Goal: Task Accomplishment & Management: Complete application form

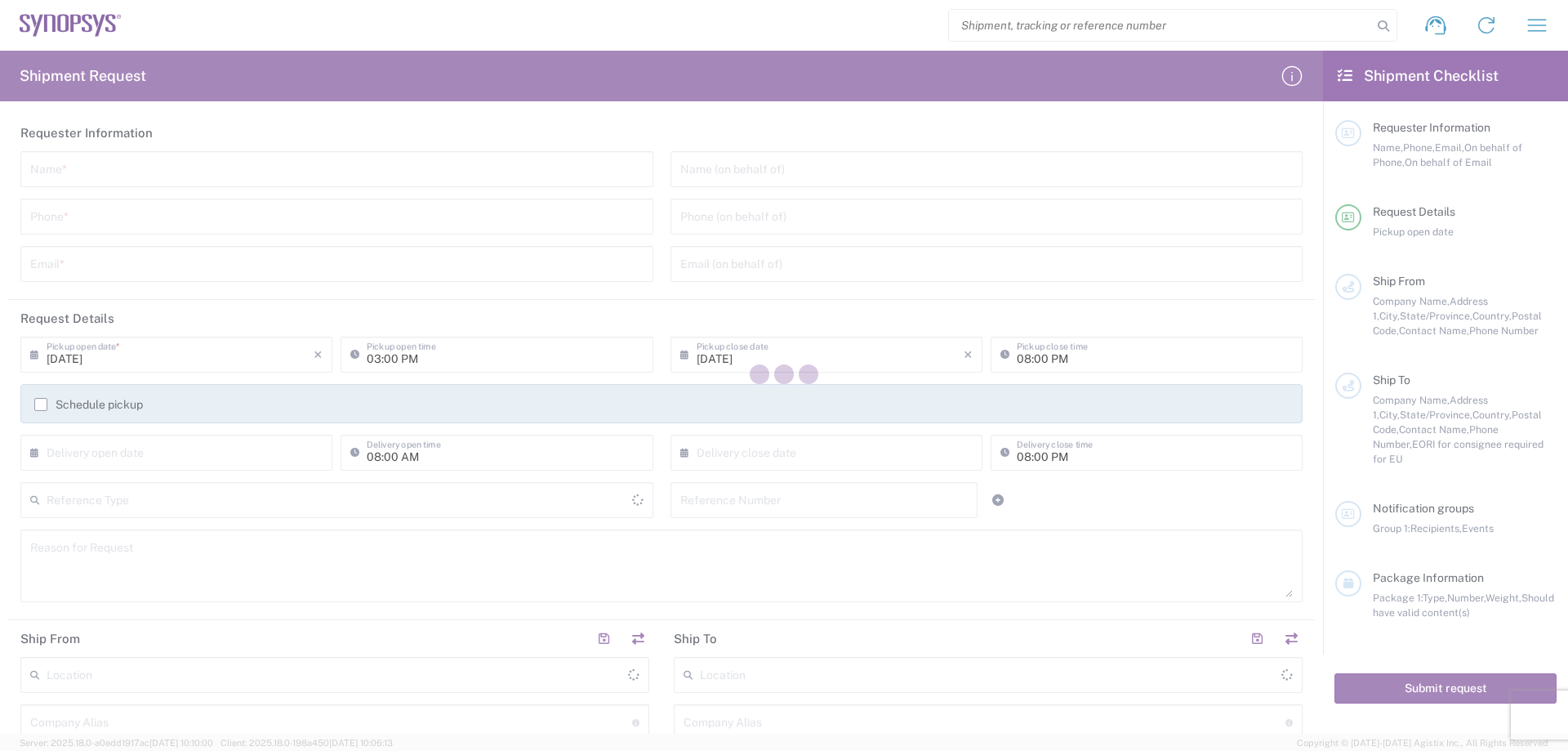
type input "[GEOGRAPHIC_DATA]"
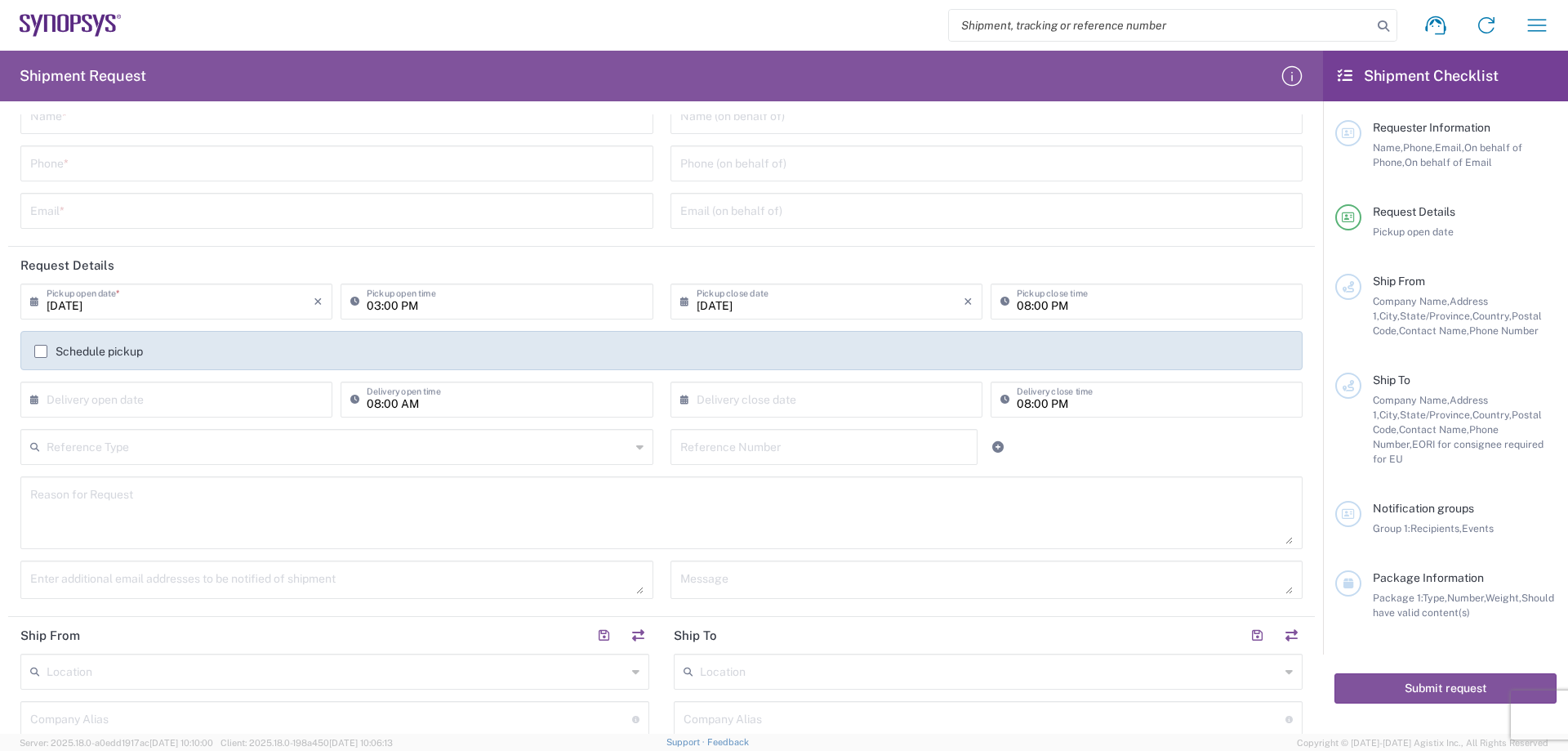
scroll to position [81, 0]
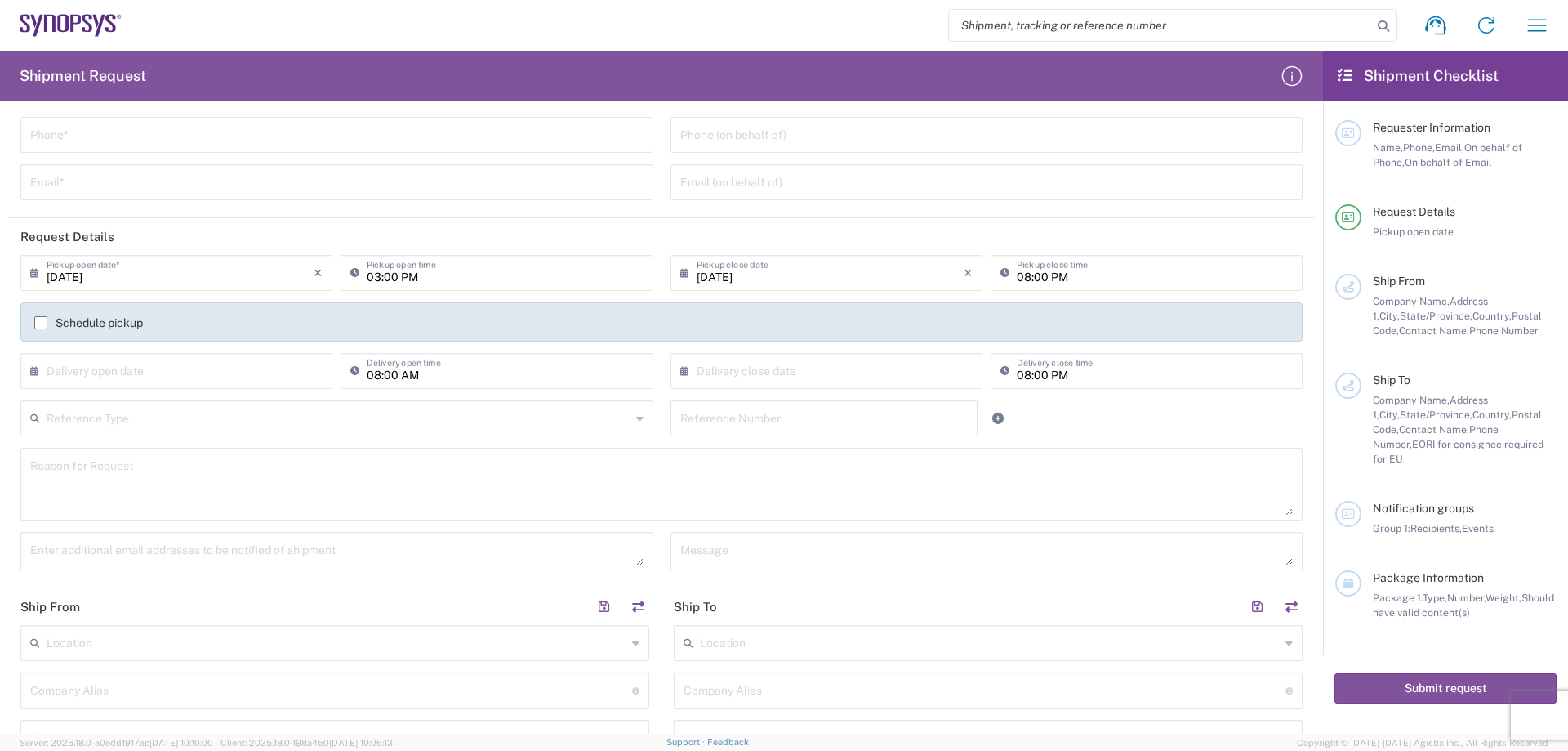
click at [232, 377] on input "text" at bounding box center [180, 369] width 267 height 29
click at [229, 447] on span "5" at bounding box center [227, 449] width 23 height 23
type input "[DATE]"
click at [582, 368] on input "08:00 AM" at bounding box center [505, 369] width 276 height 29
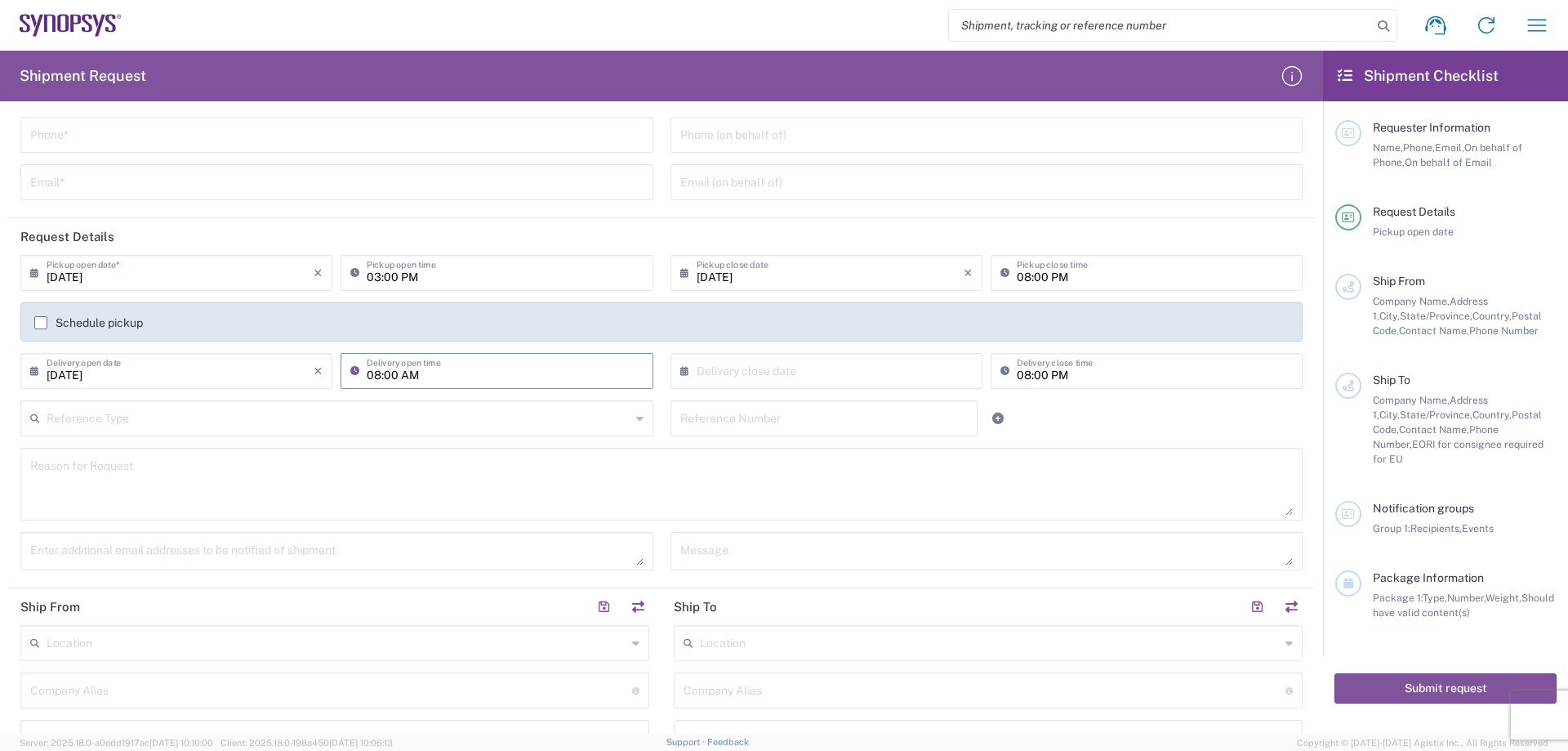
click at [37, 319] on label "Schedule pickup" at bounding box center [89, 322] width 109 height 13
click at [41, 322] on input "Schedule pickup" at bounding box center [41, 322] width 0 height 0
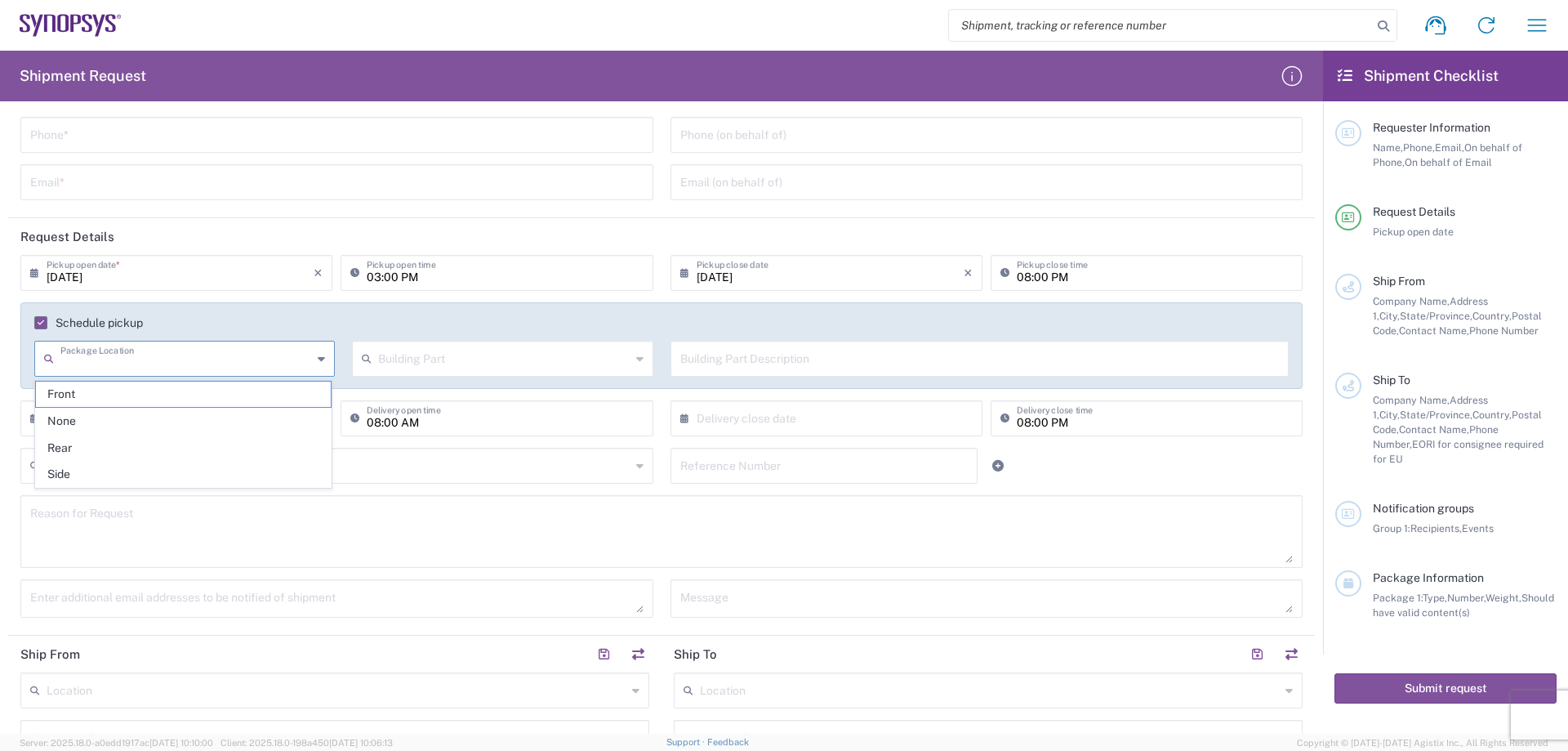
click at [285, 358] on input "text" at bounding box center [186, 357] width 252 height 29
click at [74, 446] on span "Rear" at bounding box center [183, 447] width 295 height 25
type input "Rear"
click at [636, 359] on icon at bounding box center [639, 359] width 7 height 26
click at [456, 533] on span "Suite" at bounding box center [499, 528] width 295 height 25
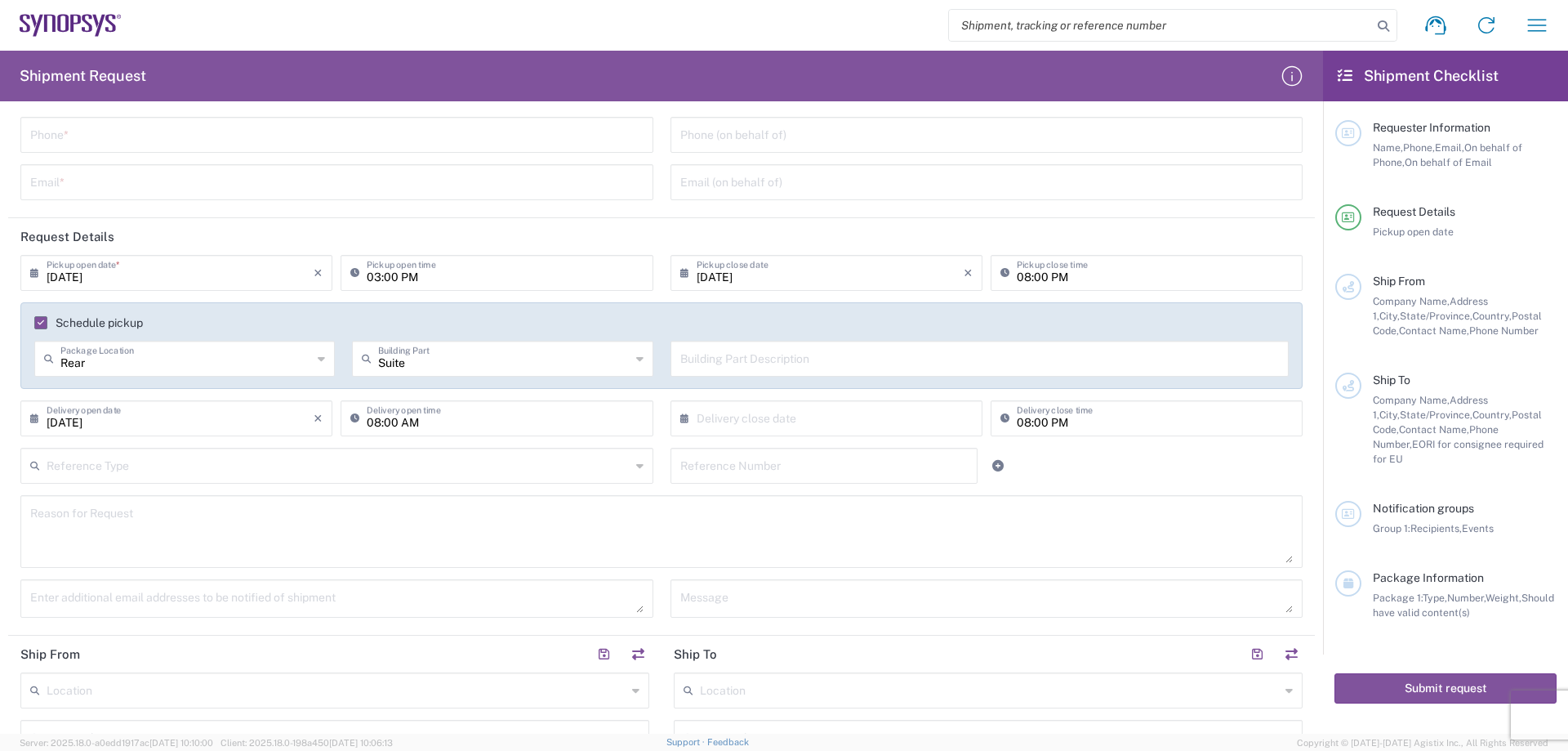
type input "Suite"
click at [526, 363] on input "Suite" at bounding box center [504, 357] width 252 height 29
click at [528, 364] on input "Suite" at bounding box center [504, 357] width 252 height 29
click at [603, 362] on input "Suite" at bounding box center [504, 357] width 252 height 29
click at [414, 395] on span "Suite" at bounding box center [499, 394] width 295 height 25
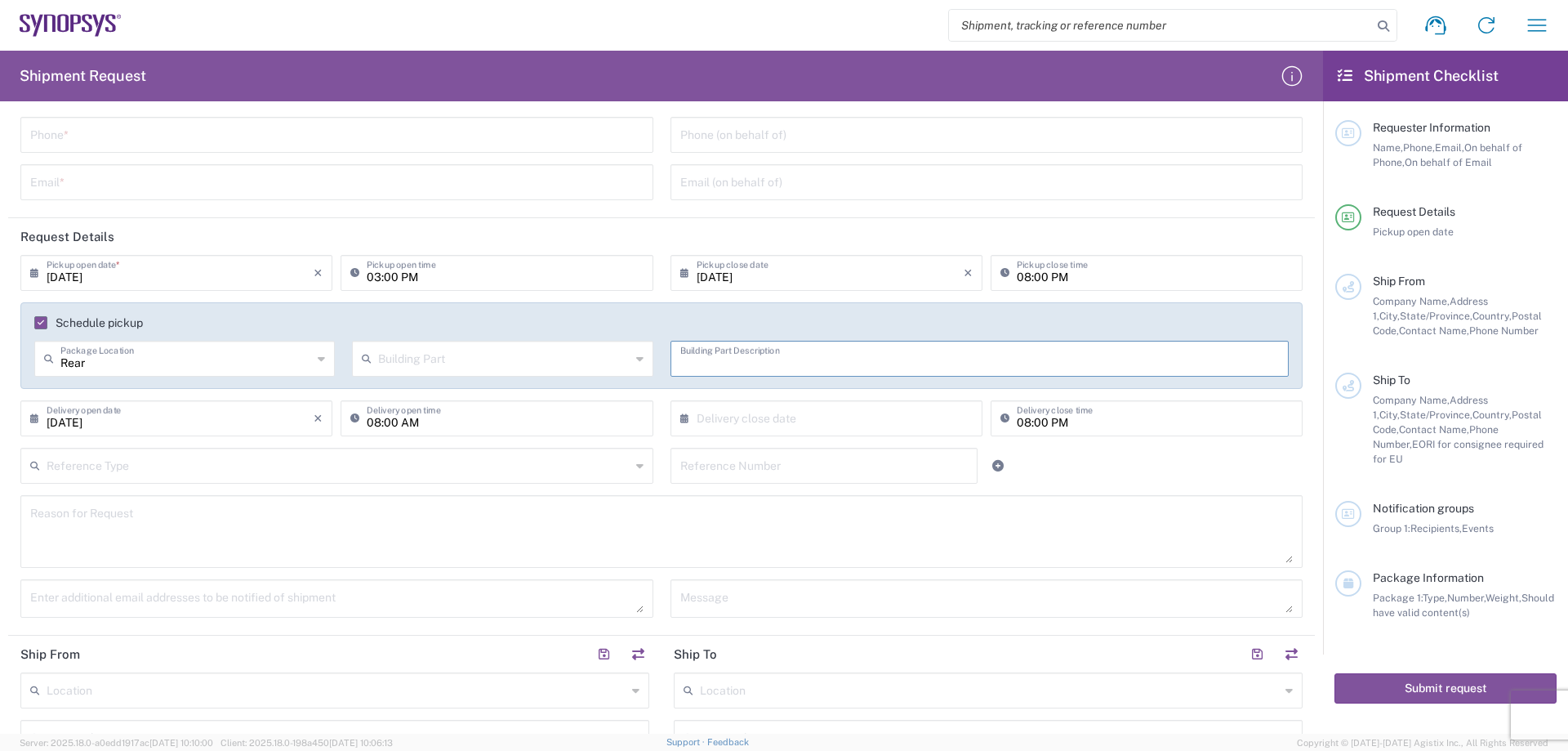
click at [983, 361] on input "text" at bounding box center [980, 357] width 600 height 29
type input "Back of the building"
click at [118, 277] on input "[DATE]" at bounding box center [180, 271] width 267 height 29
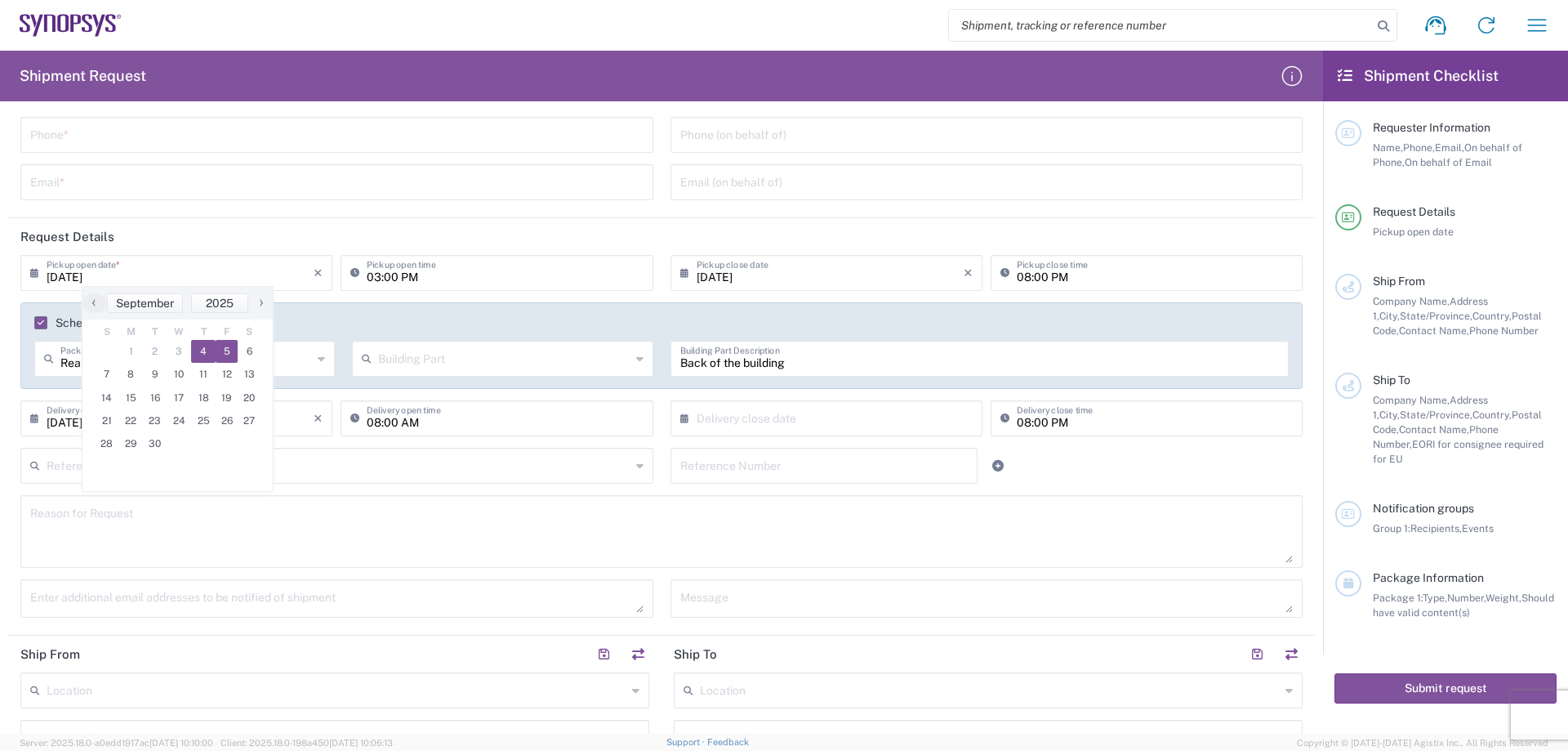
click at [225, 350] on span "5" at bounding box center [227, 351] width 23 height 23
type input "[DATE]"
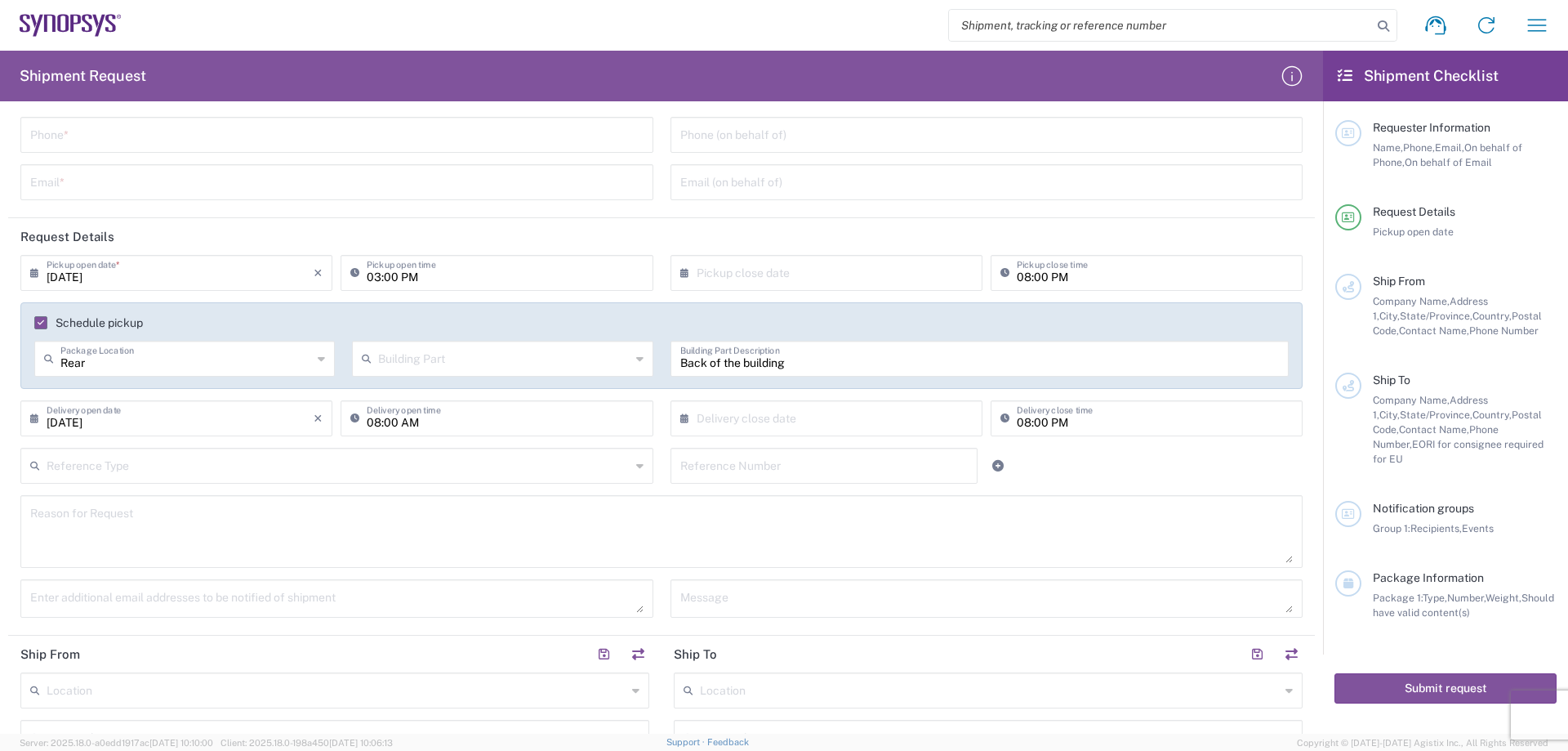
click at [561, 271] on input "03:00 PM" at bounding box center [505, 271] width 276 height 29
click at [428, 276] on input "10:00 PM" at bounding box center [505, 271] width 276 height 29
type input "10:00 AM"
click at [953, 272] on input "text" at bounding box center [830, 271] width 267 height 29
click at [865, 350] on span "5" at bounding box center [871, 351] width 23 height 23
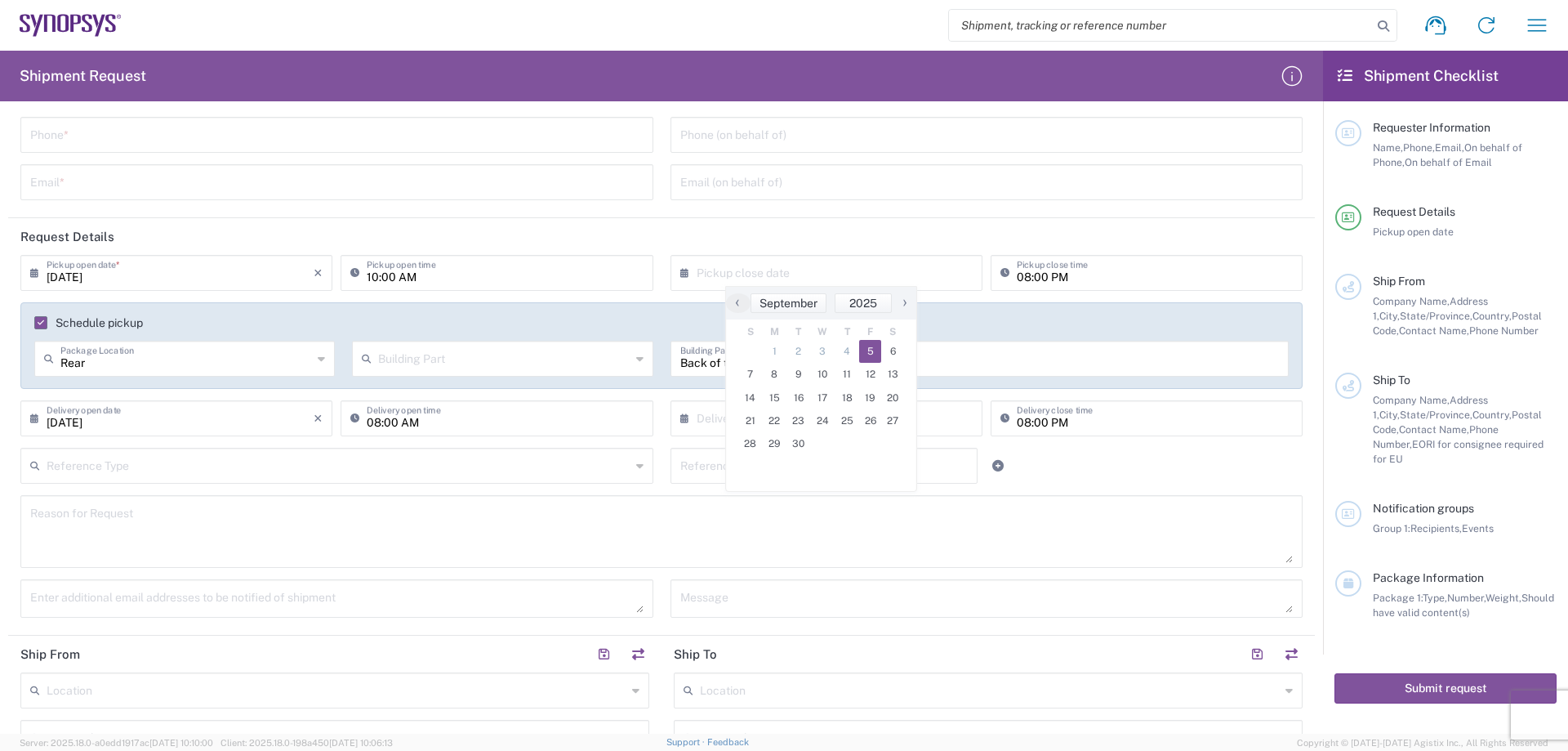
type input "[DATE]"
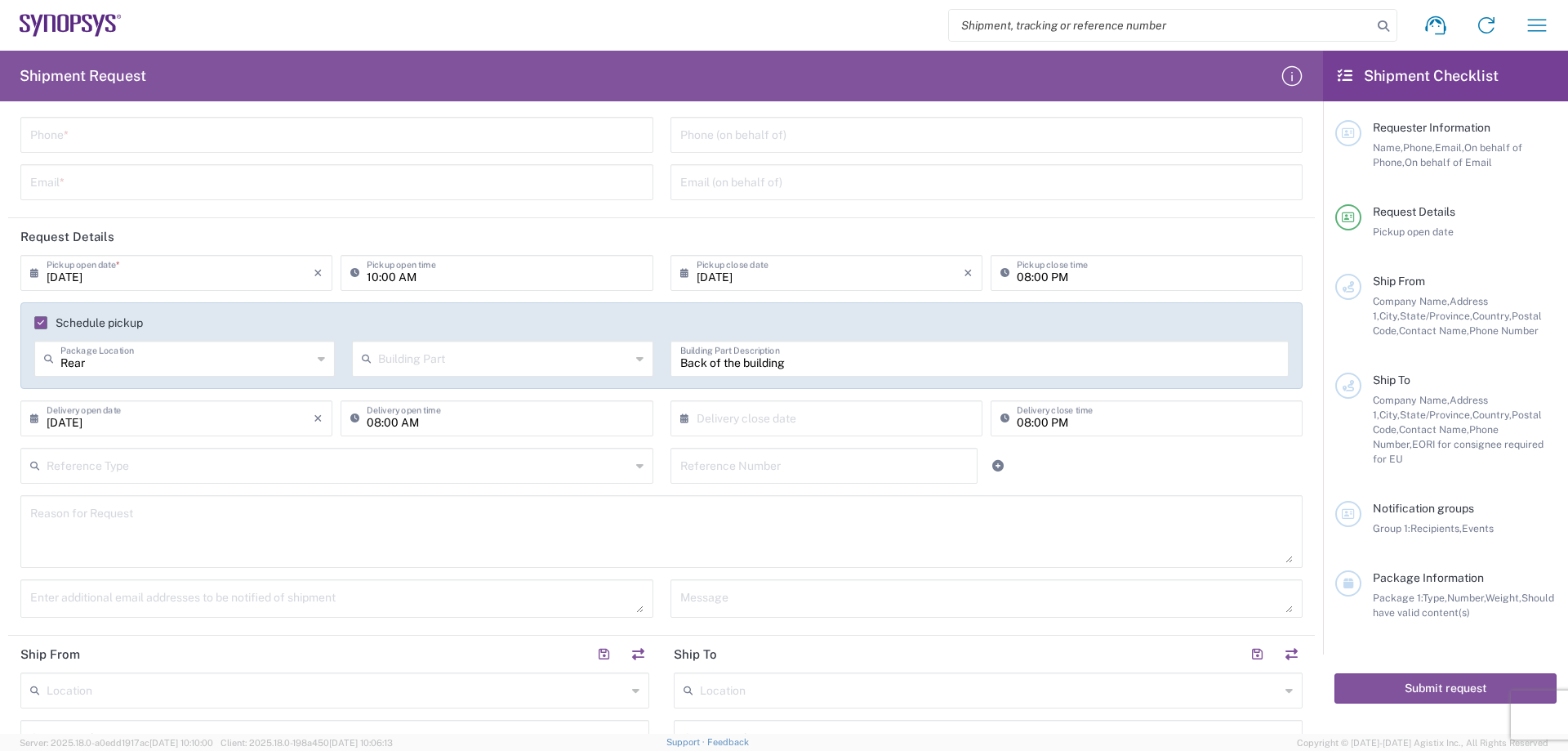
click at [1030, 276] on input "08:00 PM" at bounding box center [1155, 271] width 276 height 29
click at [1087, 280] on input "300:00 PM" at bounding box center [1155, 271] width 276 height 29
click at [1017, 280] on input "300:00 PM" at bounding box center [1155, 271] width 276 height 29
click at [1145, 268] on input "3:00 PM" at bounding box center [1155, 271] width 276 height 29
type input "03:00 PM"
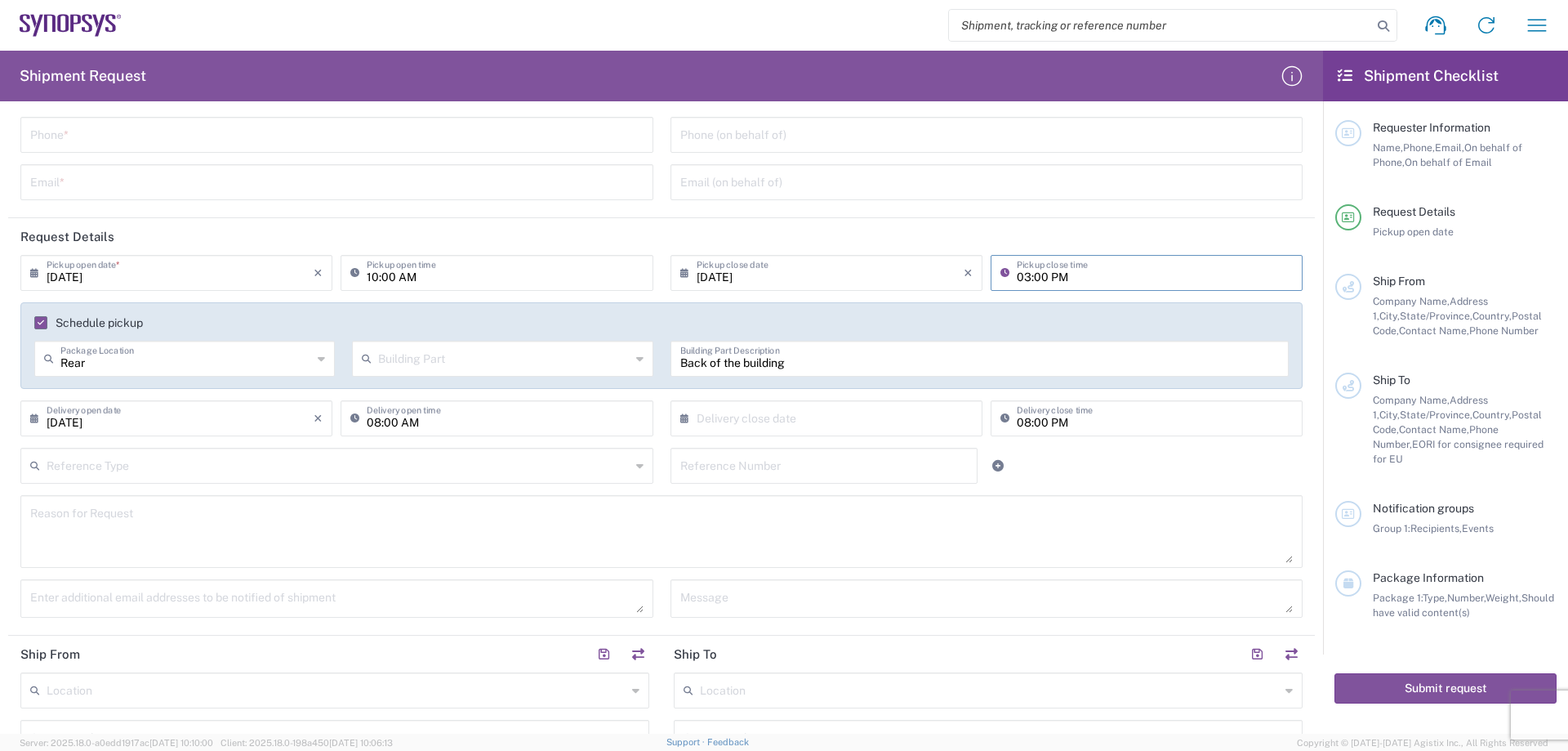
click at [281, 419] on input "[DATE]" at bounding box center [180, 417] width 267 height 29
click at [180, 520] on span "10" at bounding box center [180, 520] width 25 height 23
type input "[DATE]"
click at [787, 424] on input "text" at bounding box center [830, 417] width 267 height 29
click at [828, 519] on span "10" at bounding box center [823, 520] width 25 height 23
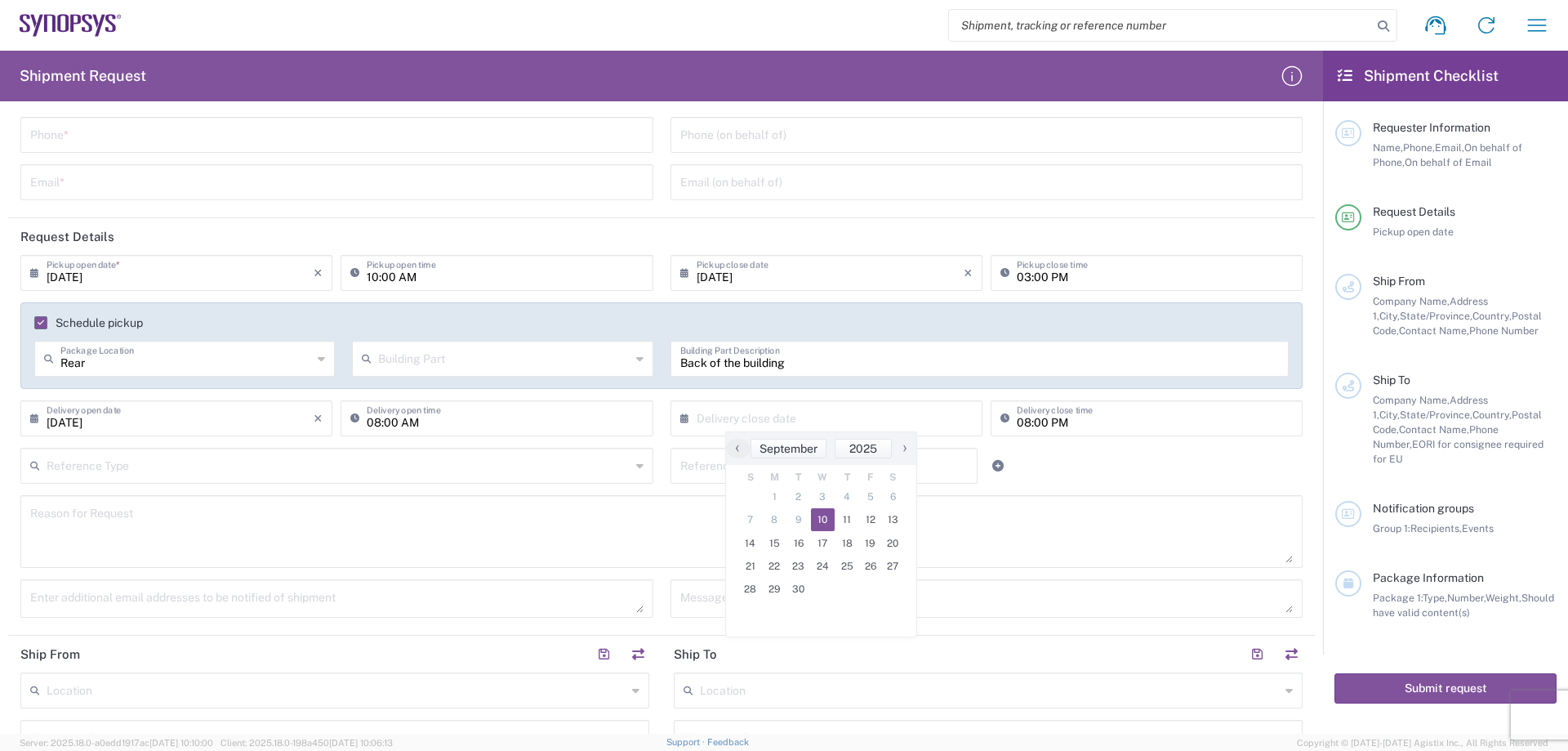
type input "[DATE]"
click at [1021, 420] on input "08:00 PM" at bounding box center [1155, 417] width 276 height 29
type input "02:00 PM"
click at [1075, 361] on input "Back of the building" at bounding box center [980, 357] width 600 height 29
click at [1101, 418] on input "02:00 PM" at bounding box center [1155, 417] width 276 height 29
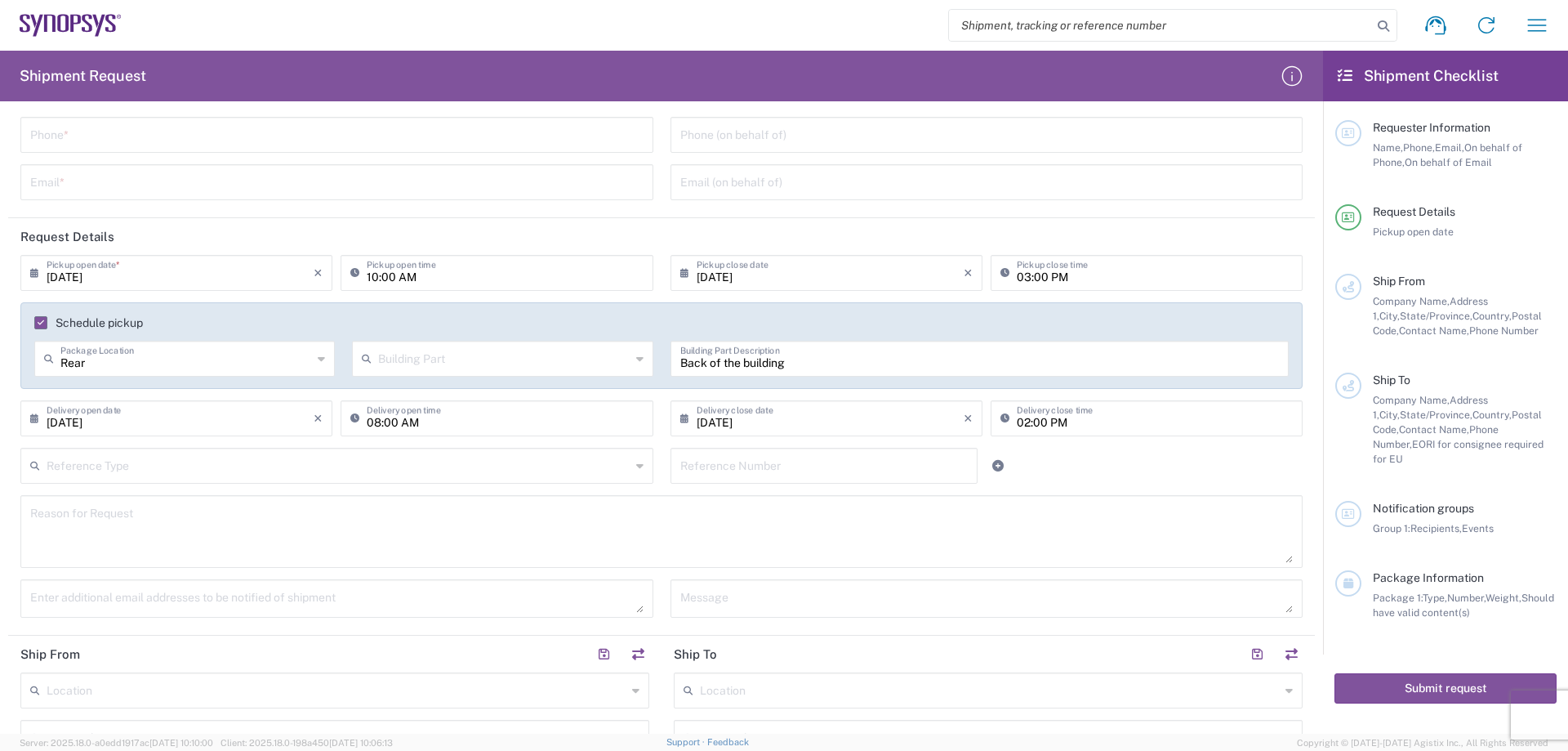
click at [1098, 450] on div "Reference Type Customer Ref Department Invoice Number Purchase Order RMA Refere…" at bounding box center [662, 471] width 1300 height 48
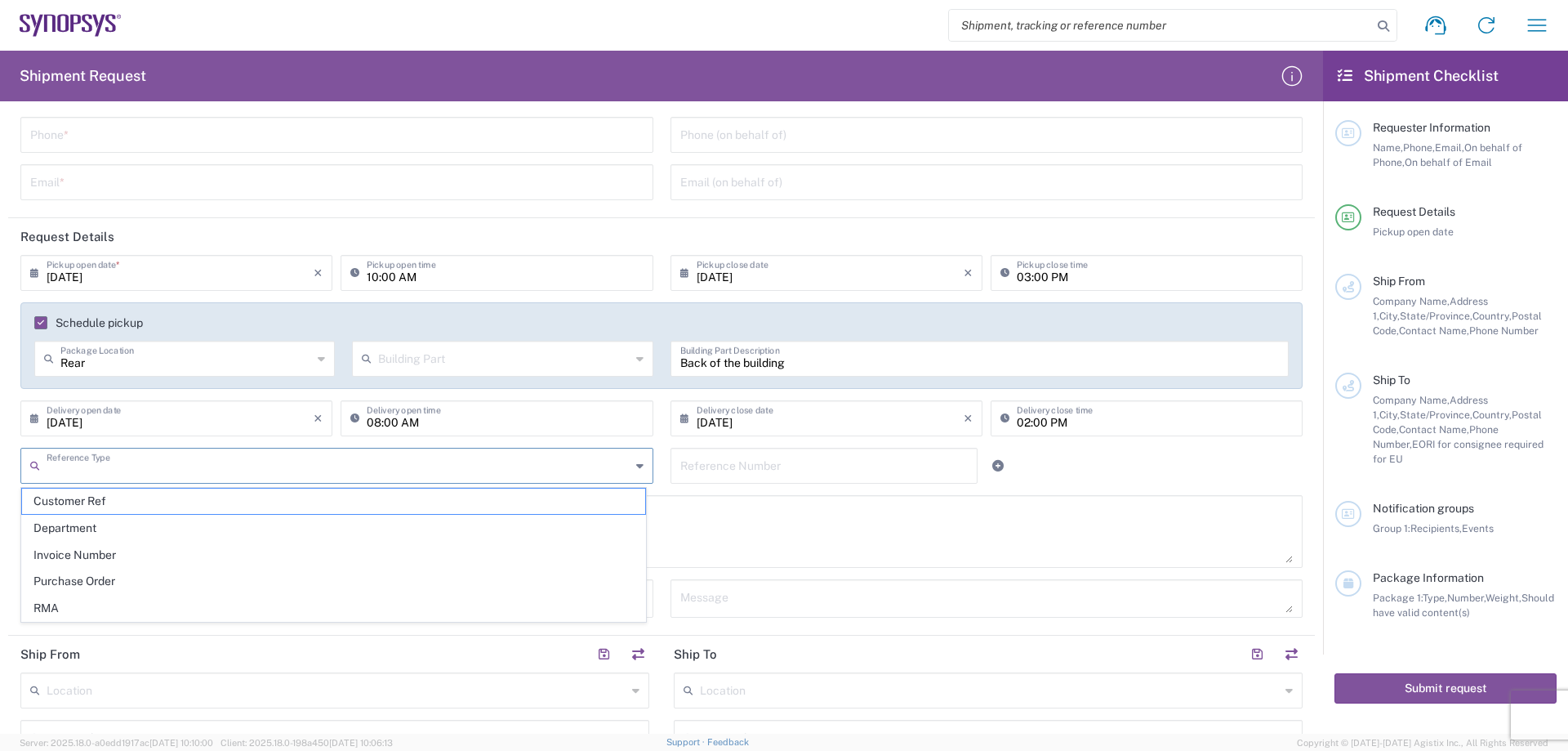
click at [293, 471] on input "text" at bounding box center [339, 464] width 584 height 29
type input "Totes"
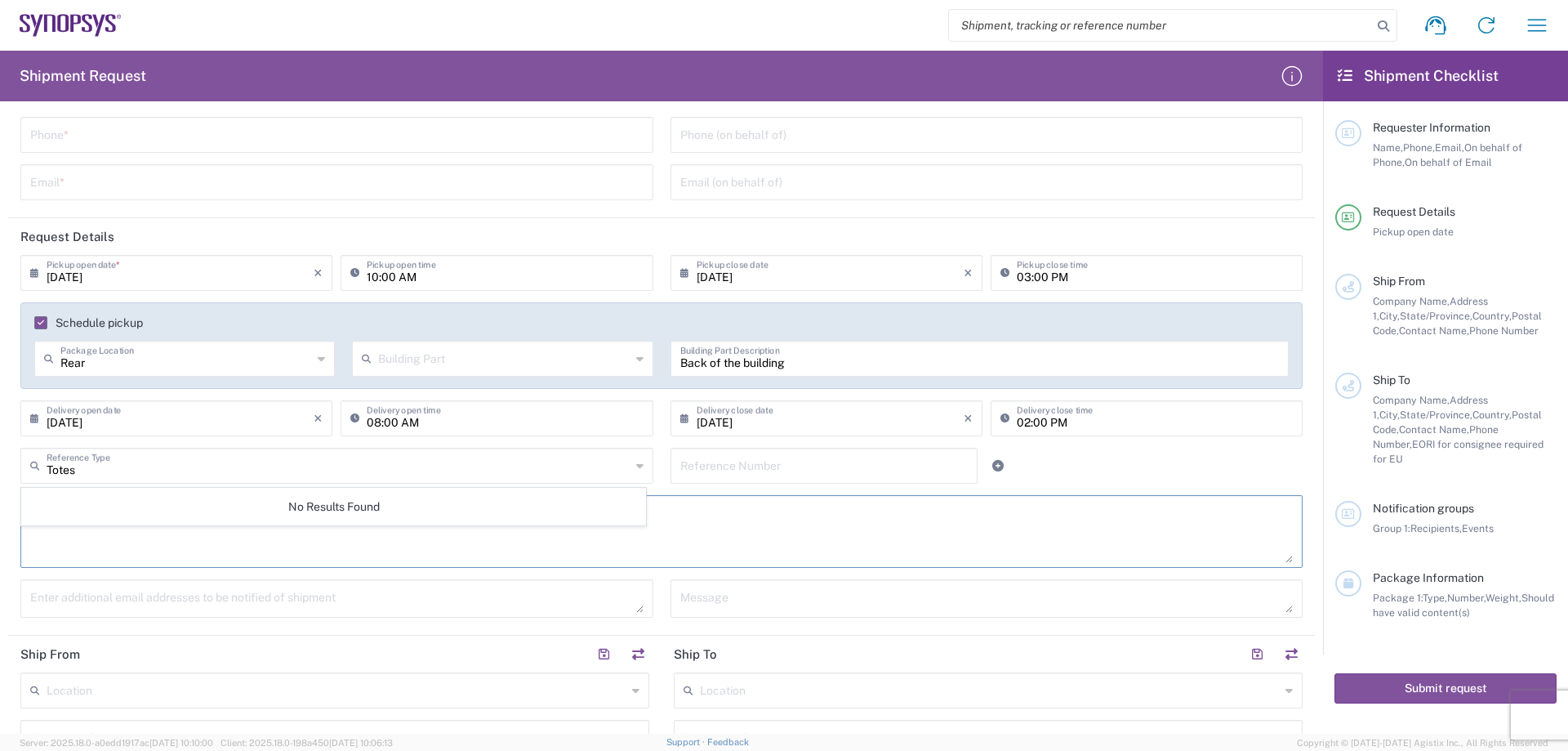
click at [730, 523] on textarea at bounding box center [661, 531] width 1263 height 63
click at [292, 460] on input "text" at bounding box center [339, 464] width 584 height 29
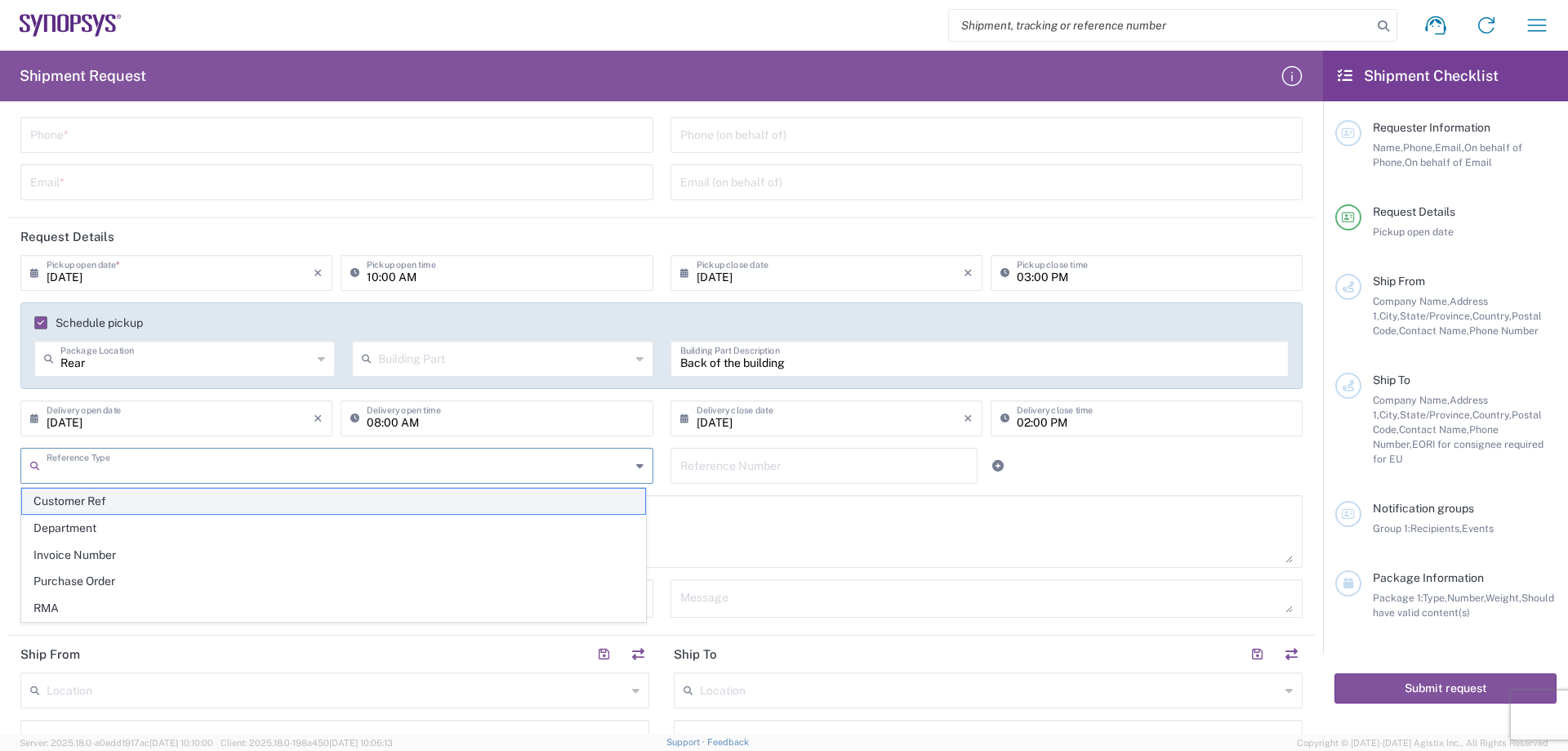
click at [118, 499] on span "Customer Ref" at bounding box center [334, 501] width 624 height 25
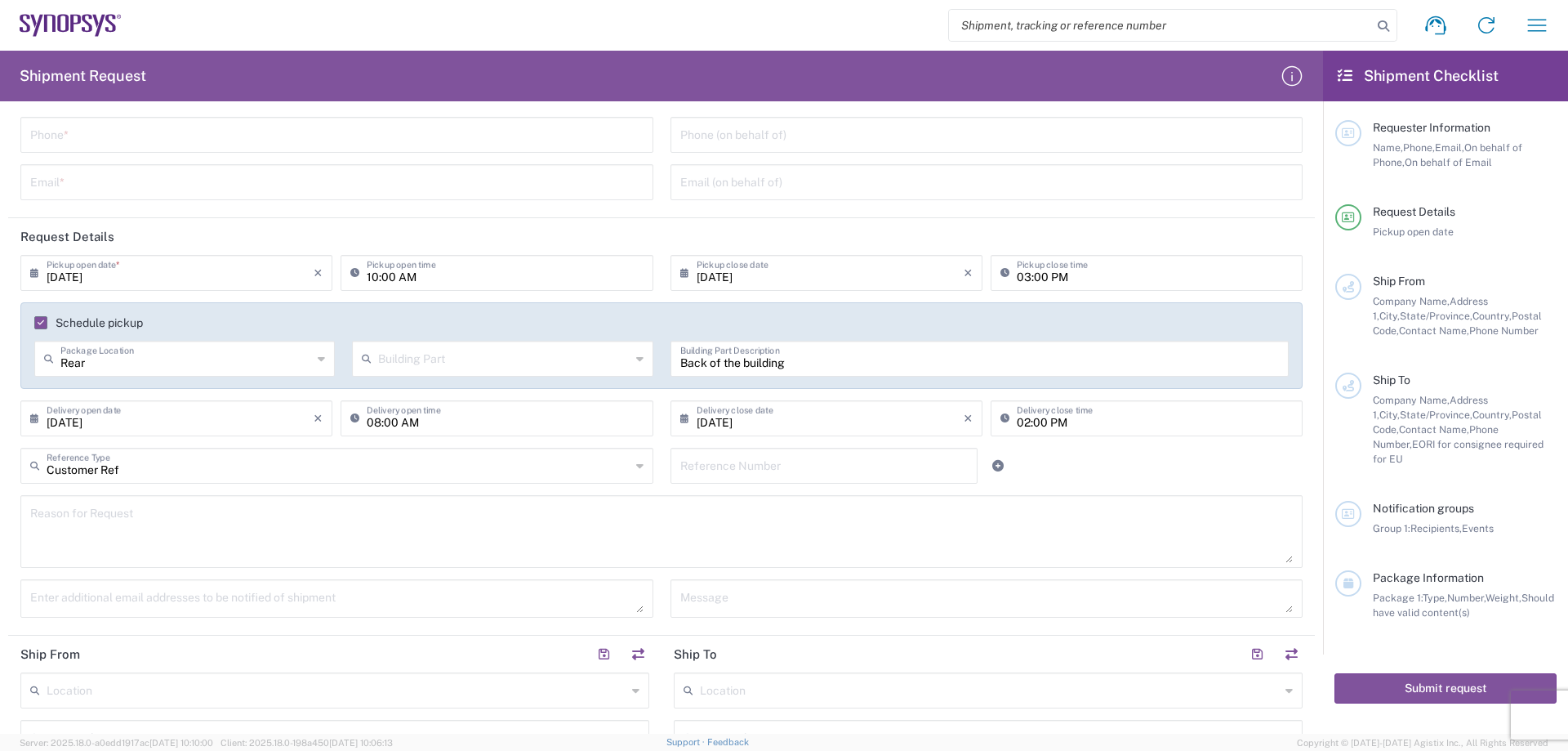
type input "Customer Ref"
click at [248, 474] on input "Customer Ref" at bounding box center [339, 464] width 584 height 29
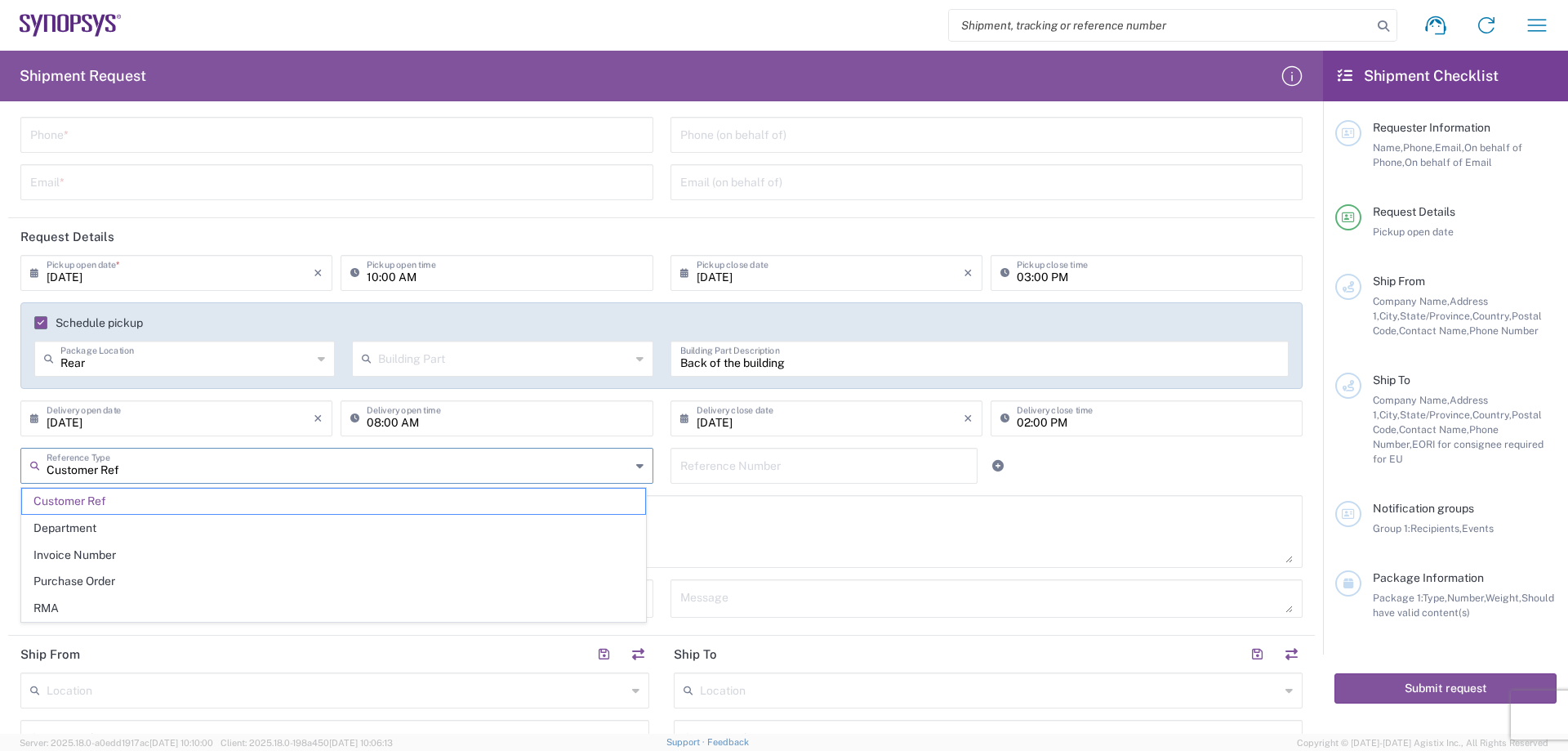
click at [248, 474] on input "Customer Ref" at bounding box center [339, 464] width 584 height 29
click at [722, 465] on input "text" at bounding box center [824, 464] width 289 height 29
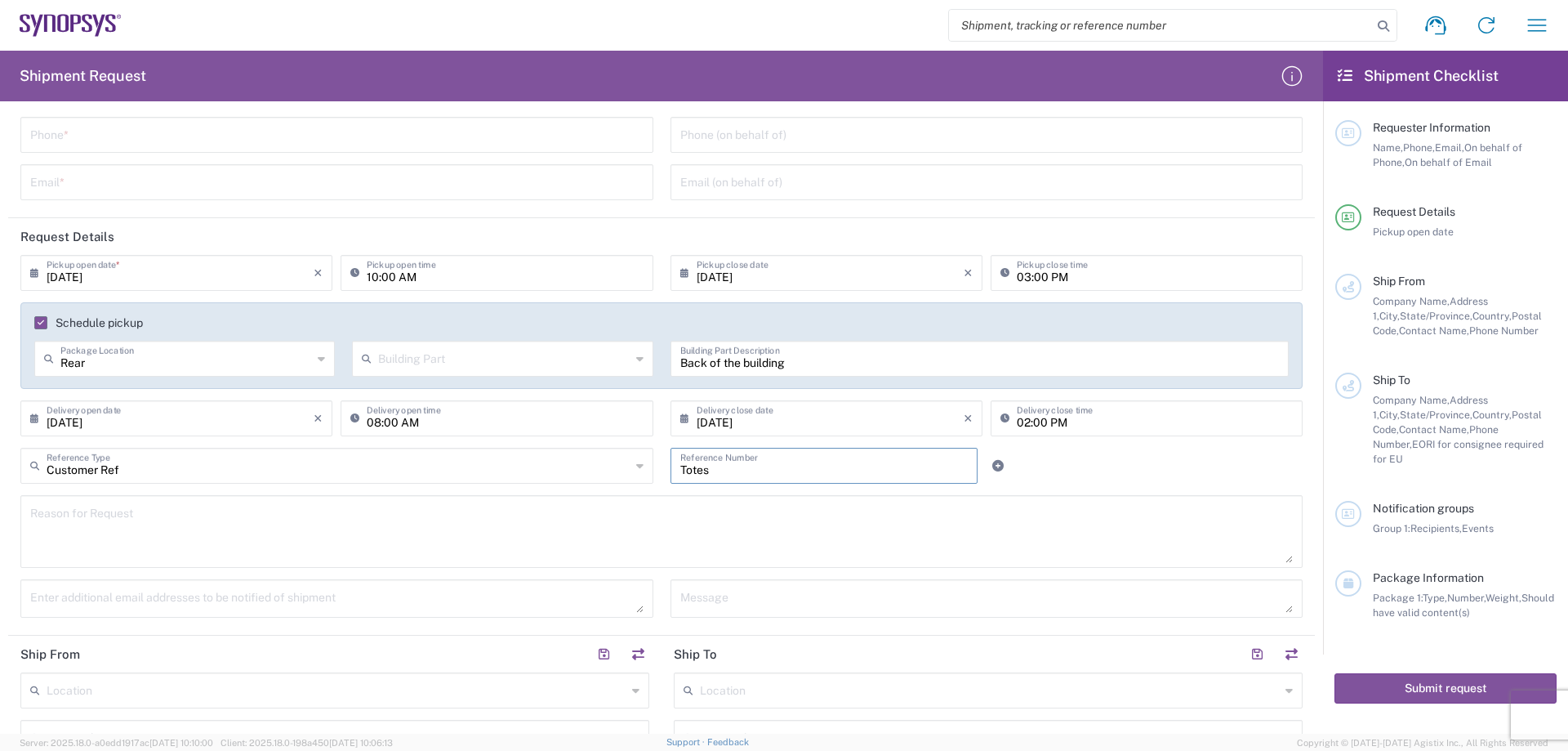
type input "Totes"
click at [1048, 469] on div at bounding box center [1041, 466] width 109 height 36
click at [174, 531] on textarea at bounding box center [661, 531] width 1263 height 63
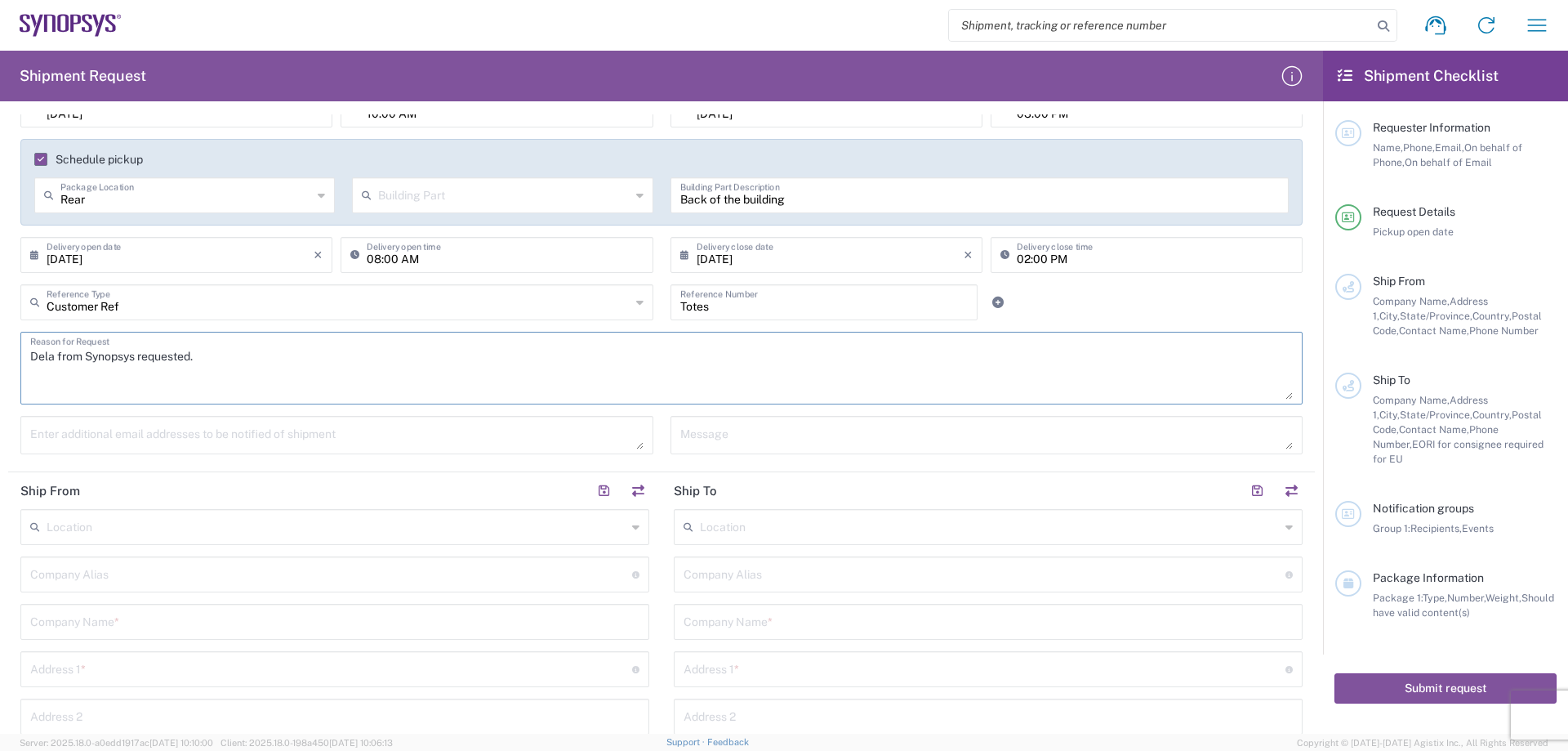
scroll to position [327, 0]
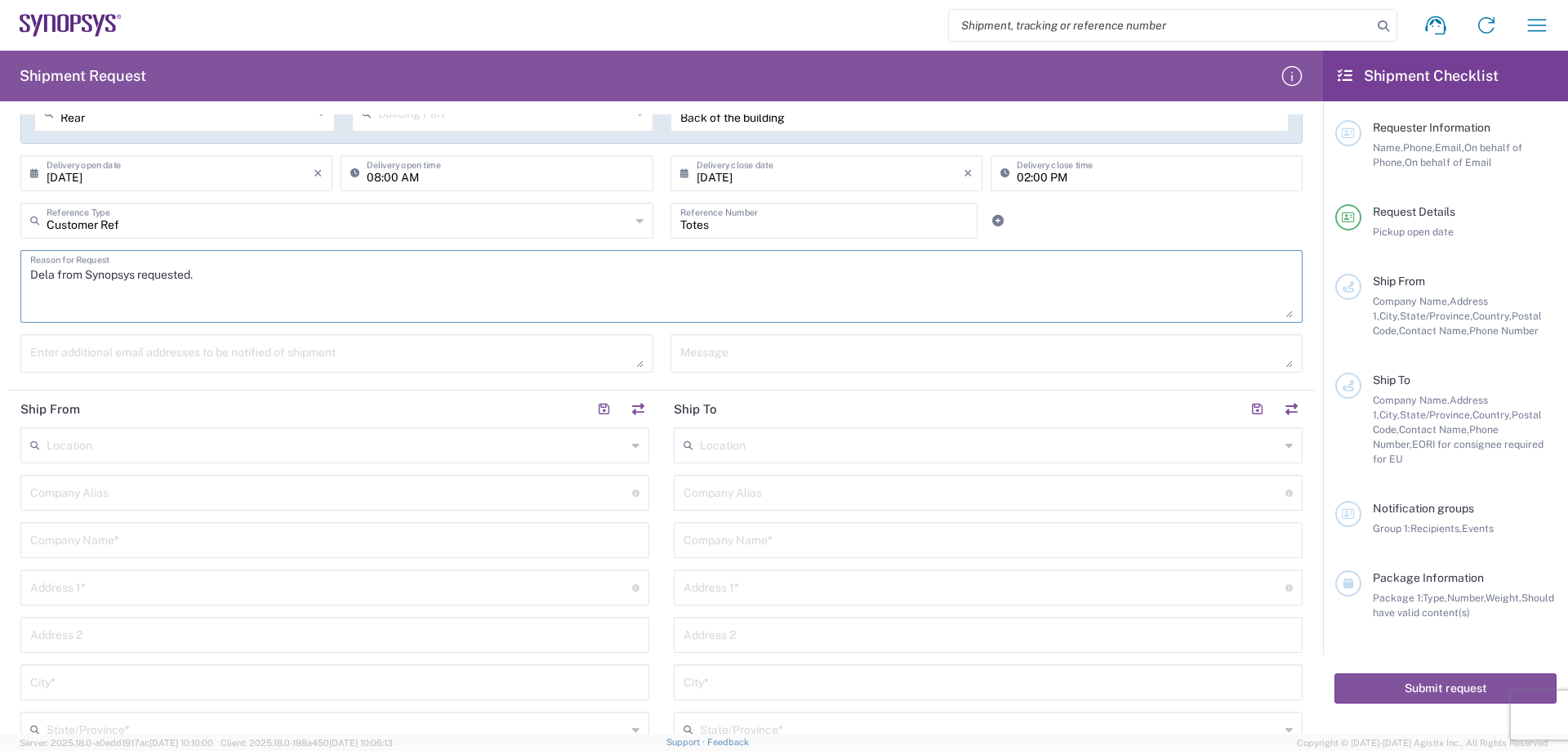
type textarea "Dela from Synopsys requested."
click at [267, 452] on input "text" at bounding box center [336, 443] width 580 height 29
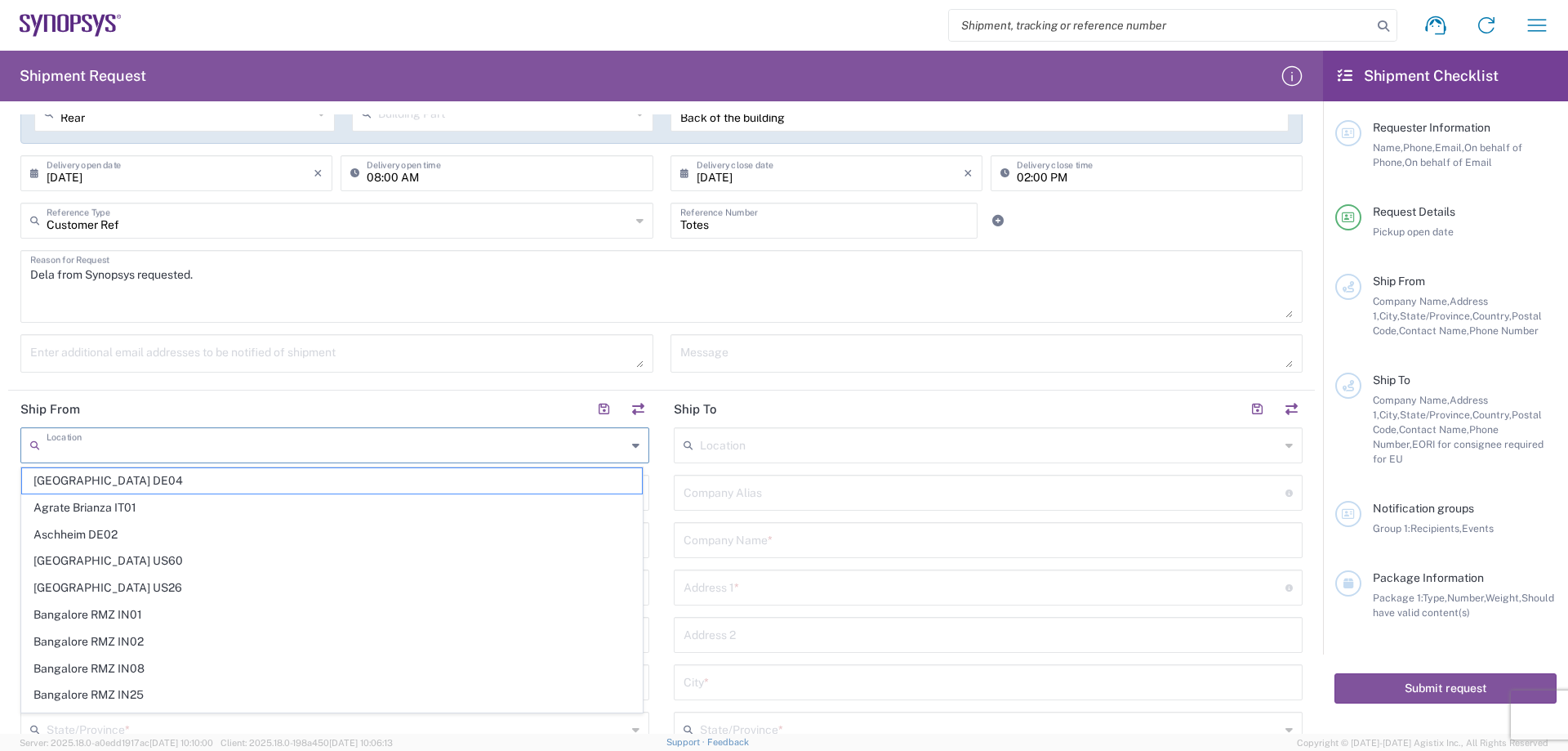
click at [533, 394] on header "Ship From" at bounding box center [335, 409] width 653 height 37
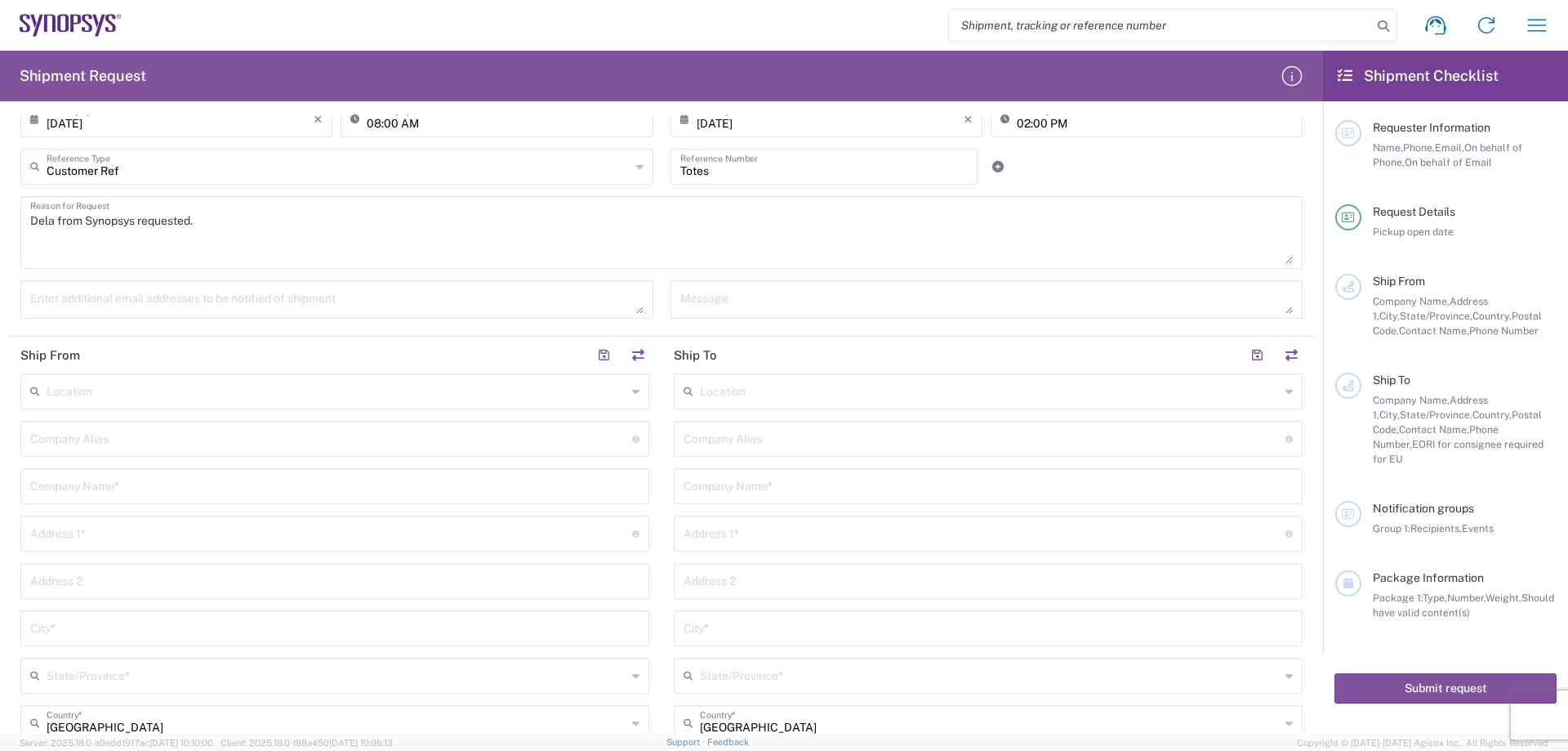
scroll to position [408, 0]
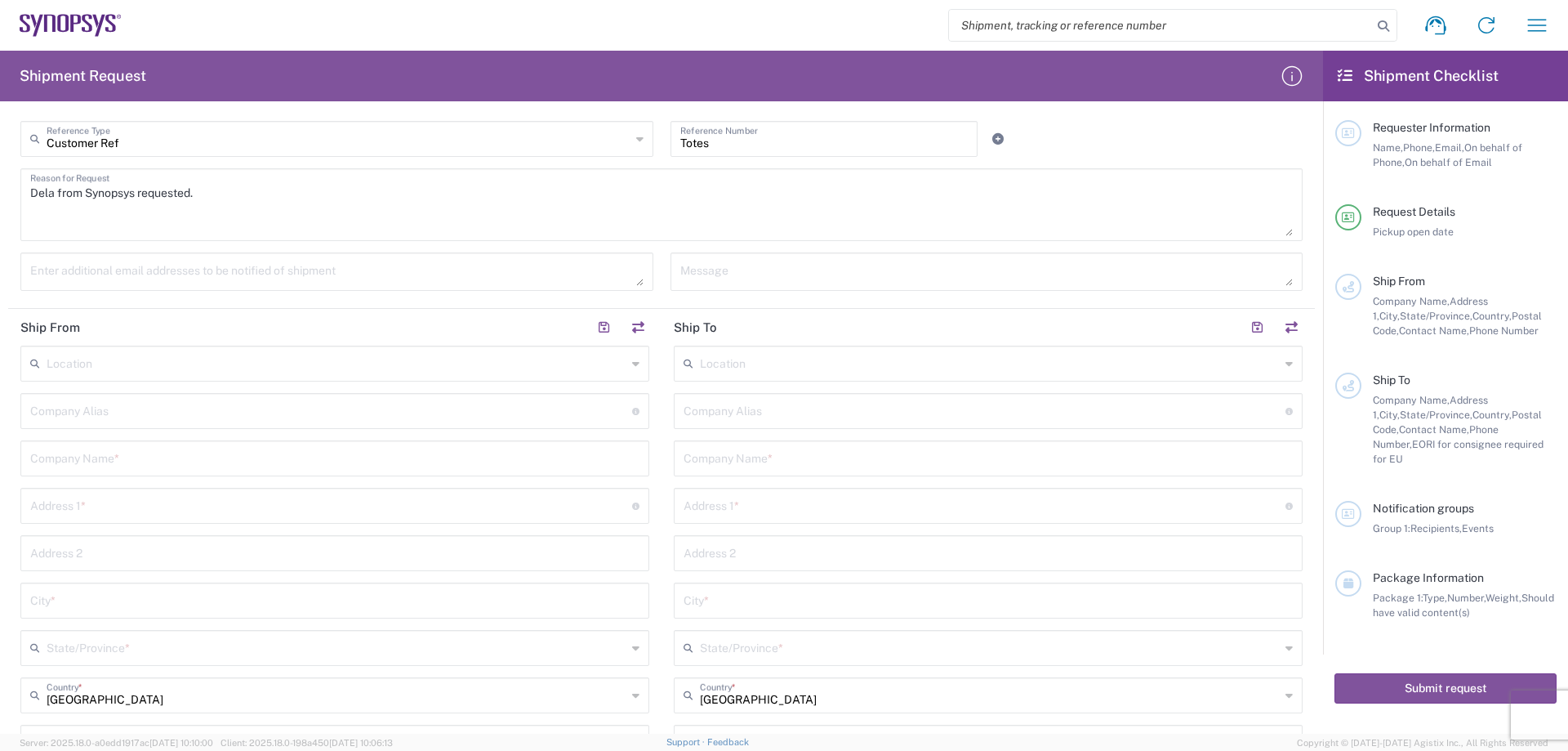
click at [364, 413] on input "text" at bounding box center [332, 410] width 602 height 29
click at [536, 415] on input "text" at bounding box center [332, 410] width 602 height 29
click at [396, 458] on input "text" at bounding box center [335, 457] width 610 height 29
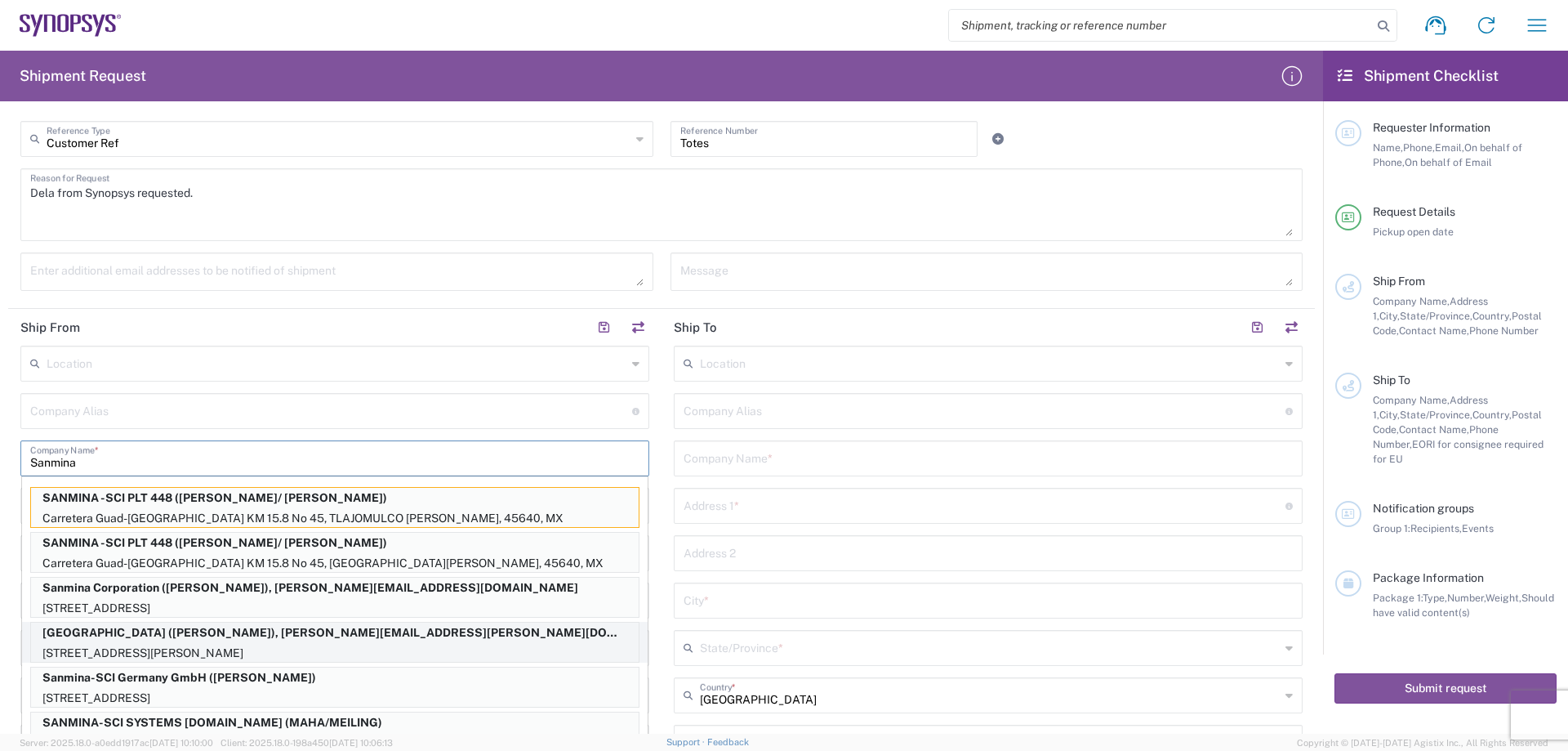
click at [183, 637] on p "[GEOGRAPHIC_DATA] ([PERSON_NAME]), [PERSON_NAME][EMAIL_ADDRESS][PERSON_NAME][DO…" at bounding box center [335, 633] width 608 height 21
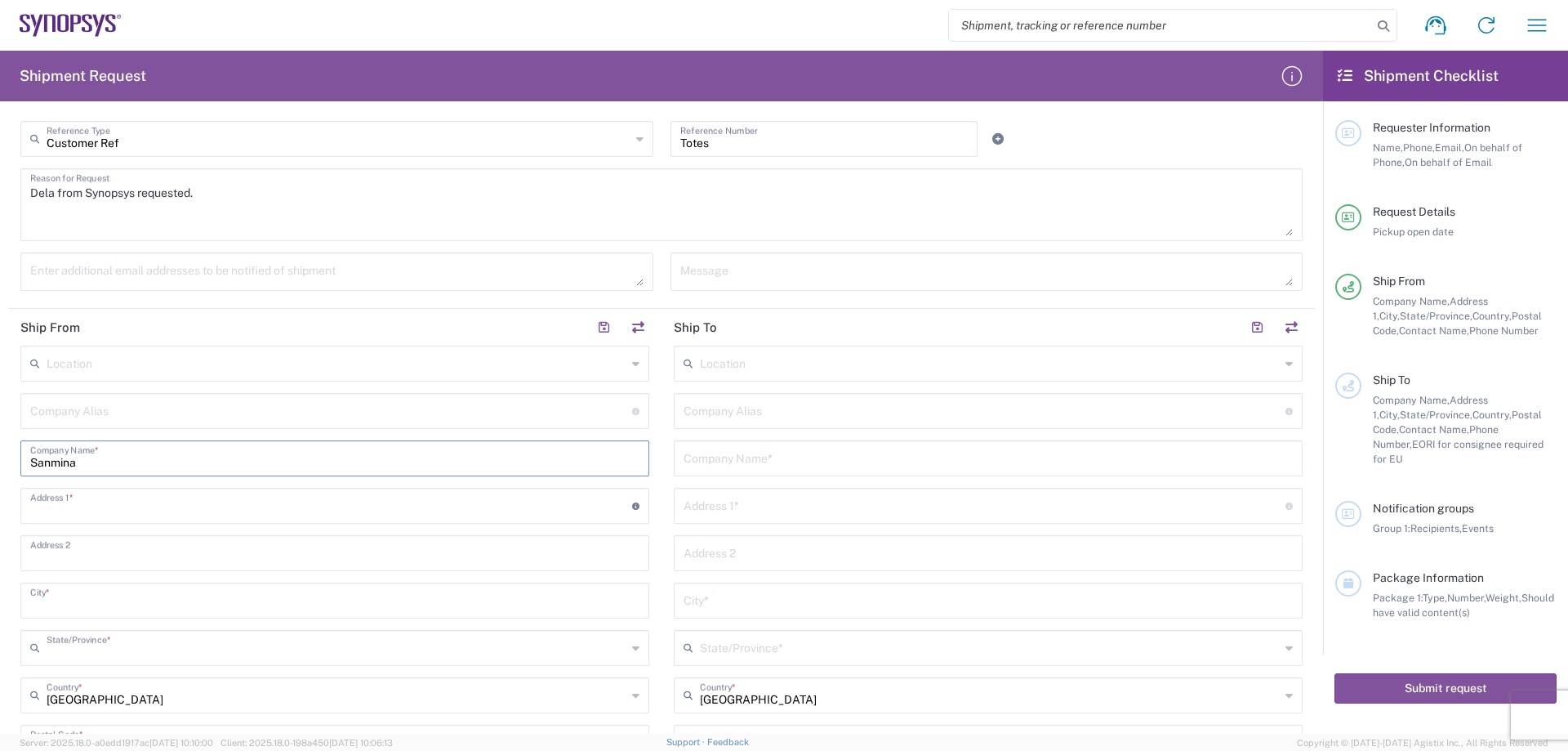
type input "[GEOGRAPHIC_DATA]"
type input "2417 S. 3850 W."
type input "Contact: [PERSON_NAME]"
type input "[GEOGRAPHIC_DATA]"
type input "[US_STATE]"
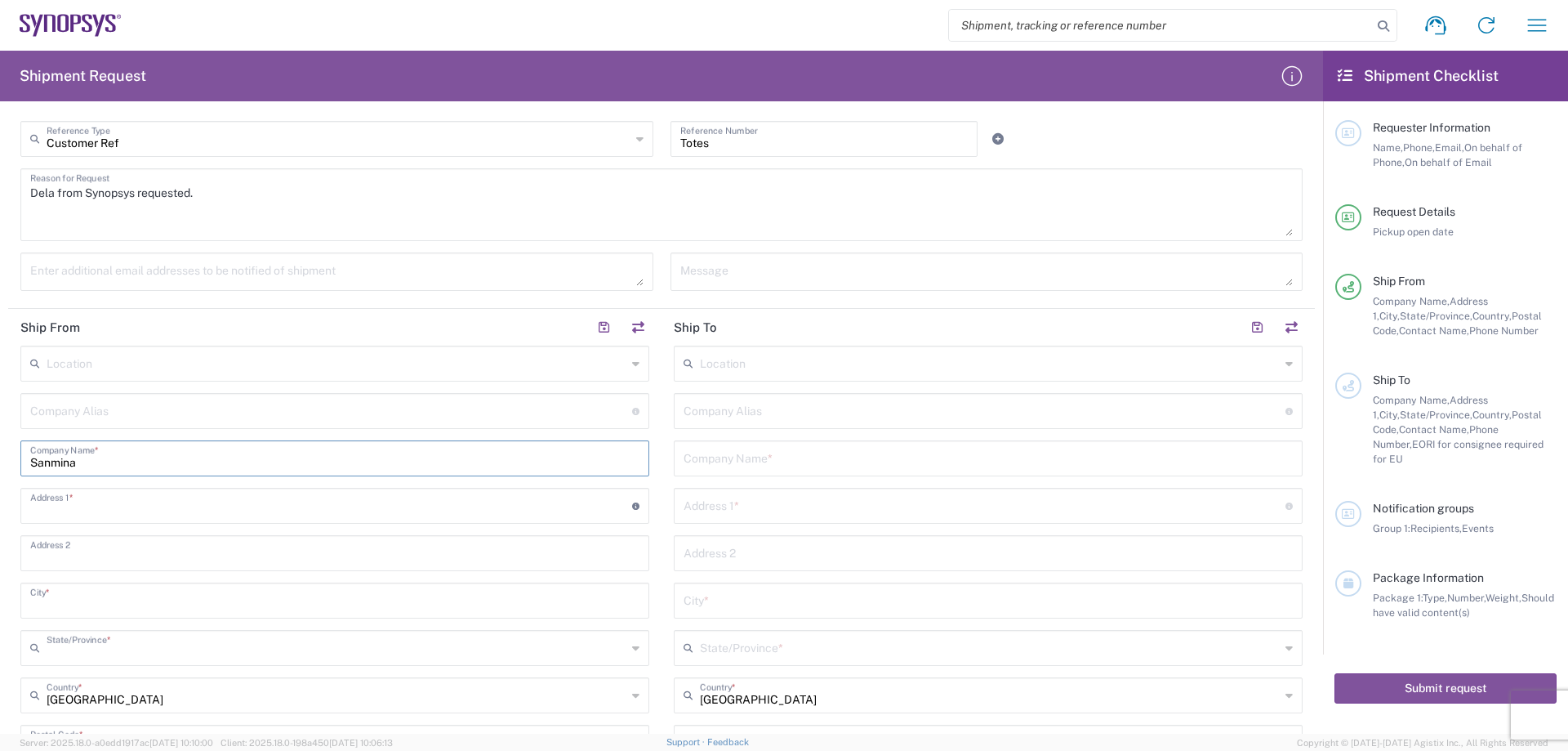
type input "84120"
type input "[PERSON_NAME]"
type input "8014012336"
type input "[PERSON_NAME][EMAIL_ADDRESS][PERSON_NAME][DOMAIN_NAME]"
click at [186, 559] on input "Contact: [PERSON_NAME]" at bounding box center [335, 551] width 610 height 29
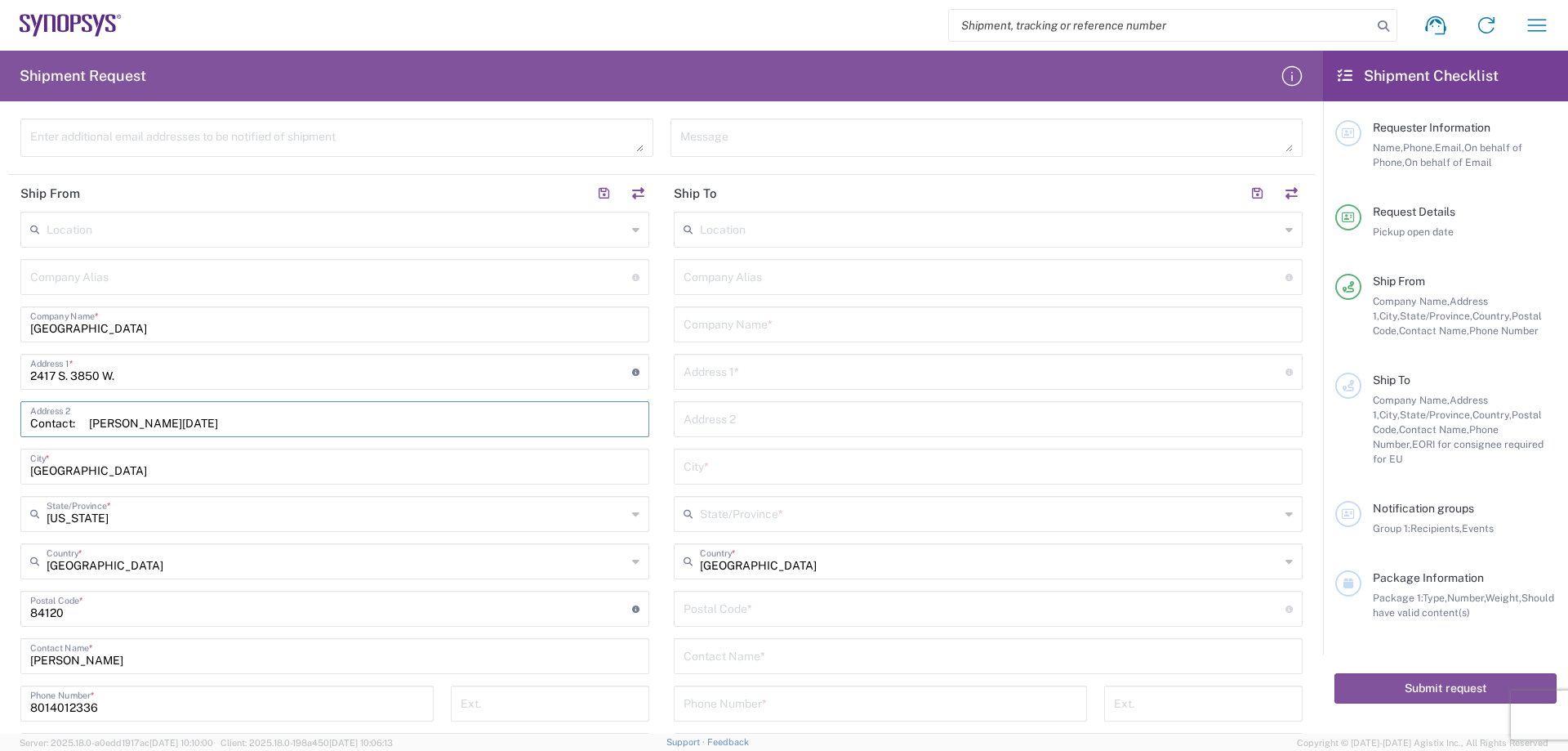
scroll to position [572, 0]
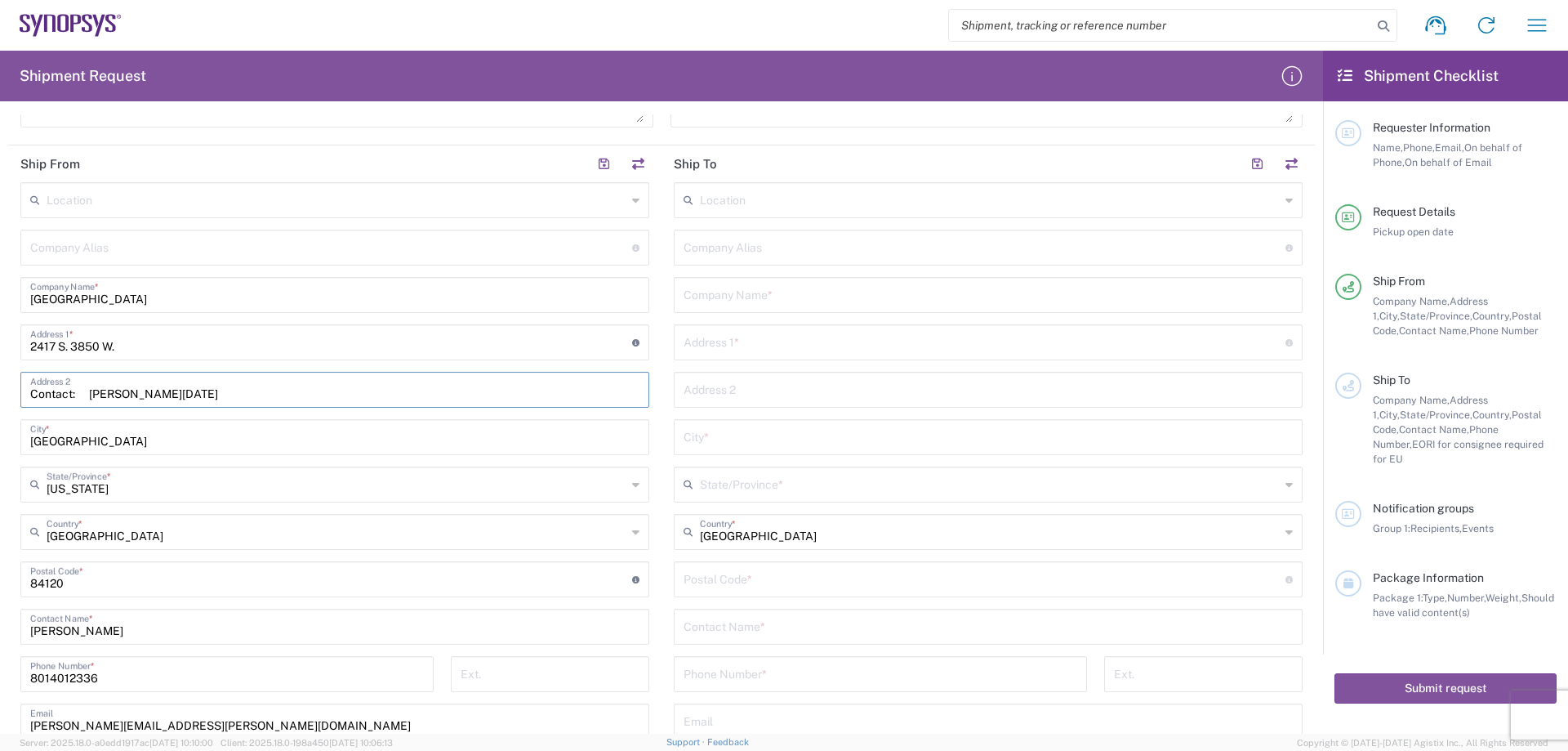
type input "Contact: [PERSON_NAME][DATE]"
click at [135, 630] on input "[PERSON_NAME]" at bounding box center [335, 625] width 610 height 29
type input "B"
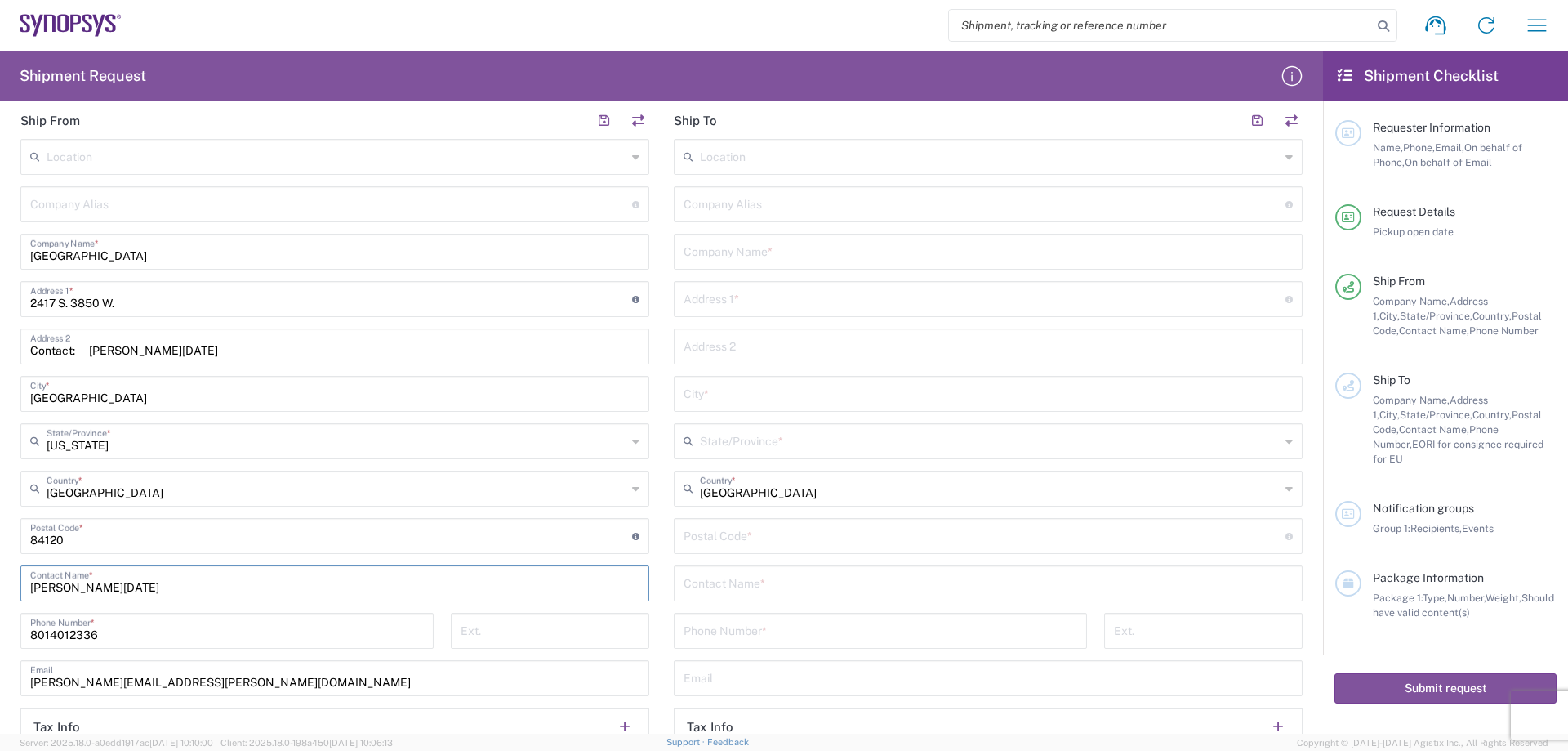
scroll to position [653, 0]
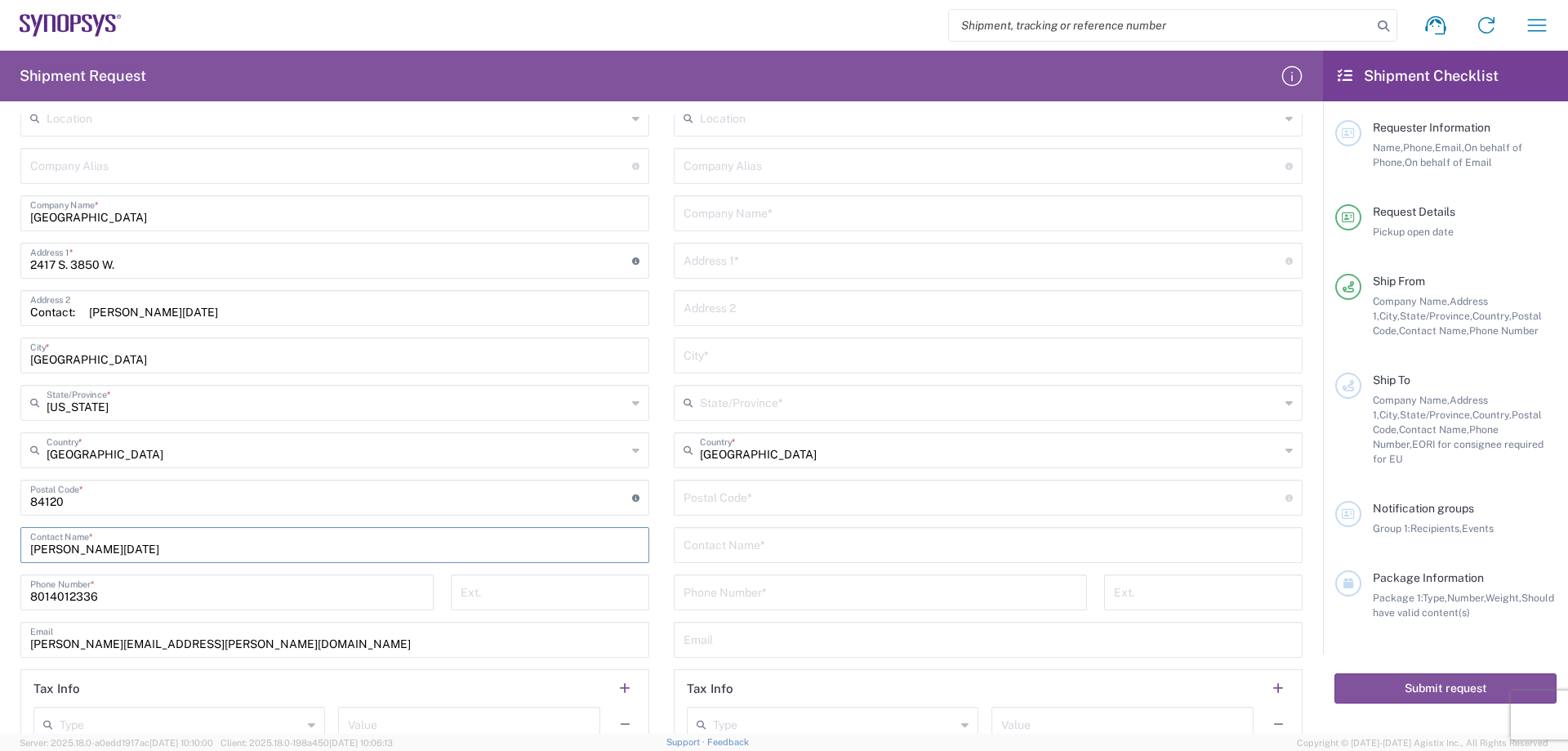
type input "[PERSON_NAME][DATE]"
click at [95, 600] on input "8014012336" at bounding box center [227, 591] width 394 height 29
type input "8"
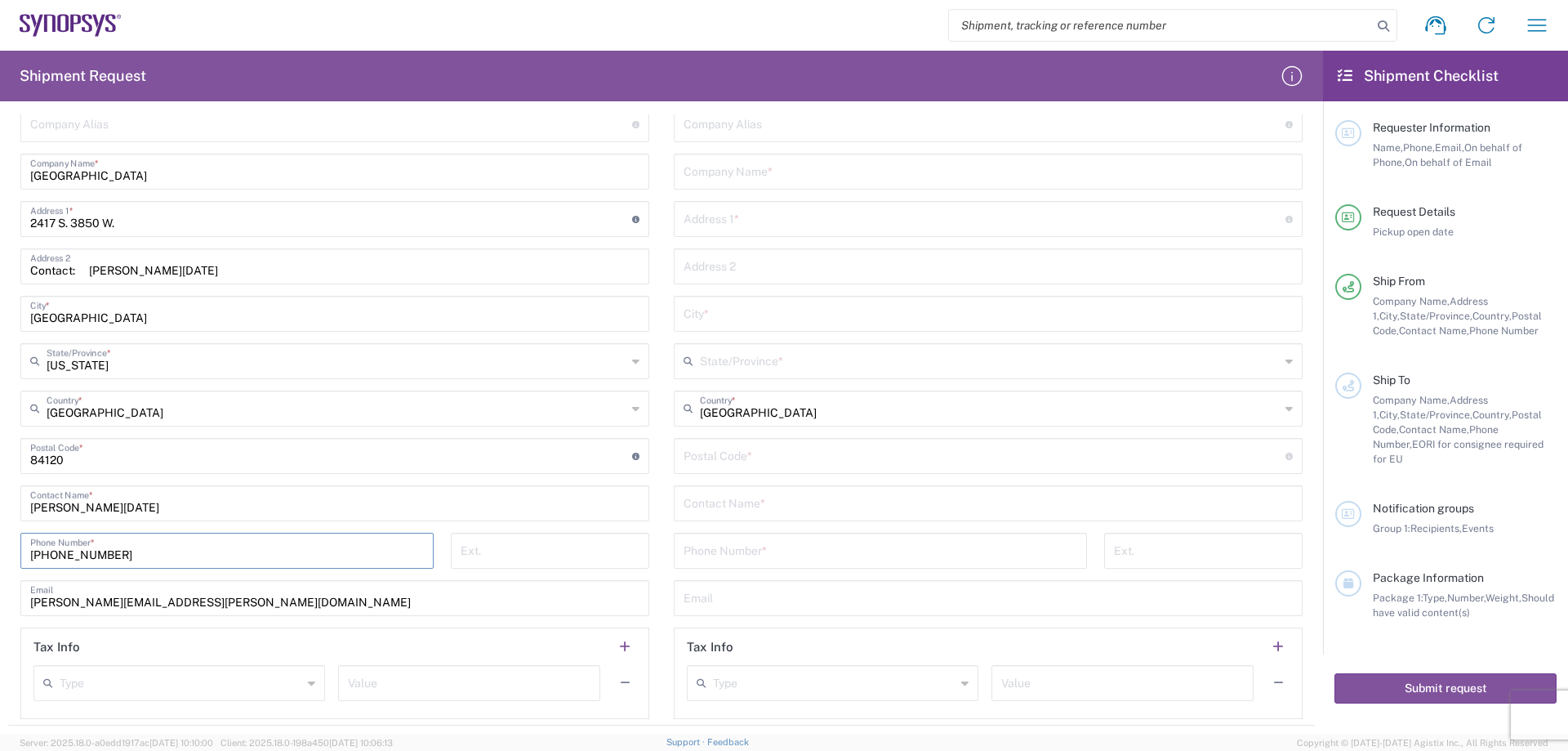
scroll to position [735, 0]
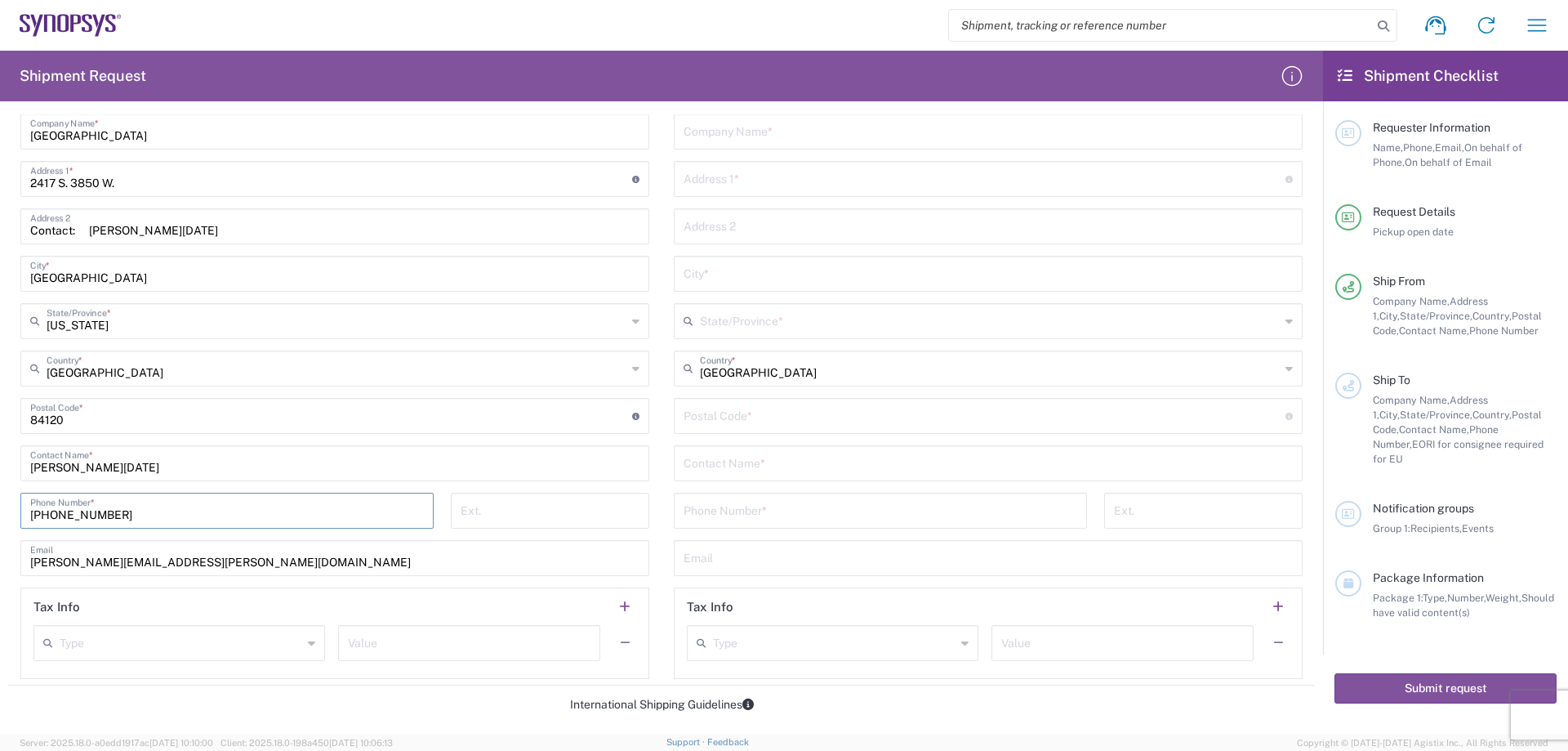
type input "[PHONE_NUMBER]"
click at [232, 562] on input "[PERSON_NAME][EMAIL_ADDRESS][PERSON_NAME][DOMAIN_NAME]" at bounding box center [335, 556] width 610 height 29
type input "b"
type input "[PERSON_NAME][EMAIL_ADDRESS][DATE][DOMAIN_NAME]"
click at [259, 614] on header "Tax Info" at bounding box center [335, 606] width 628 height 37
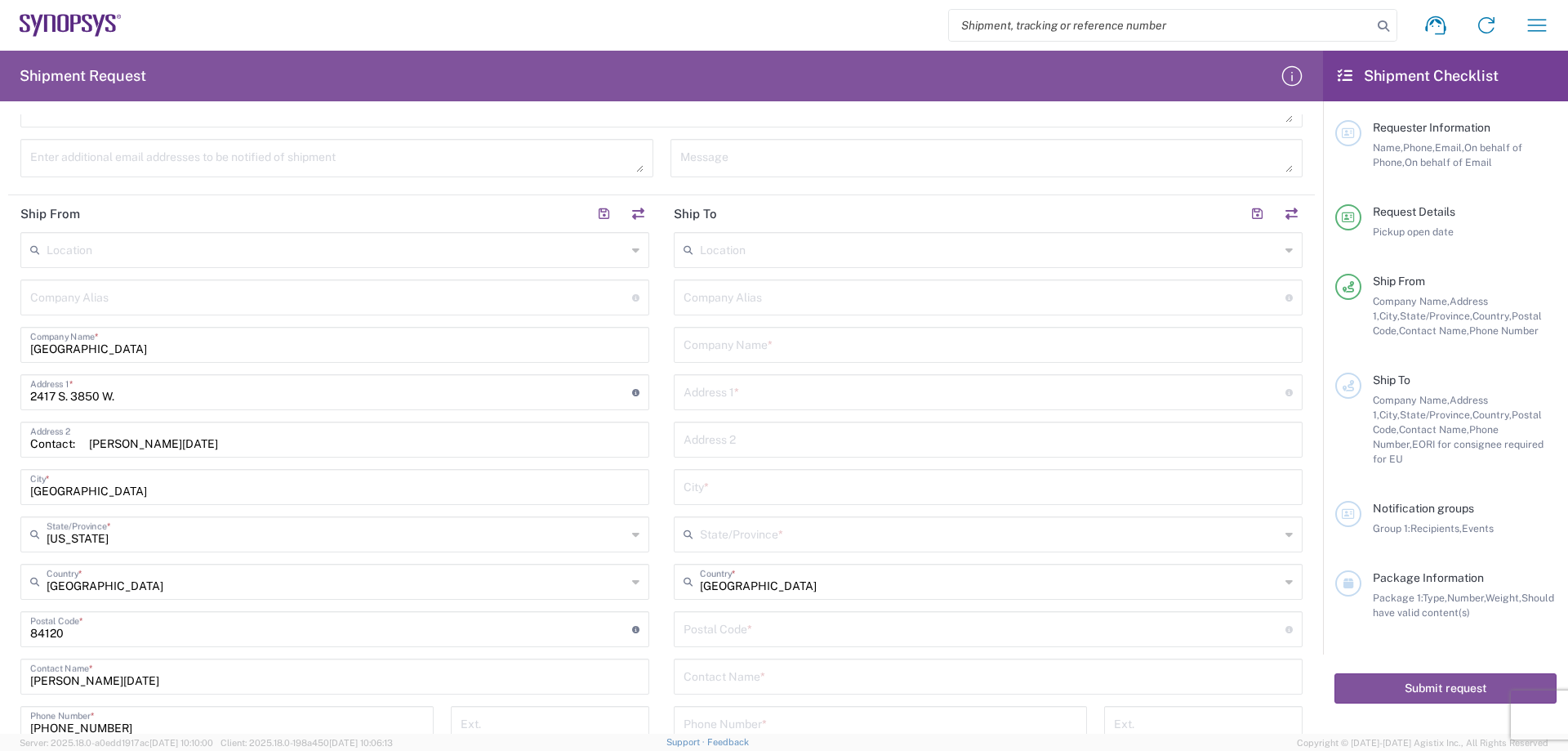
scroll to position [327, 0]
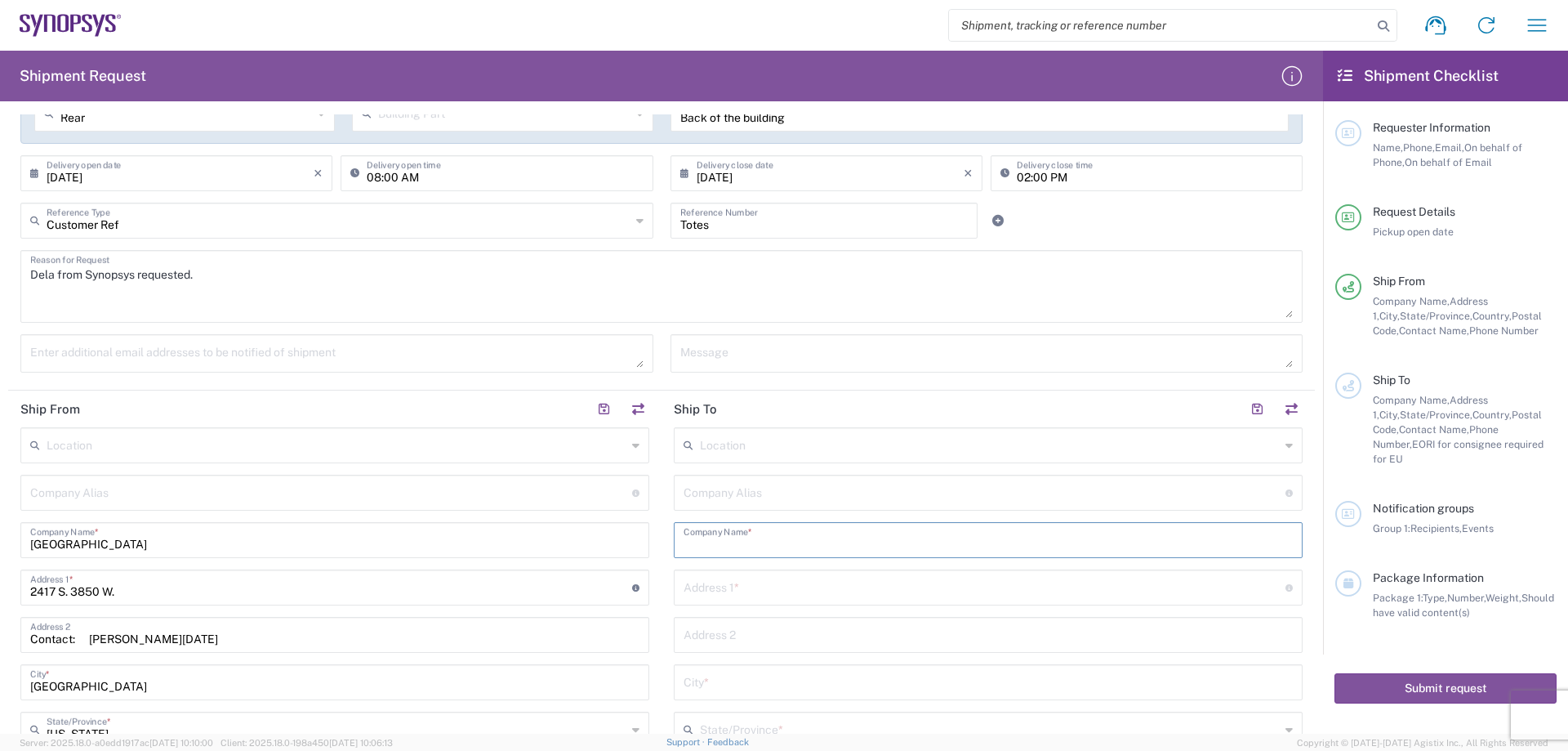
click at [767, 543] on input "text" at bounding box center [988, 538] width 610 height 29
click at [770, 544] on input "Intel Corp." at bounding box center [988, 538] width 610 height 29
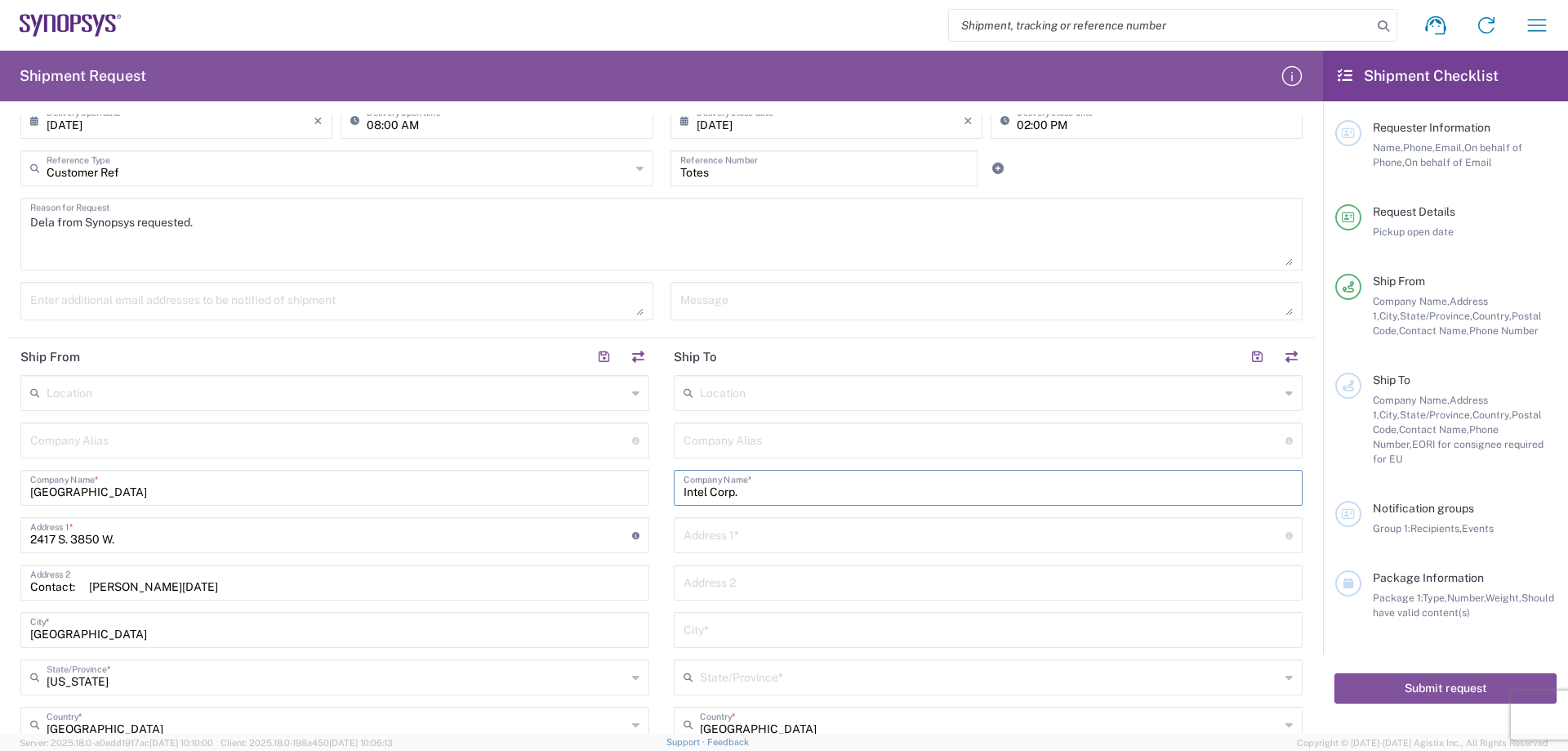
scroll to position [408, 0]
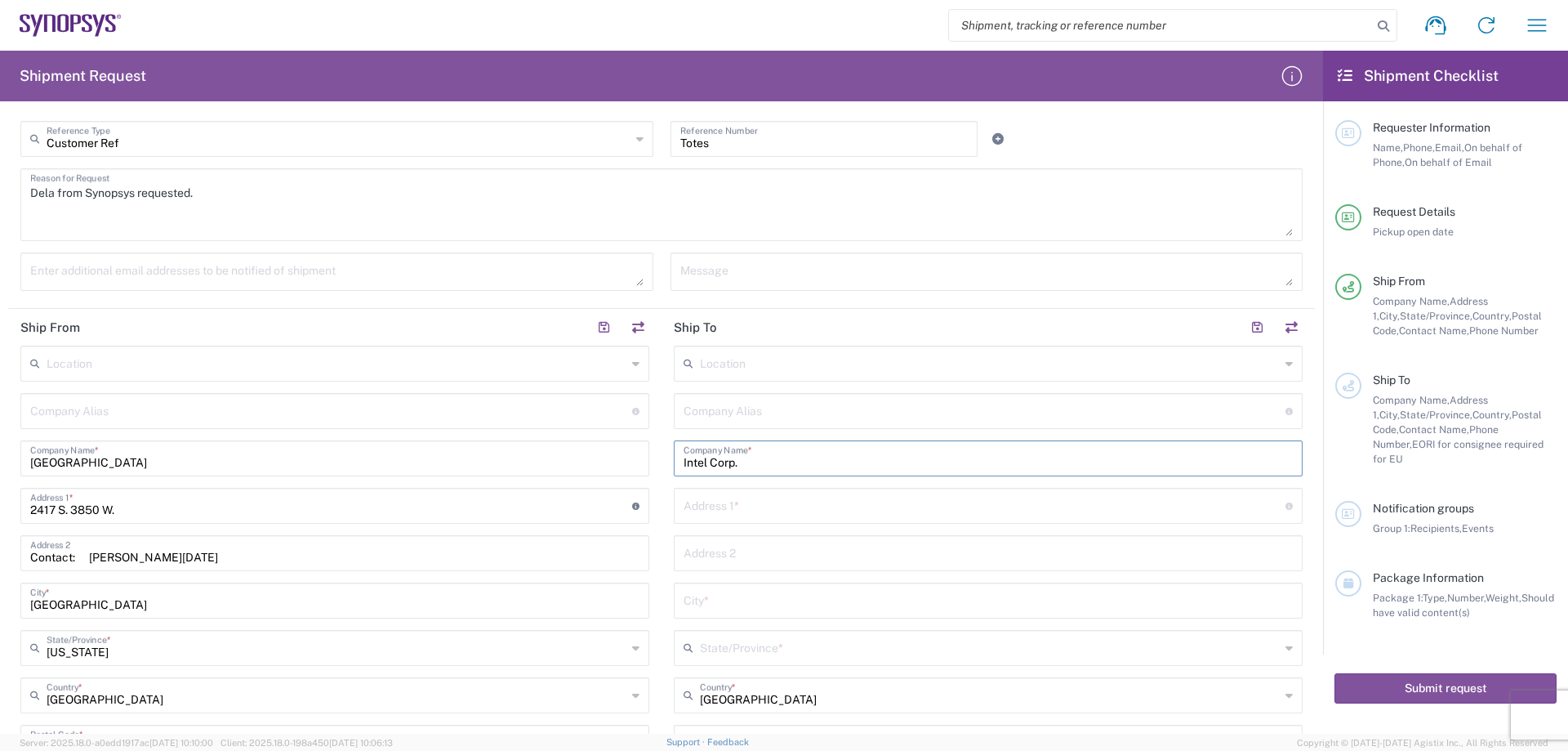
type input "Intel Corp."
click at [762, 511] on input "text" at bounding box center [985, 504] width 602 height 29
type input "[STREET_ADDRESS]"
click at [796, 609] on input "text" at bounding box center [988, 599] width 610 height 29
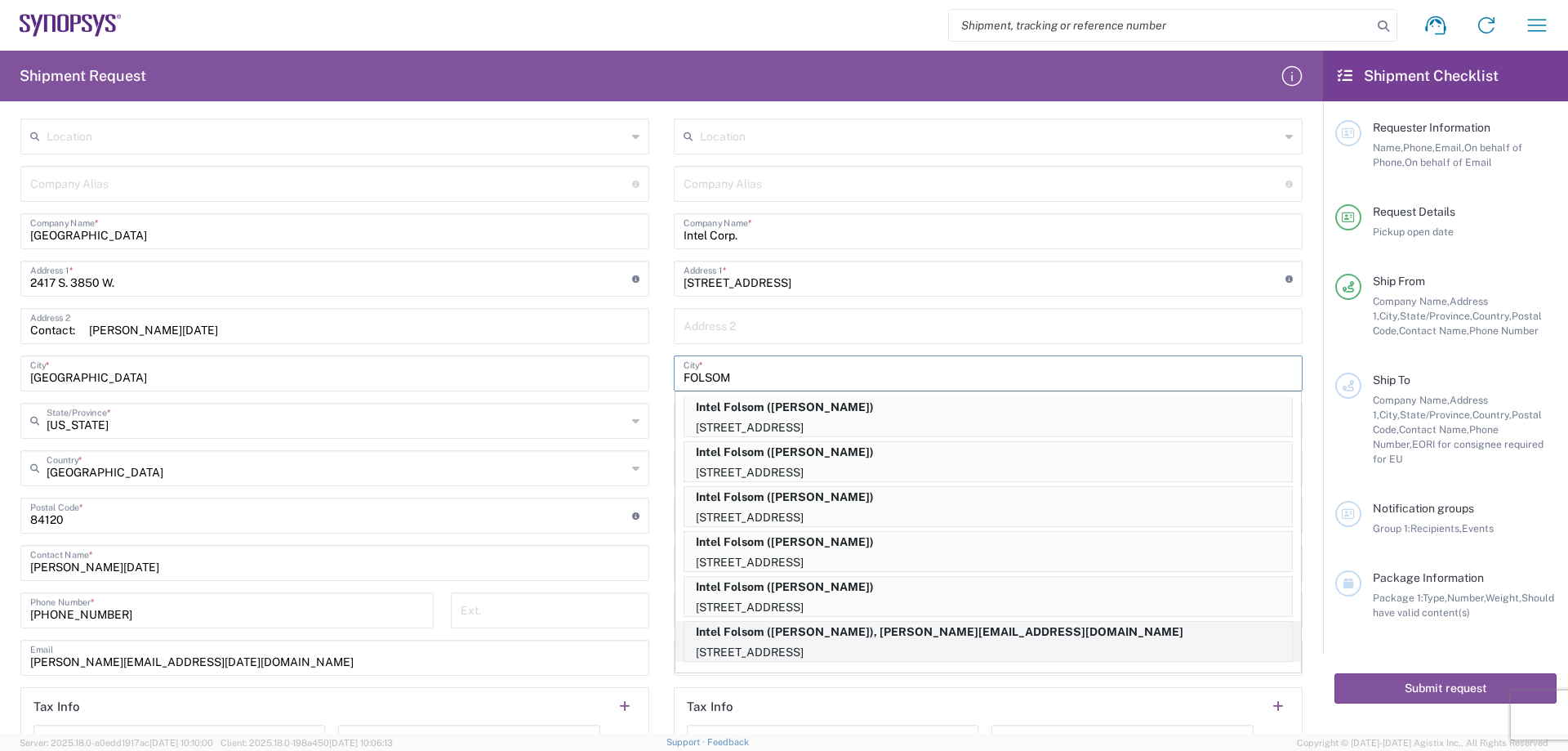
scroll to position [653, 0]
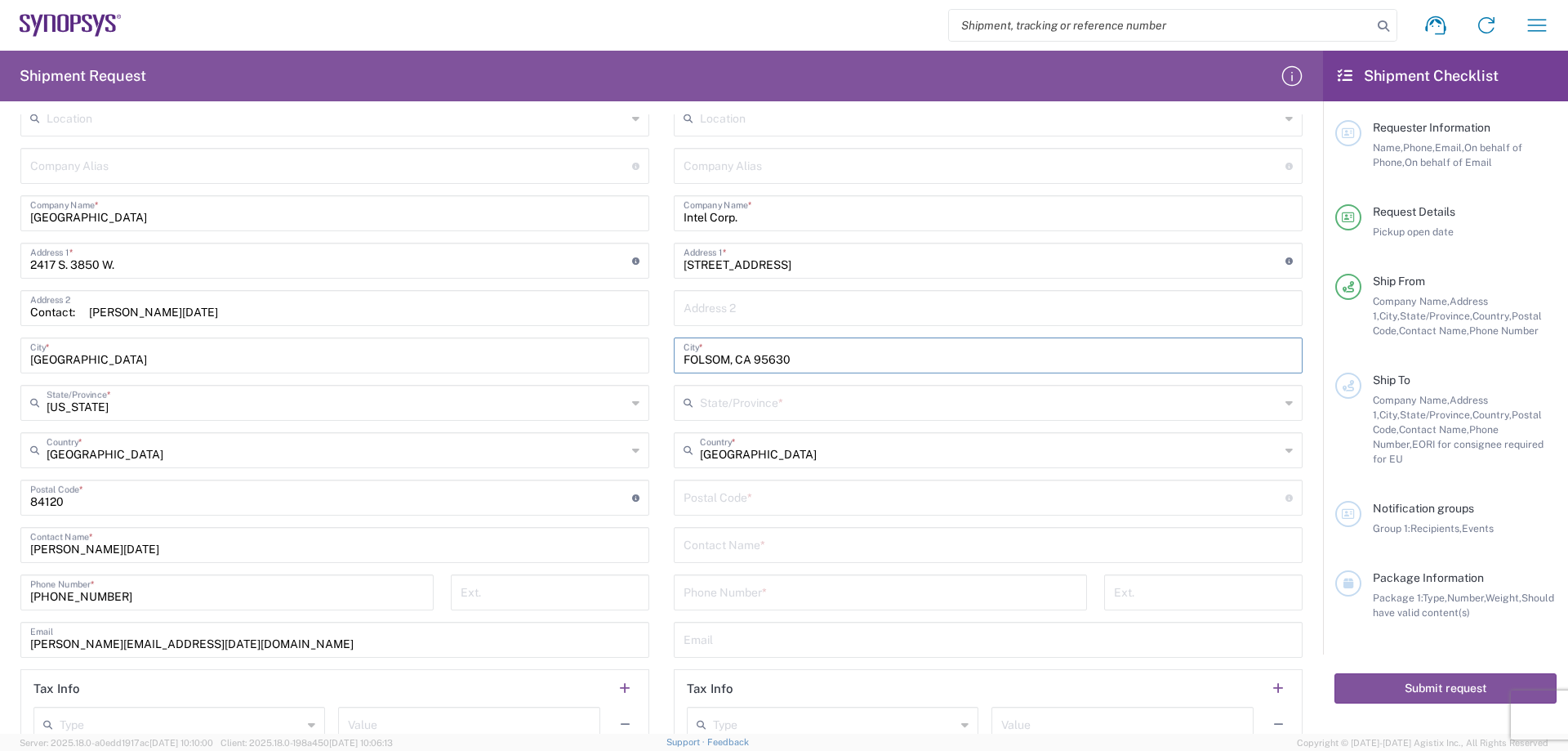
type input "FOLSOM, CA 95630"
click at [875, 406] on input "text" at bounding box center [990, 401] width 580 height 29
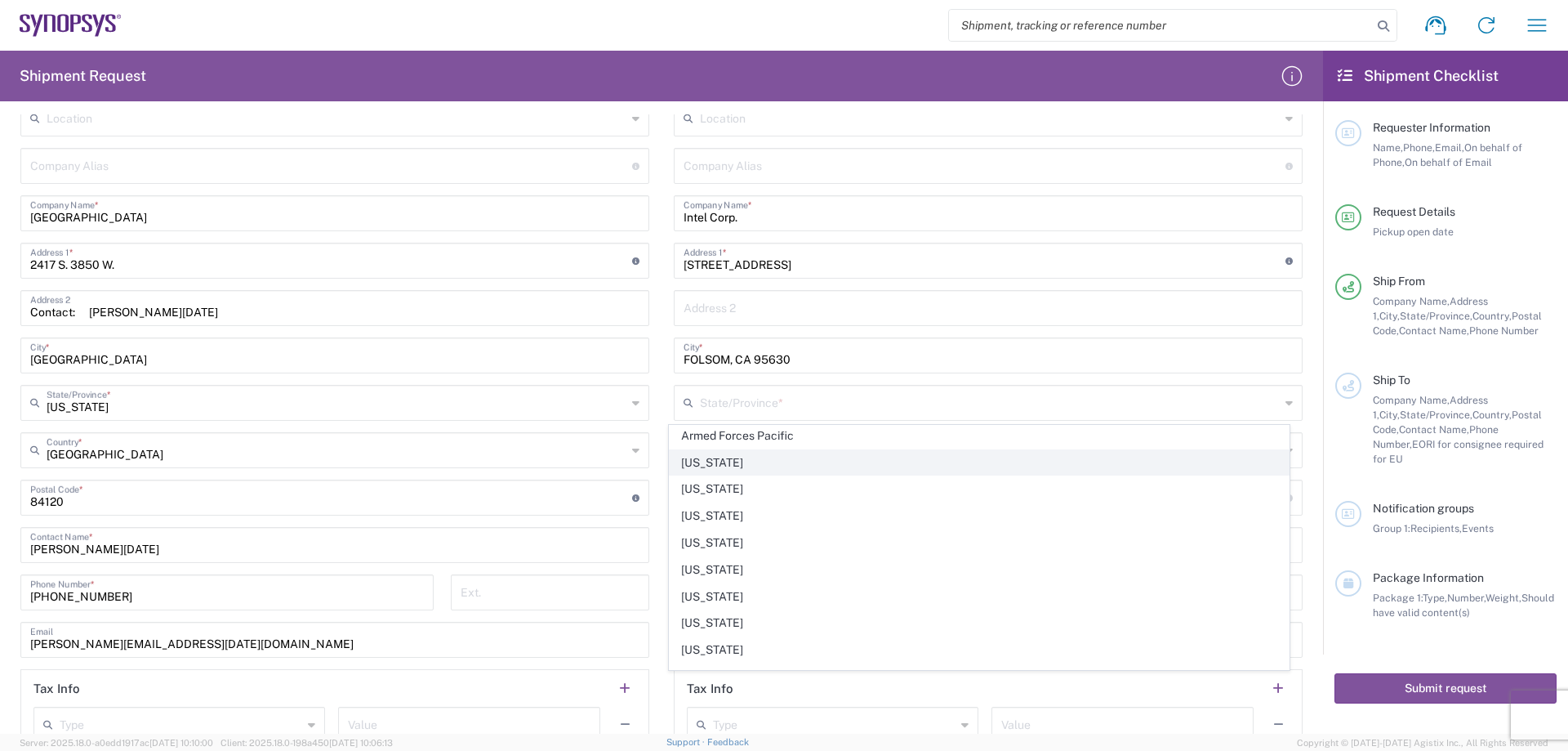
click at [746, 460] on span "[US_STATE]" at bounding box center [980, 462] width 620 height 25
type input "[US_STATE]"
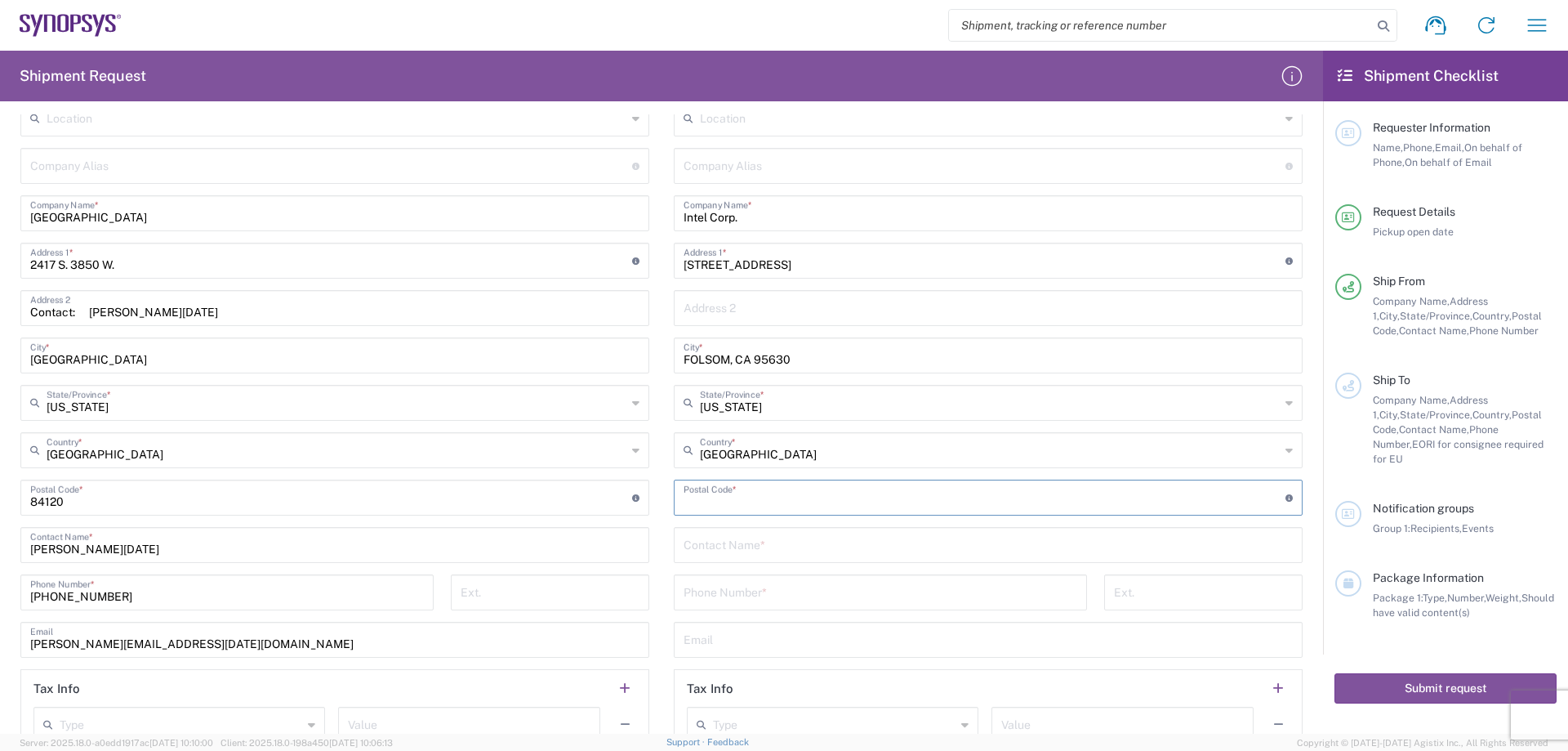
click at [769, 498] on input "undefined" at bounding box center [985, 496] width 602 height 29
type input "95630"
click at [763, 549] on input "text" at bounding box center [988, 543] width 610 height 29
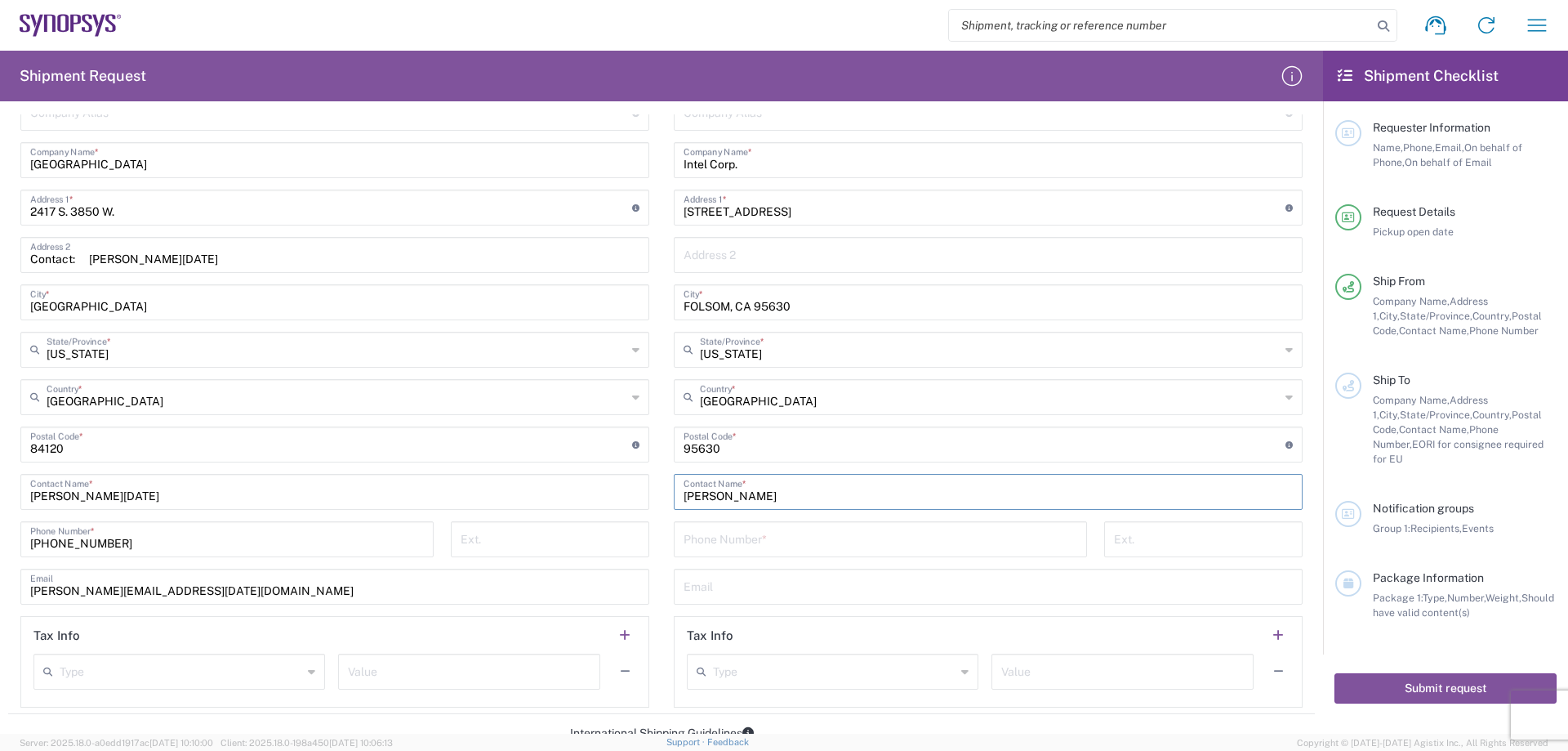
scroll to position [735, 0]
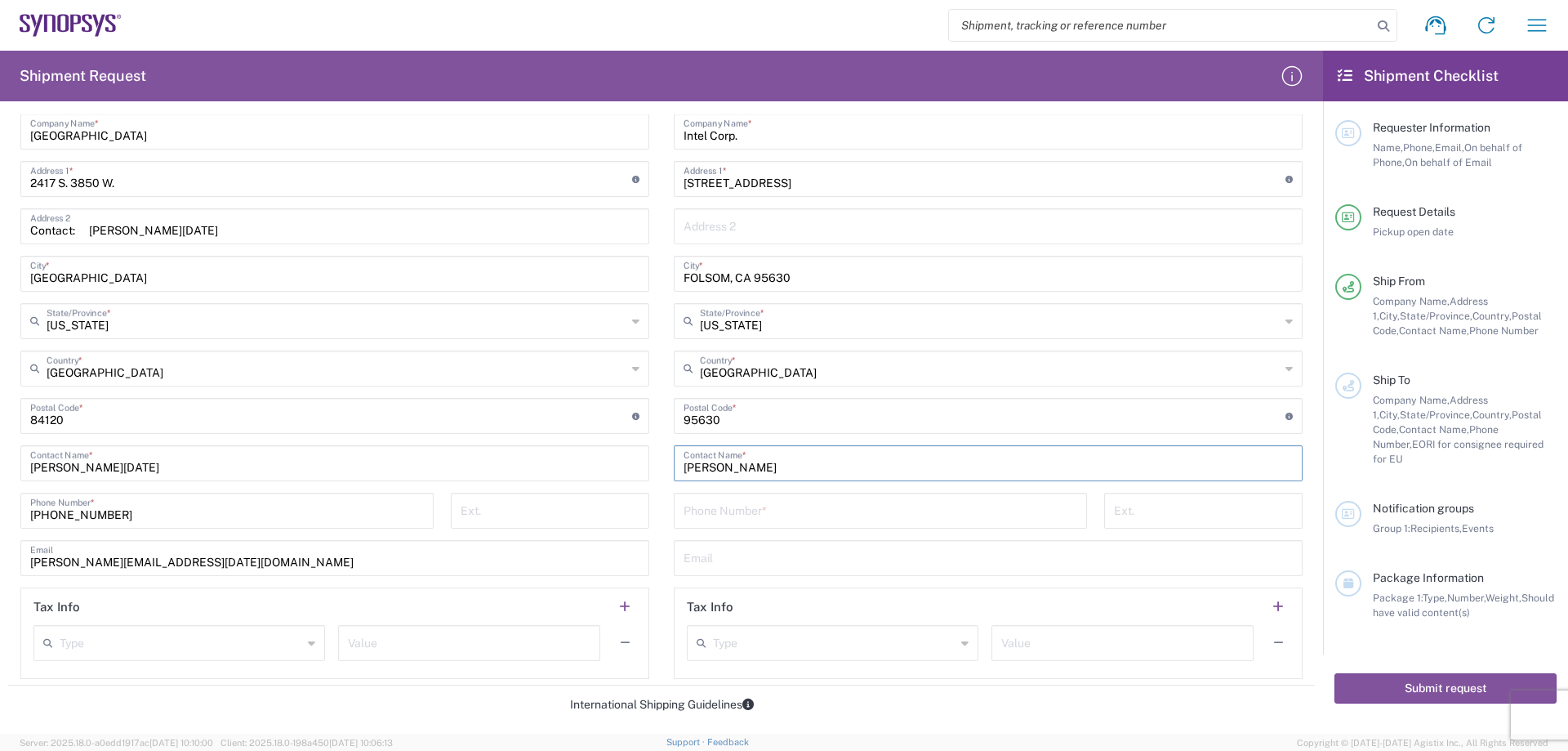
type input "[PERSON_NAME]"
click at [829, 514] on input "tel" at bounding box center [880, 509] width 394 height 29
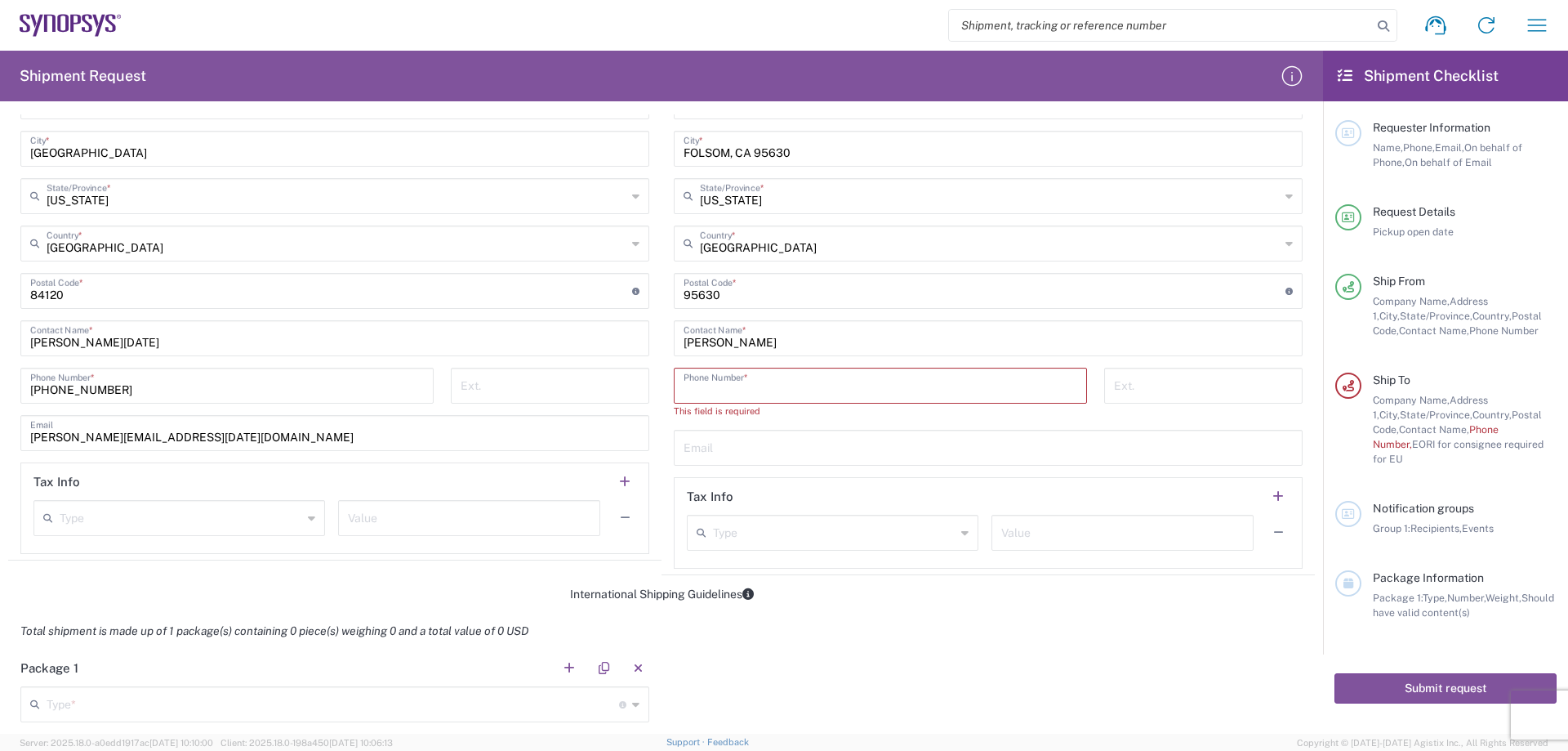
scroll to position [898, 0]
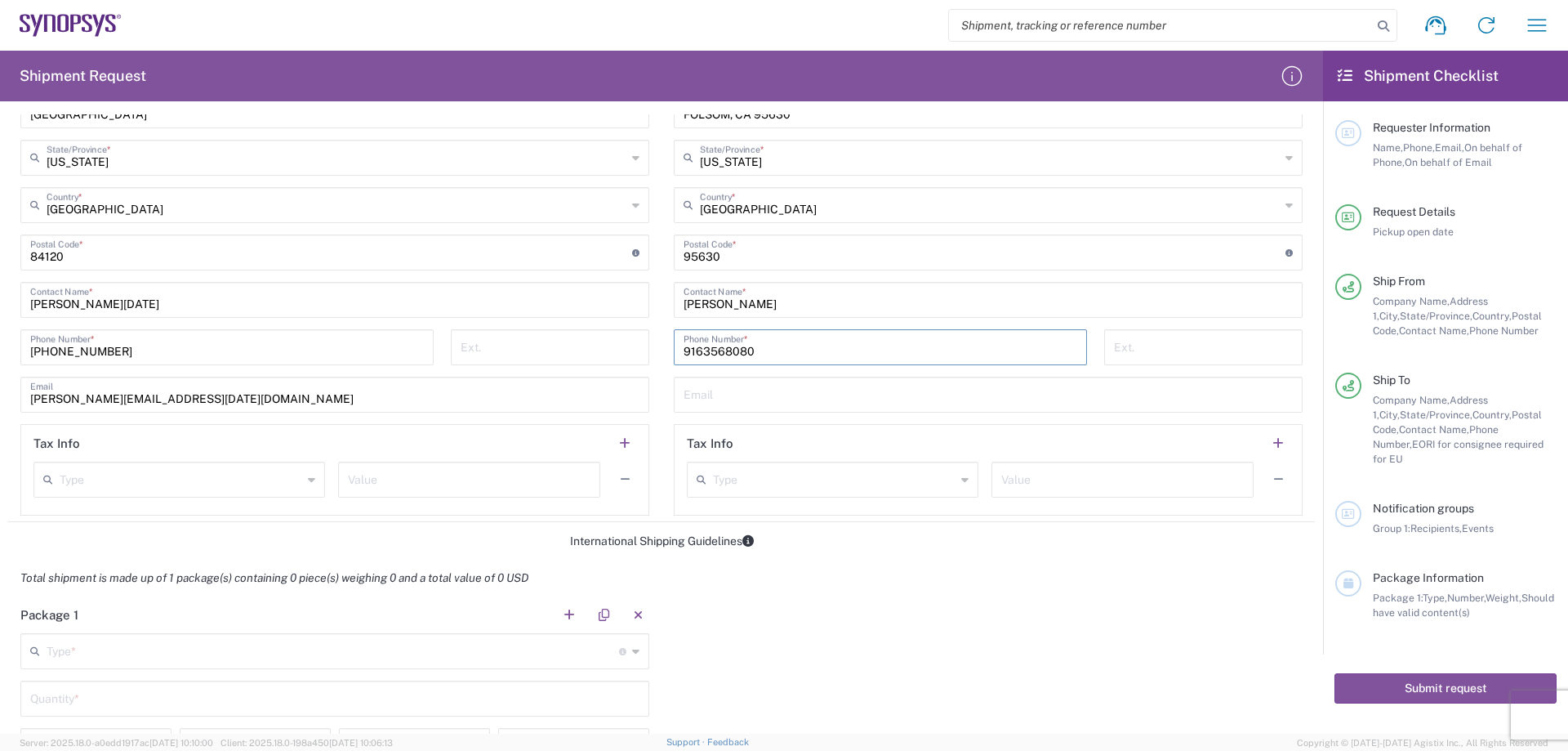
type input "9163568080"
click at [881, 398] on input "text" at bounding box center [988, 393] width 610 height 29
type input "m"
type input "[PERSON_NAME][EMAIL_ADDRESS][DOMAIN_NAME]"
click at [854, 462] on div "Type" at bounding box center [833, 480] width 291 height 36
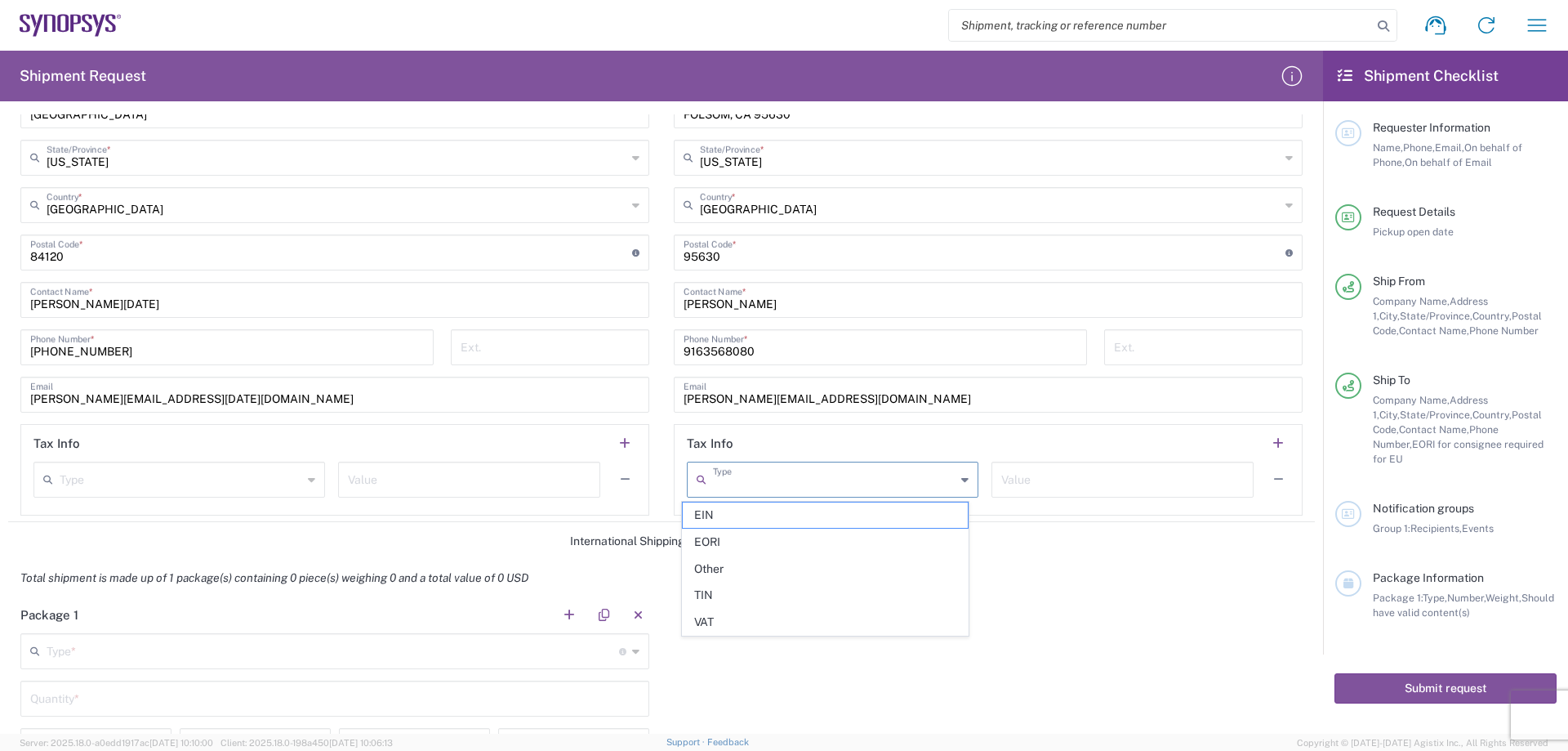
click at [1041, 570] on div "Total shipment is made up of 1 package(s) containing 0 piece(s) weighing 0 and …" at bounding box center [662, 577] width 1324 height 37
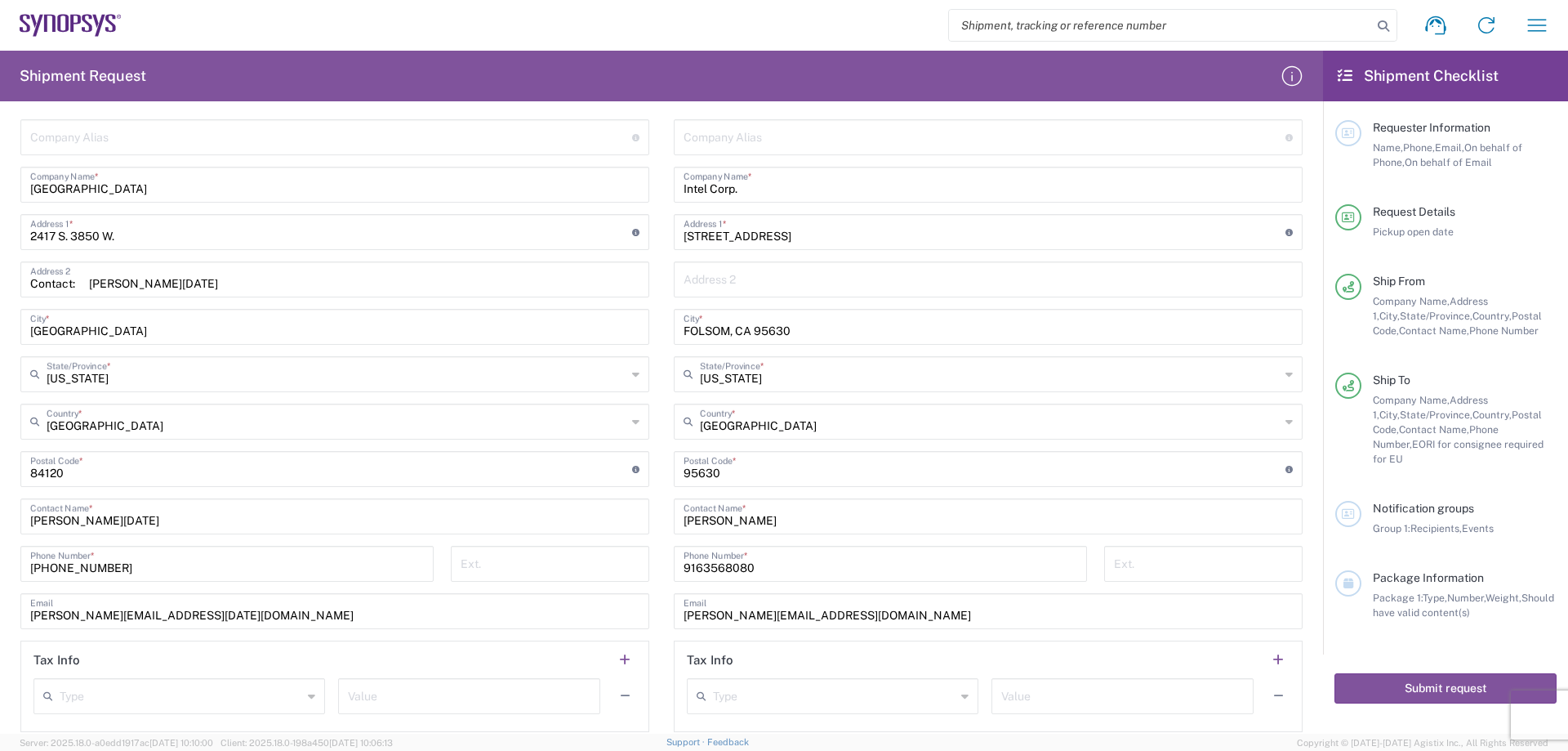
scroll to position [653, 0]
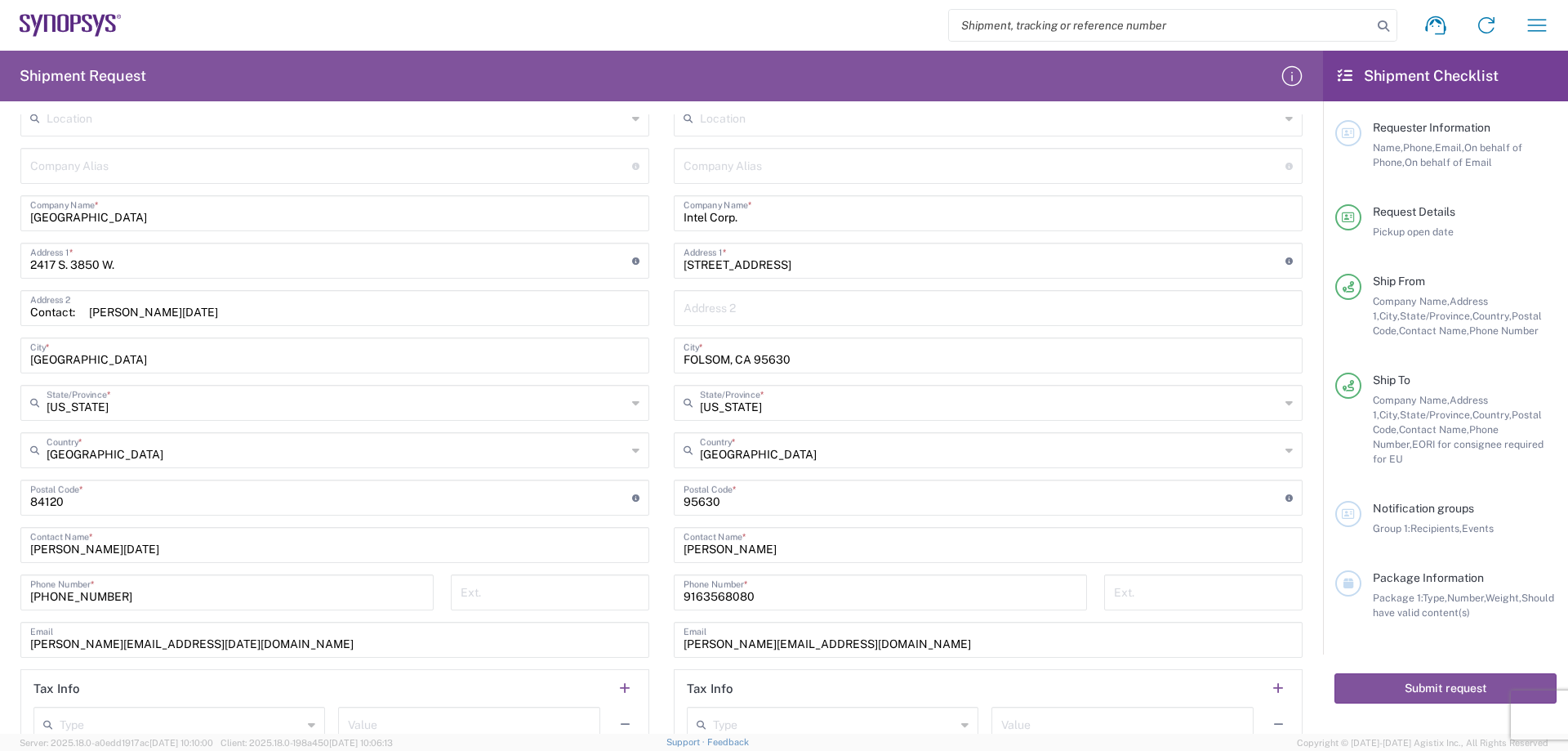
click at [862, 360] on input "FOLSOM, CA 95630" at bounding box center [988, 354] width 610 height 29
click at [874, 355] on input "FOLSOM, CA 95630" at bounding box center [988, 354] width 610 height 29
type input "FOLSOM, CA 95630"
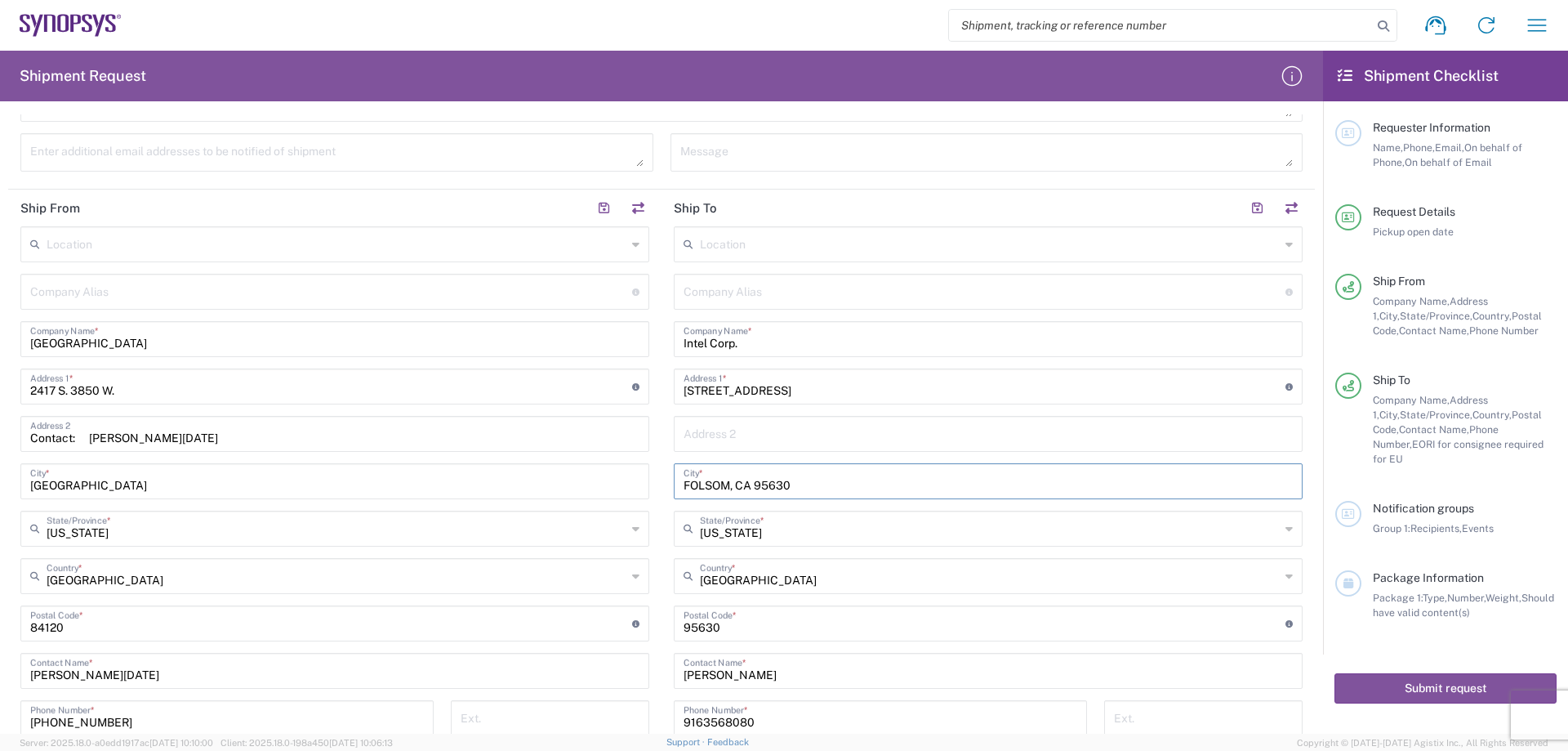
scroll to position [490, 0]
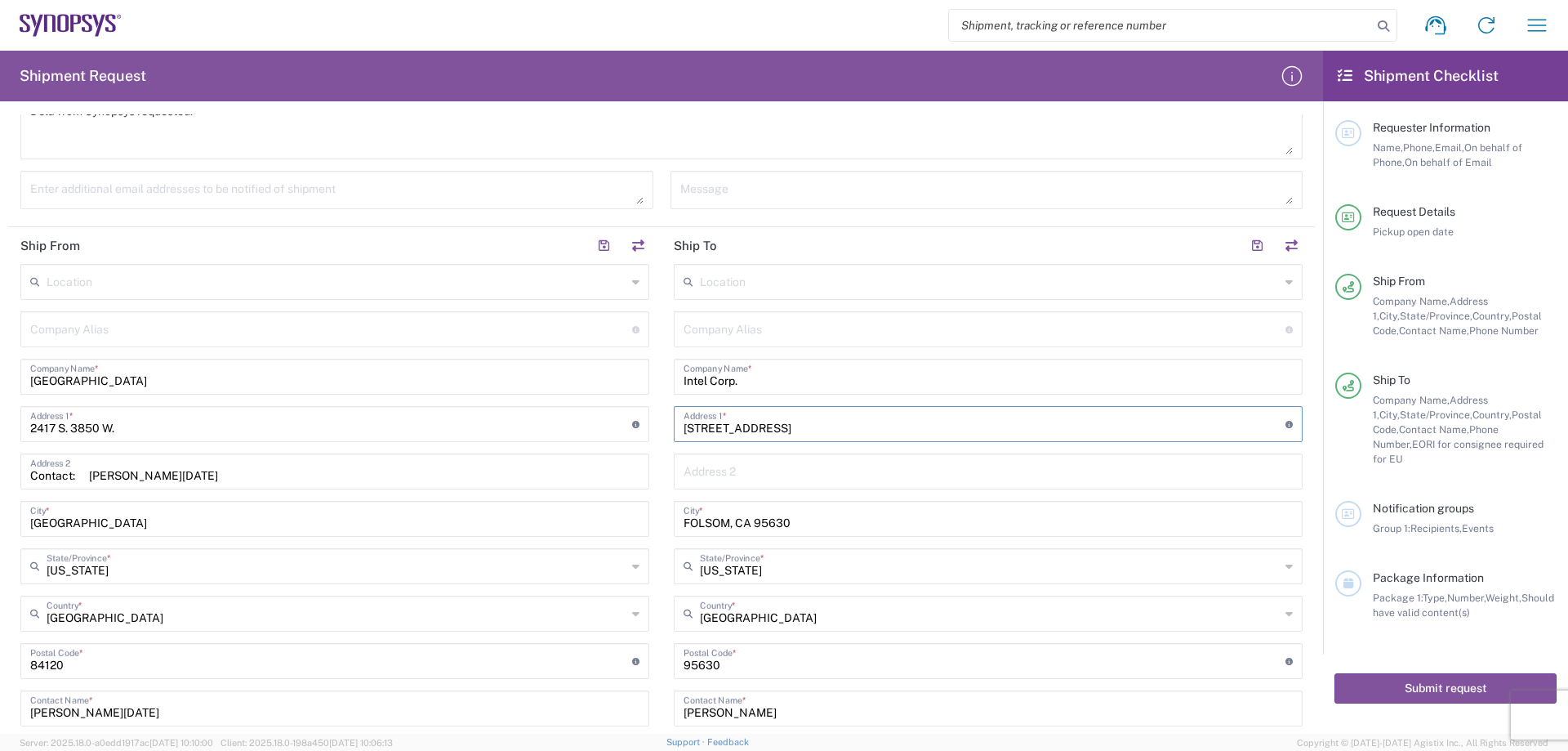
click at [834, 418] on input "[STREET_ADDRESS]" at bounding box center [985, 422] width 602 height 29
click at [1286, 426] on icon at bounding box center [1289, 424] width 7 height 7
click at [1083, 422] on input "[STREET_ADDRESS]" at bounding box center [985, 422] width 602 height 29
click at [824, 379] on input "Intel Corp." at bounding box center [988, 375] width 610 height 29
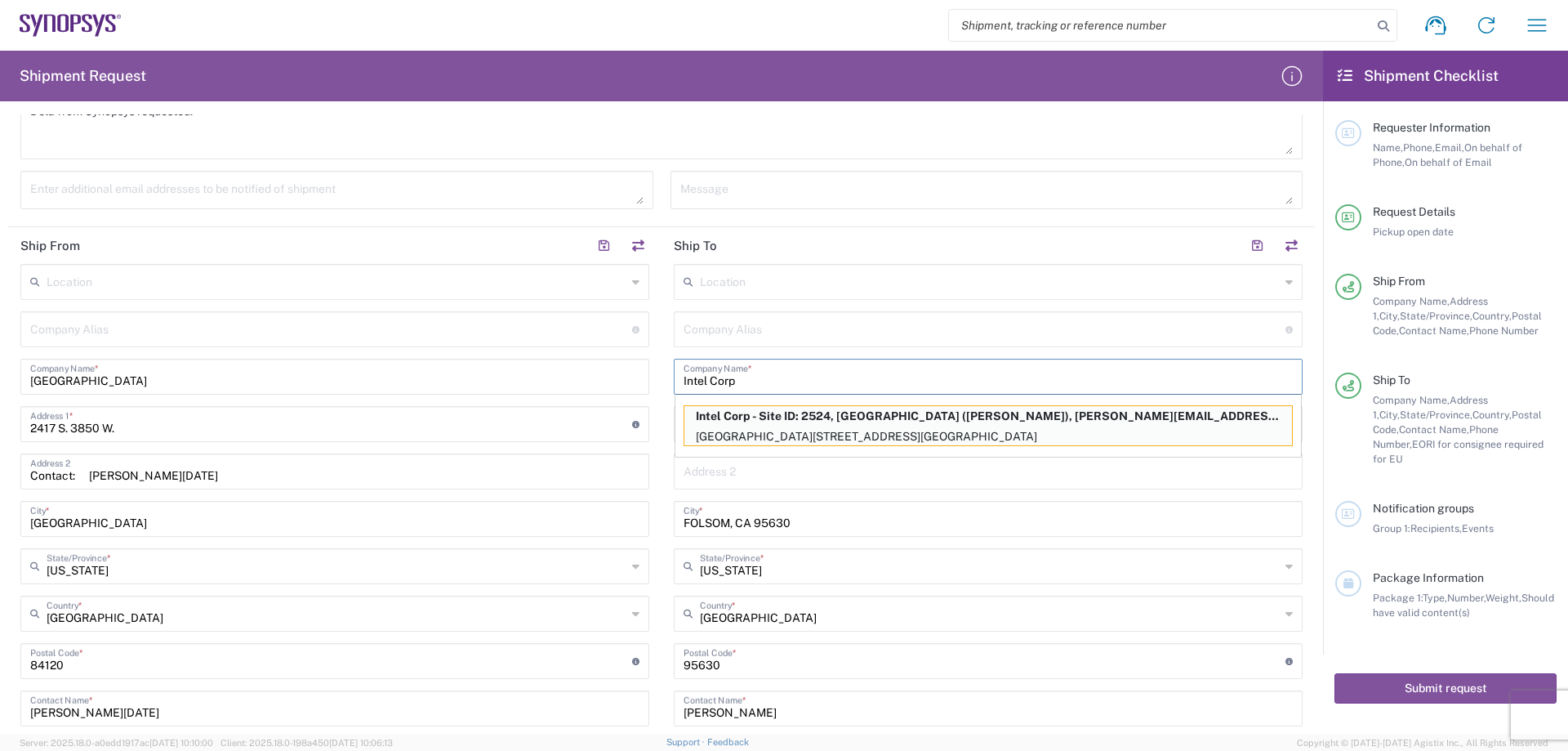
click at [819, 381] on input "Intel Corp" at bounding box center [988, 375] width 610 height 29
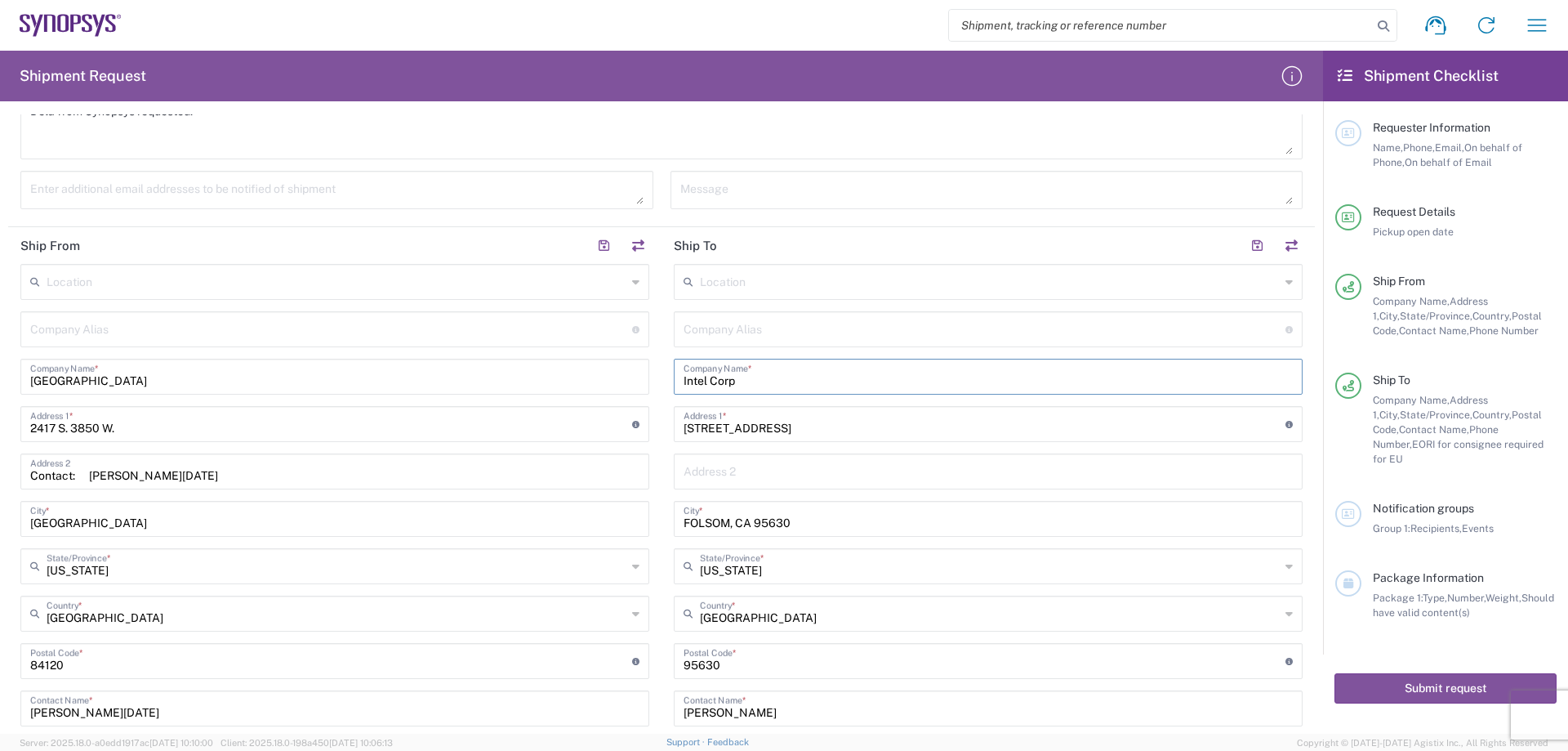
type input "Intel Corp"
click at [1093, 327] on input "text" at bounding box center [985, 327] width 602 height 29
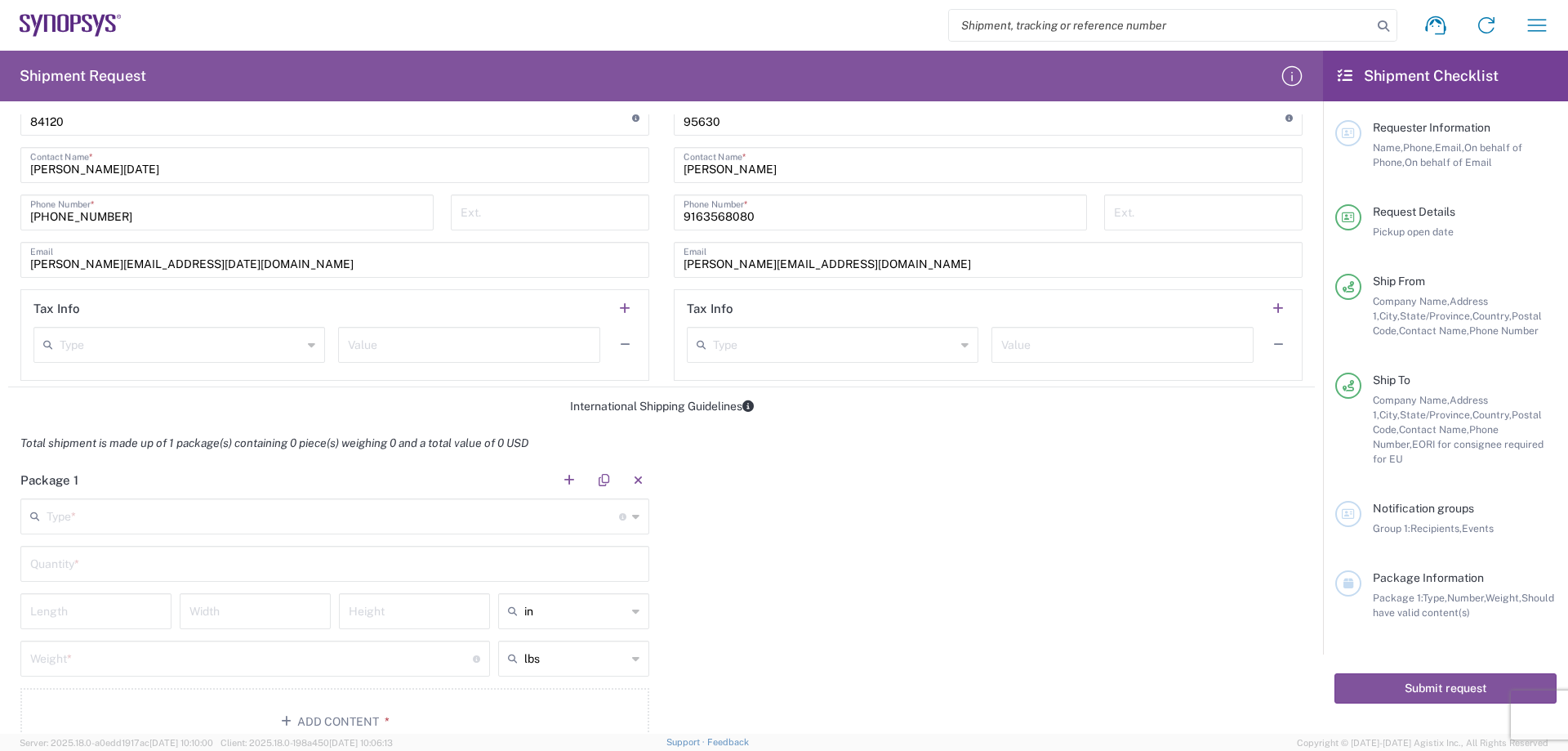
scroll to position [1062, 0]
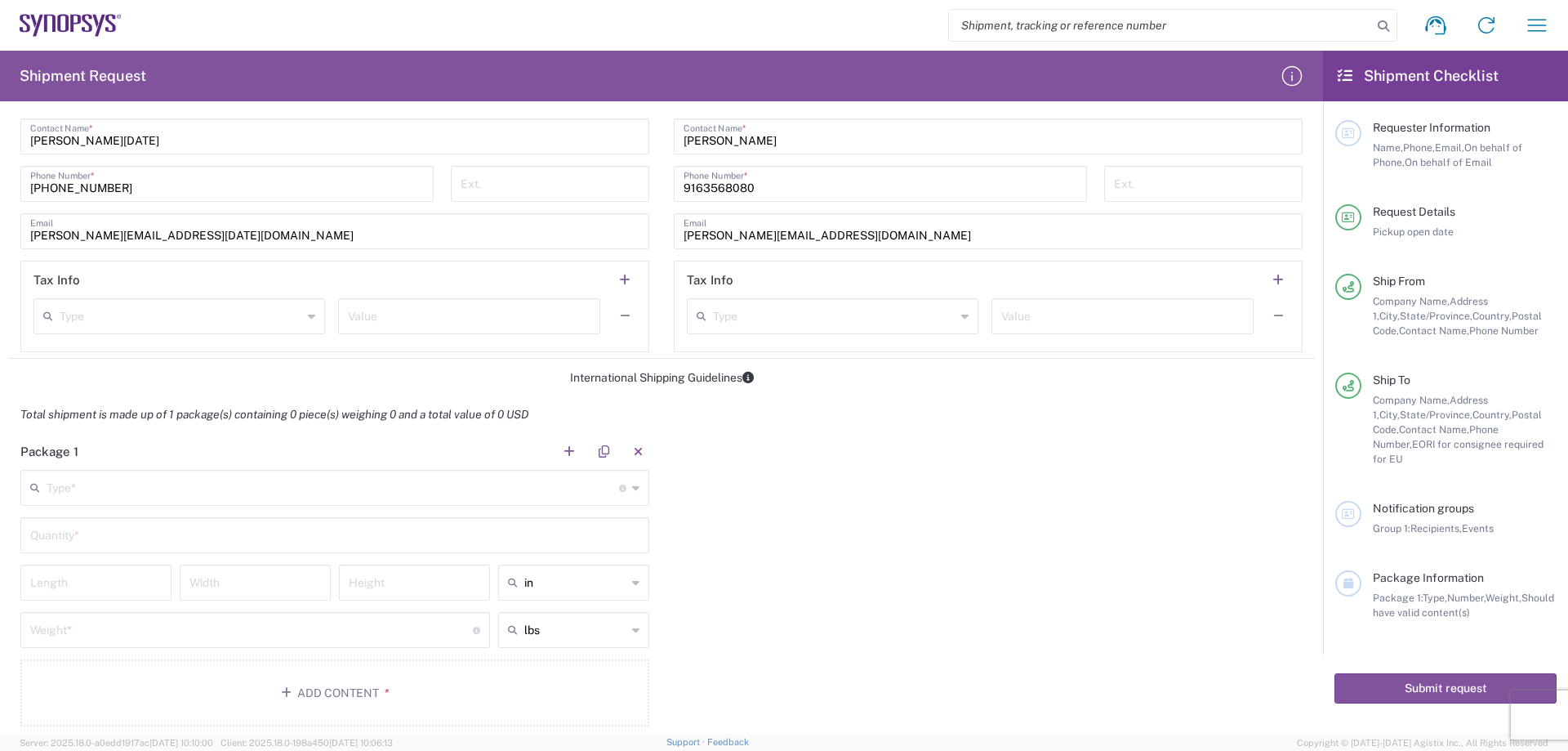
click at [435, 485] on input "text" at bounding box center [333, 486] width 573 height 29
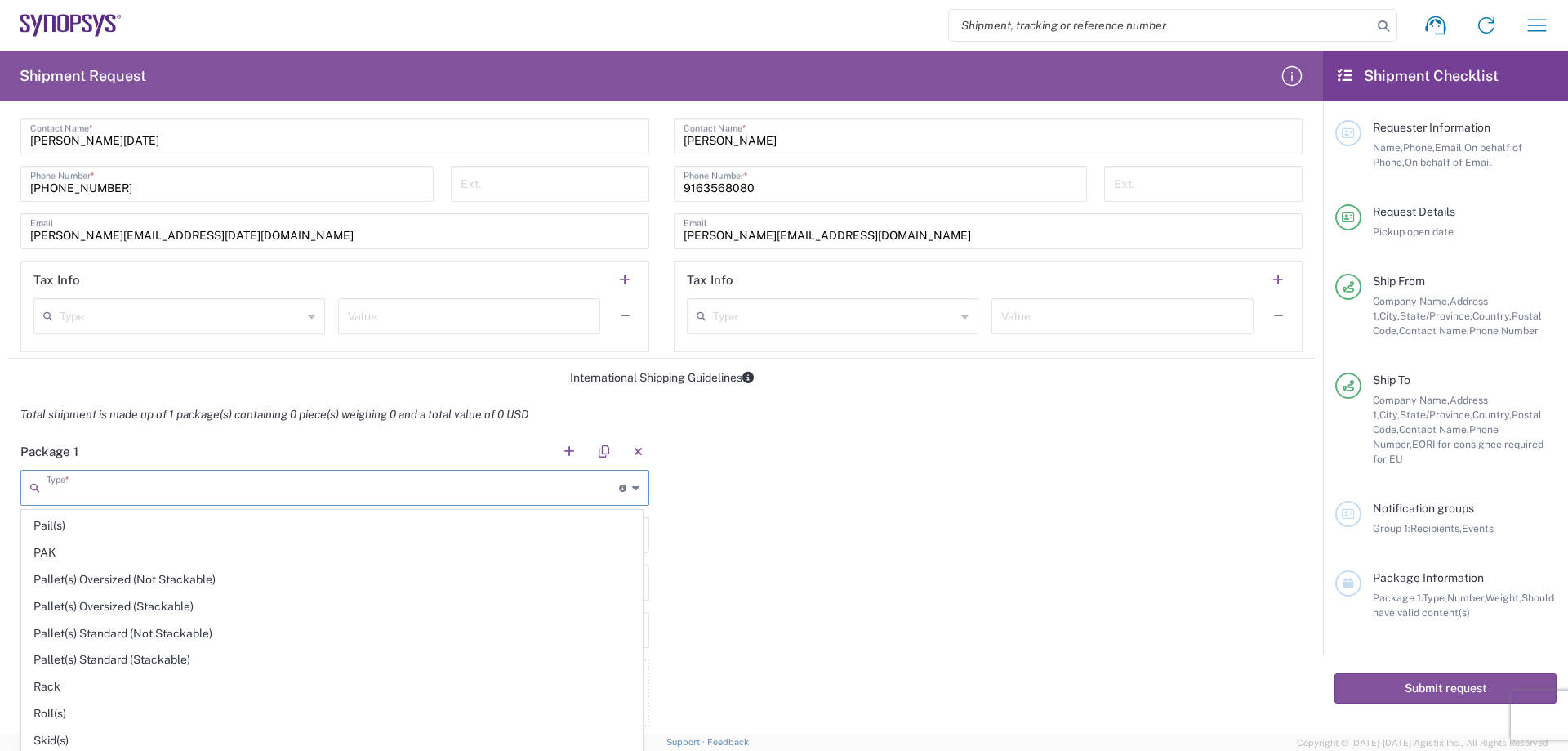
scroll to position [653, 0]
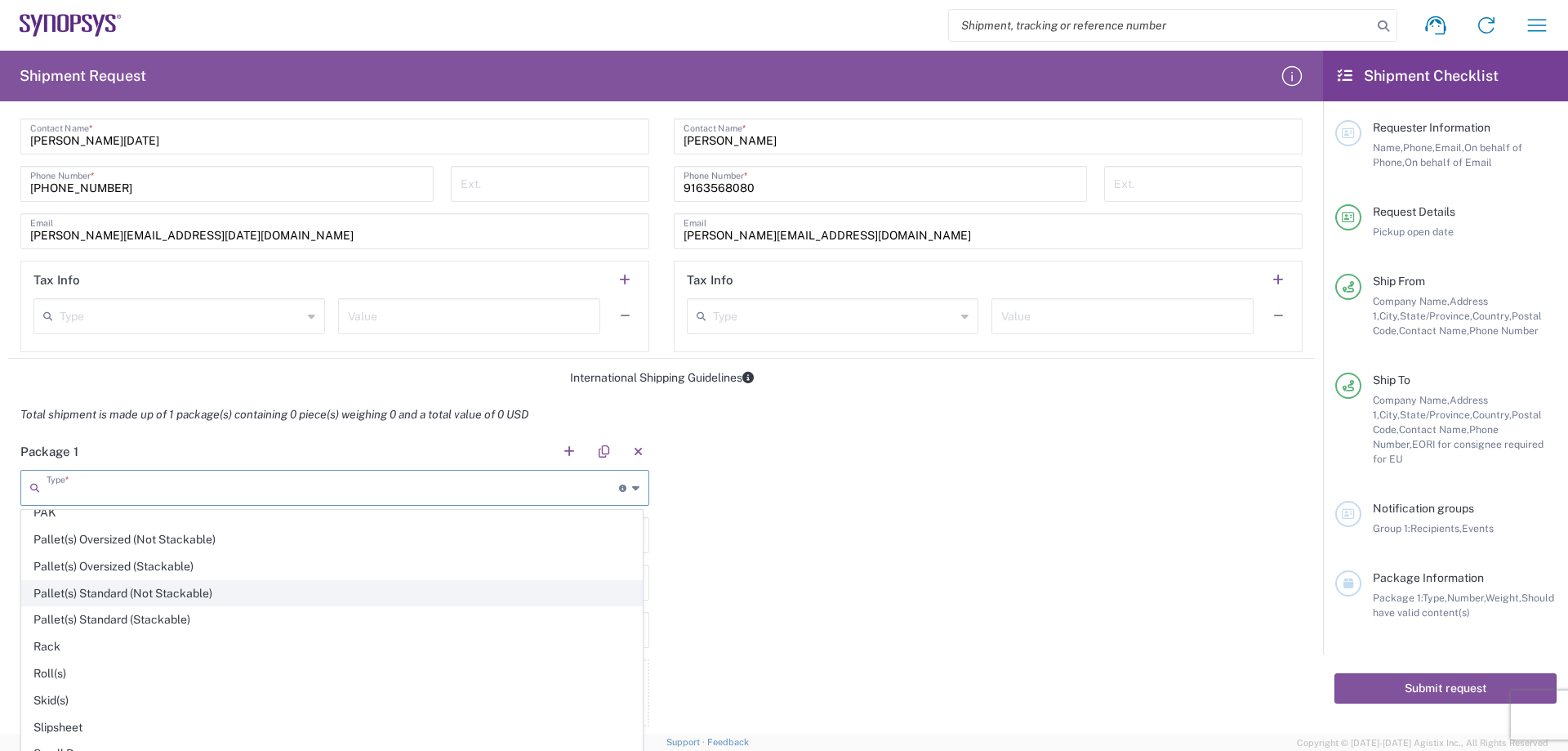
click at [98, 595] on span "Pallet(s) Standard (Not Stackable)" at bounding box center [332, 593] width 620 height 25
type input "Pallet(s) Standard (Not Stackable)"
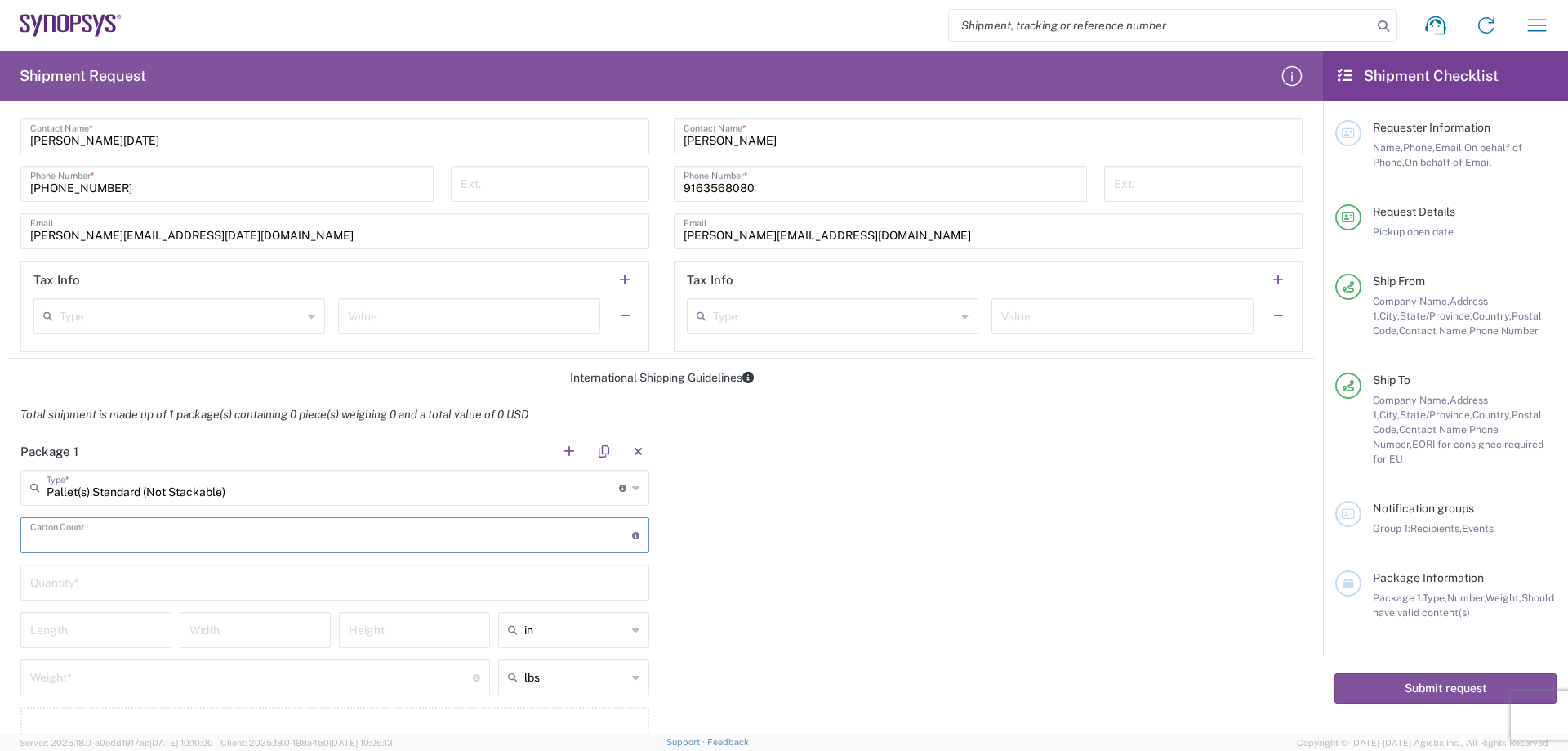
click at [389, 541] on input "number" at bounding box center [332, 534] width 602 height 29
type input "10"
click at [318, 578] on input "text" at bounding box center [335, 581] width 610 height 29
type input "1"
click at [722, 560] on div "Package 1 Pallet(s) Standard (Not Stackable) Type * Material used to package go…" at bounding box center [661, 609] width 1307 height 353
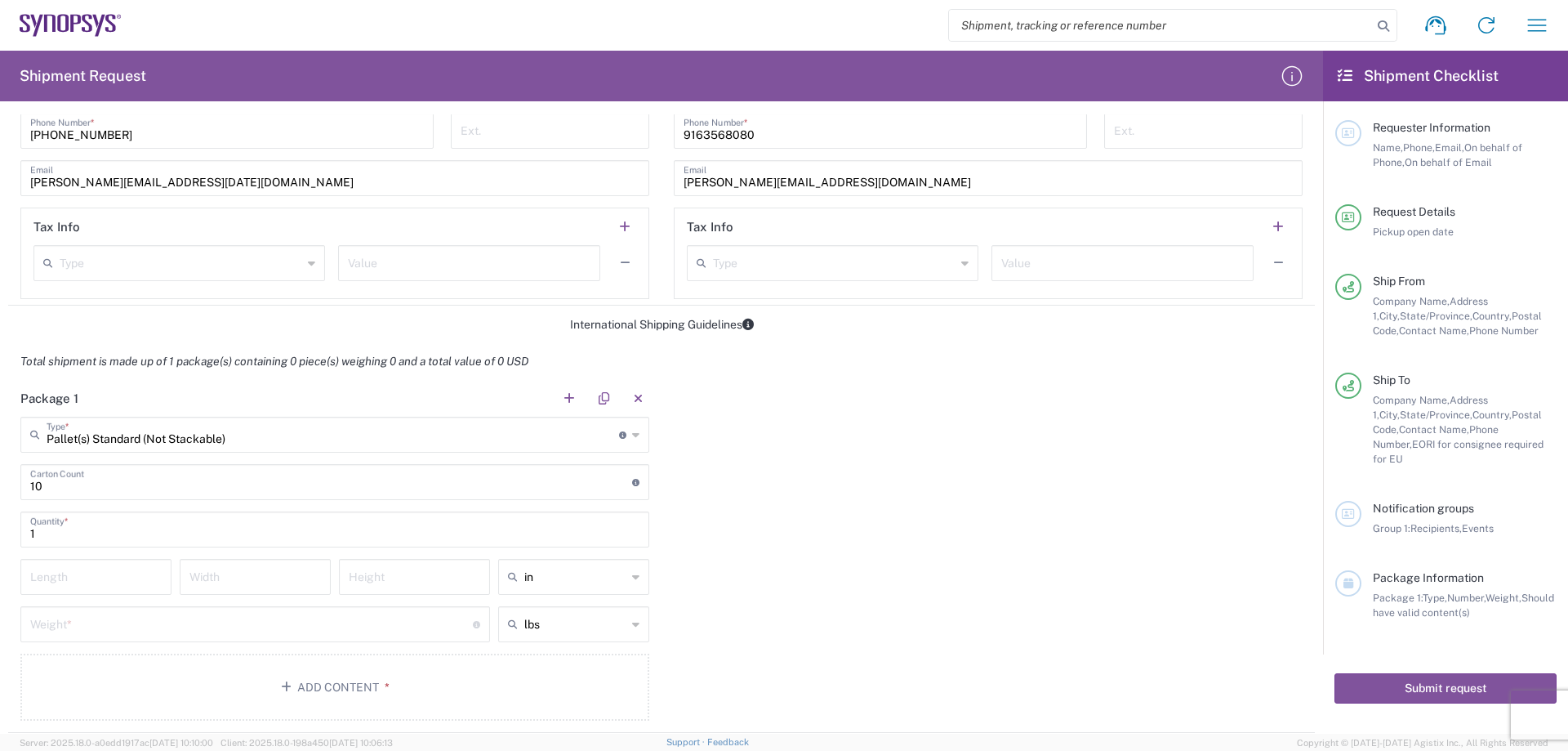
scroll to position [1143, 0]
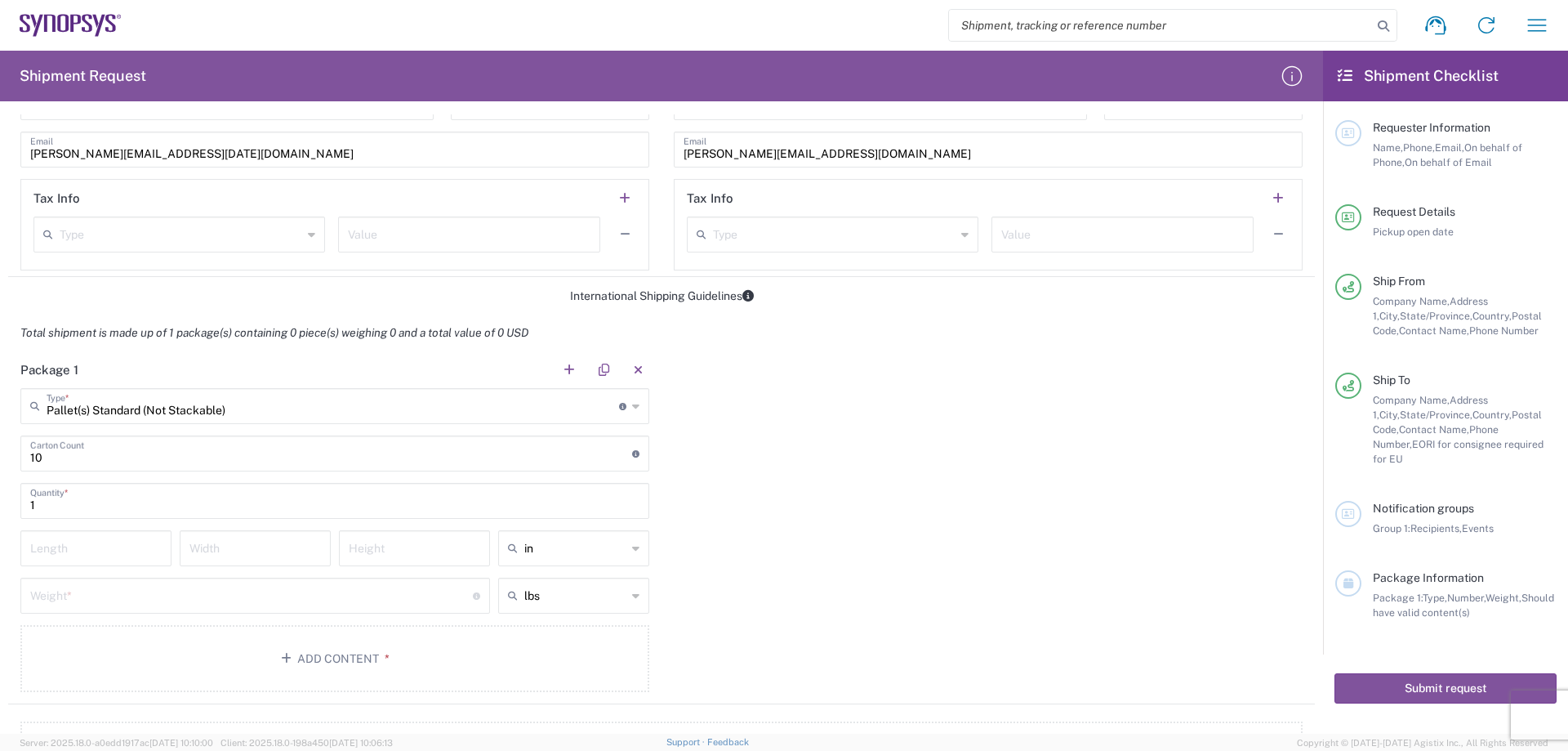
click at [147, 554] on input "number" at bounding box center [96, 546] width 132 height 29
type input "48"
click at [230, 550] on input "number" at bounding box center [255, 546] width 132 height 29
type input "40"
click at [384, 548] on input "number" at bounding box center [415, 546] width 132 height 29
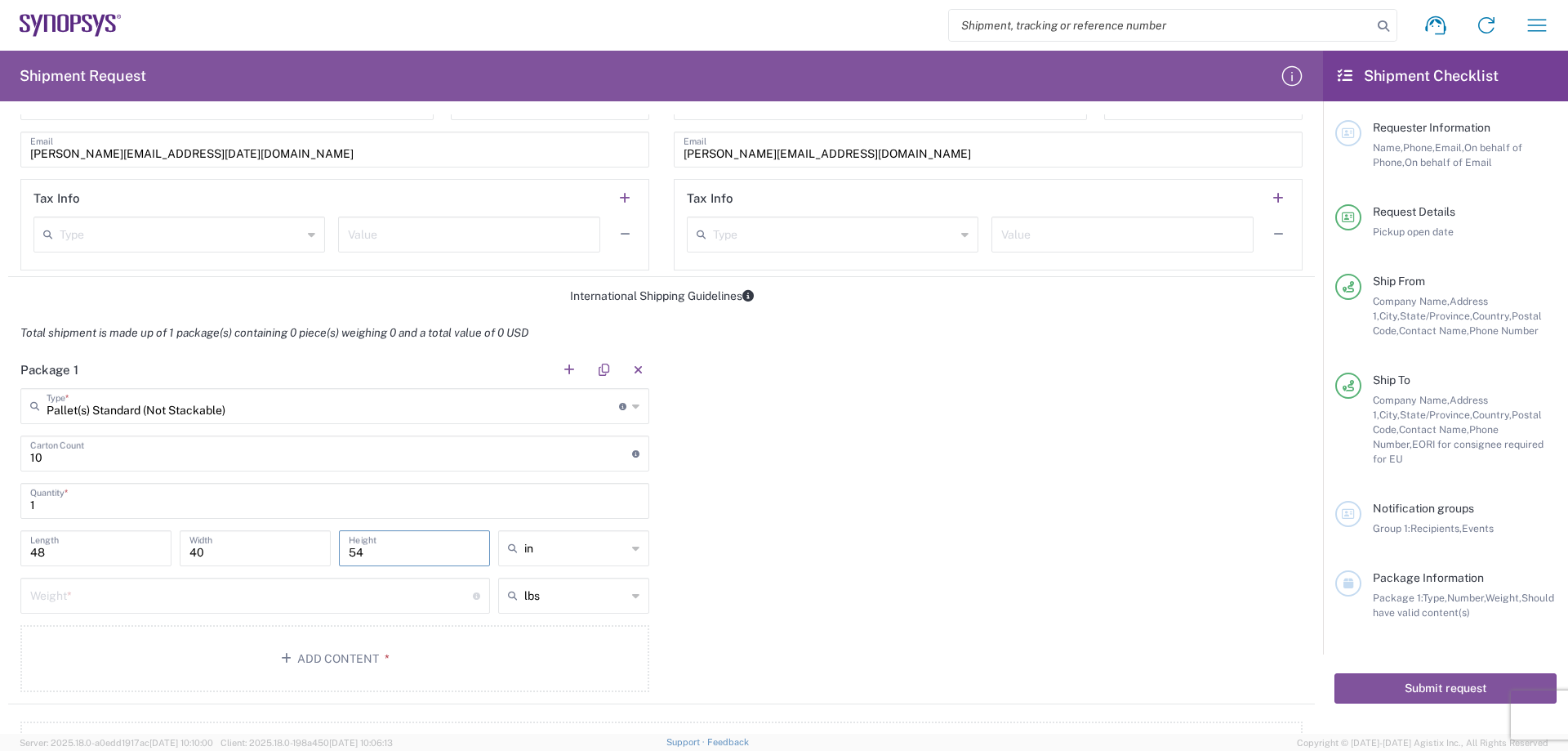
type input "54"
click at [745, 557] on div "Package 1 Pallet(s) Standard (Not Stackable) Type * Material used to package go…" at bounding box center [661, 527] width 1307 height 353
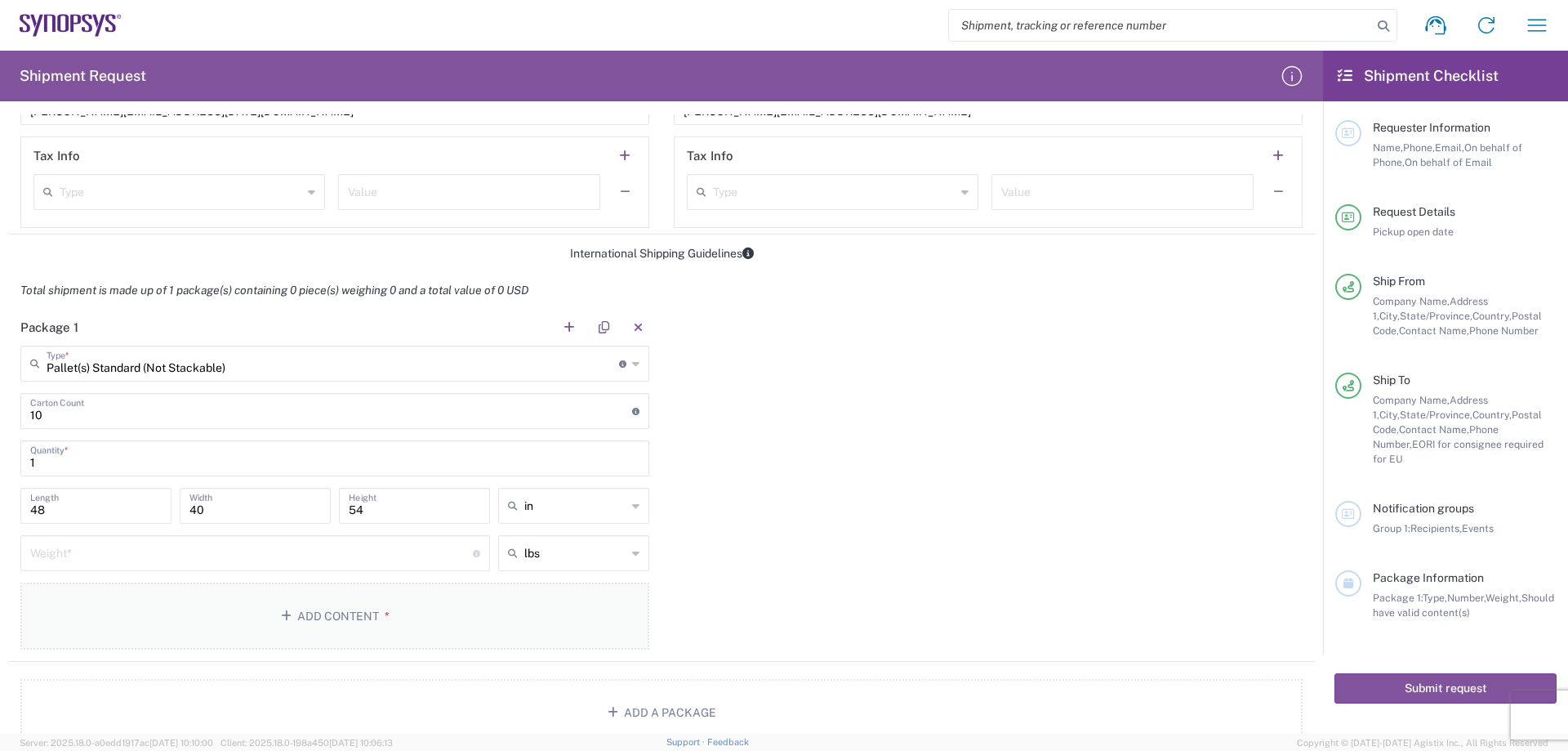
scroll to position [1225, 0]
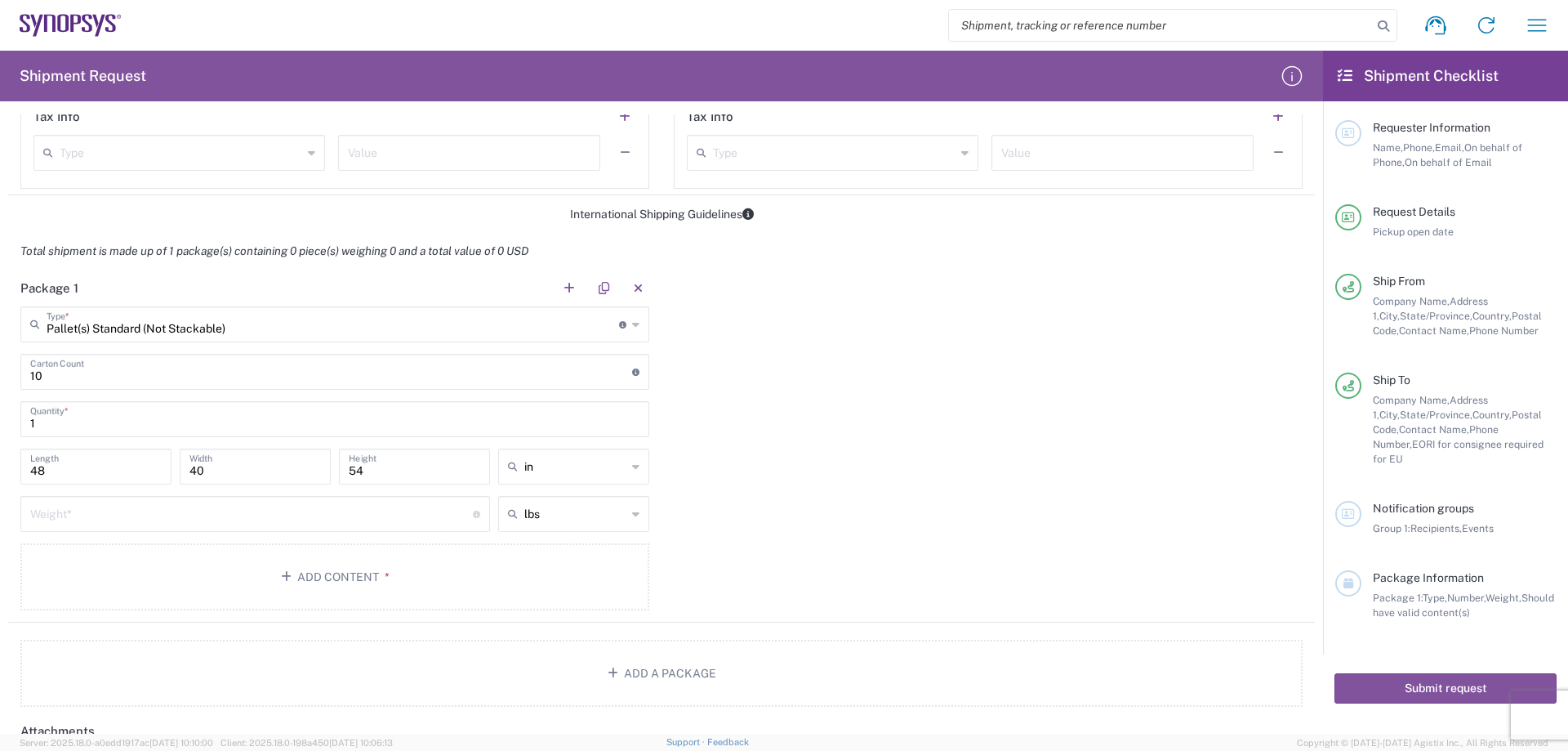
click at [193, 520] on input "number" at bounding box center [252, 512] width 443 height 29
type input "102"
click at [708, 522] on div "Package 1 Pallet(s) Standard (Not Stackable) Type * Material used to package go…" at bounding box center [661, 446] width 1307 height 353
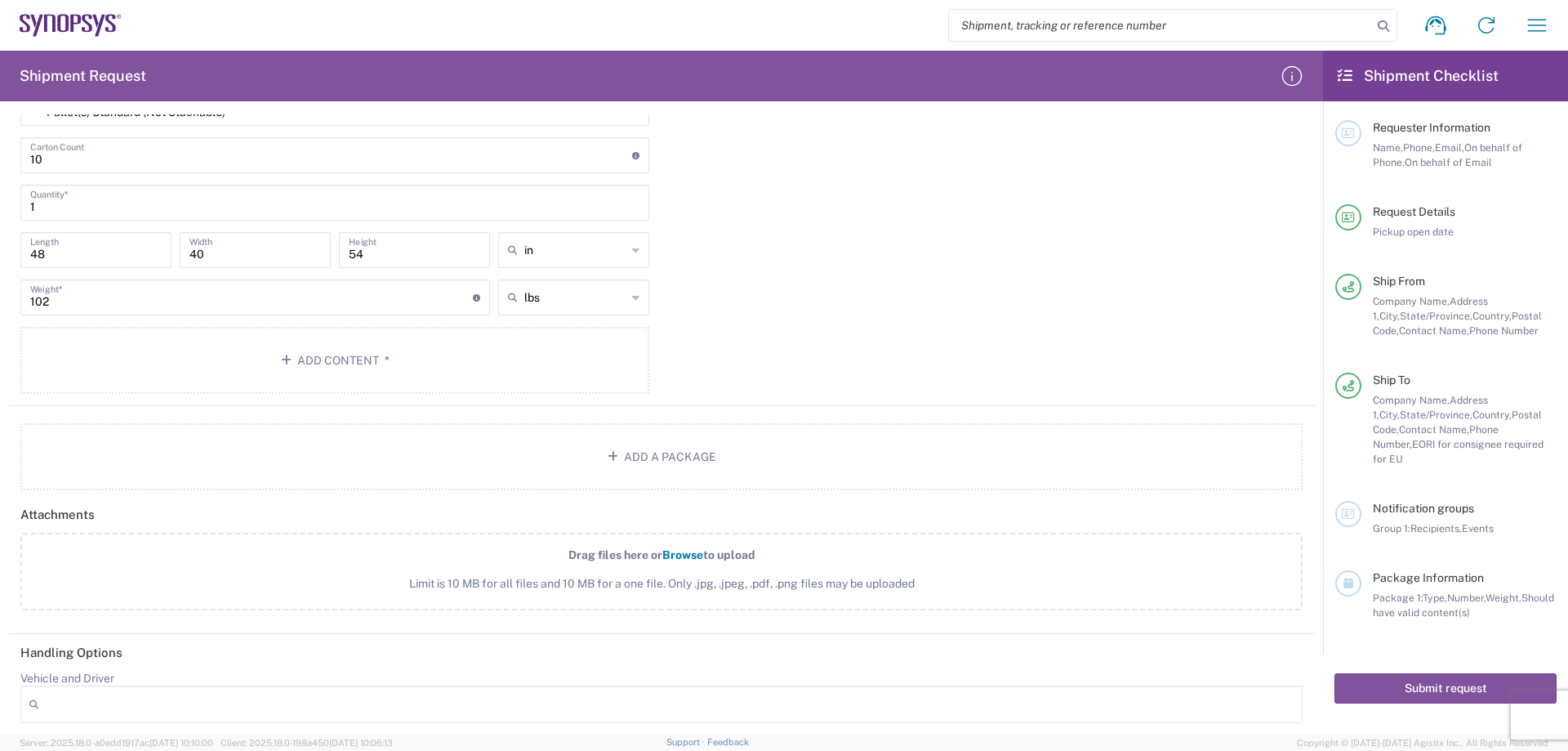
scroll to position [1470, 0]
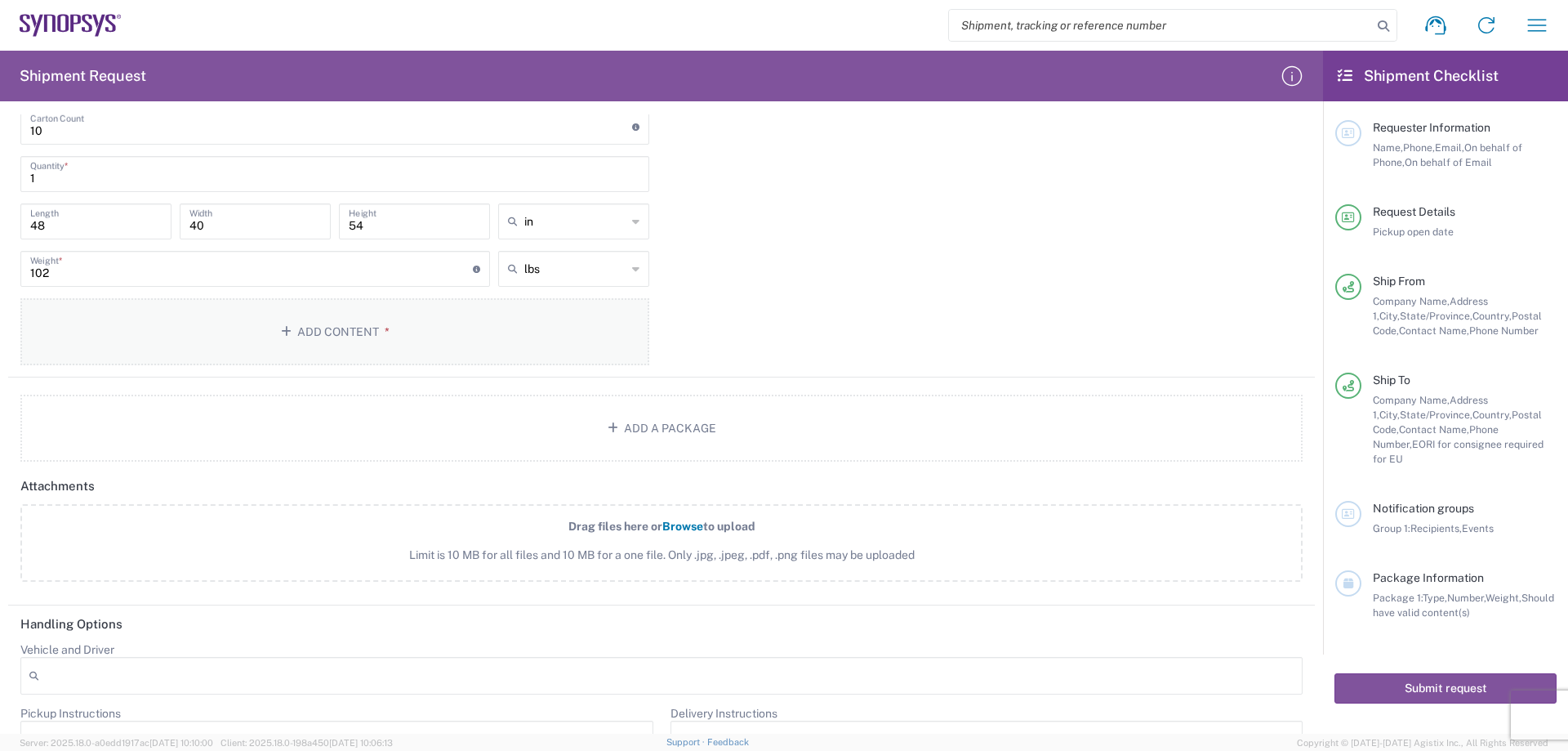
click at [360, 328] on button "Add Content *" at bounding box center [335, 331] width 629 height 67
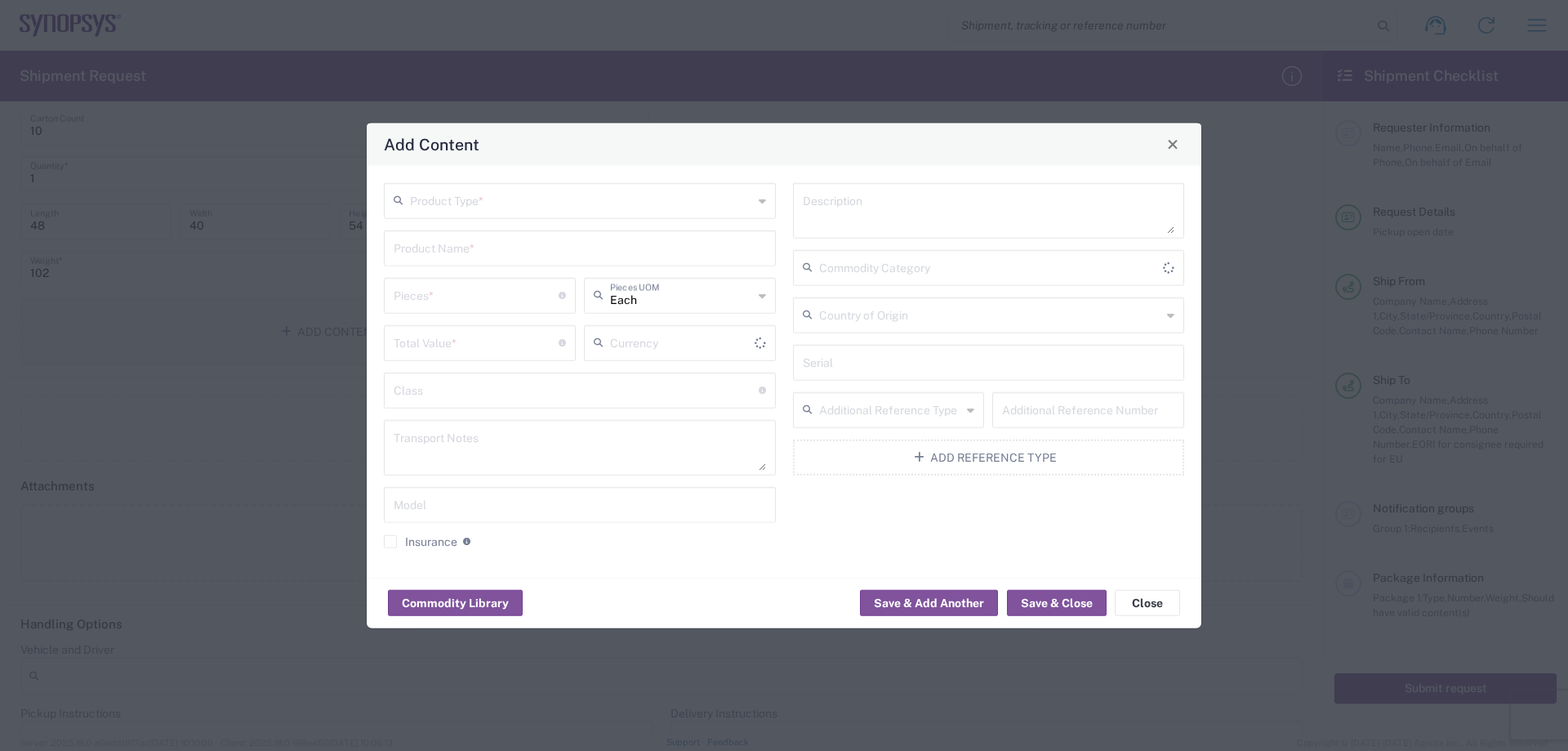
type input "US Dollar"
click at [558, 202] on input "text" at bounding box center [581, 198] width 343 height 29
click at [535, 262] on span "General Commodity" at bounding box center [580, 262] width 389 height 25
type input "General Commodity"
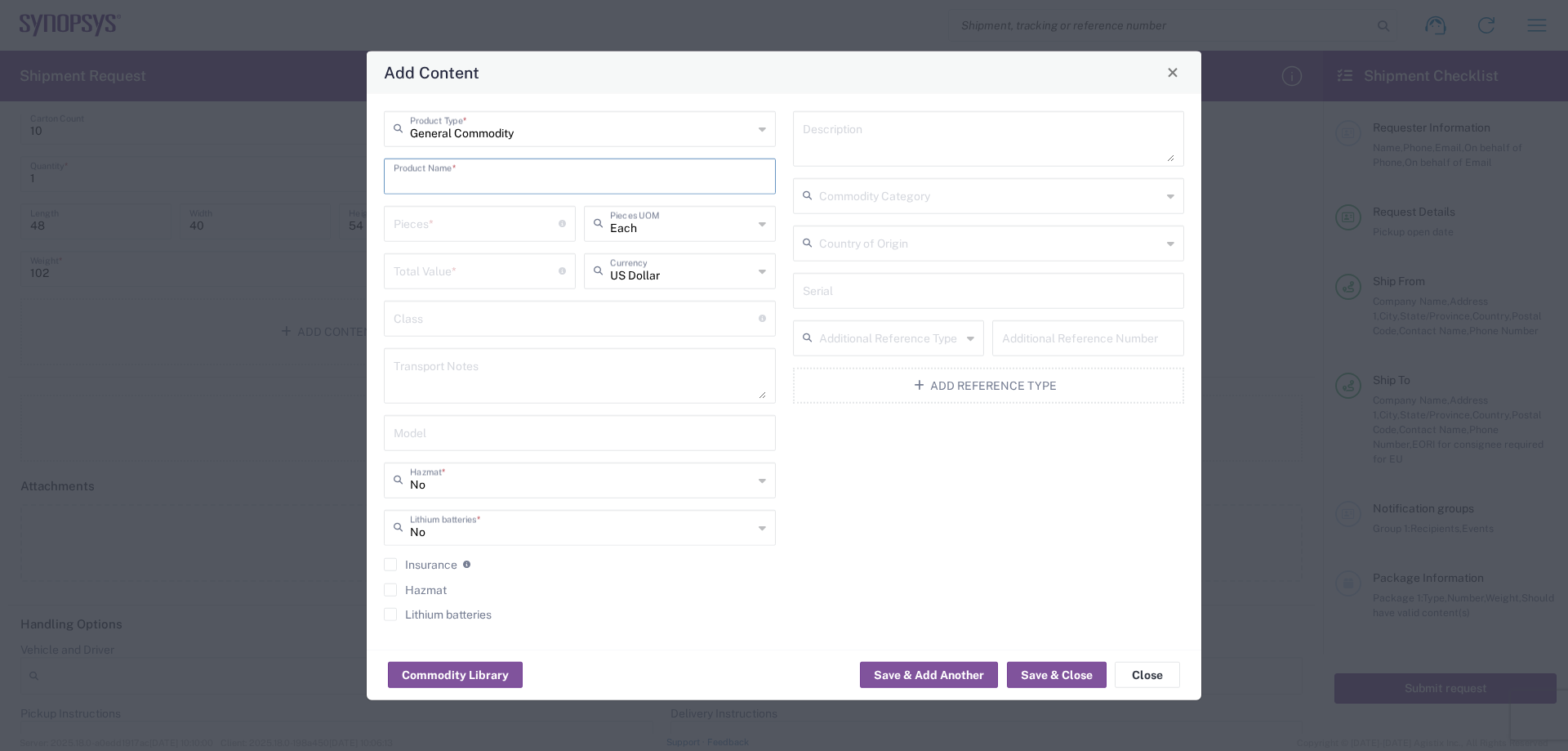
click at [524, 176] on input "text" at bounding box center [580, 174] width 373 height 29
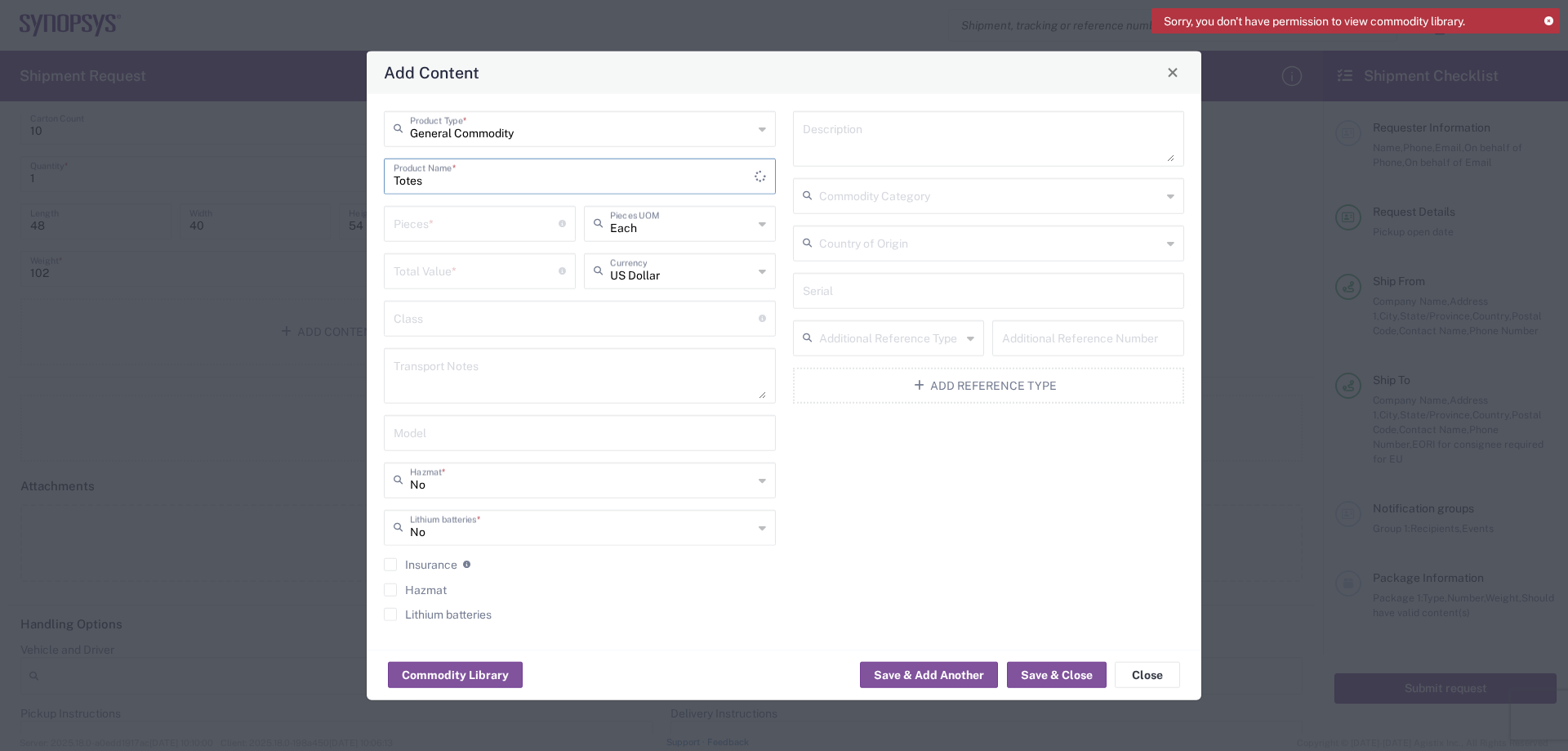
type input "Totes"
click at [459, 226] on input "number" at bounding box center [476, 221] width 165 height 29
type input "10"
click at [505, 273] on input "number" at bounding box center [476, 269] width 165 height 29
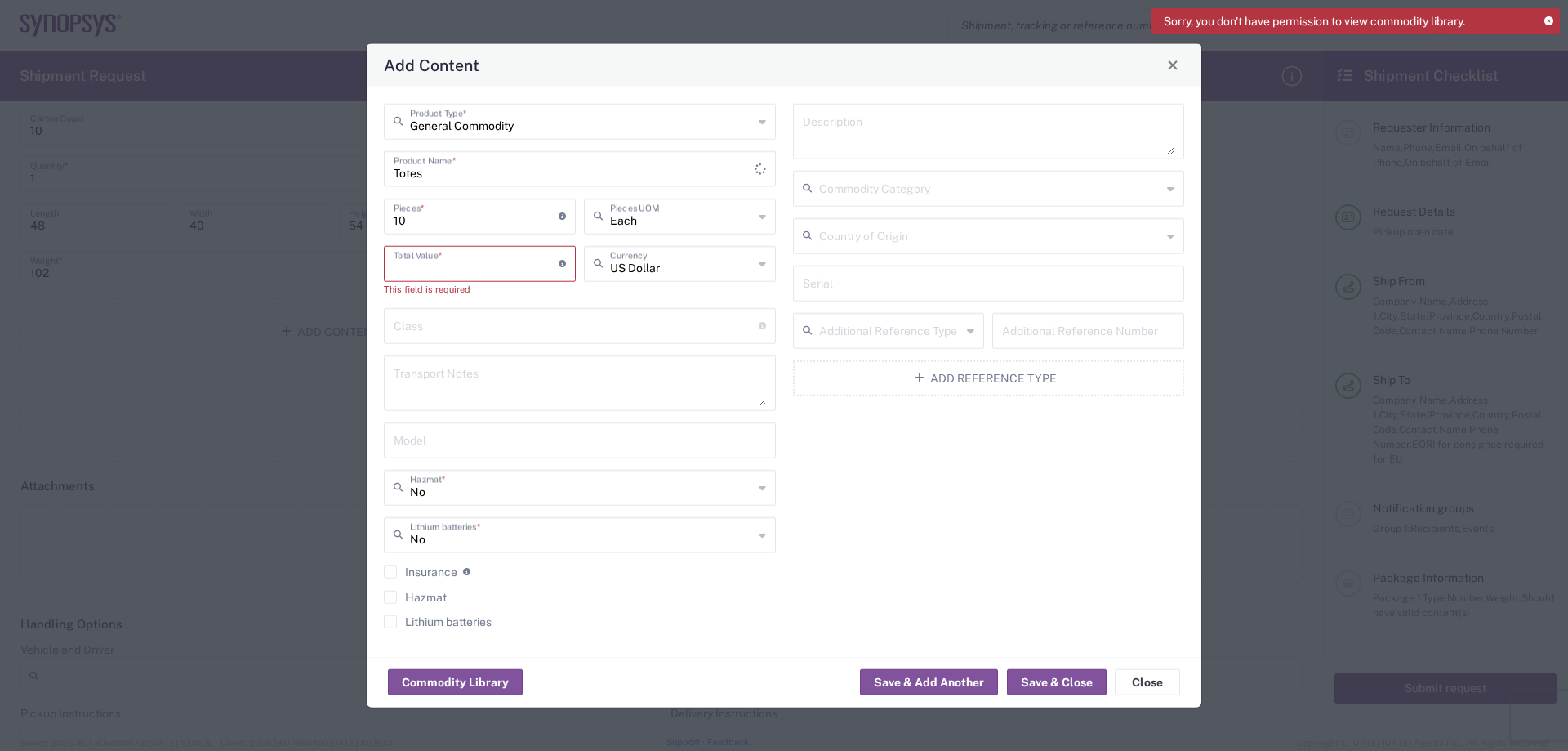
click at [451, 271] on input "number" at bounding box center [476, 262] width 165 height 29
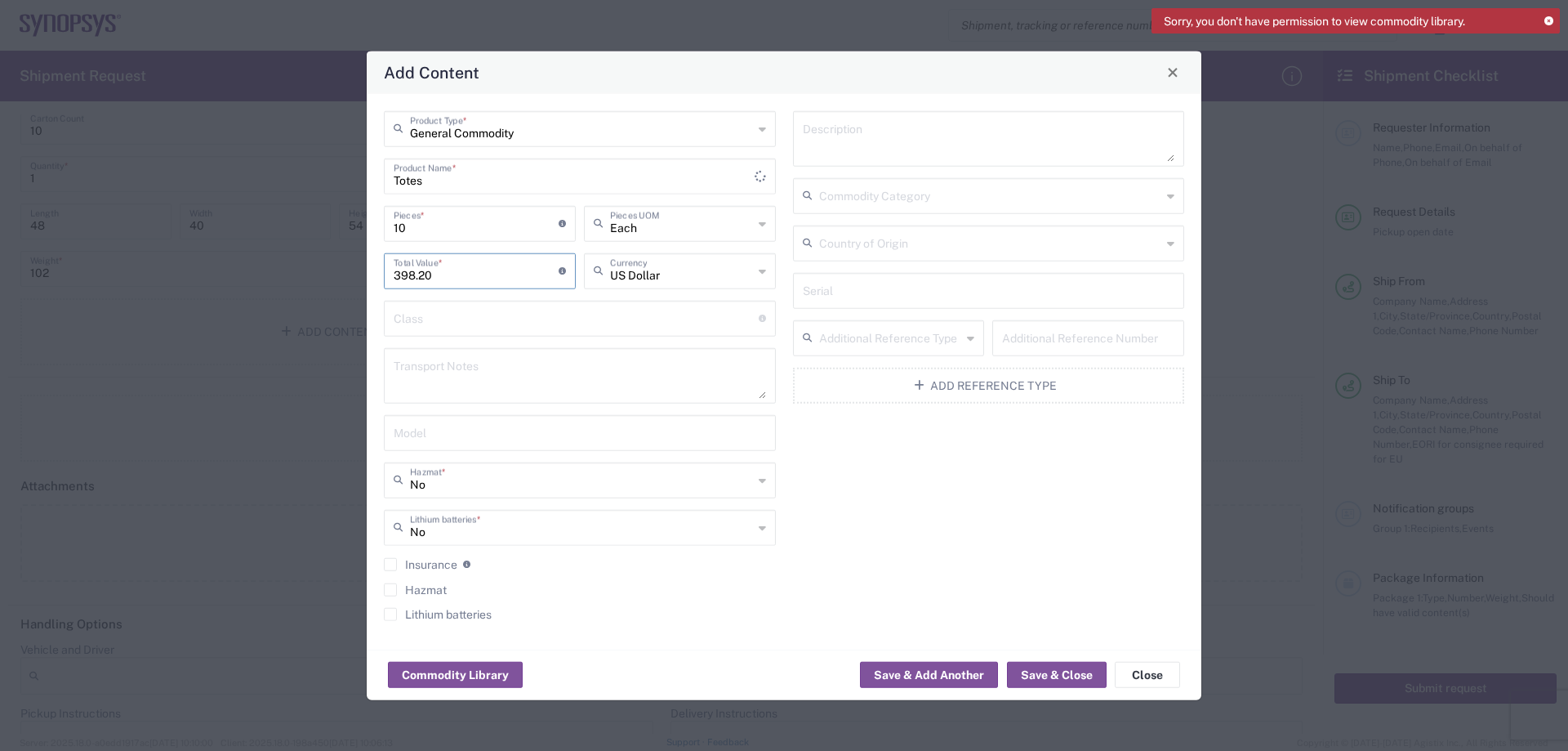
type input "398.20"
click at [587, 313] on input "text" at bounding box center [577, 316] width 365 height 29
click at [935, 137] on textarea at bounding box center [989, 138] width 373 height 46
type textarea "Plastic Totes"
click at [1124, 190] on input "text" at bounding box center [990, 193] width 343 height 29
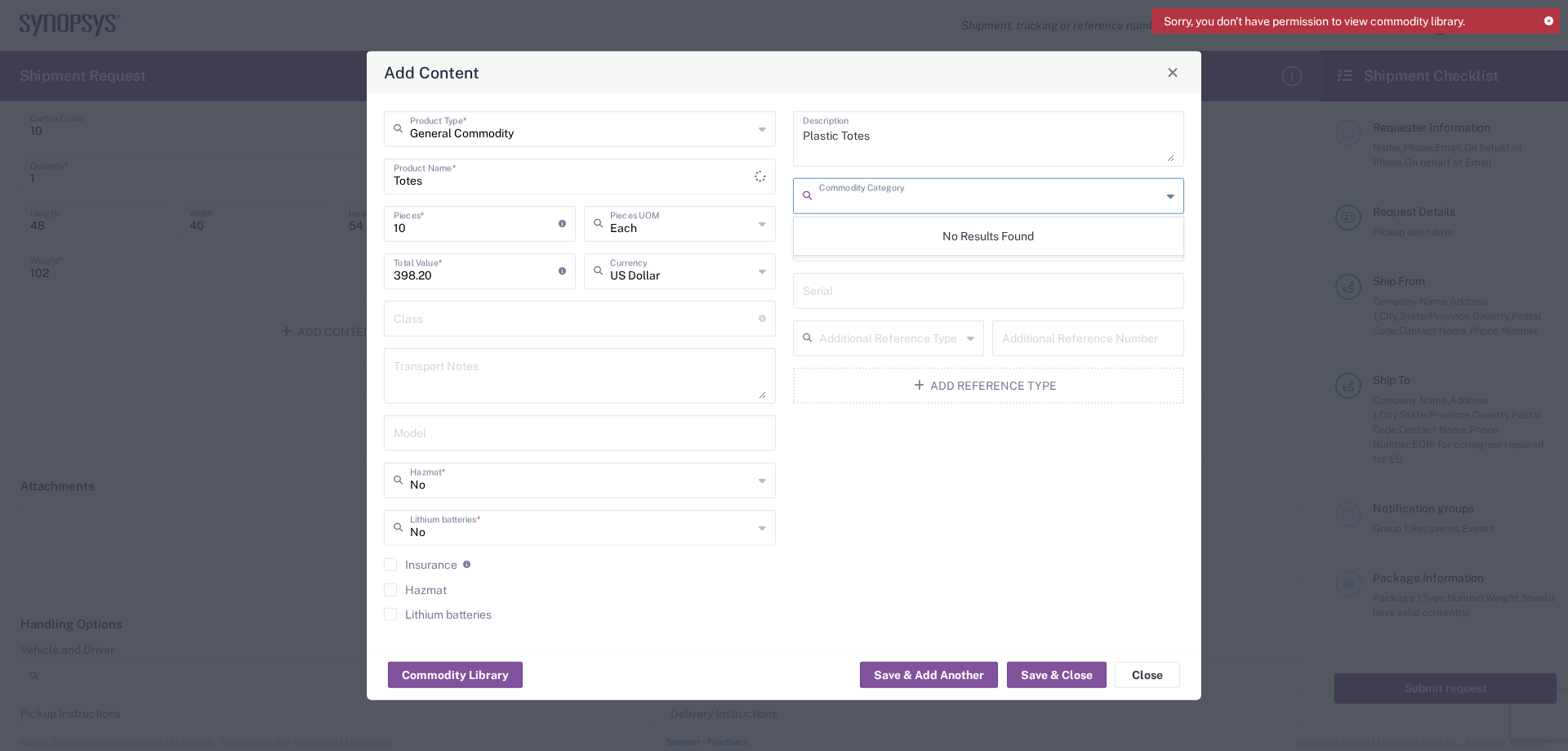
click at [981, 302] on input "text" at bounding box center [989, 289] width 373 height 29
click at [1046, 673] on button "Save & Close" at bounding box center [1056, 675] width 100 height 26
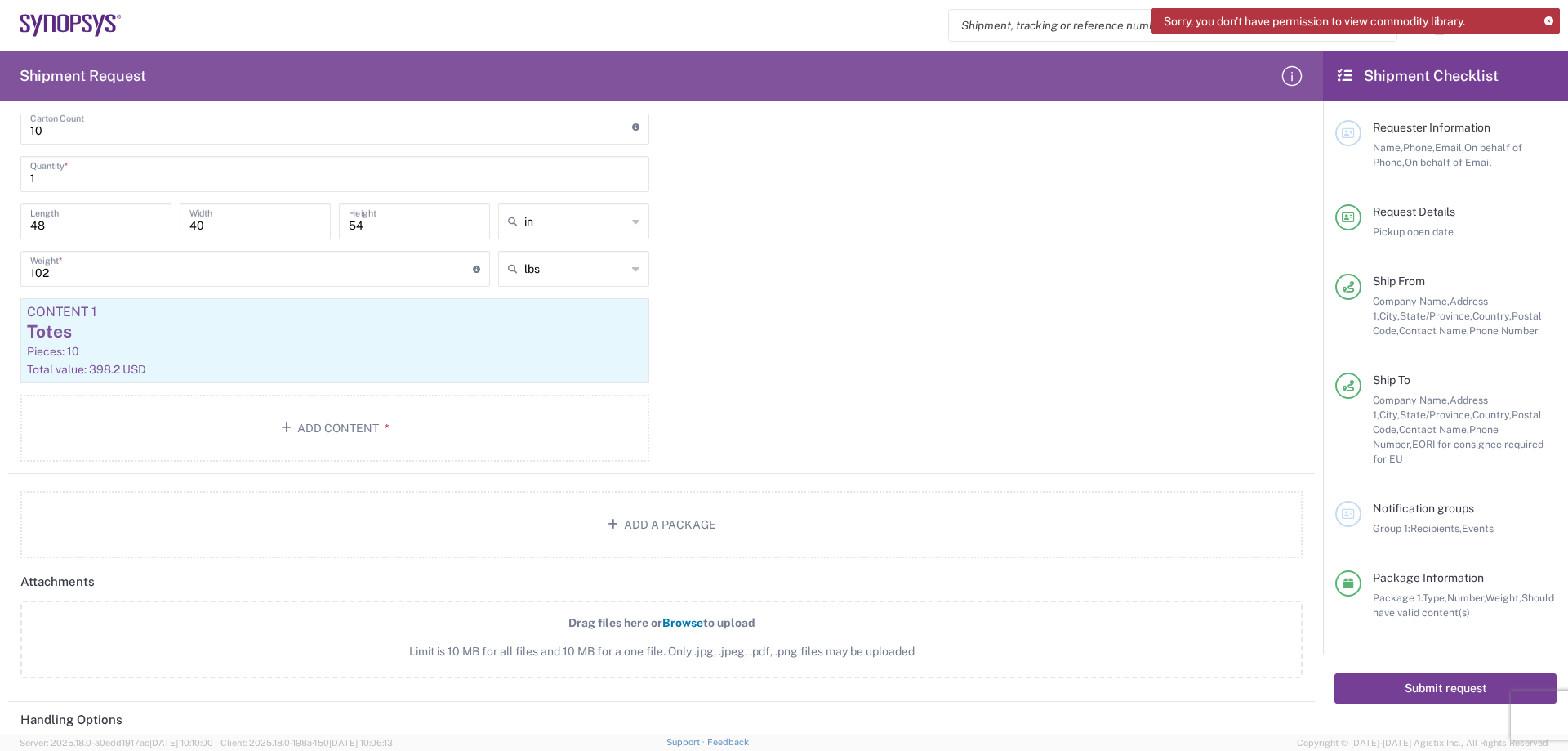
click at [1385, 673] on button "Submit request" at bounding box center [1445, 688] width 222 height 30
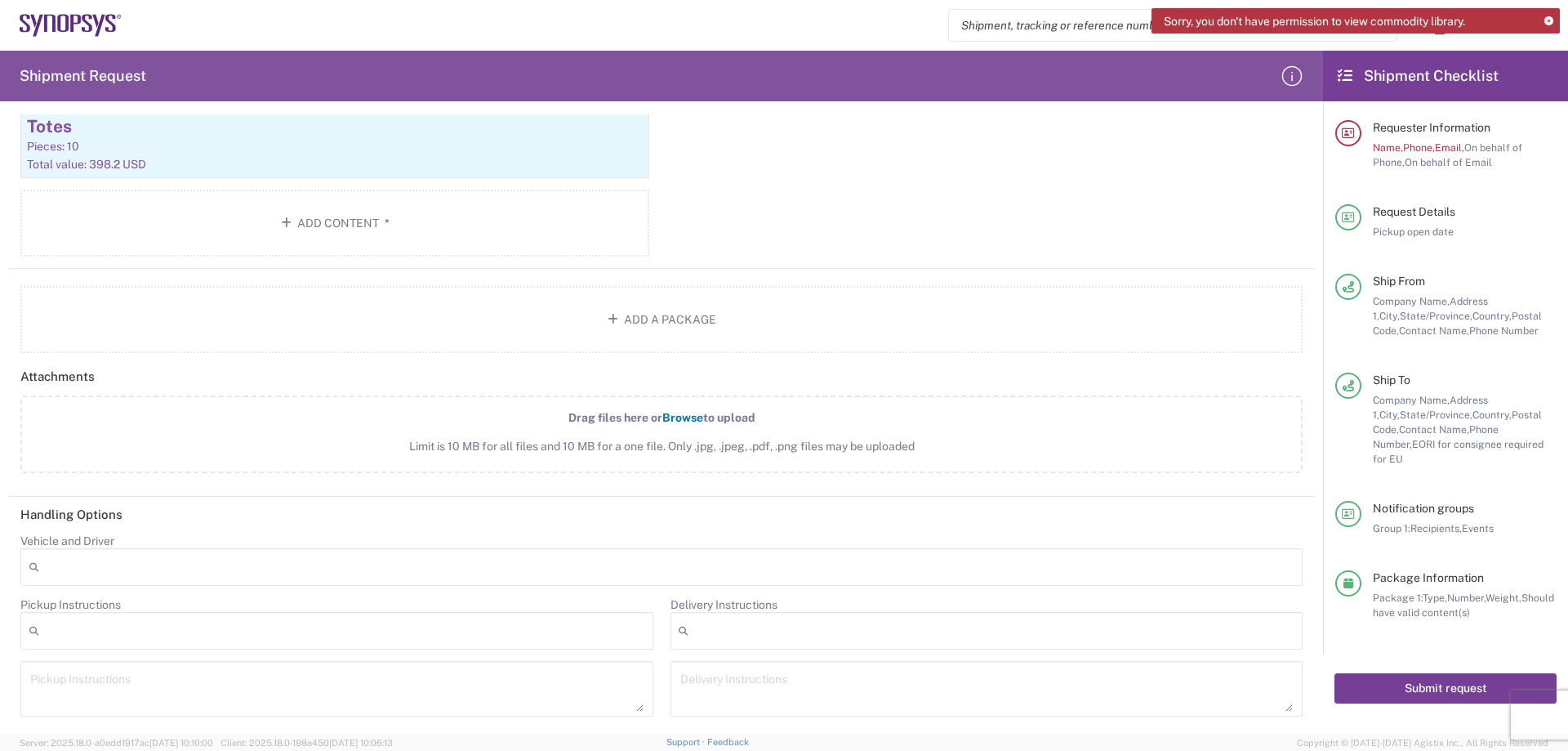
scroll to position [1720, 0]
click at [1410, 673] on button "Submit request" at bounding box center [1445, 688] width 222 height 30
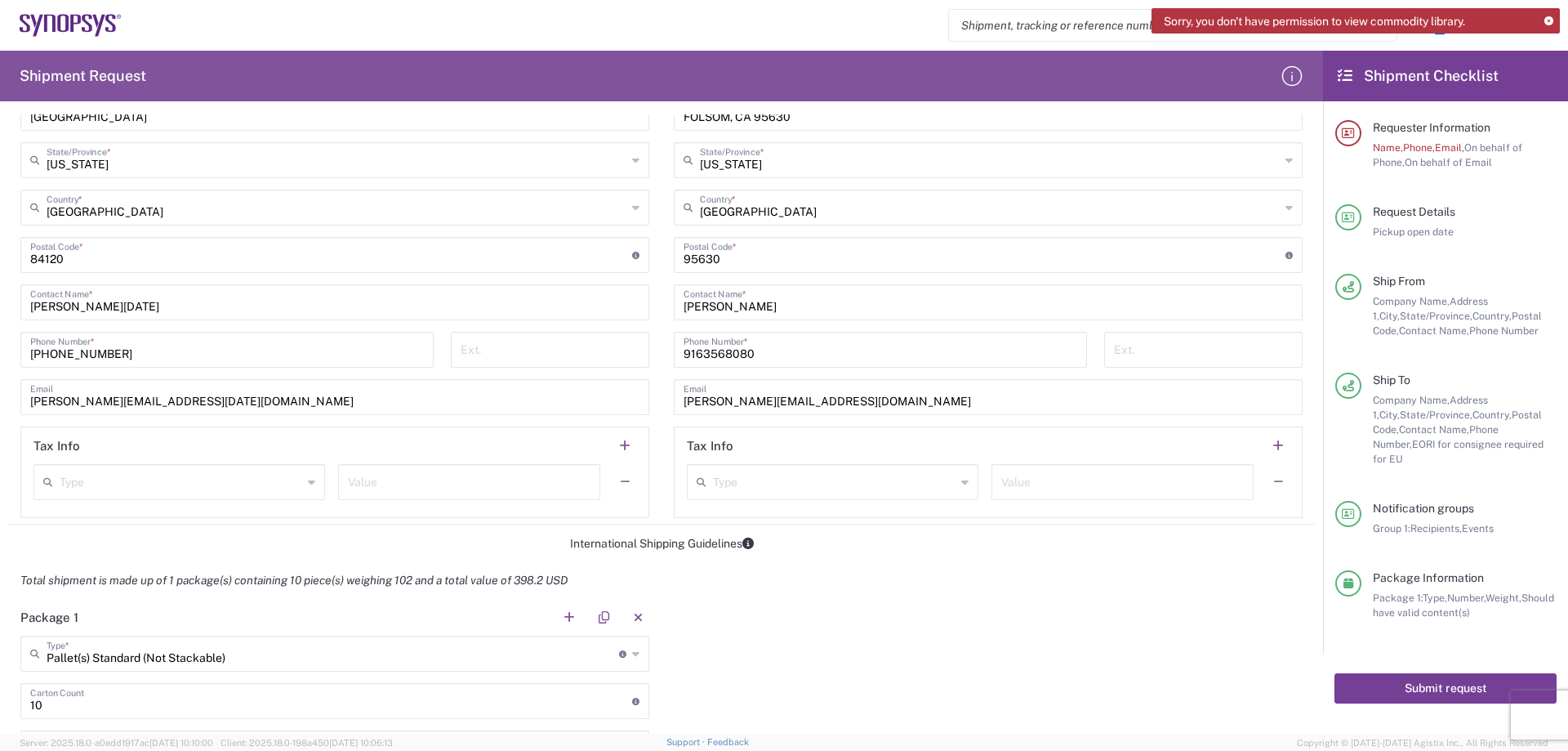
scroll to position [903, 0]
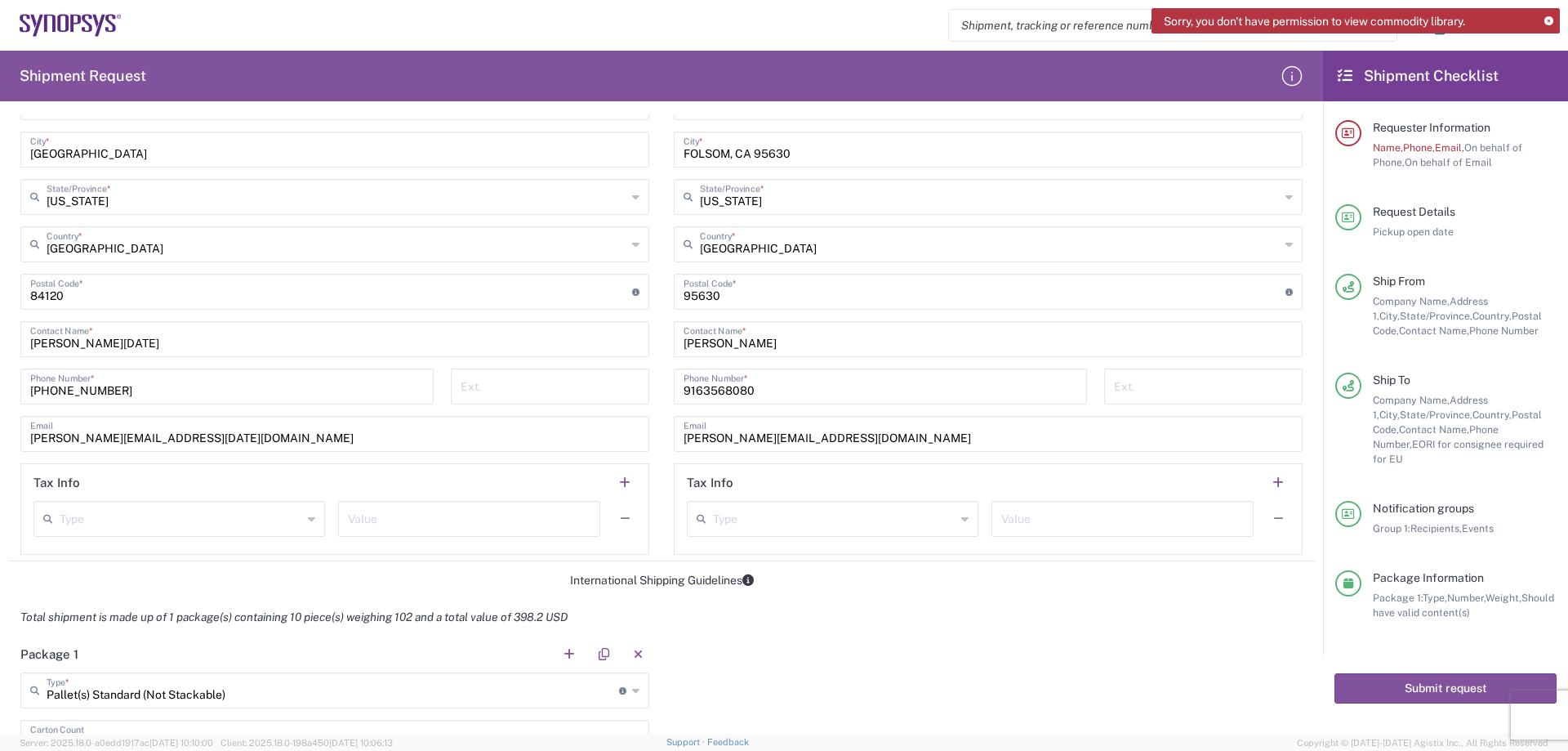
click at [1355, 501] on div at bounding box center [1348, 514] width 26 height 26
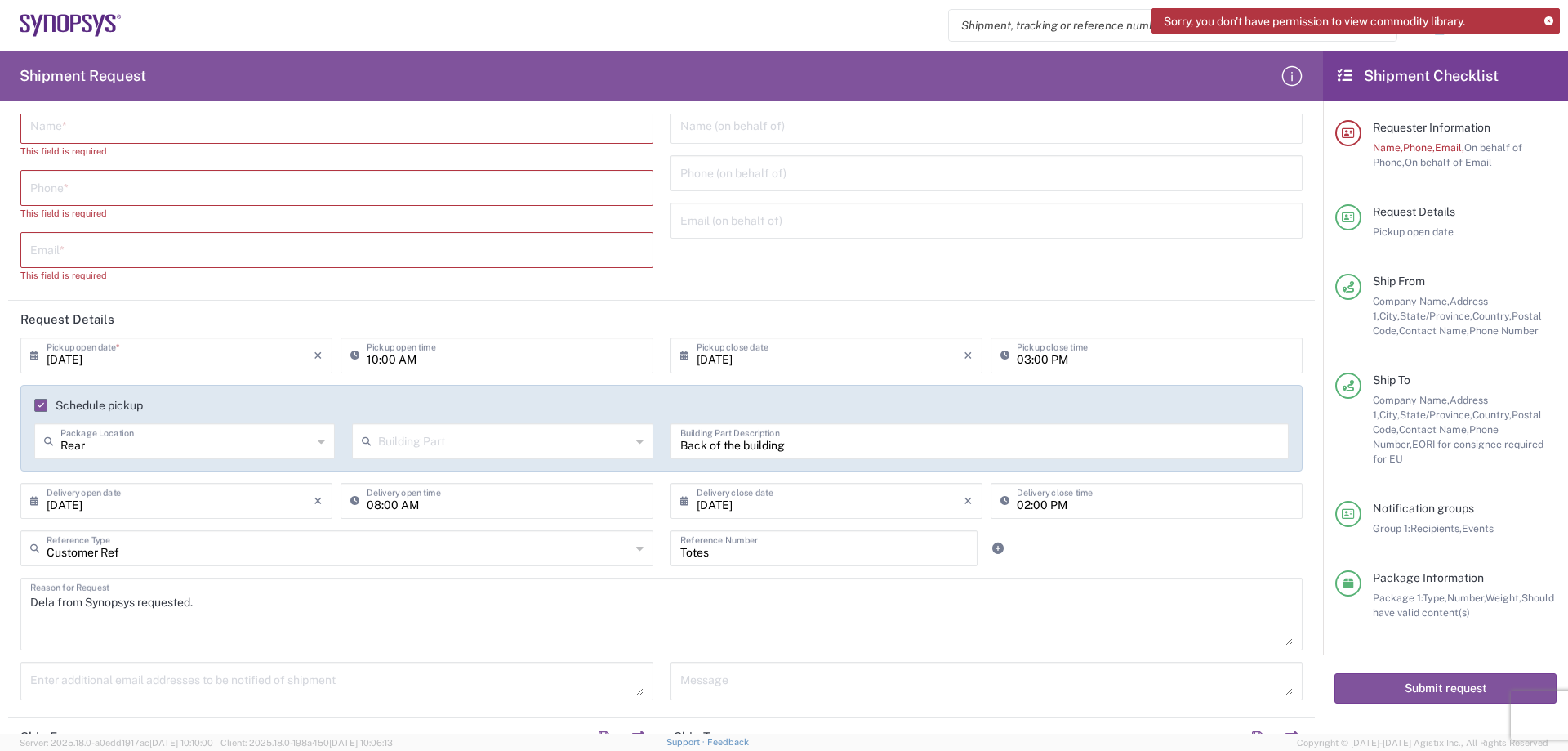
scroll to position [81, 0]
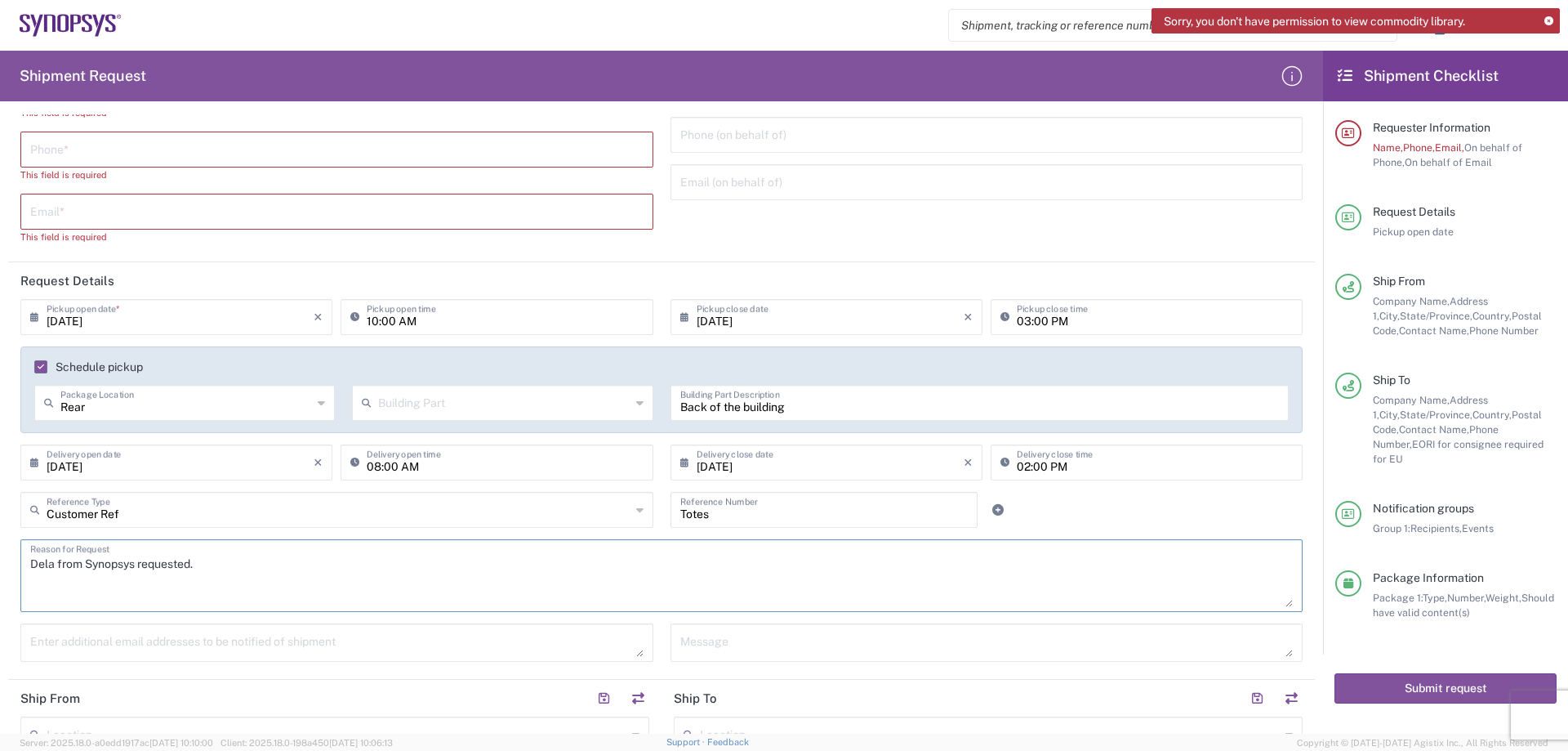
drag, startPoint x: 47, startPoint y: 574, endPoint x: 321, endPoint y: 578, distance: 274.0
click at [321, 578] on textarea "Dela from Synopsys requested." at bounding box center [661, 575] width 1263 height 63
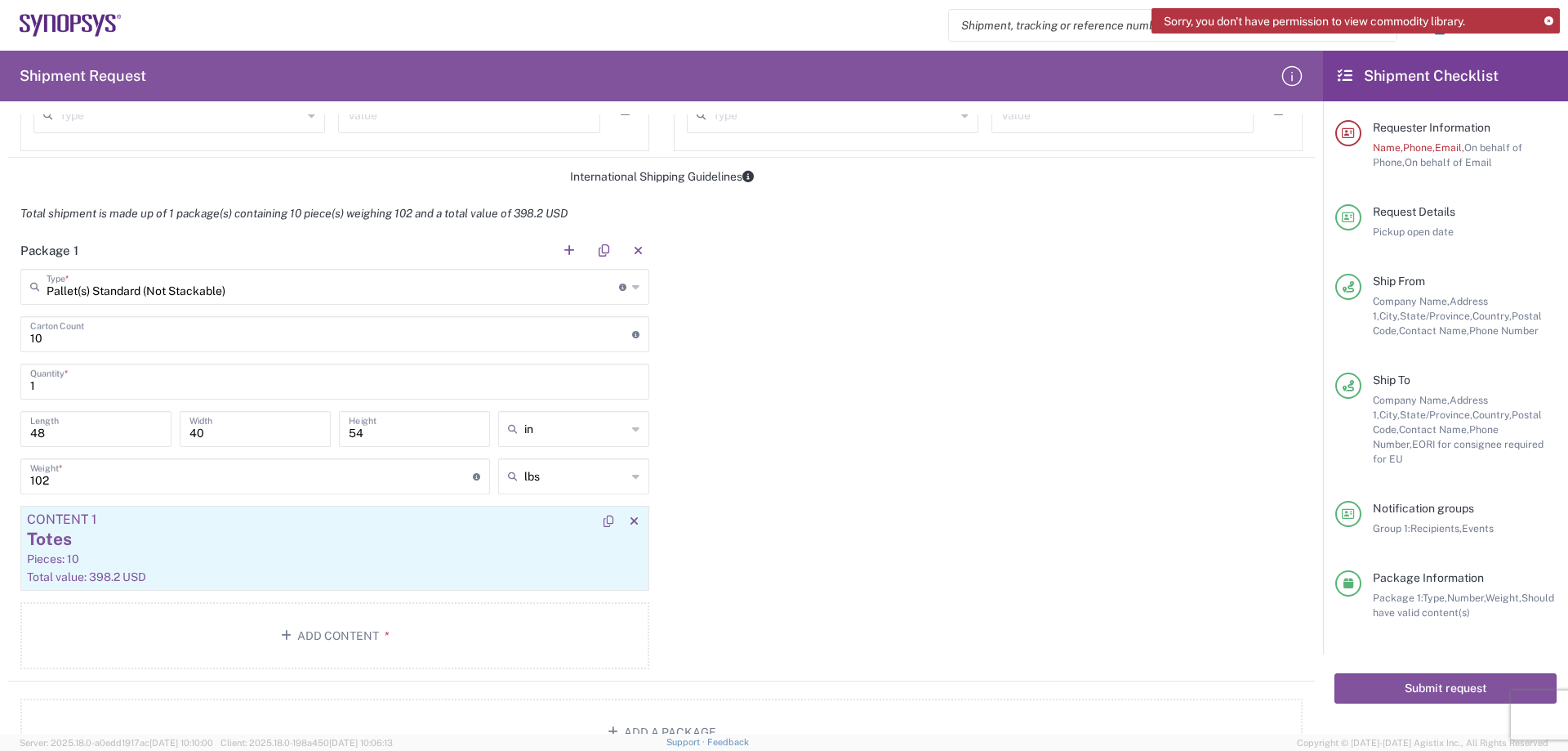
scroll to position [1388, 0]
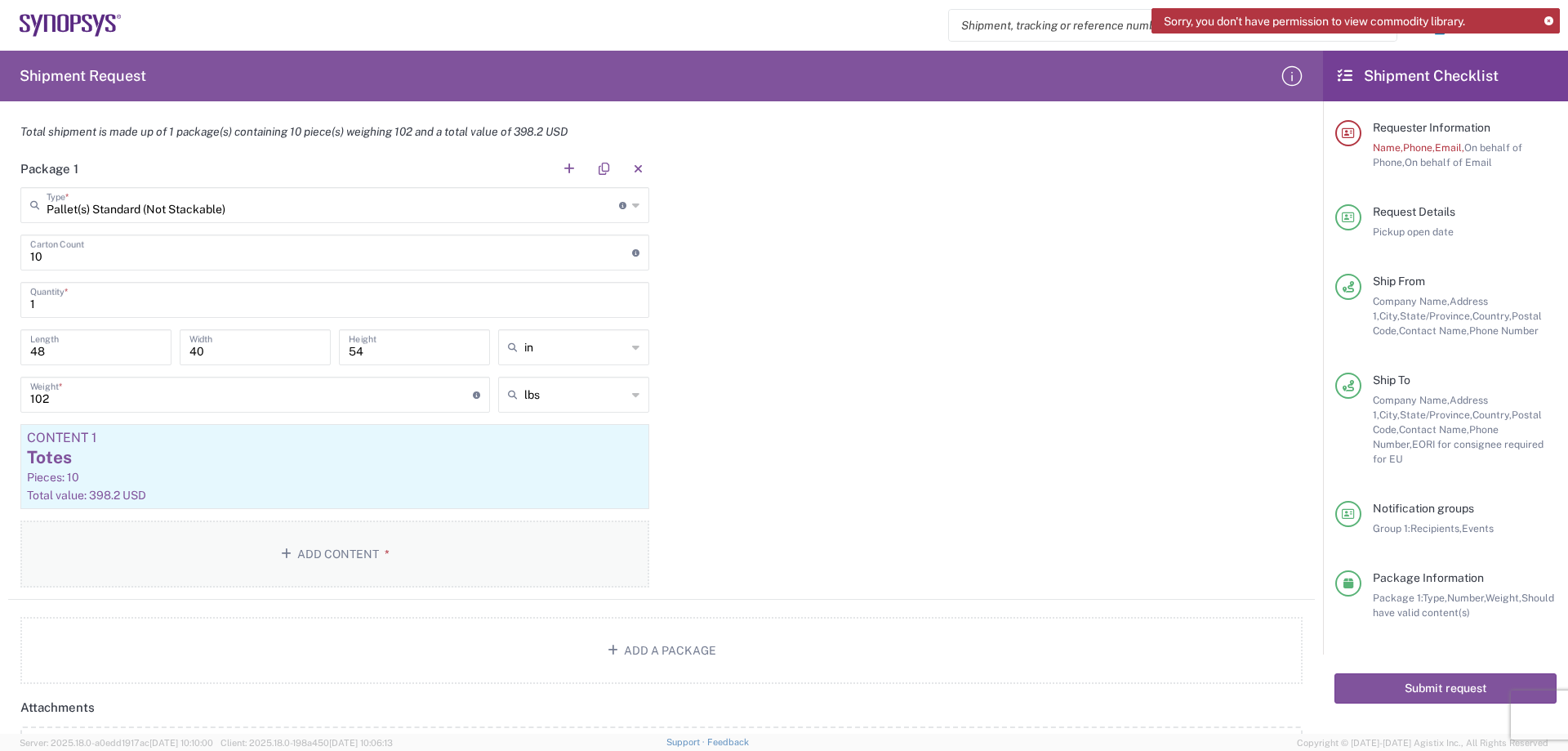
click at [358, 548] on button "Add Content *" at bounding box center [335, 553] width 629 height 67
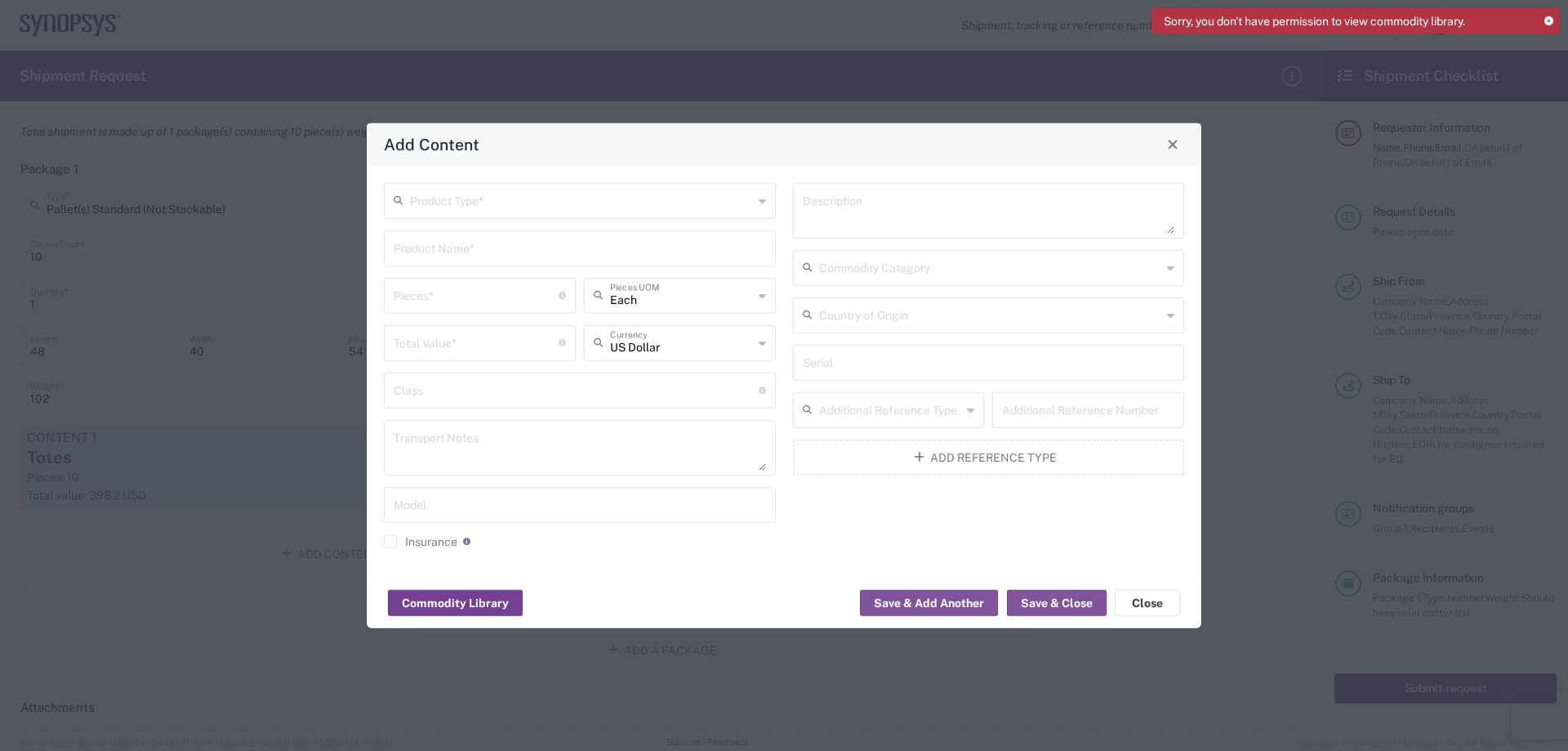
click at [491, 603] on button "Commodity Library" at bounding box center [456, 603] width 135 height 26
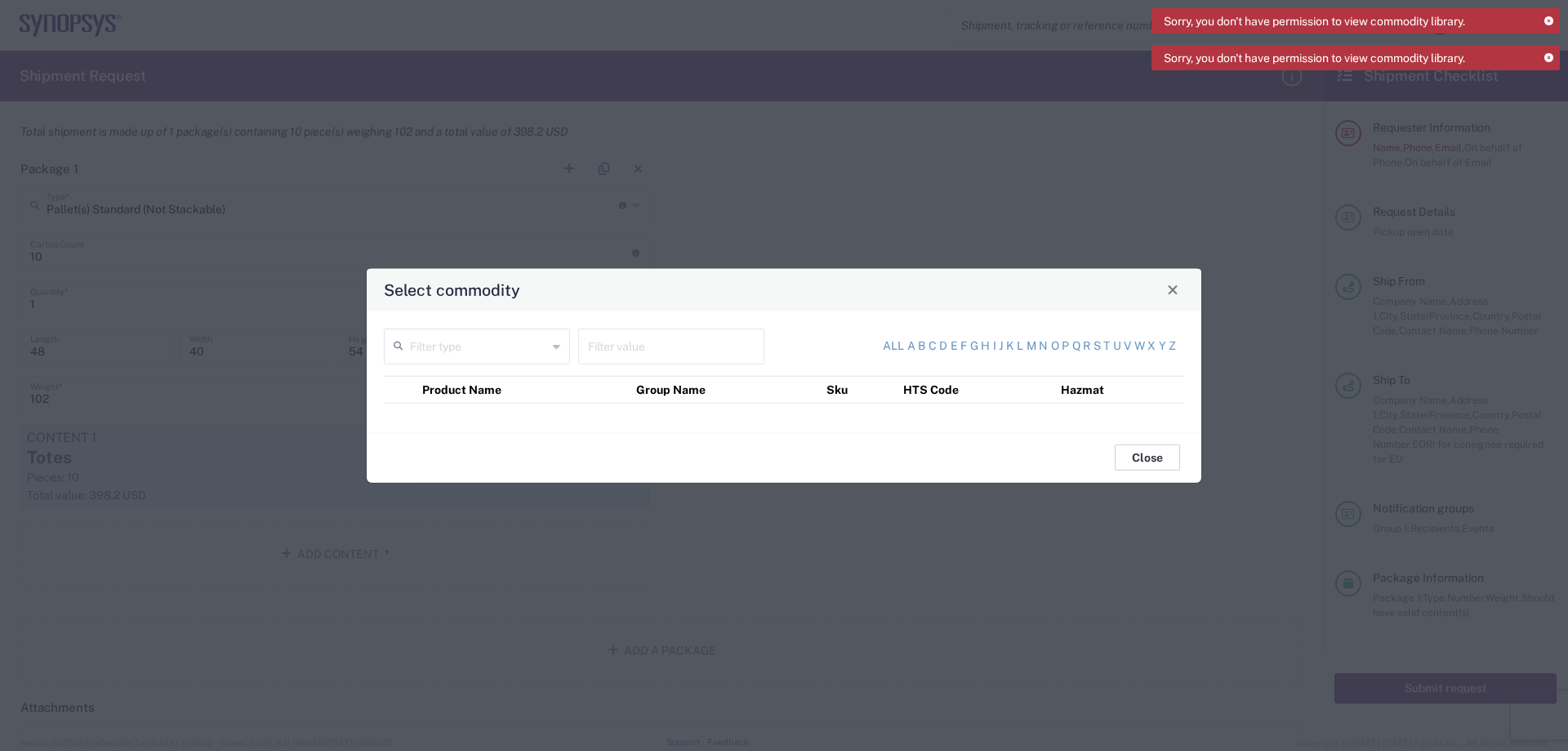
click at [1134, 457] on button "Close" at bounding box center [1147, 457] width 65 height 26
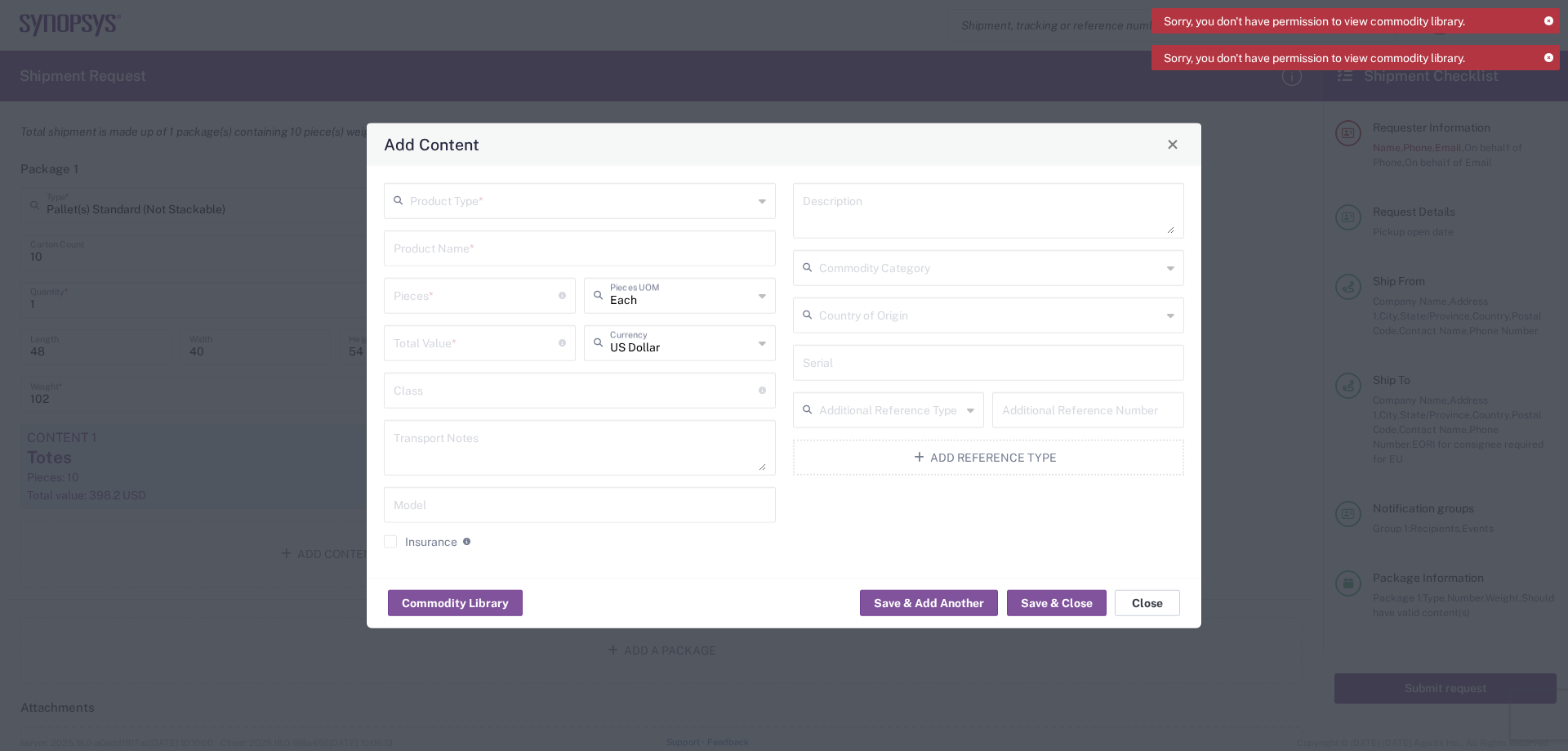
click at [1148, 603] on button "Close" at bounding box center [1147, 603] width 65 height 26
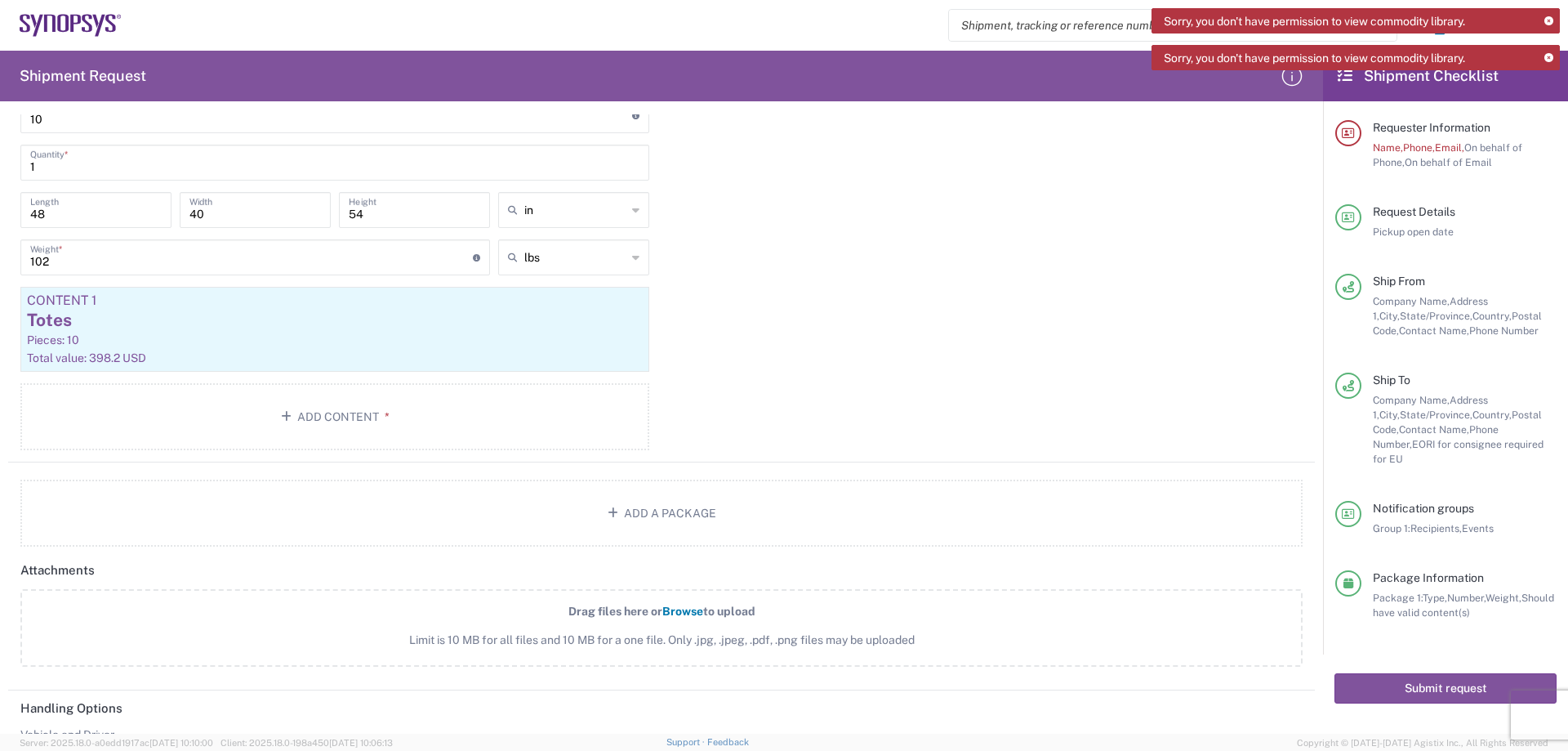
scroll to position [1552, 0]
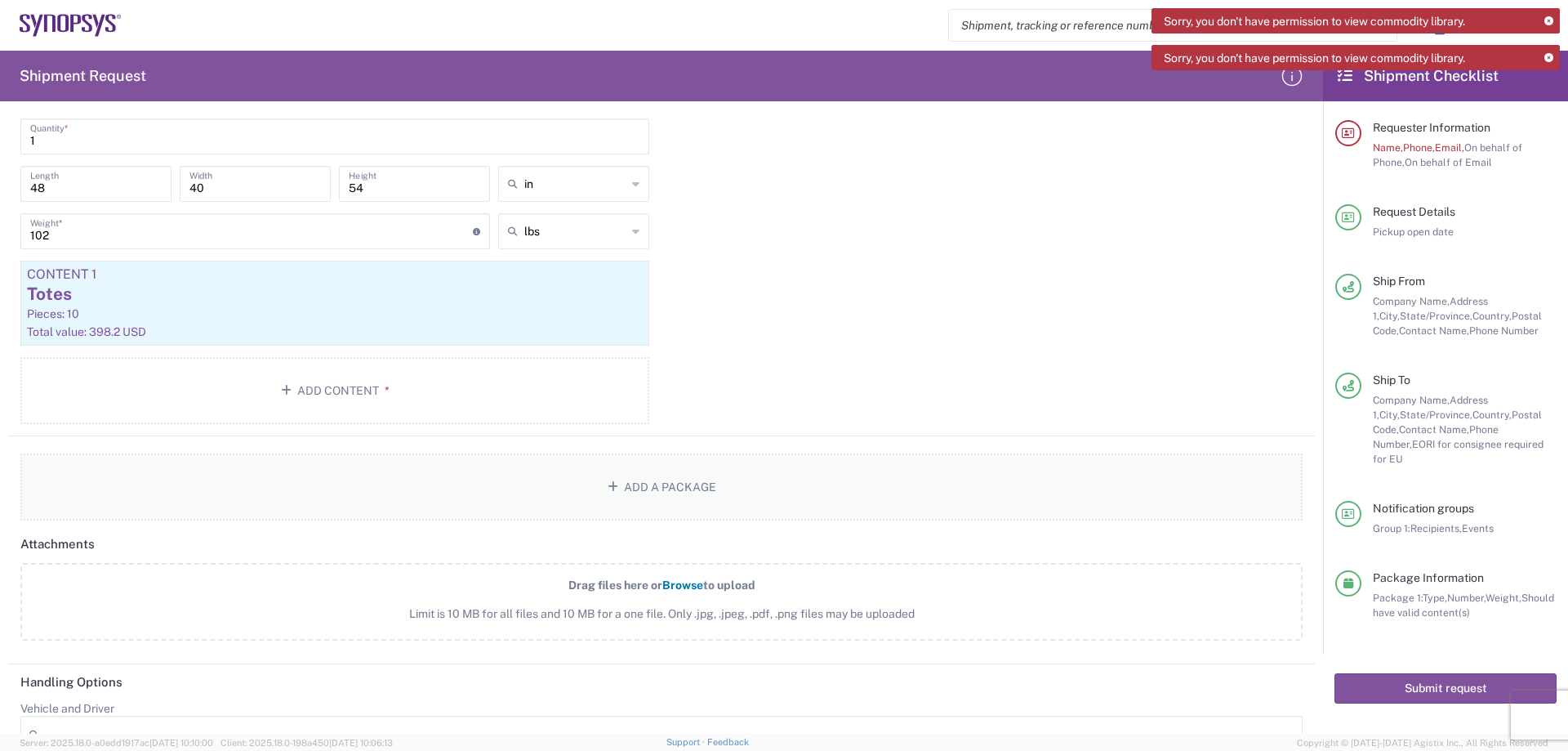
click at [631, 485] on button "Add a Package" at bounding box center [661, 486] width 1283 height 67
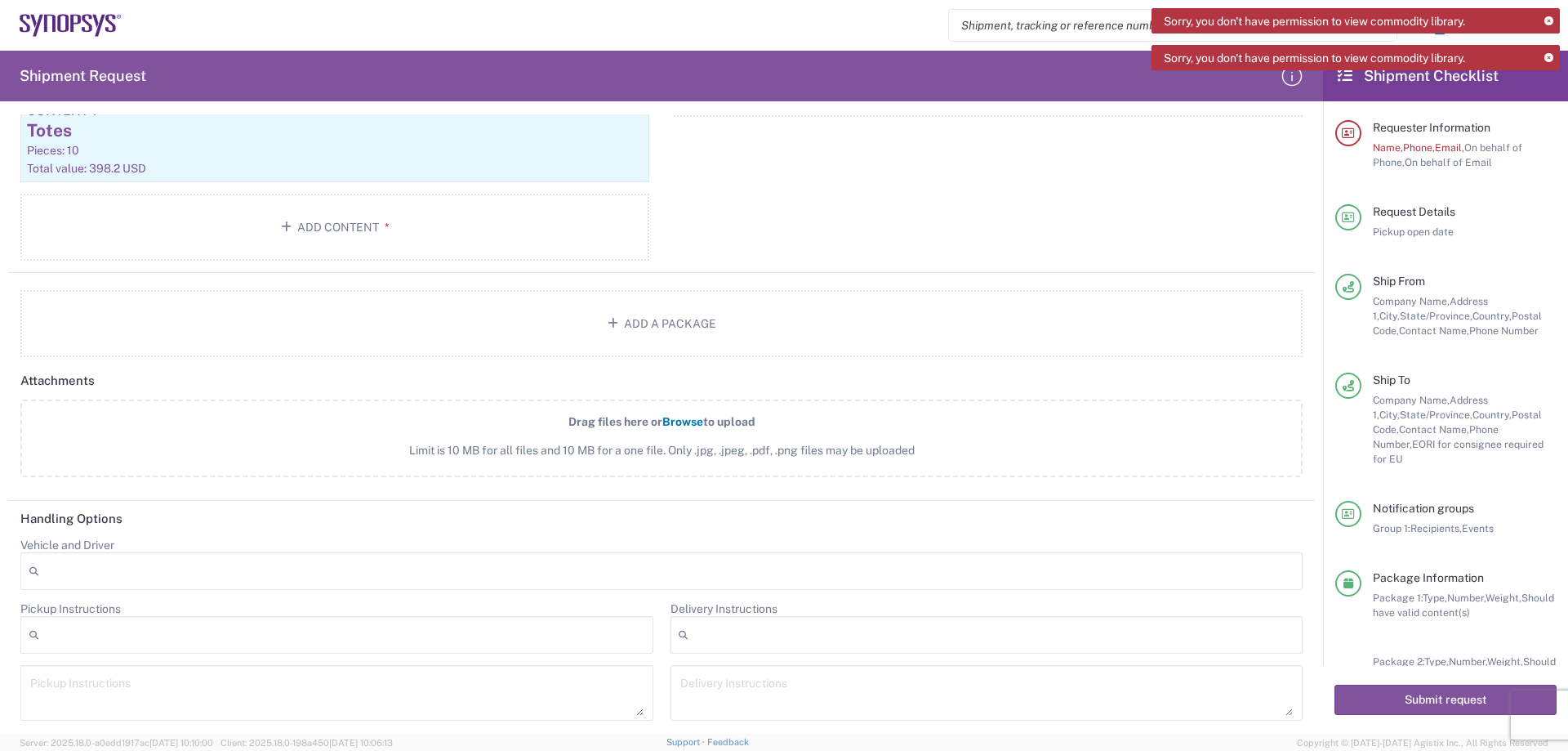
scroll to position [1720, 0]
click at [1441, 698] on button "Submit request" at bounding box center [1445, 699] width 222 height 30
click at [1549, 58] on icon at bounding box center [1549, 58] width 9 height 9
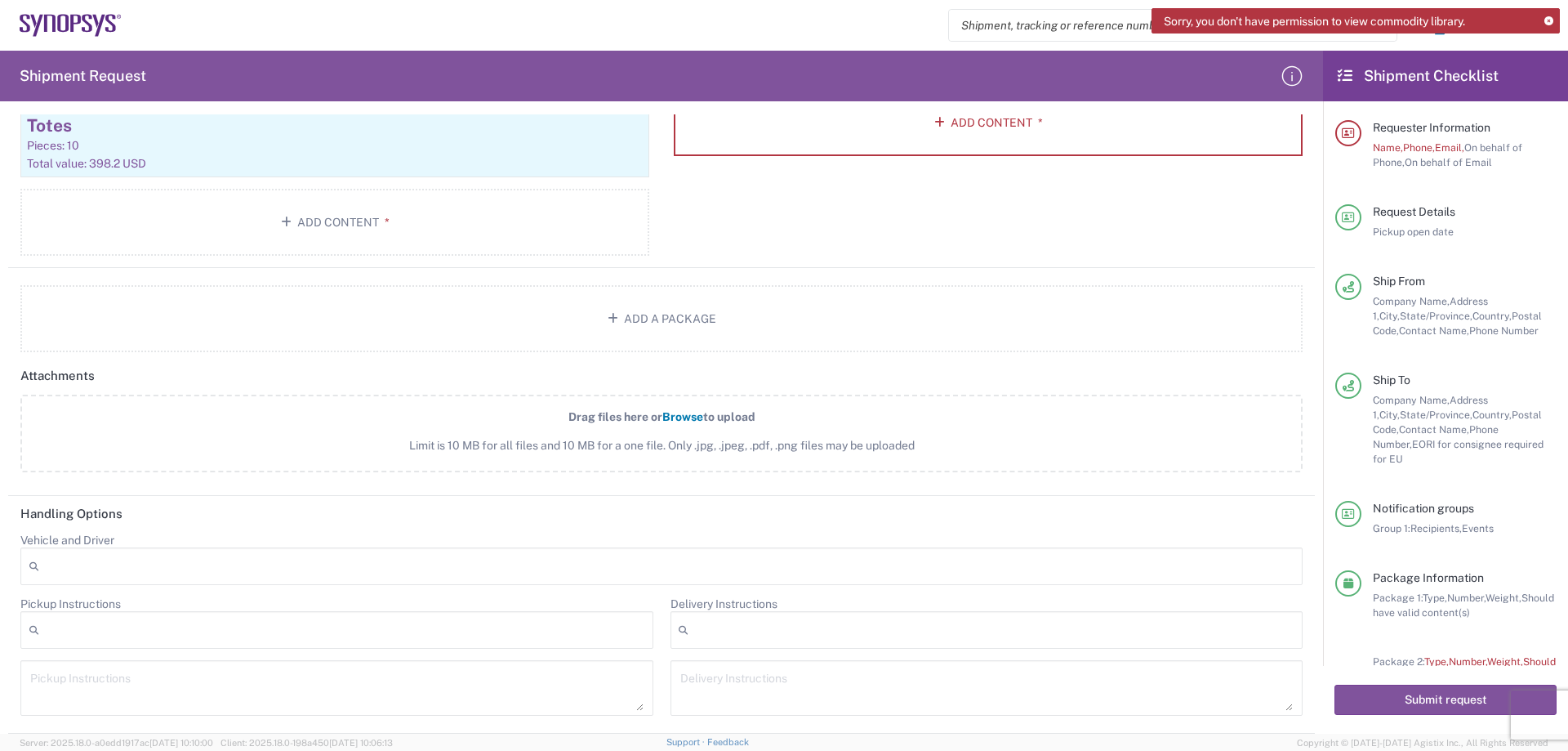
click at [1547, 22] on icon at bounding box center [1549, 21] width 9 height 9
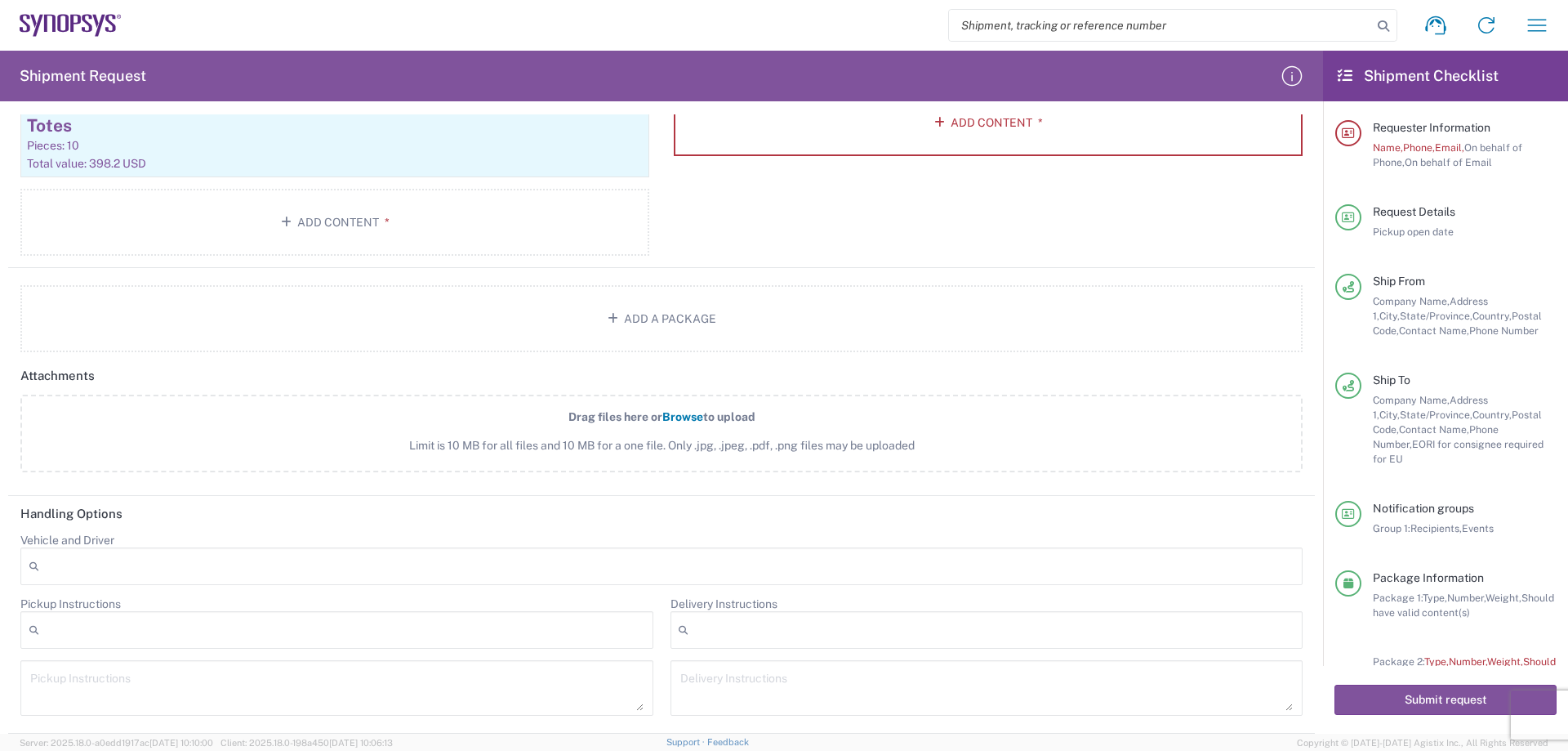
click at [818, 515] on header "Handling Options" at bounding box center [661, 514] width 1307 height 37
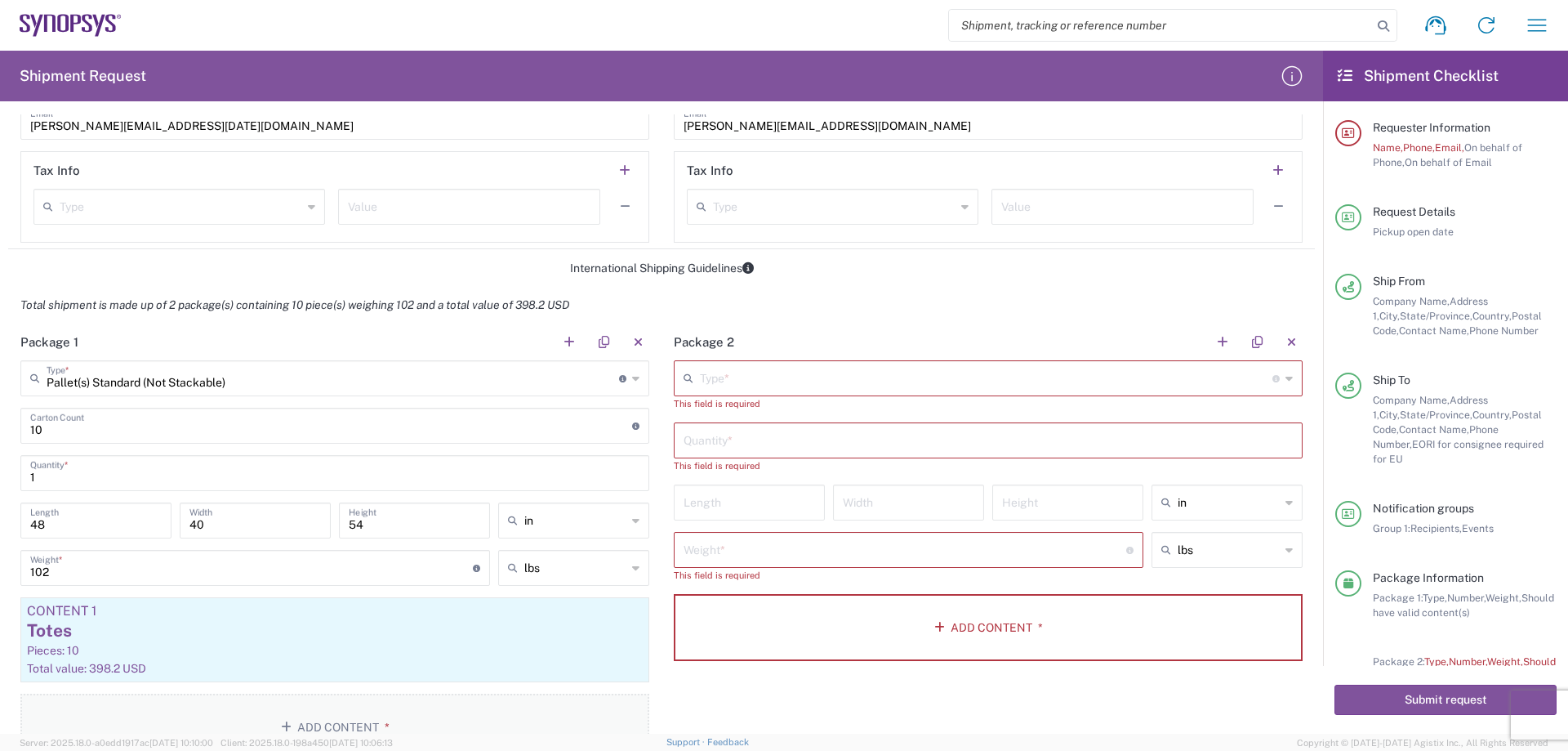
scroll to position [1312, 0]
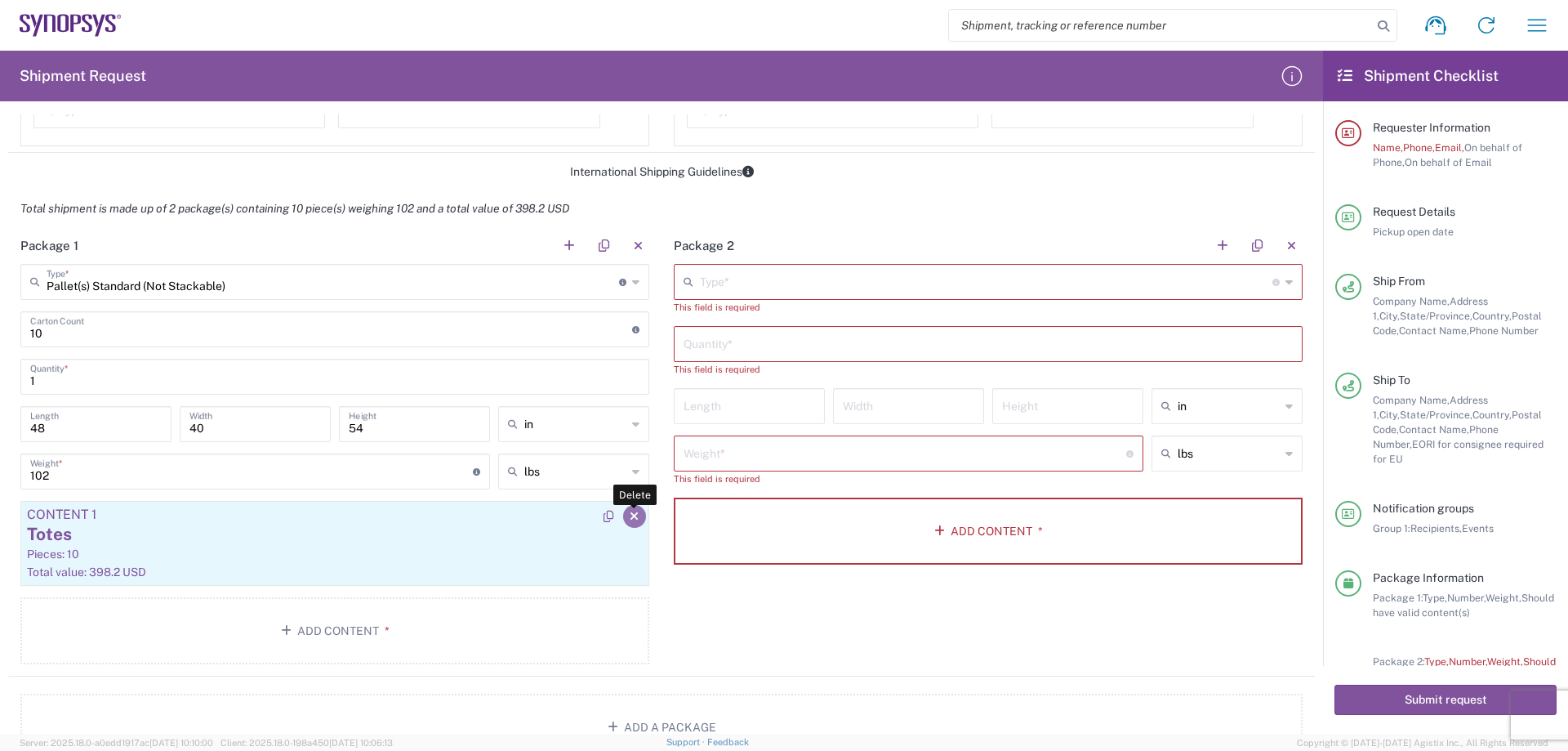
click at [630, 518] on icon "button" at bounding box center [634, 517] width 9 height 12
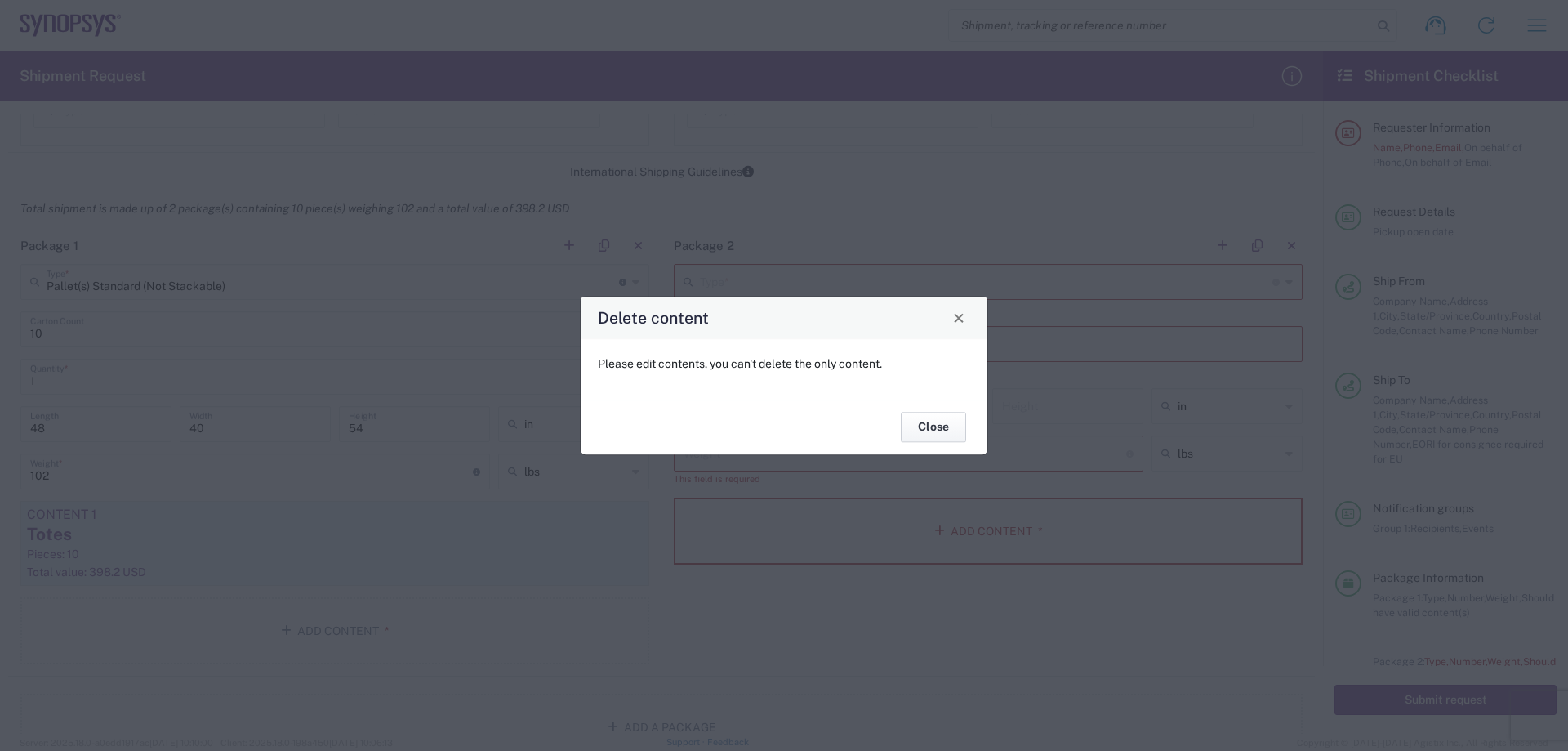
click at [930, 426] on button "Close" at bounding box center [933, 427] width 65 height 30
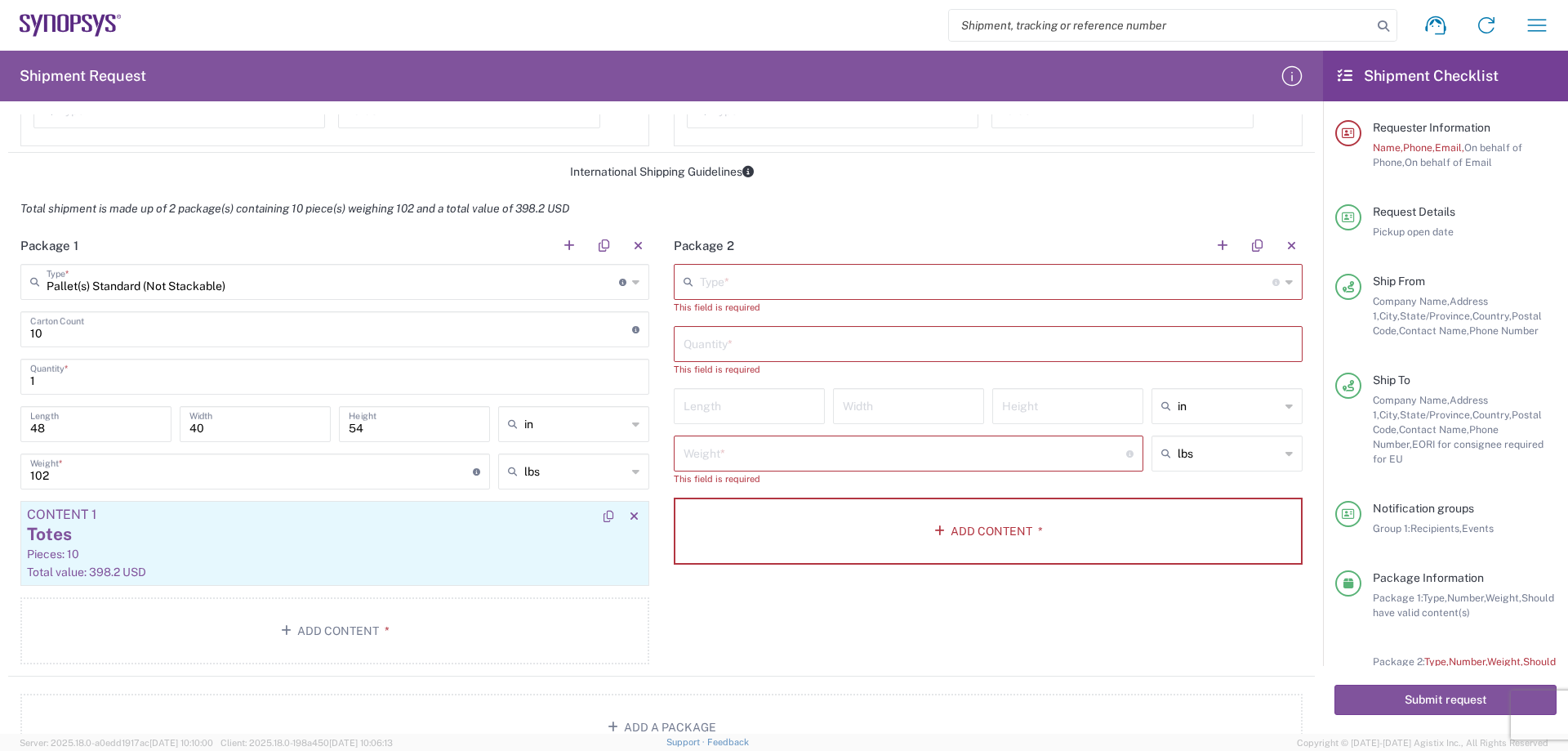
click at [173, 530] on div "Totes" at bounding box center [335, 534] width 616 height 25
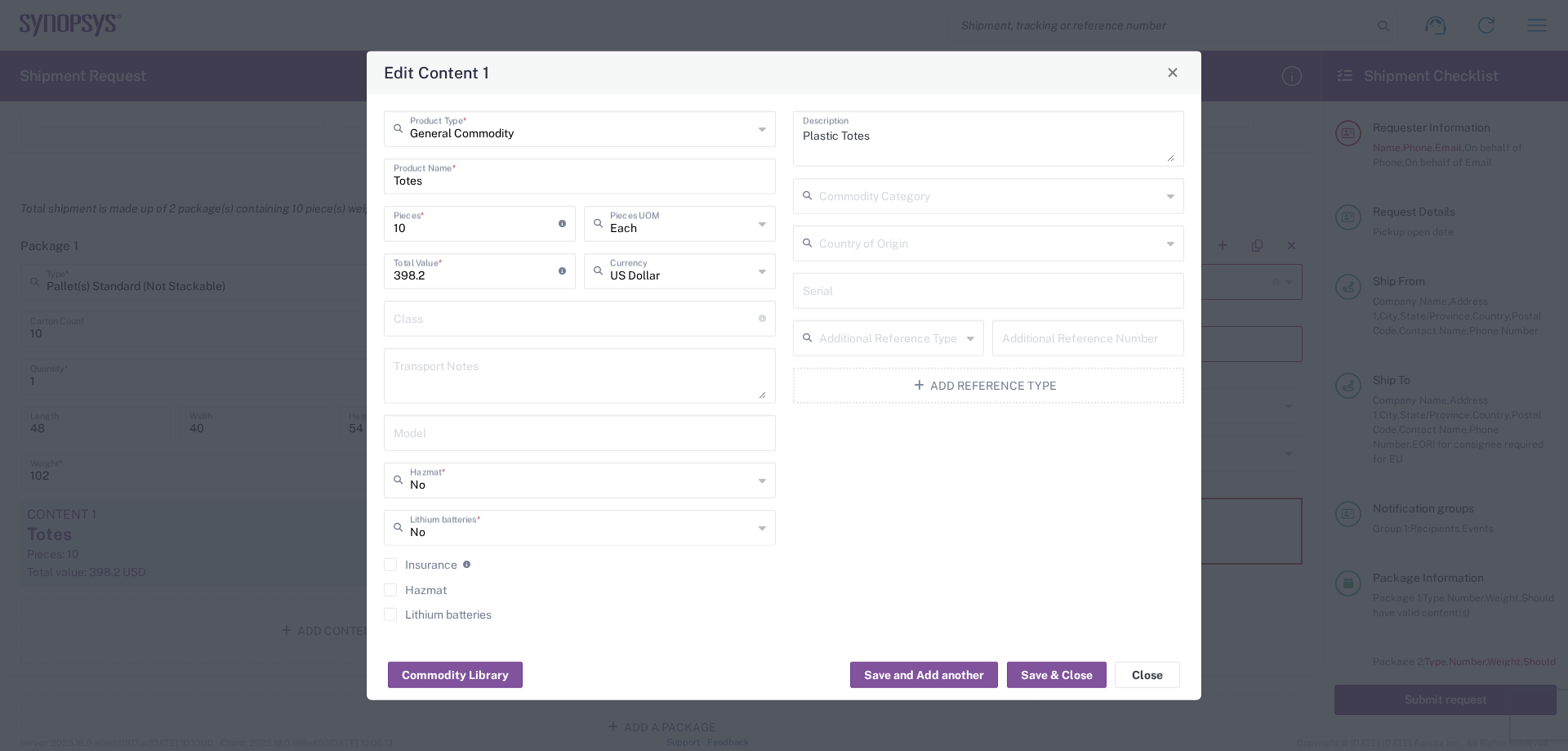
click at [1173, 198] on icon at bounding box center [1171, 195] width 7 height 26
drag, startPoint x: 856, startPoint y: 439, endPoint x: 861, endPoint y: 432, distance: 8.6
click at [861, 438] on div "Plastic Totes Description Commodity Category Country of Origin Serial Additiona…" at bounding box center [988, 370] width 409 height 521
click at [1174, 248] on icon at bounding box center [1171, 243] width 7 height 26
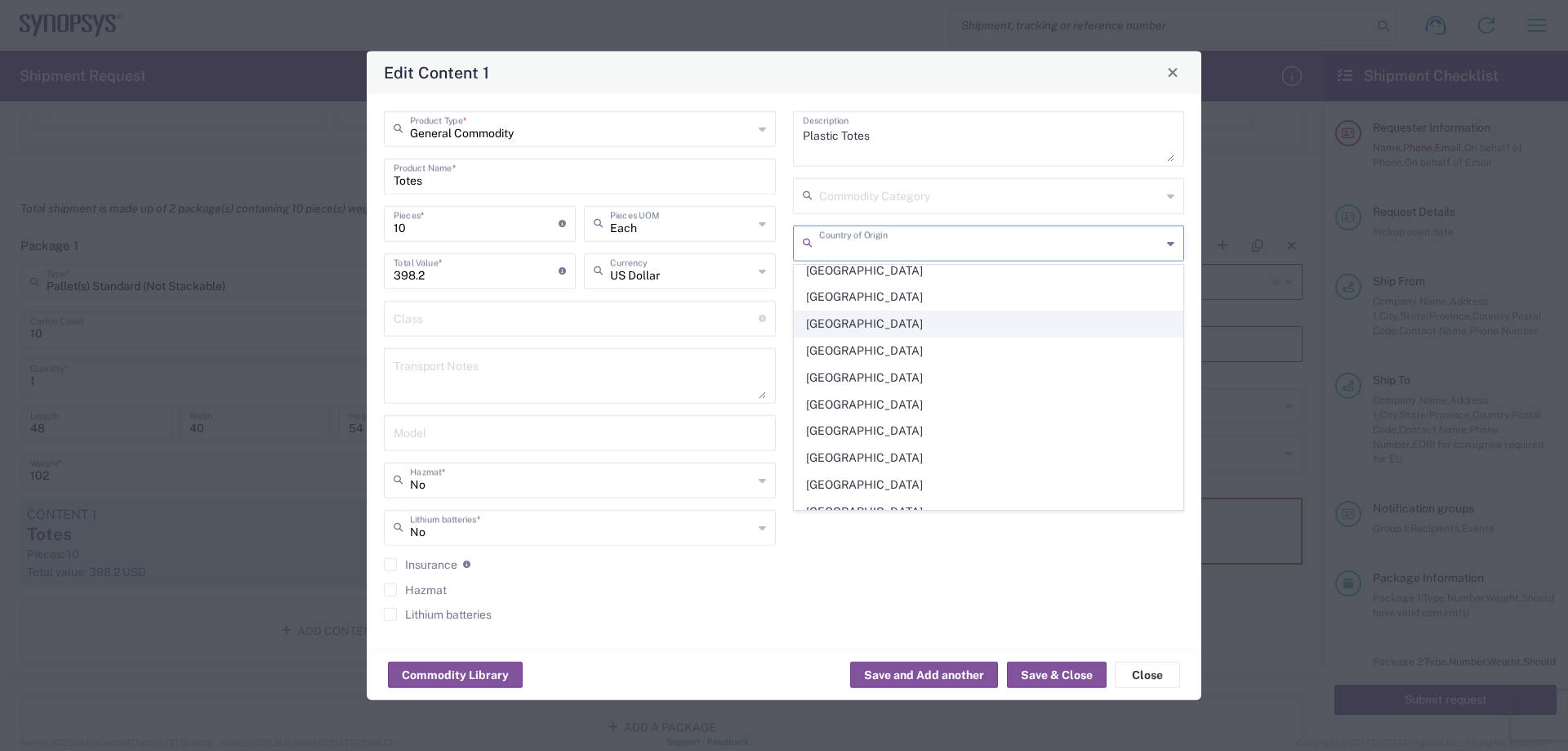
scroll to position [6289, 0]
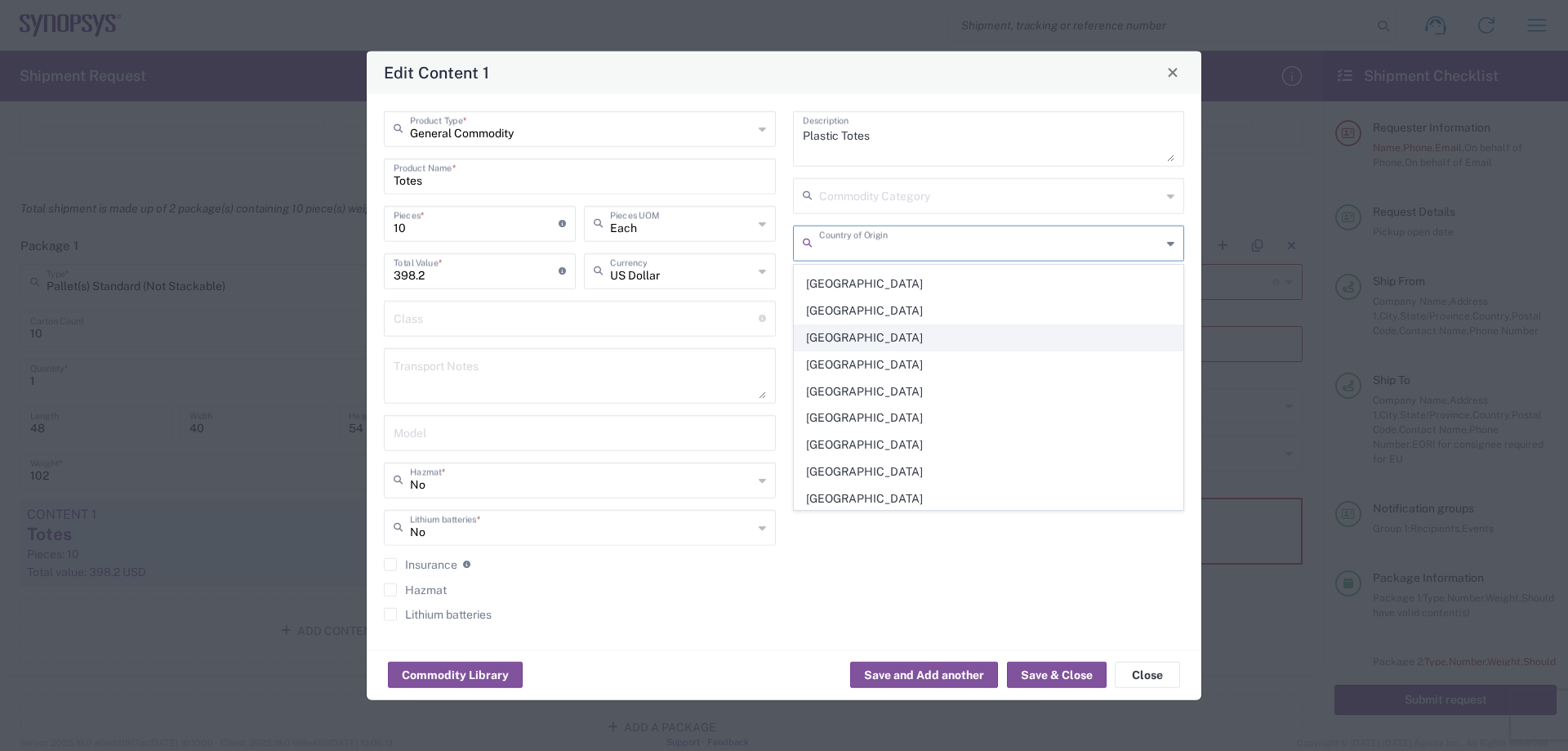
click at [864, 340] on span "[GEOGRAPHIC_DATA]" at bounding box center [989, 337] width 389 height 25
type input "[GEOGRAPHIC_DATA]"
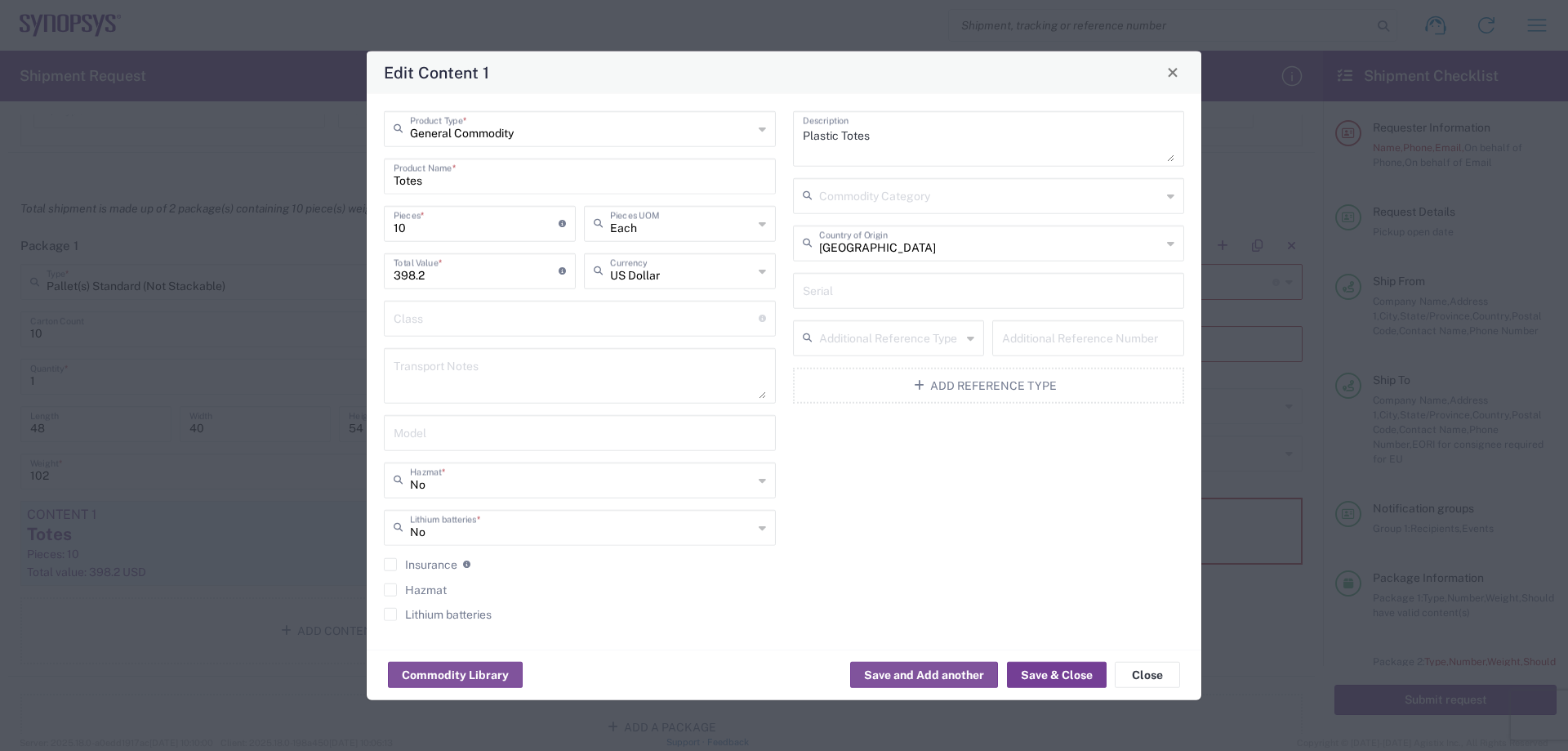
click at [1058, 675] on button "Save & Close" at bounding box center [1056, 675] width 100 height 26
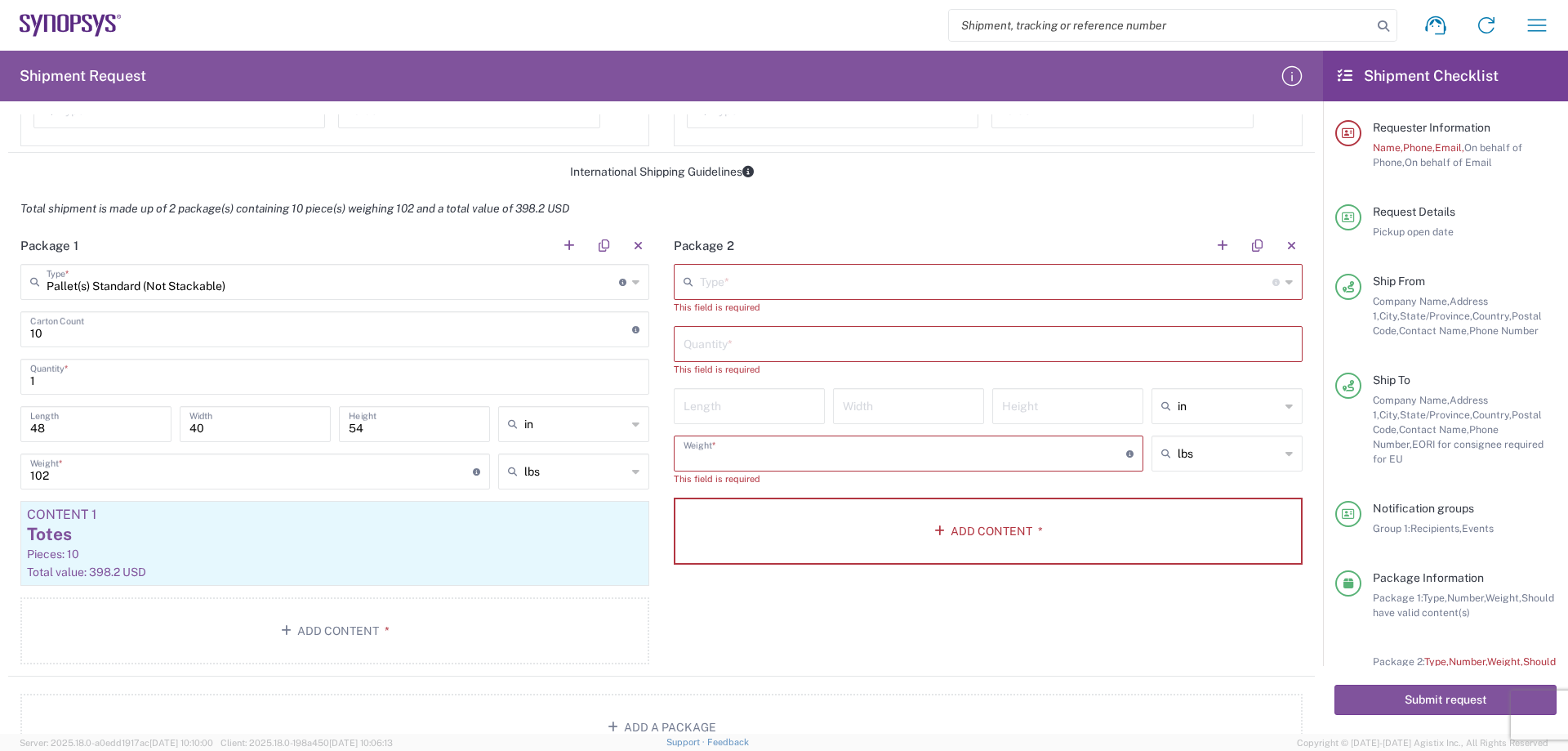
click at [823, 450] on input "number" at bounding box center [905, 452] width 443 height 29
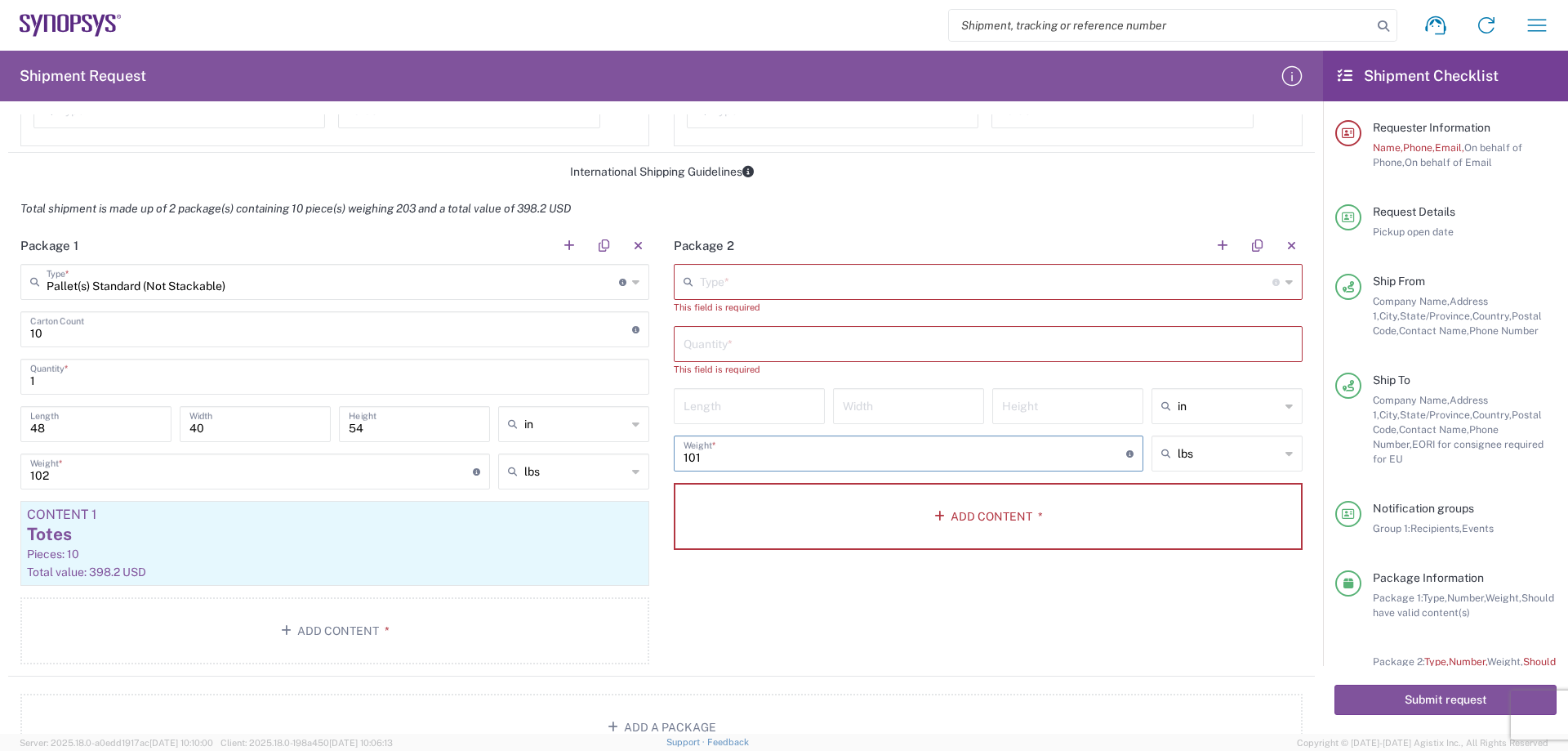
type input "101"
click at [949, 596] on div "Package 2 Type * Material used to package goods Bale(s) Basket(s) Bolt(s) Bottl…" at bounding box center [988, 451] width 653 height 448
click at [780, 405] on input "number" at bounding box center [749, 405] width 132 height 29
type input "48"
click at [901, 406] on input "number" at bounding box center [909, 405] width 132 height 29
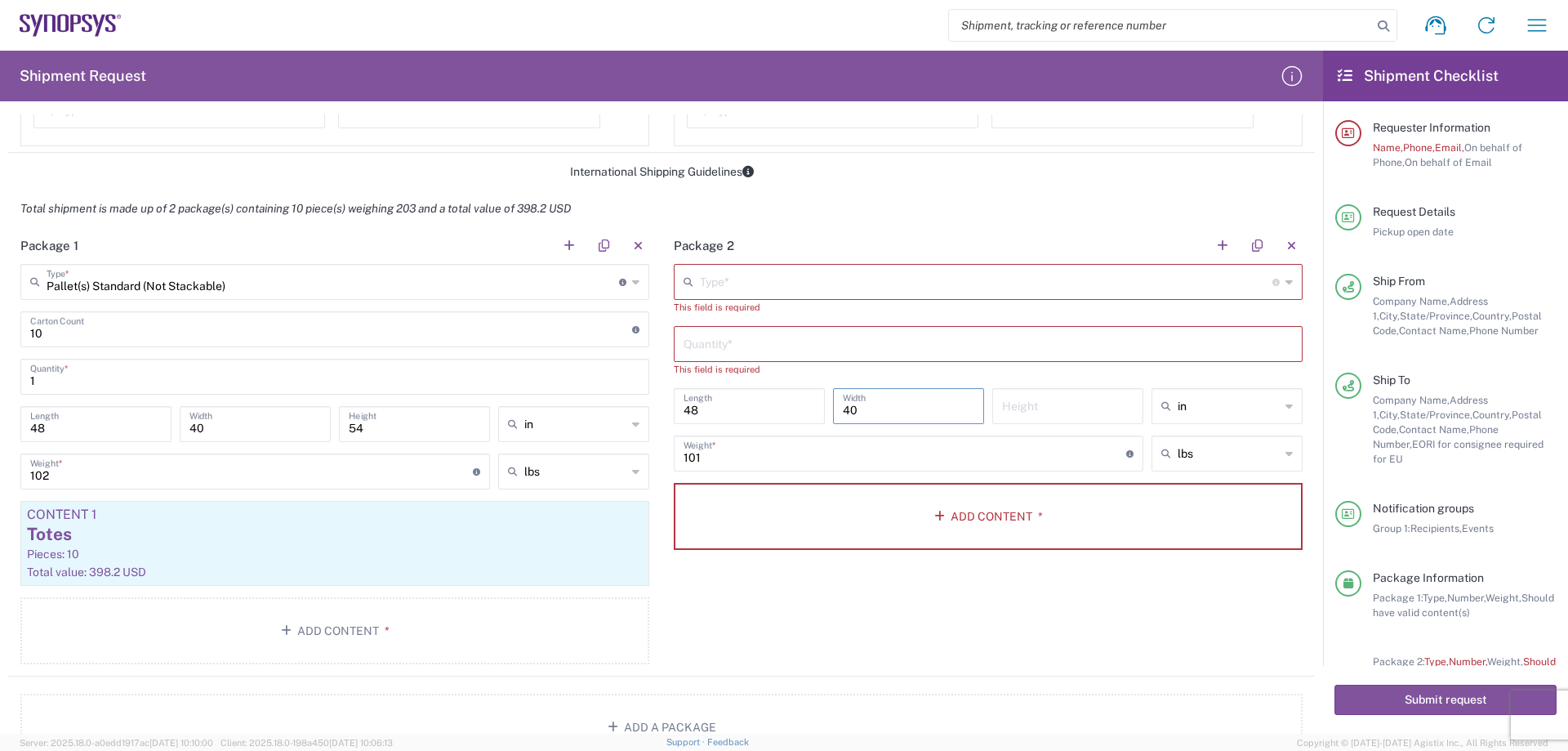
type input "40"
click at [1035, 412] on input "number" at bounding box center [1068, 405] width 132 height 29
type input "54"
click at [1048, 600] on div "Package 2 Type * Material used to package goods Bale(s) Basket(s) Bolt(s) Bottl…" at bounding box center [988, 451] width 653 height 448
click at [1049, 514] on button "Add Content *" at bounding box center [988, 516] width 629 height 67
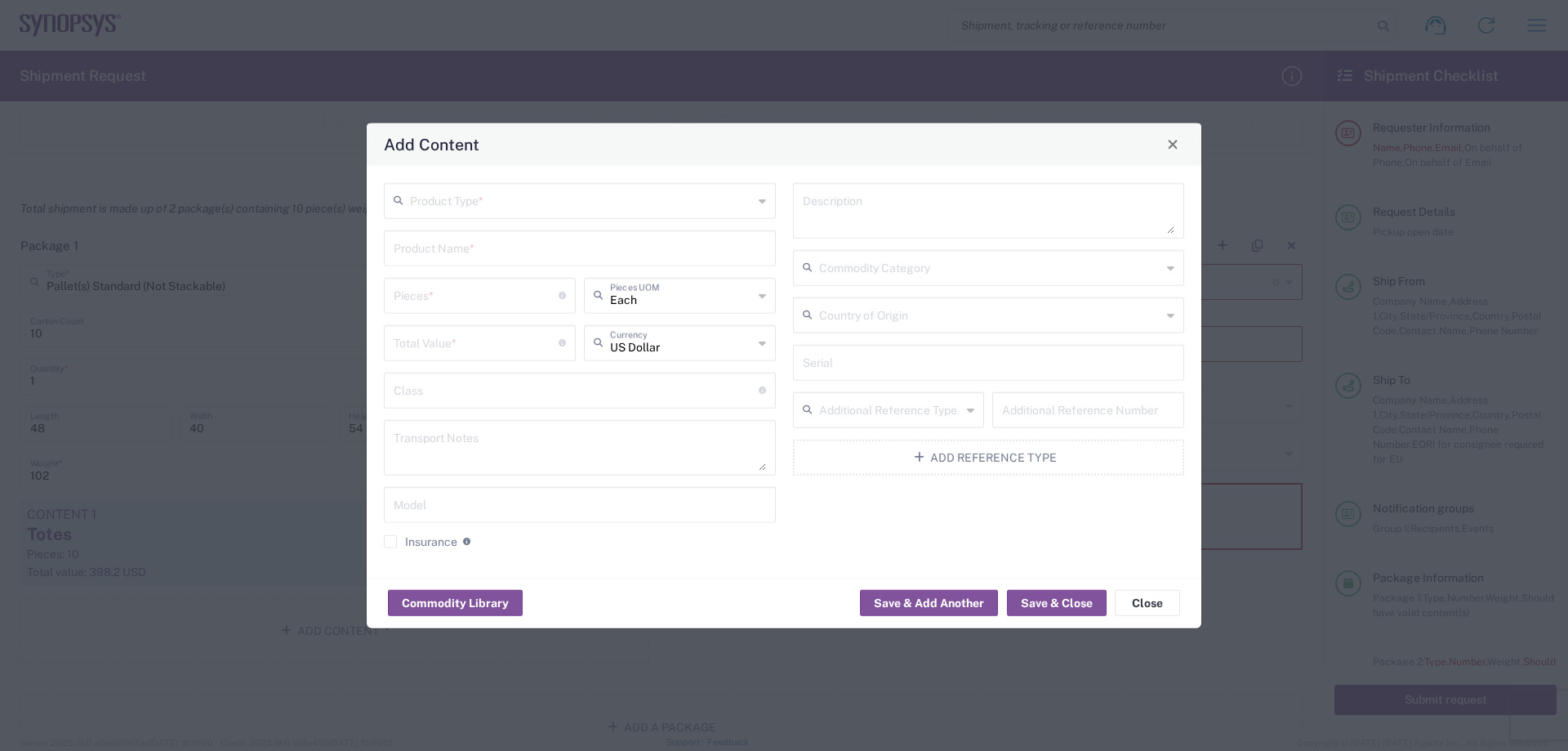
click at [758, 204] on icon at bounding box center [762, 200] width 7 height 26
click at [647, 262] on span "General Commodity" at bounding box center [580, 262] width 389 height 25
type input "General Commodity"
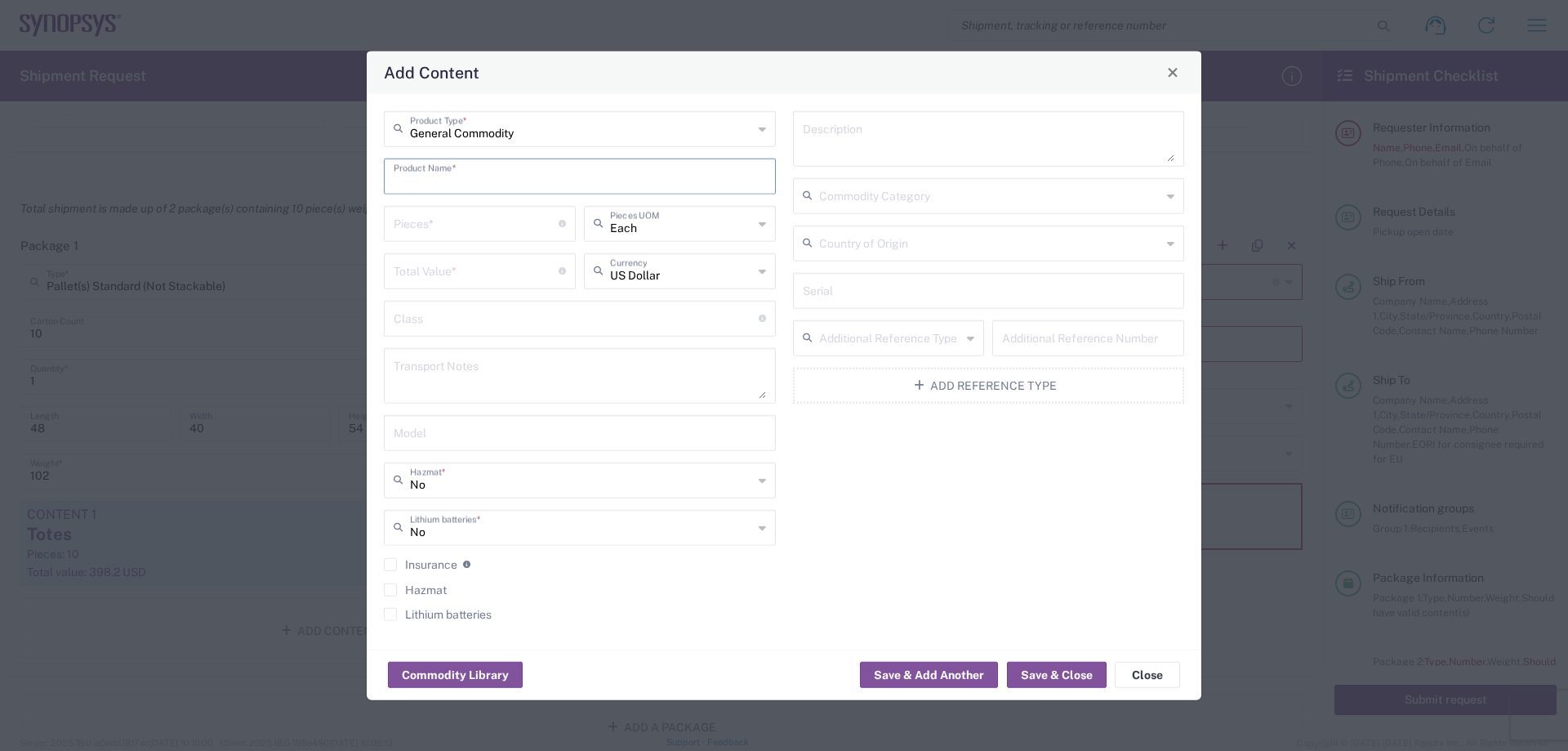
click at [536, 179] on input "text" at bounding box center [580, 174] width 373 height 29
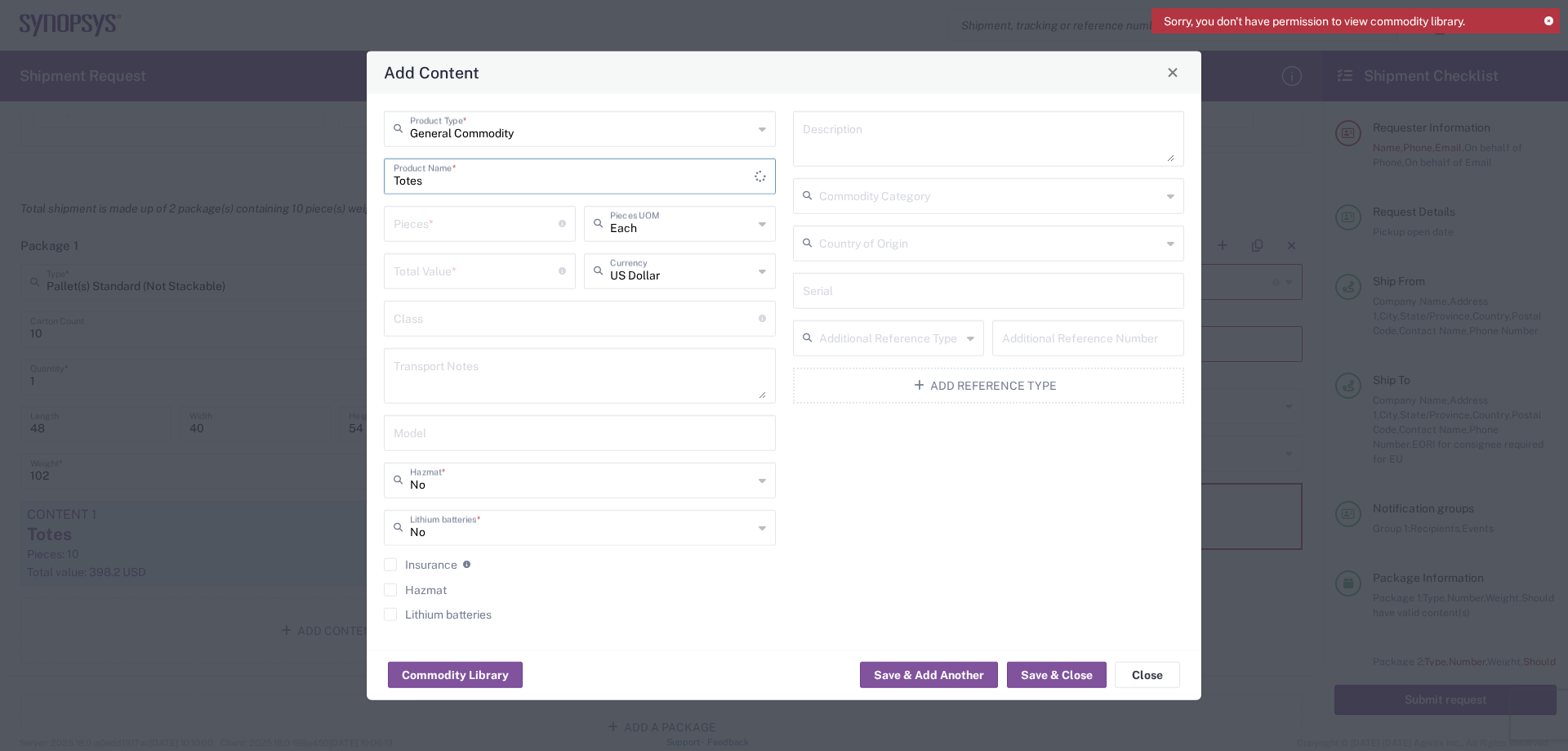
type input "Totes"
click at [536, 226] on input "number" at bounding box center [476, 221] width 165 height 29
type input "10"
click at [486, 276] on input "number" at bounding box center [476, 269] width 165 height 29
type input "398.20"
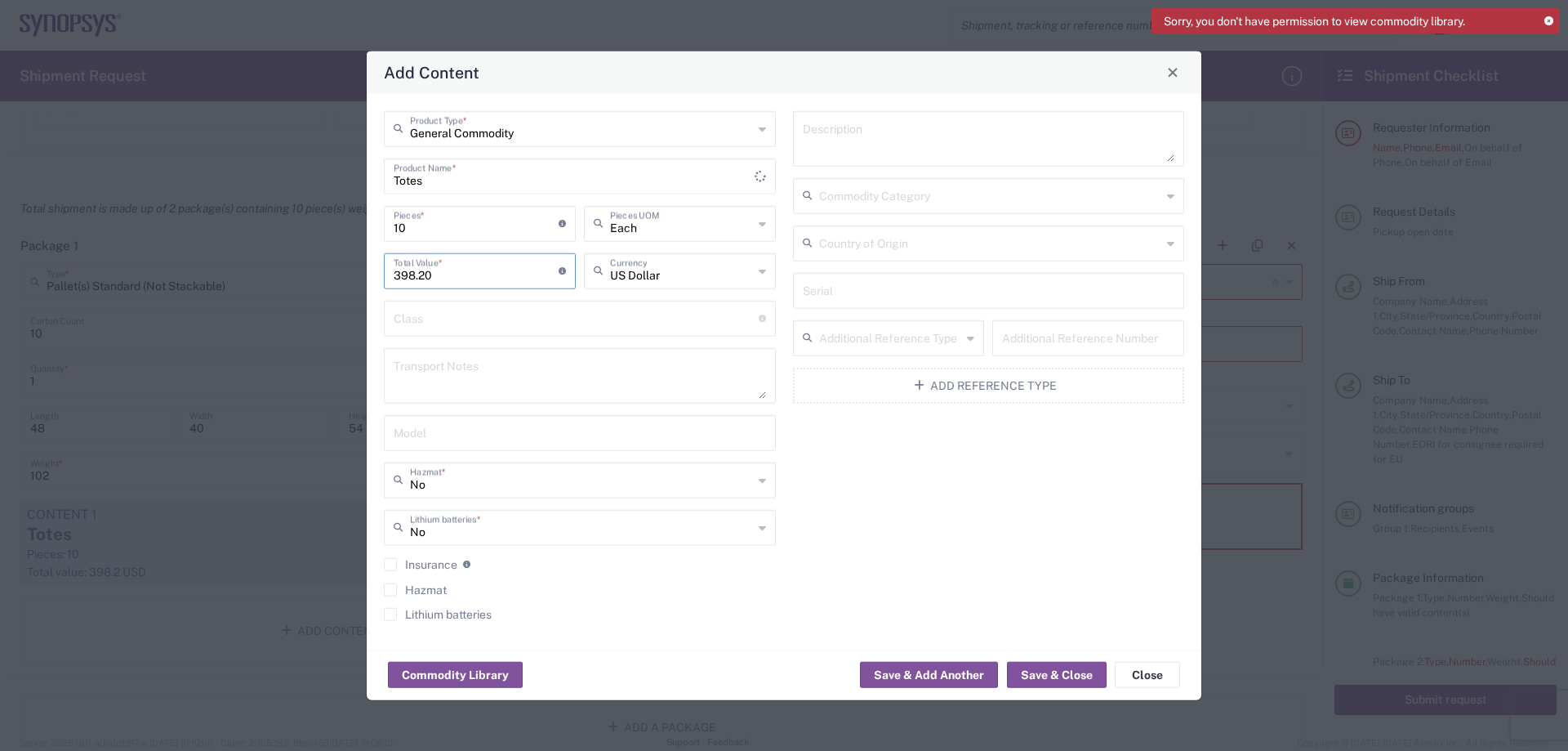
click at [933, 143] on textarea at bounding box center [989, 138] width 373 height 46
type textarea "Plastic Totes"
click at [1173, 198] on icon at bounding box center [1171, 195] width 7 height 26
click at [1135, 290] on input "text" at bounding box center [989, 289] width 373 height 29
click at [1055, 672] on button "Save & Close" at bounding box center [1056, 675] width 100 height 26
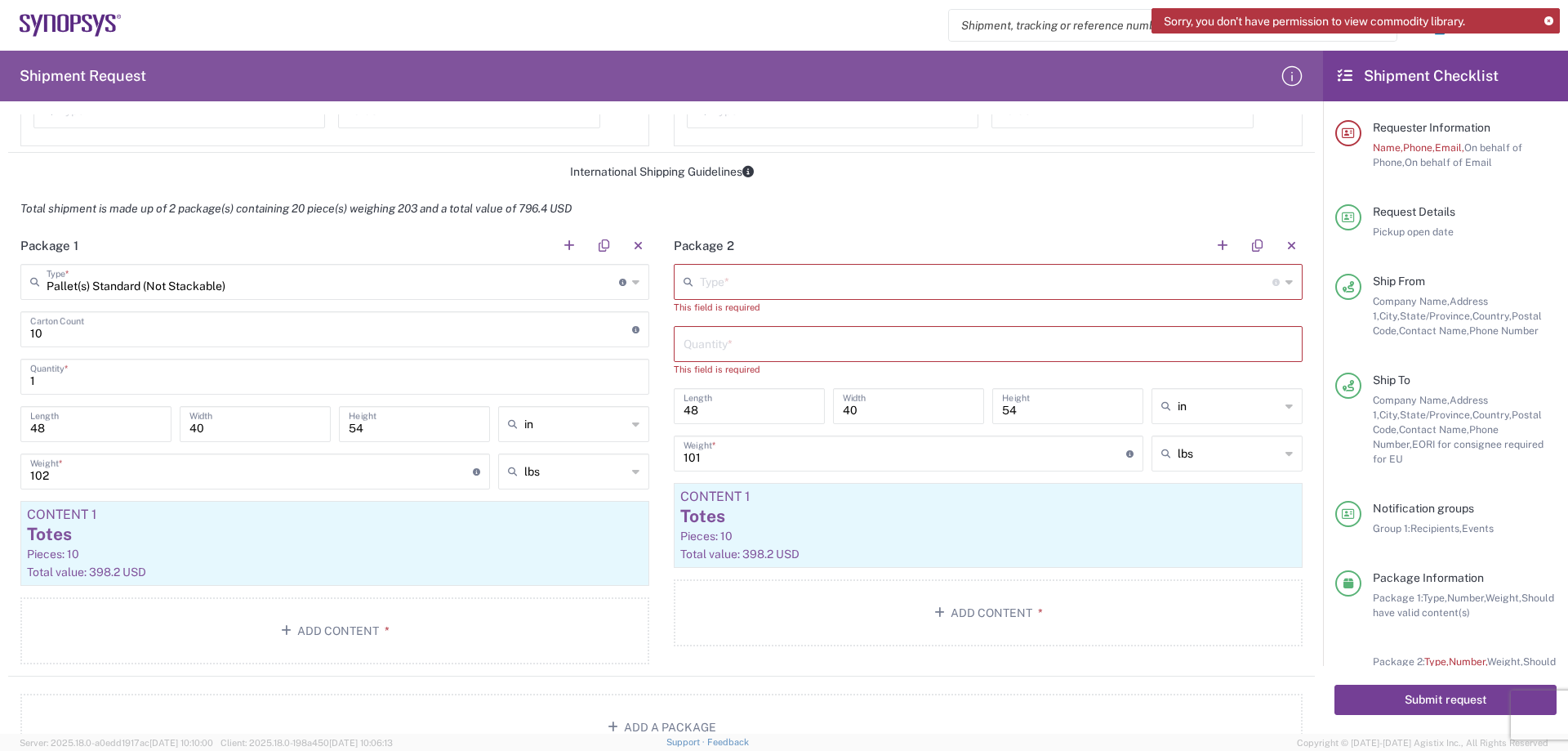
click at [1418, 698] on button "Submit request" at bounding box center [1445, 699] width 222 height 30
click at [1550, 22] on icon at bounding box center [1549, 21] width 9 height 9
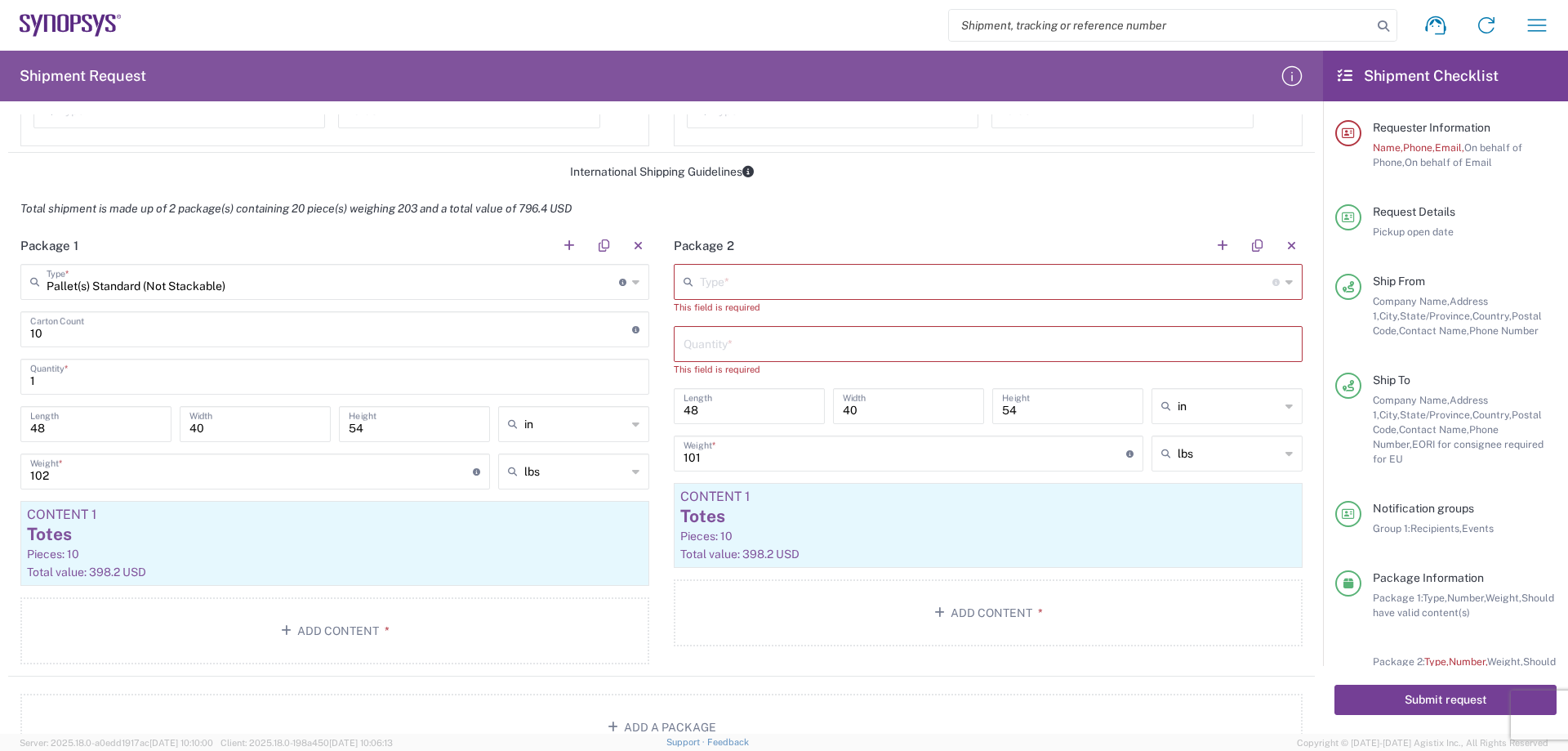
click at [1407, 695] on button "Submit request" at bounding box center [1445, 699] width 222 height 30
click at [1283, 498] on icon "button" at bounding box center [1287, 498] width 9 height 12
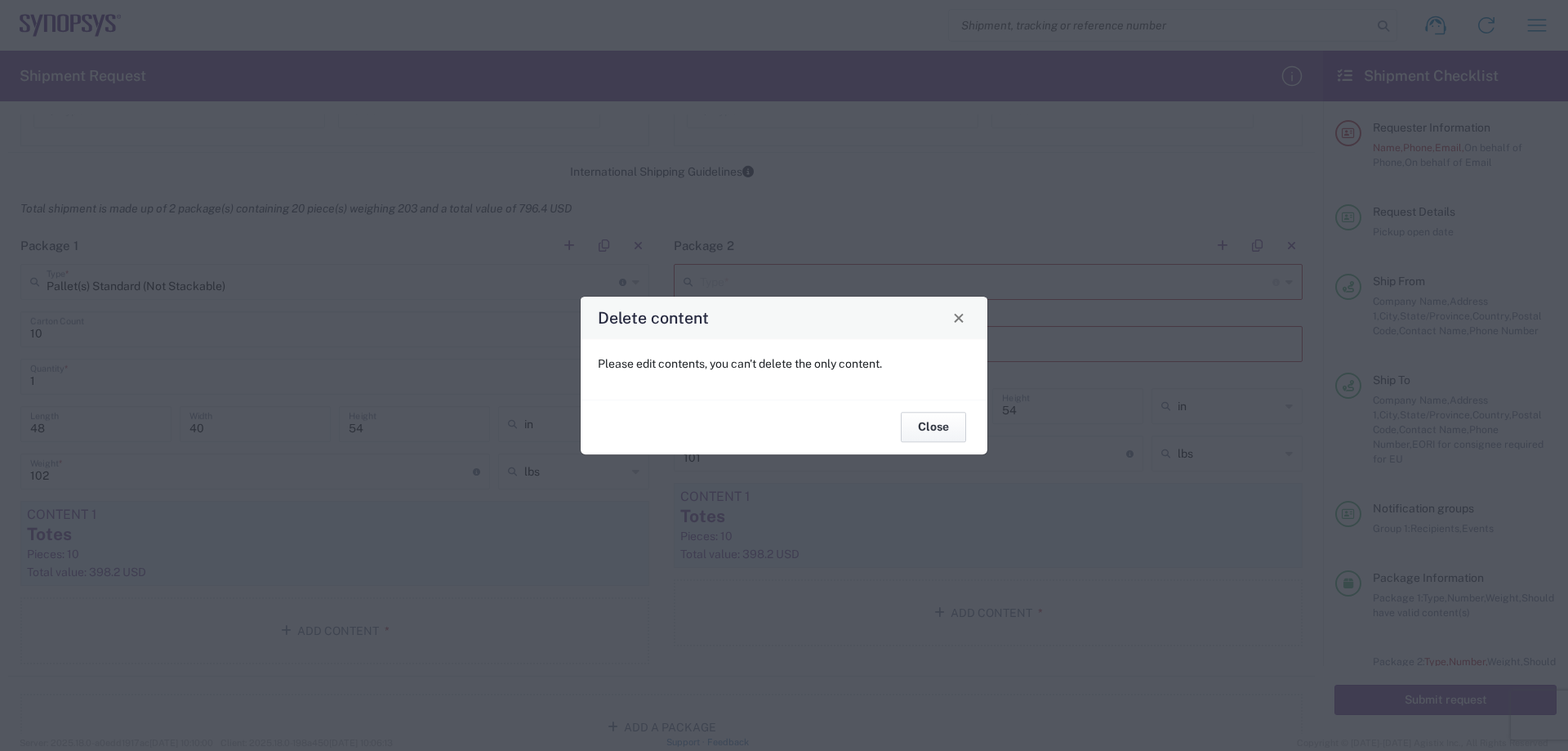
click at [951, 423] on button "Close" at bounding box center [933, 427] width 65 height 30
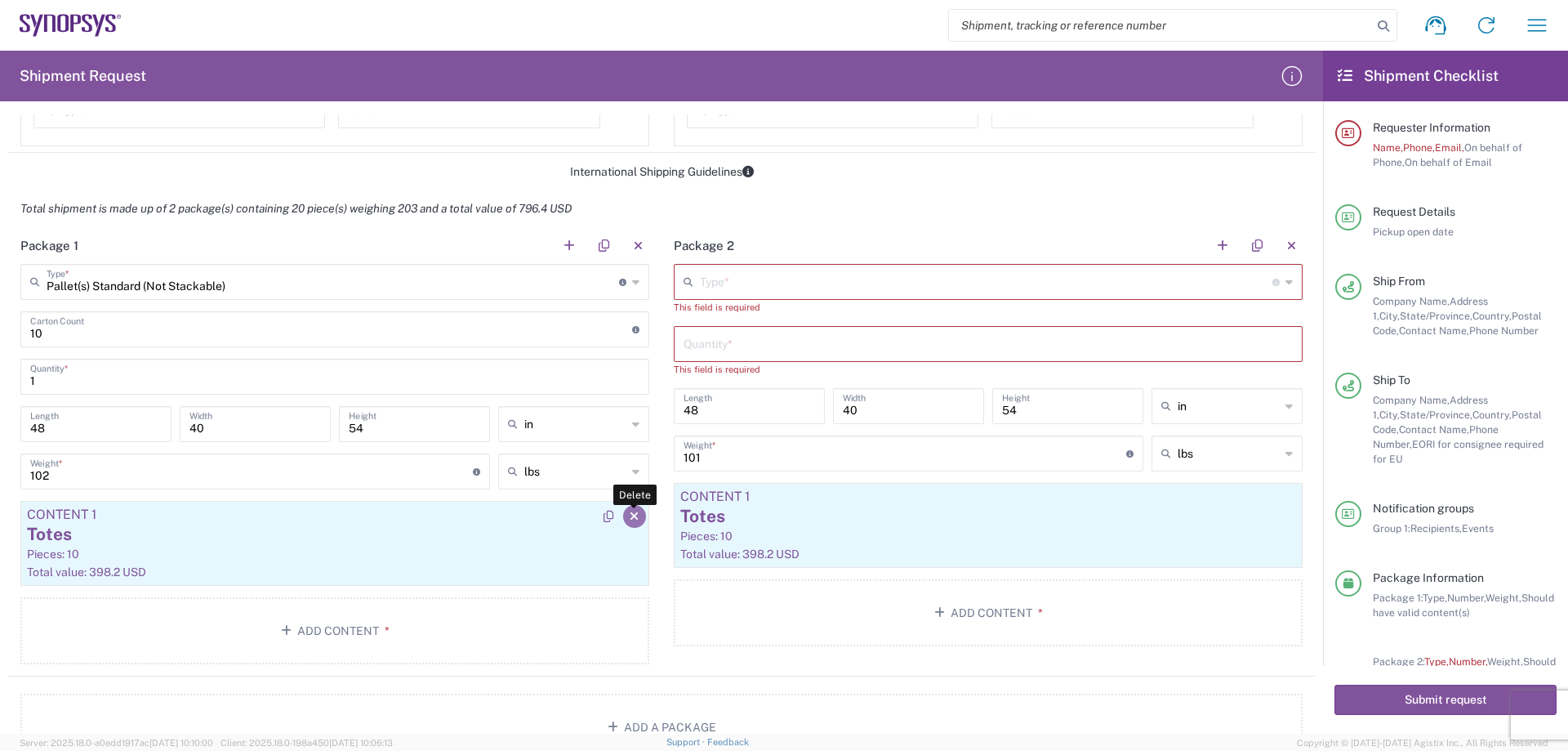
click at [630, 515] on icon "button" at bounding box center [634, 517] width 9 height 12
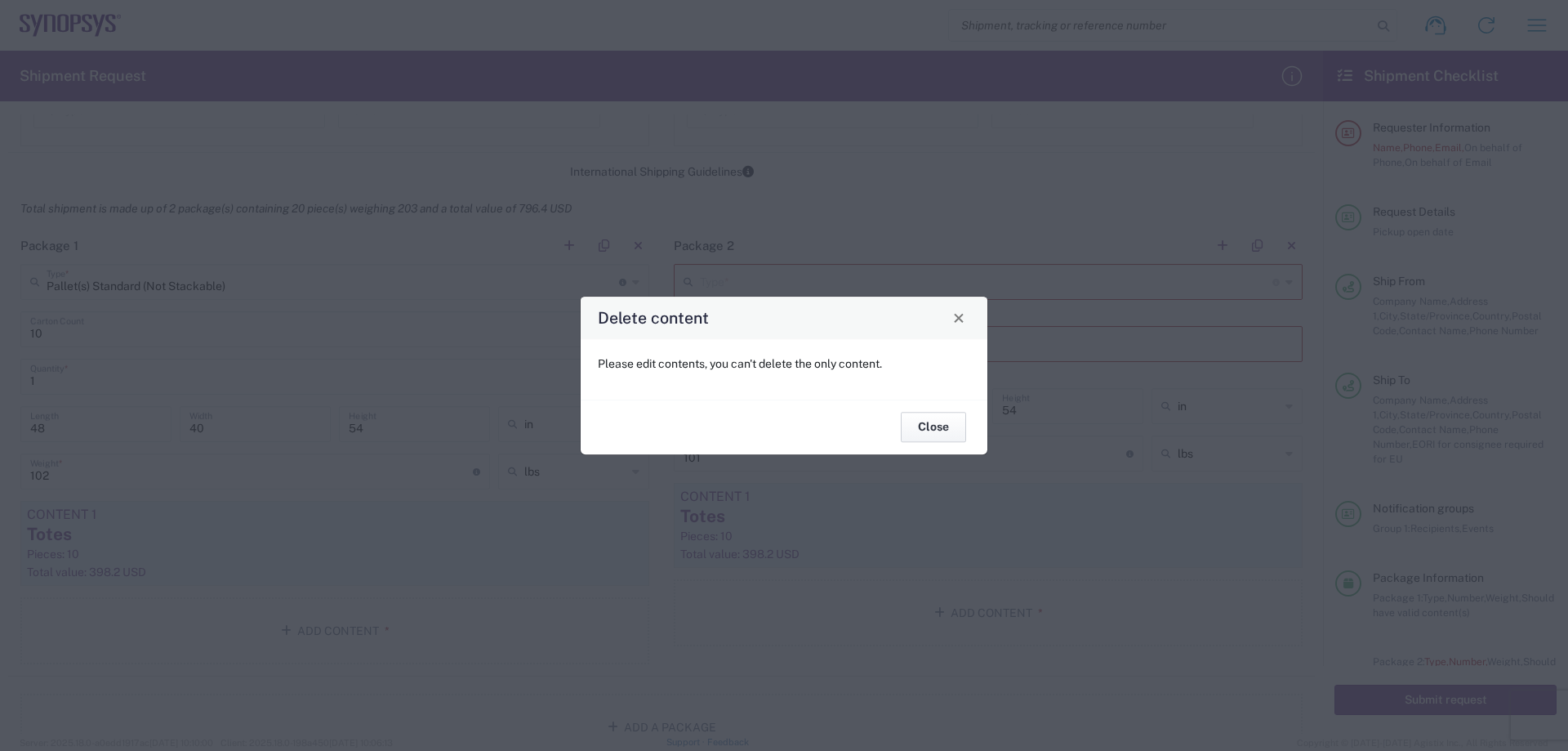
click at [949, 425] on button "Close" at bounding box center [933, 427] width 65 height 30
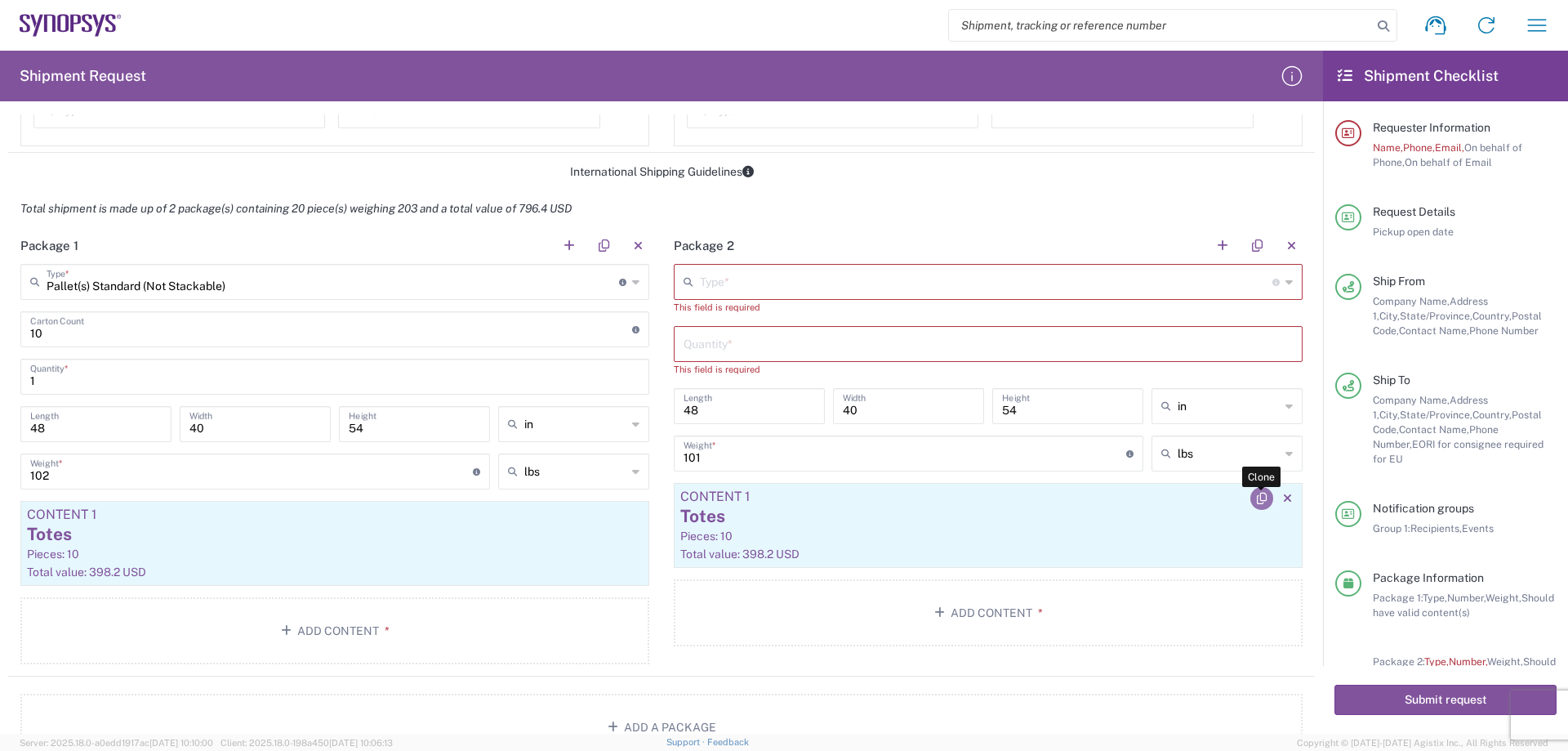
click at [1257, 501] on icon "button" at bounding box center [1262, 498] width 10 height 12
click at [838, 540] on div "Pieces: 10" at bounding box center [988, 535] width 616 height 15
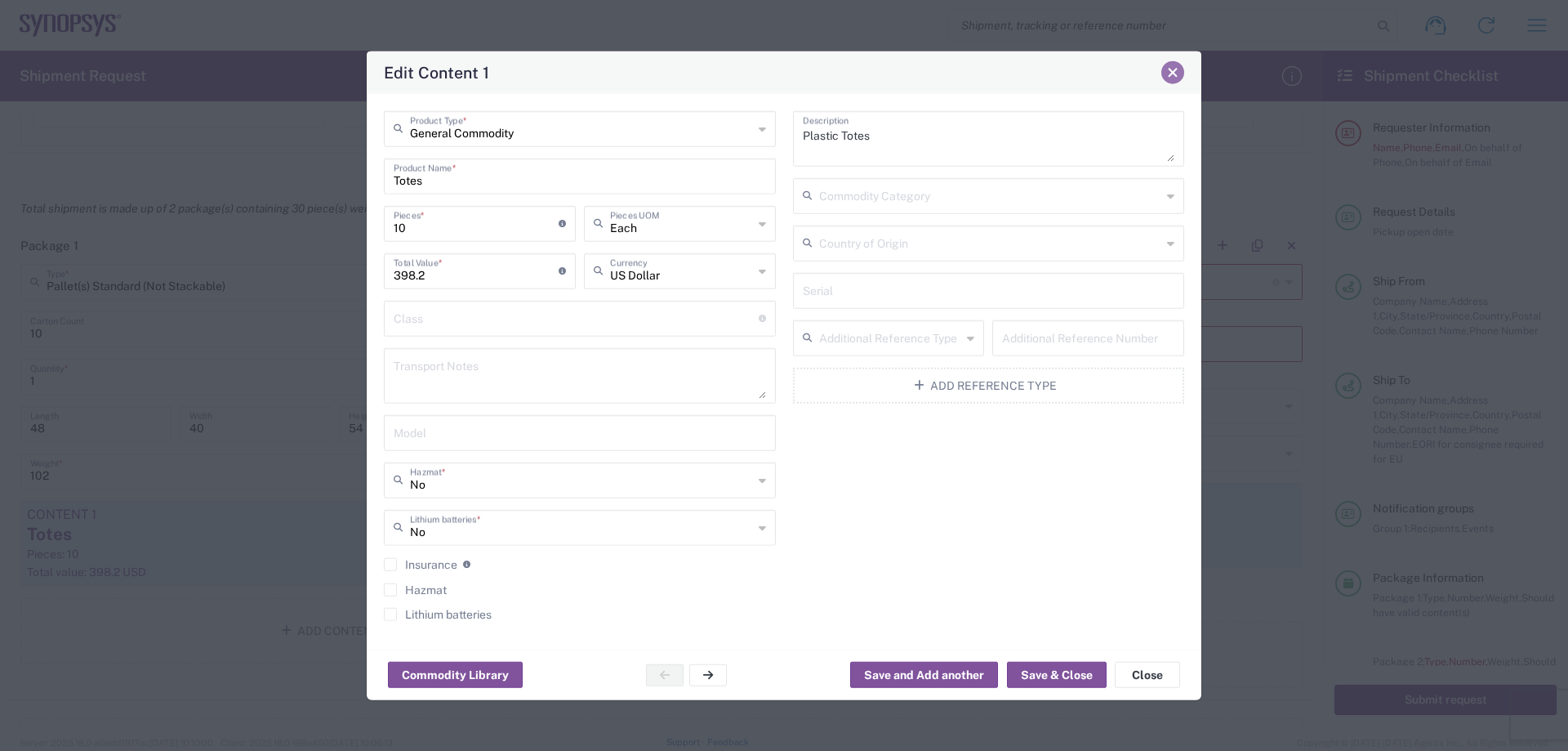
click at [1177, 75] on span "Close" at bounding box center [1173, 72] width 12 height 12
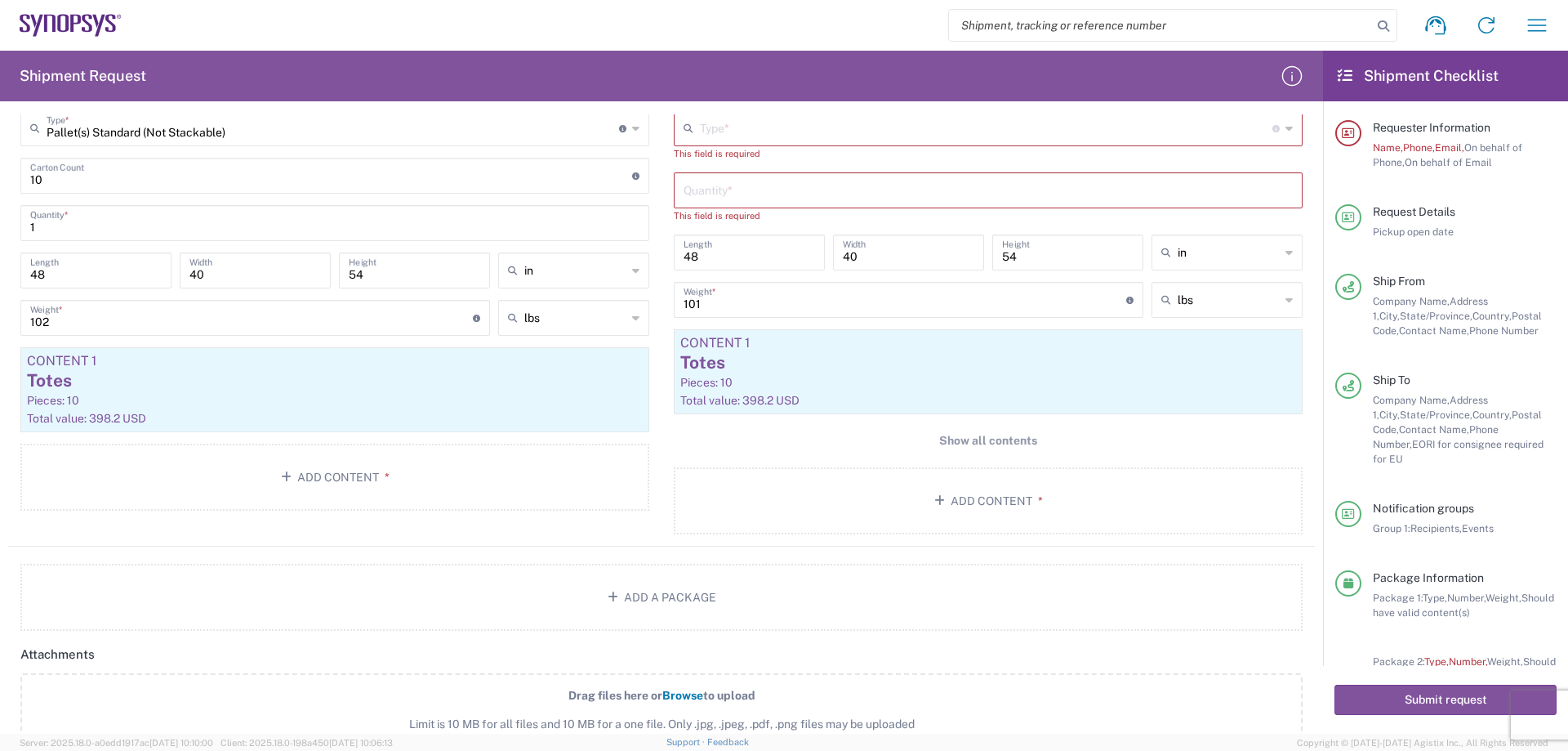
scroll to position [1417, 0]
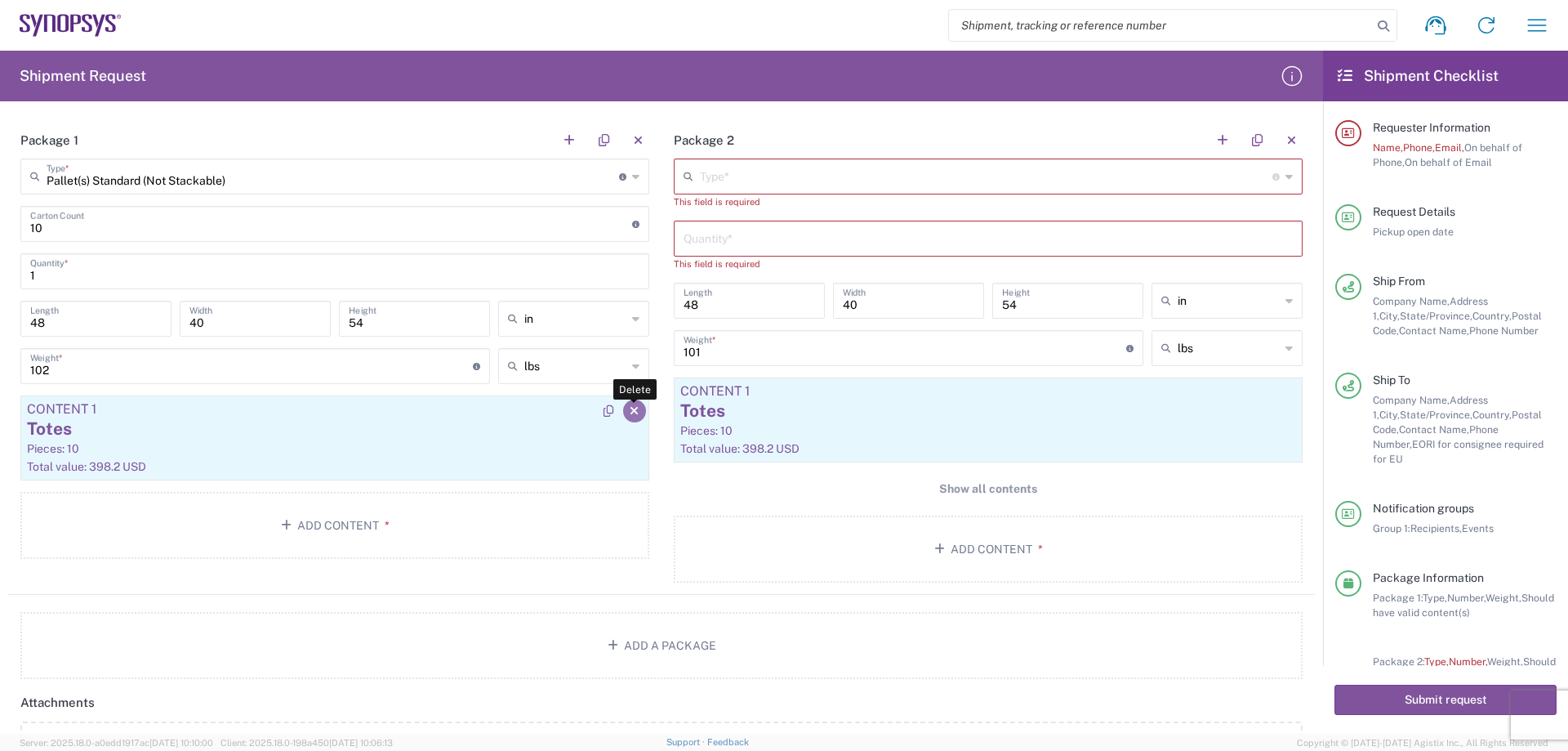
click at [630, 410] on icon "button" at bounding box center [634, 410] width 9 height 12
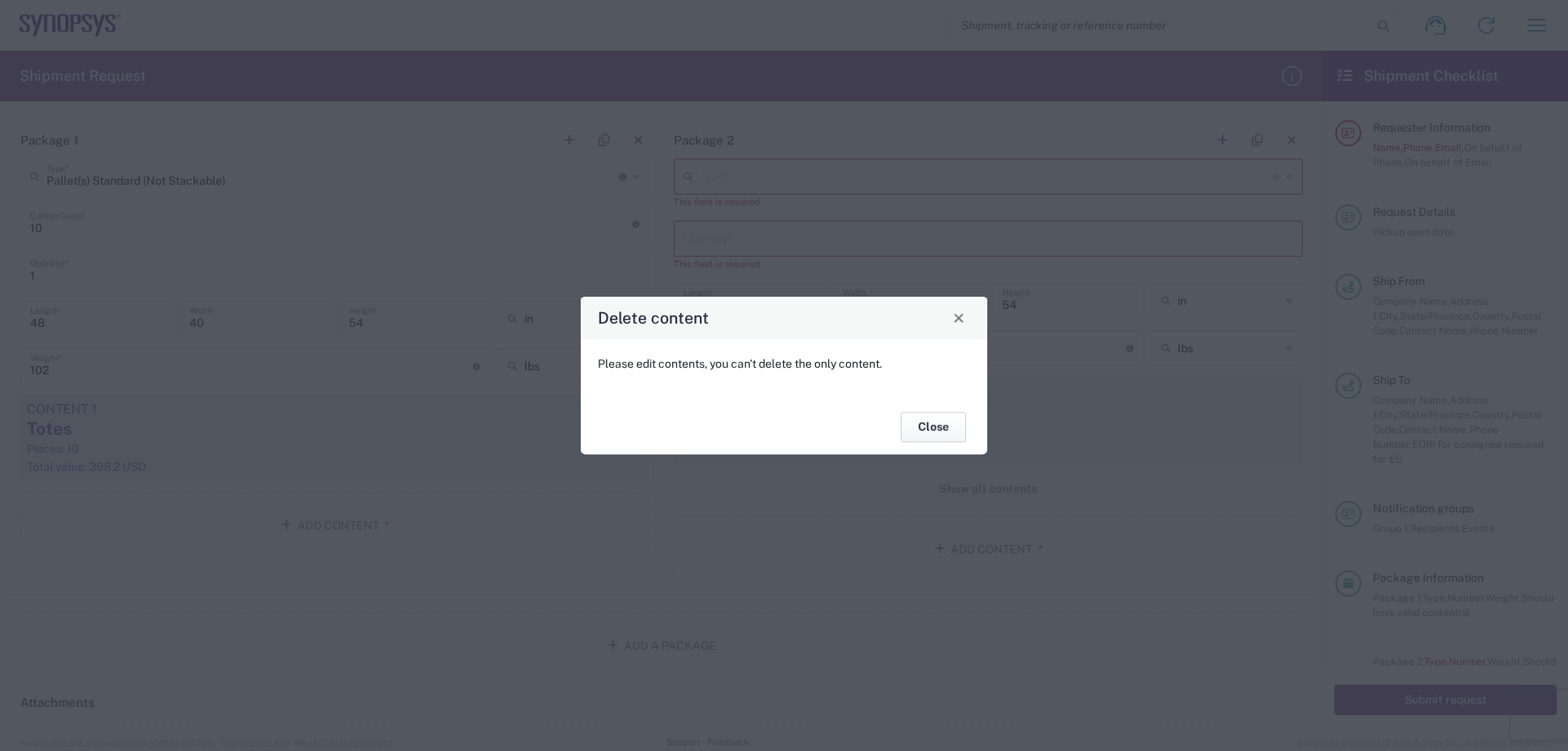
click at [928, 420] on button "Close" at bounding box center [933, 427] width 65 height 30
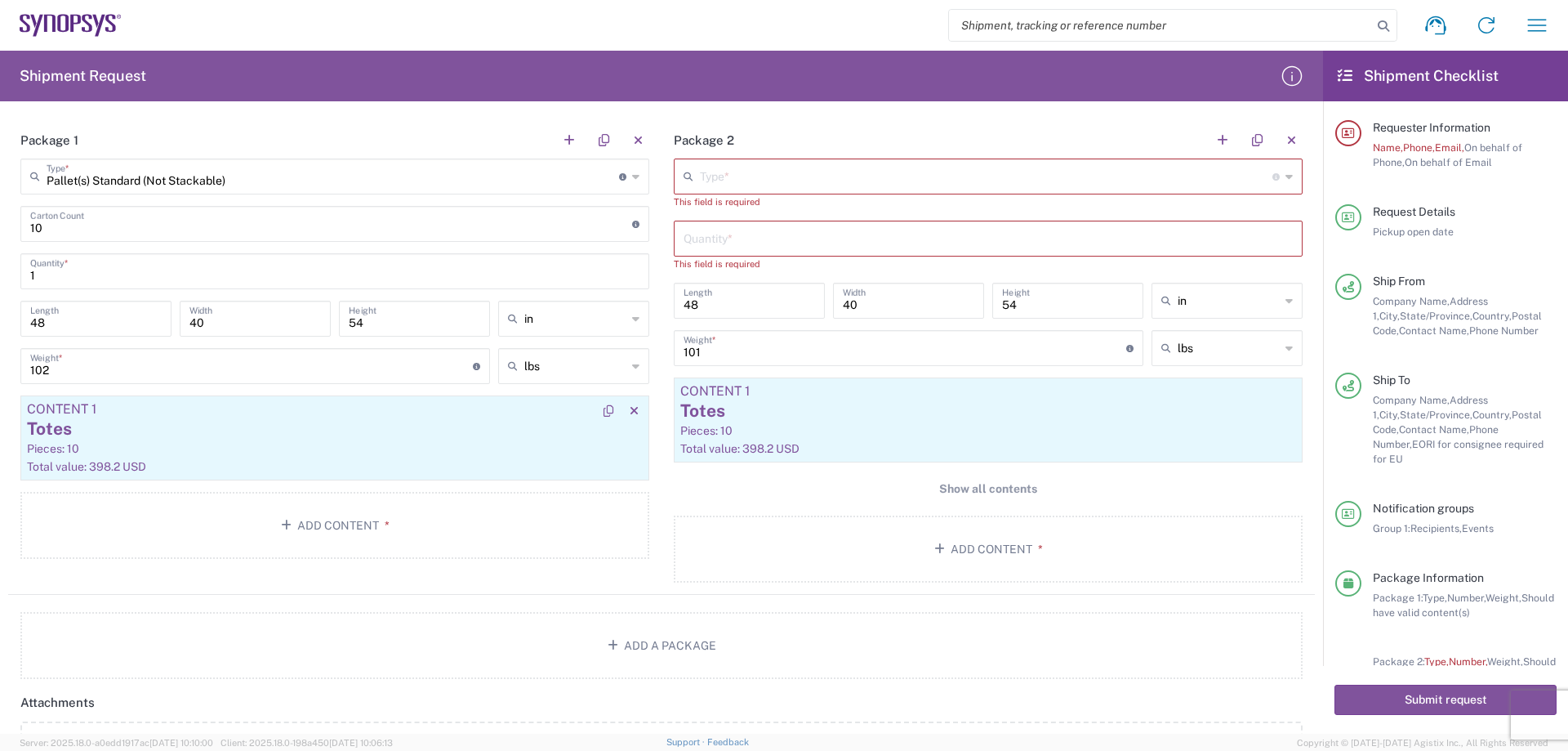
click at [185, 452] on div "Pieces: 10" at bounding box center [335, 448] width 616 height 15
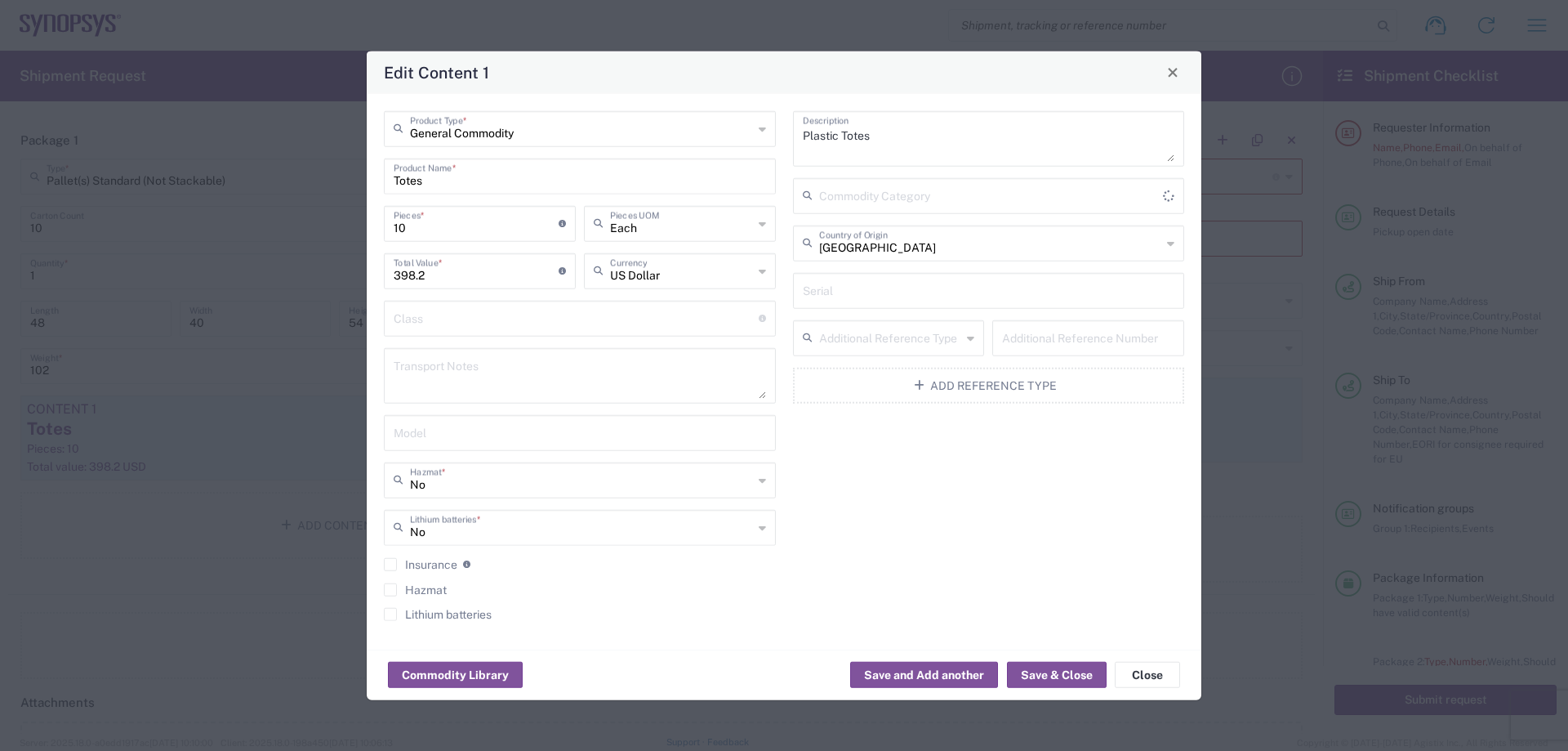
click at [185, 452] on div "Edit Content 1 General Commodity Product Type * Totes Product Name * 10 Pieces …" at bounding box center [784, 375] width 1568 height 751
click at [473, 670] on button "Commodity Library" at bounding box center [456, 675] width 135 height 26
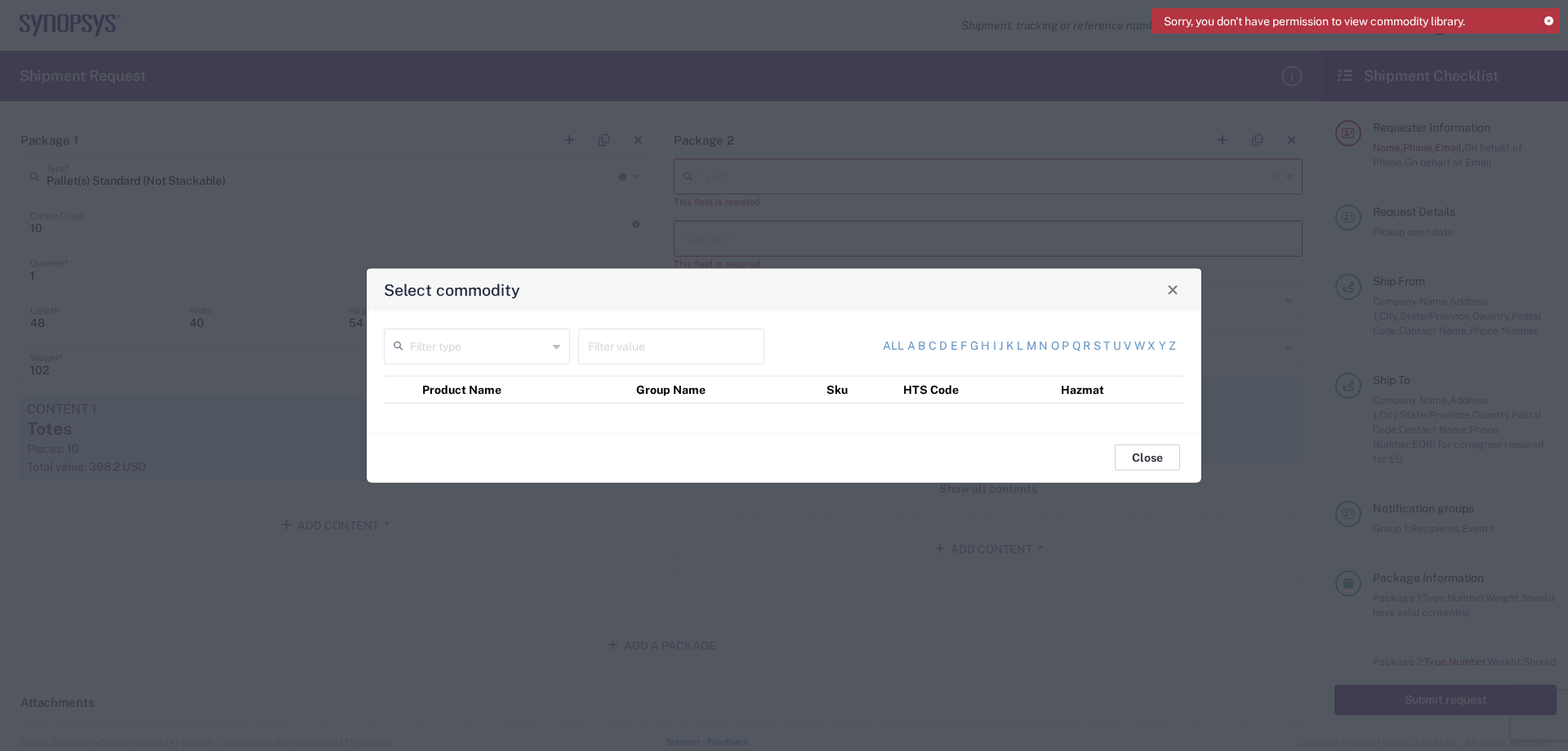
click at [1153, 455] on button "Close" at bounding box center [1147, 457] width 65 height 26
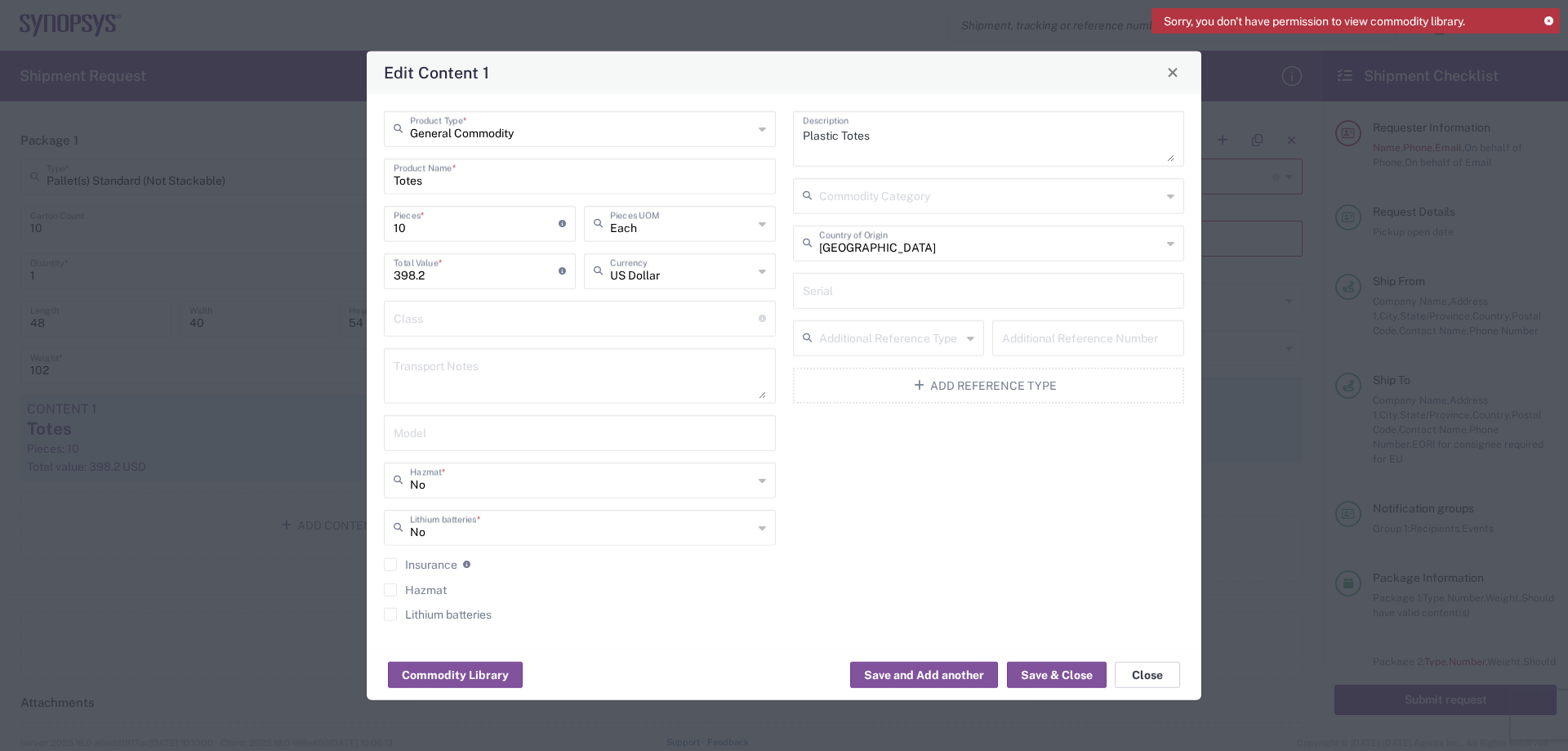
click at [1141, 675] on button "Close" at bounding box center [1147, 675] width 65 height 26
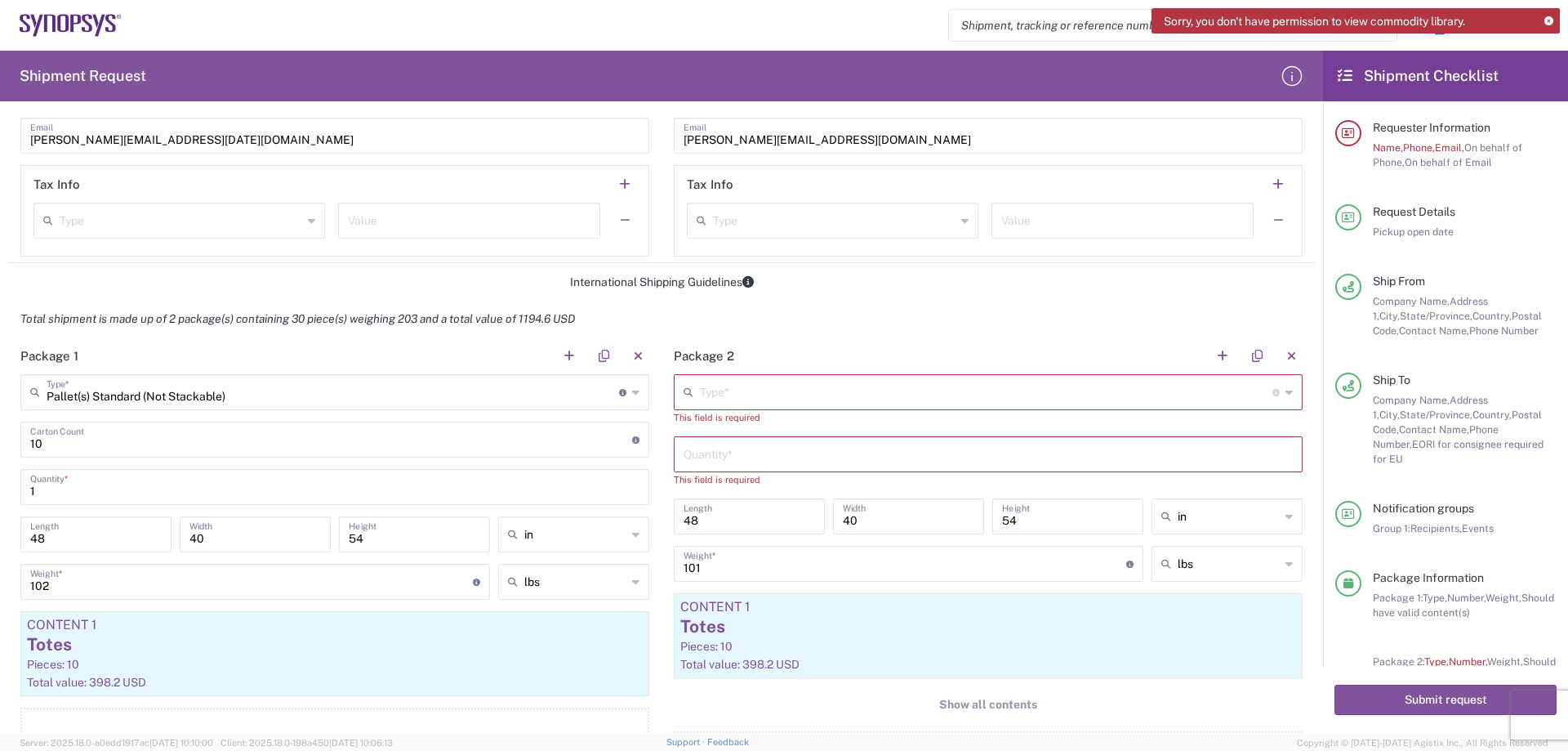
scroll to position [1172, 0]
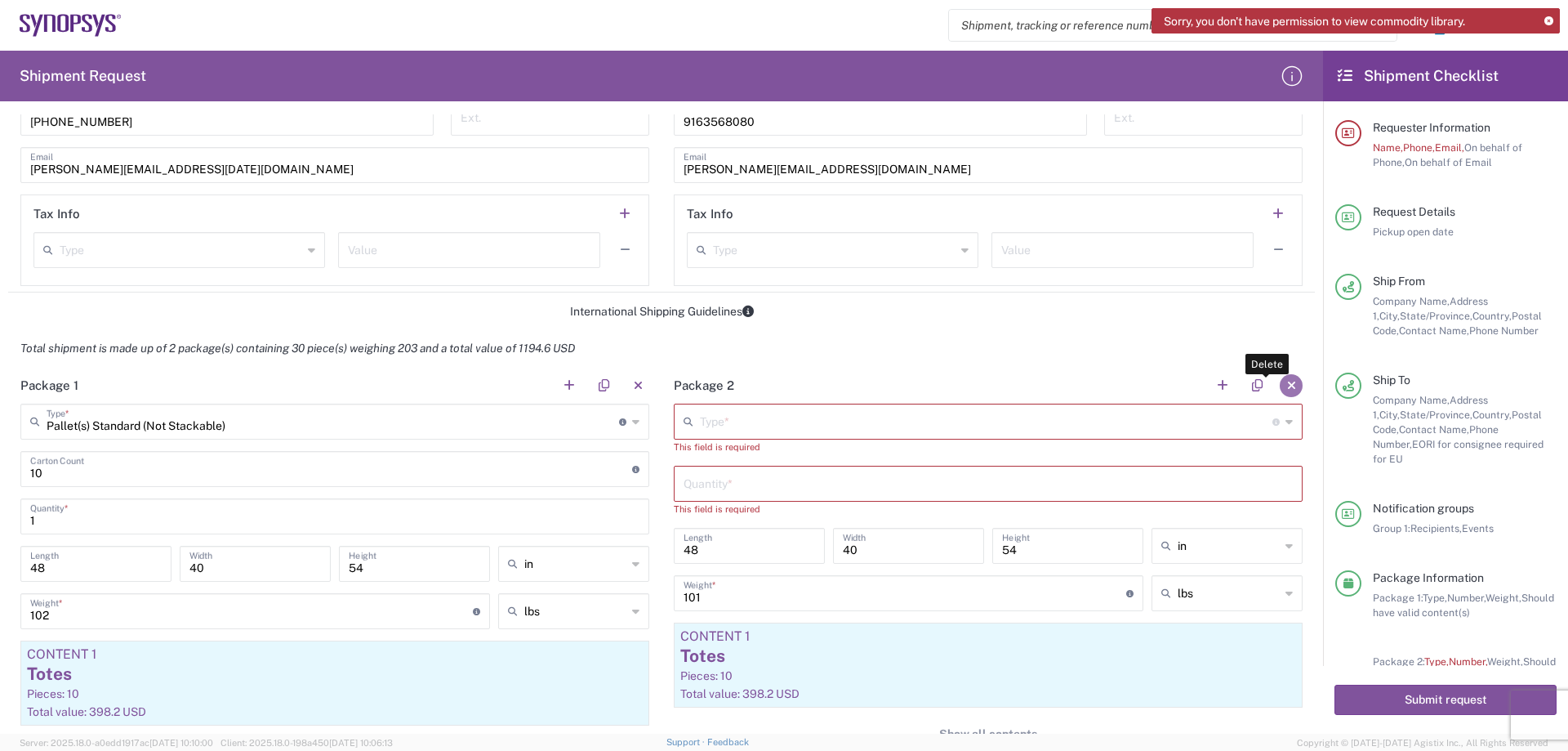
click at [1282, 386] on button "button" at bounding box center [1292, 386] width 23 height 23
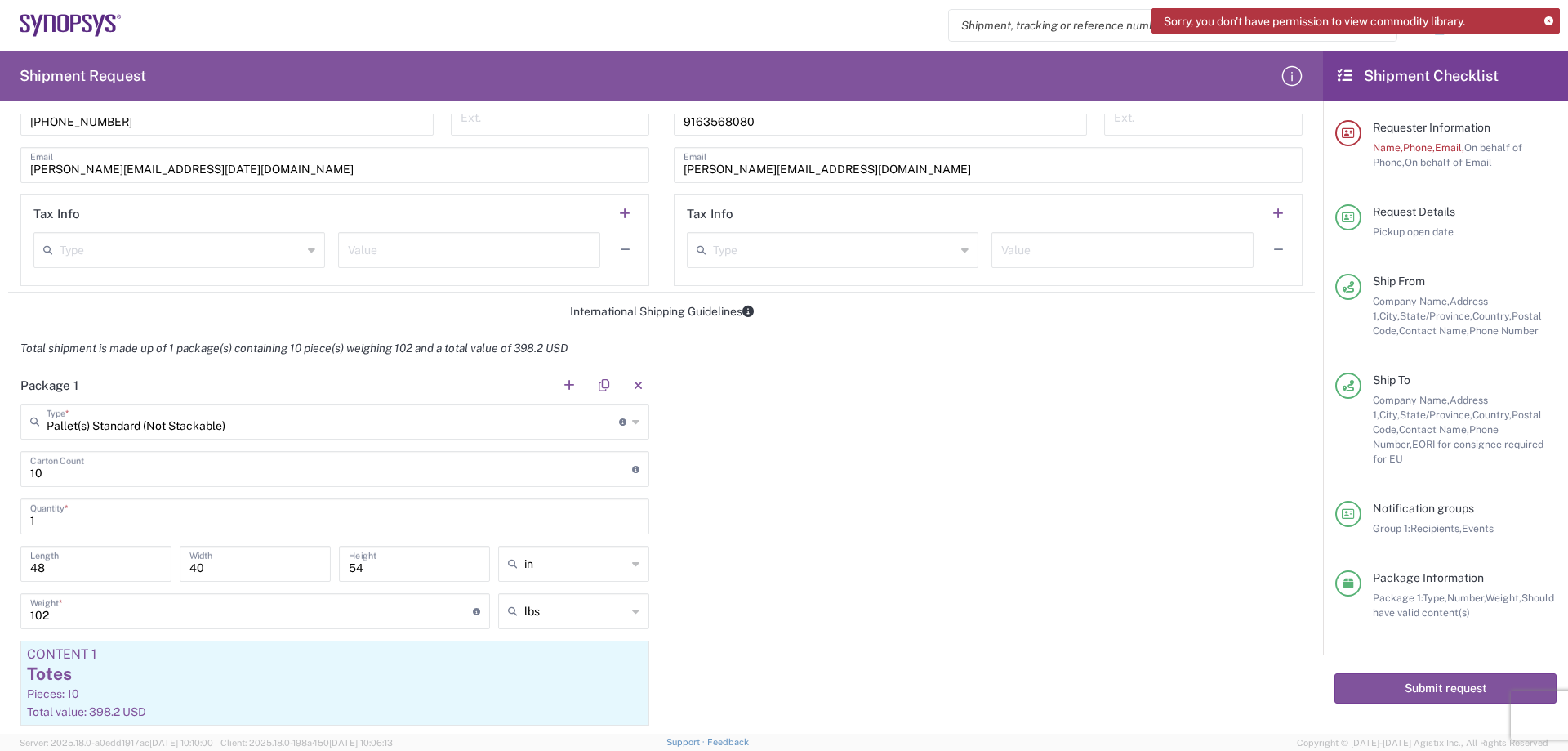
click at [861, 677] on div "Package 1 Pallet(s) Standard (Not Stackable) Type * Material used to package go…" at bounding box center [661, 591] width 1307 height 449
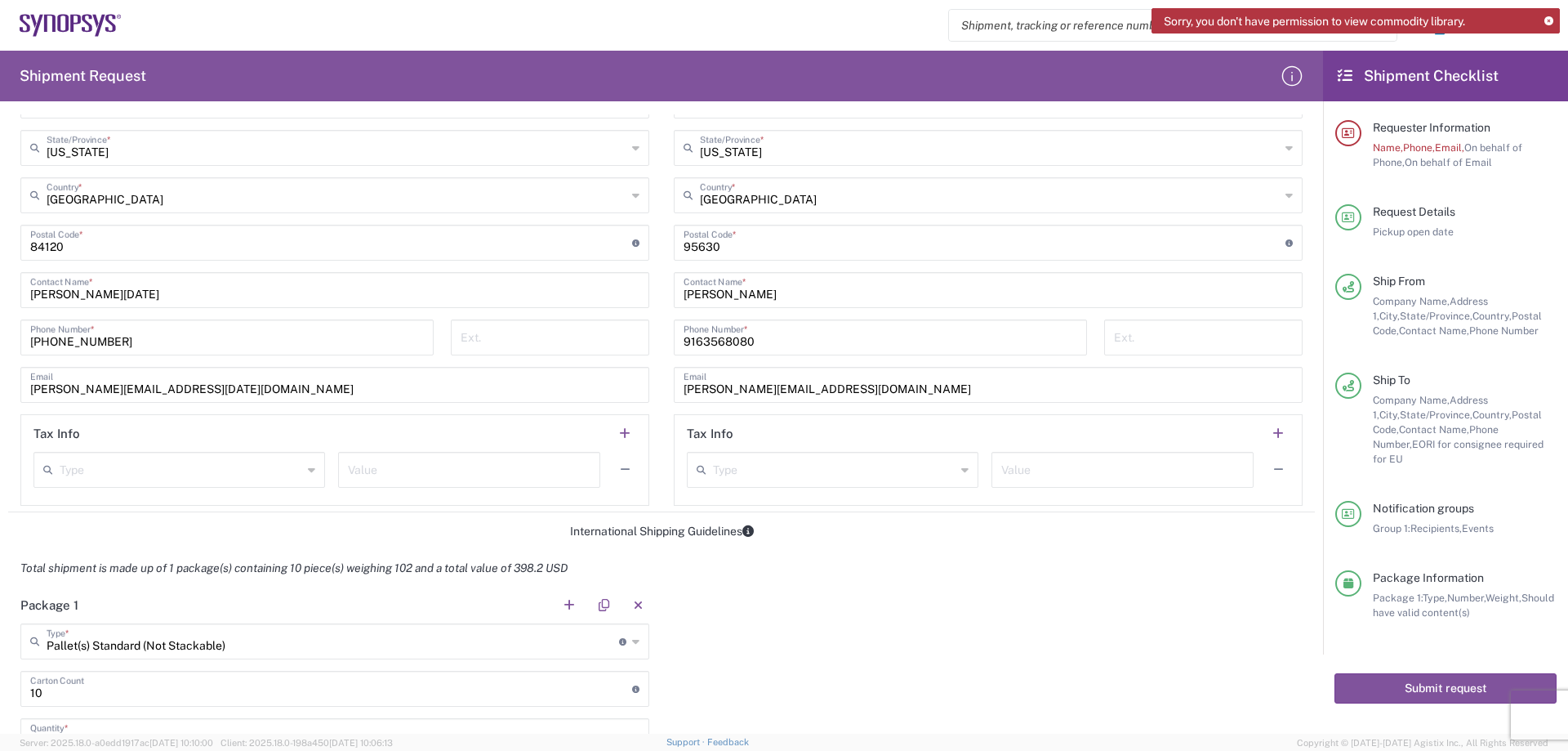
scroll to position [927, 0]
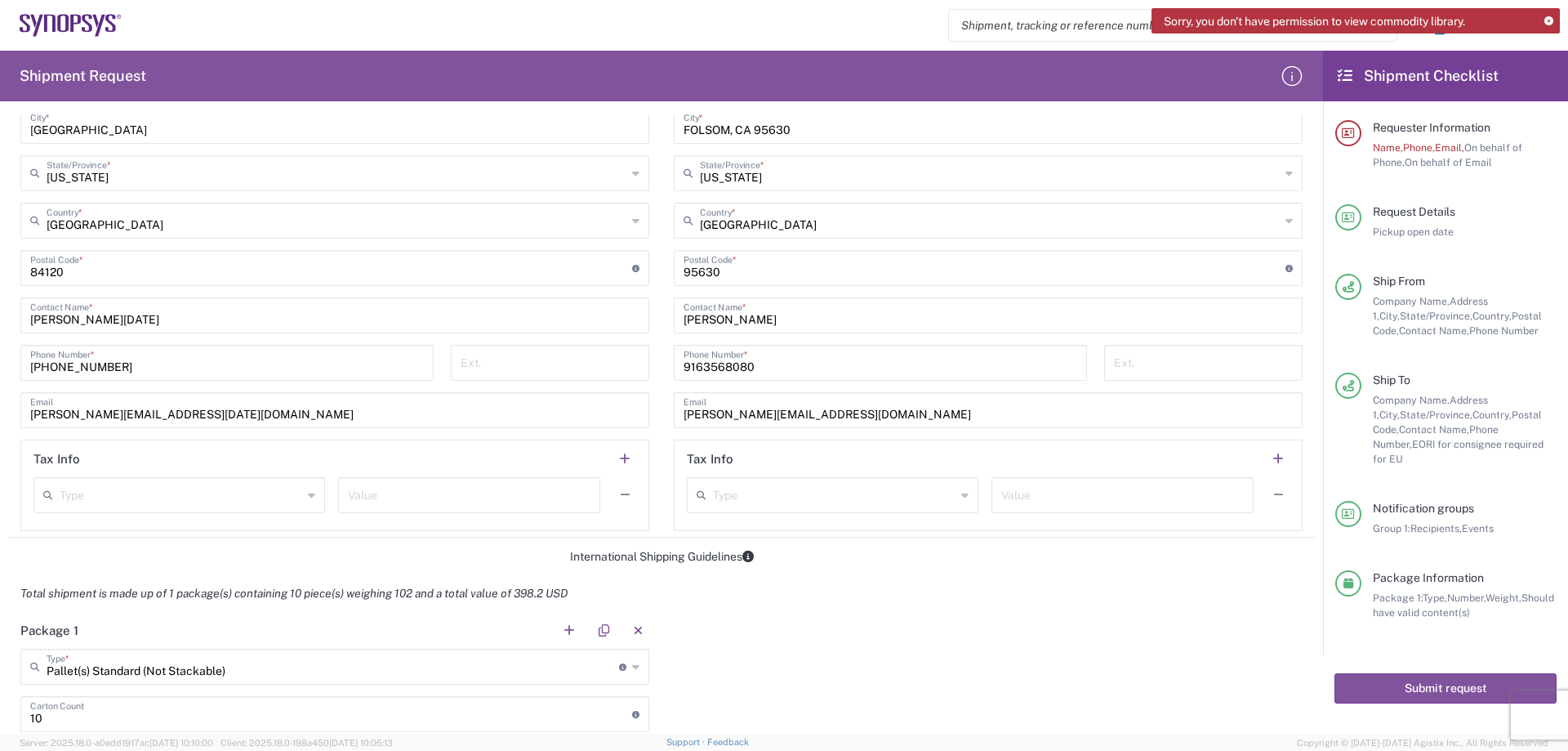
click at [1554, 22] on div "Sorry, you don't have permission to view commodity library." at bounding box center [1356, 21] width 408 height 25
click at [1551, 21] on icon at bounding box center [1549, 21] width 9 height 9
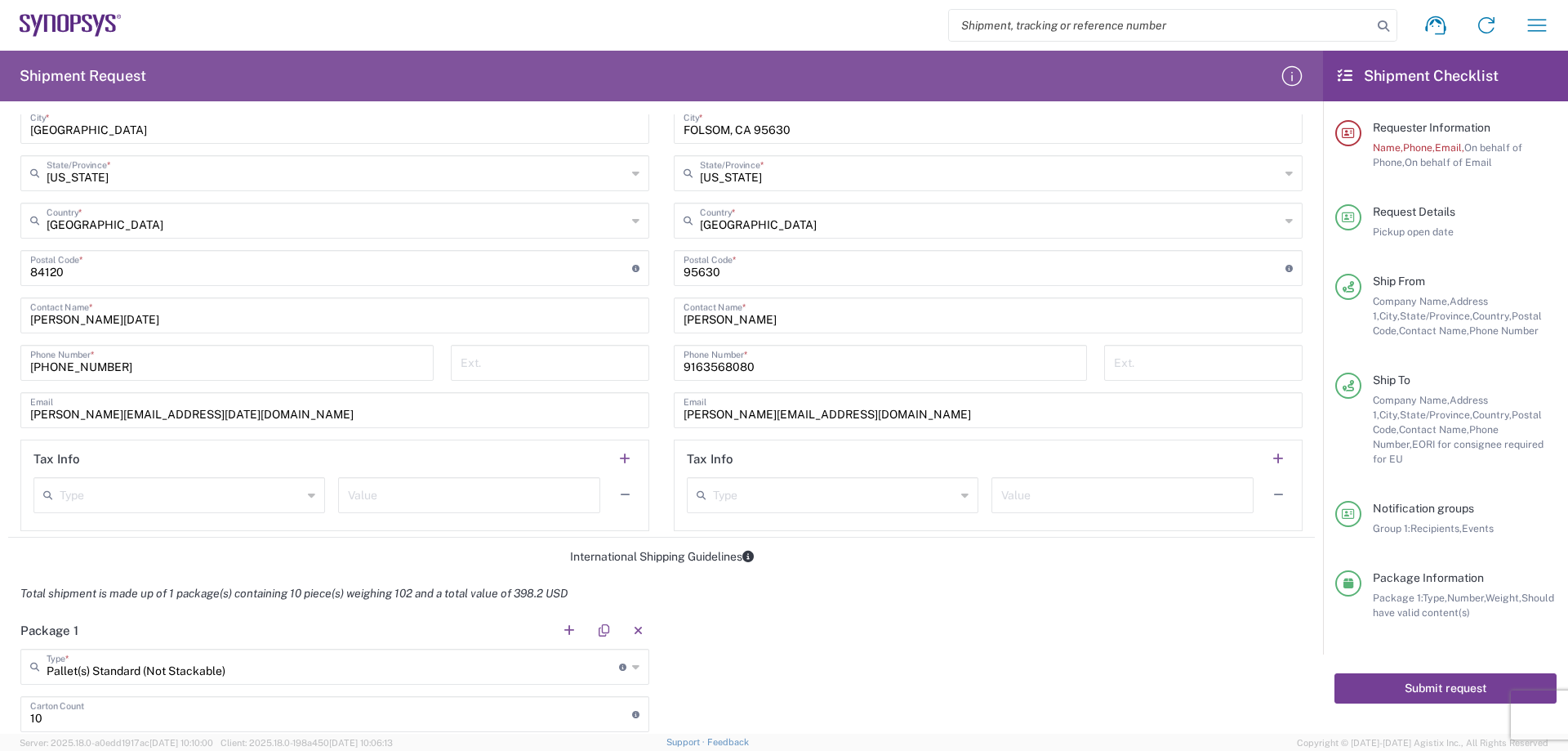
click at [1445, 673] on button "Submit request" at bounding box center [1445, 688] width 222 height 30
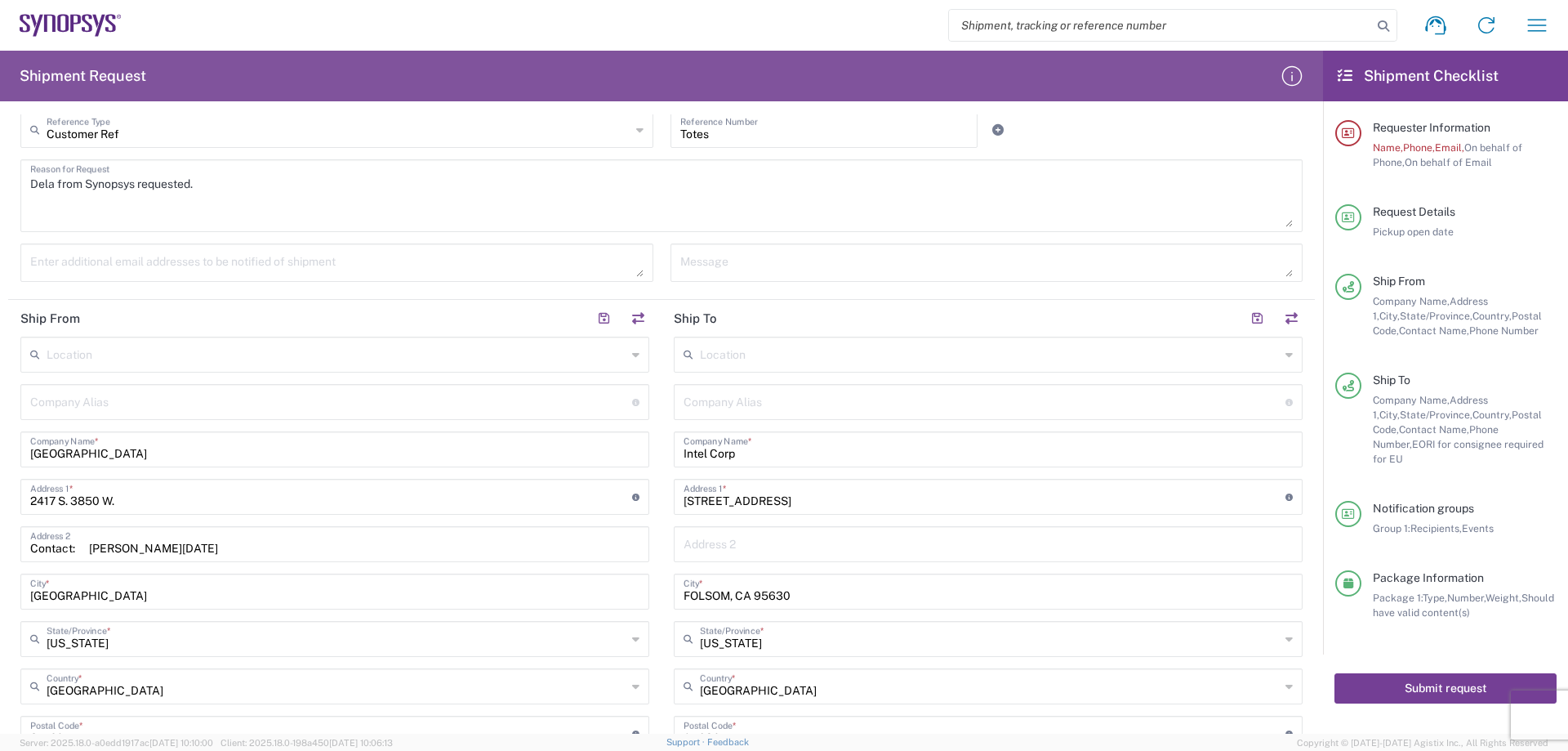
scroll to position [490, 0]
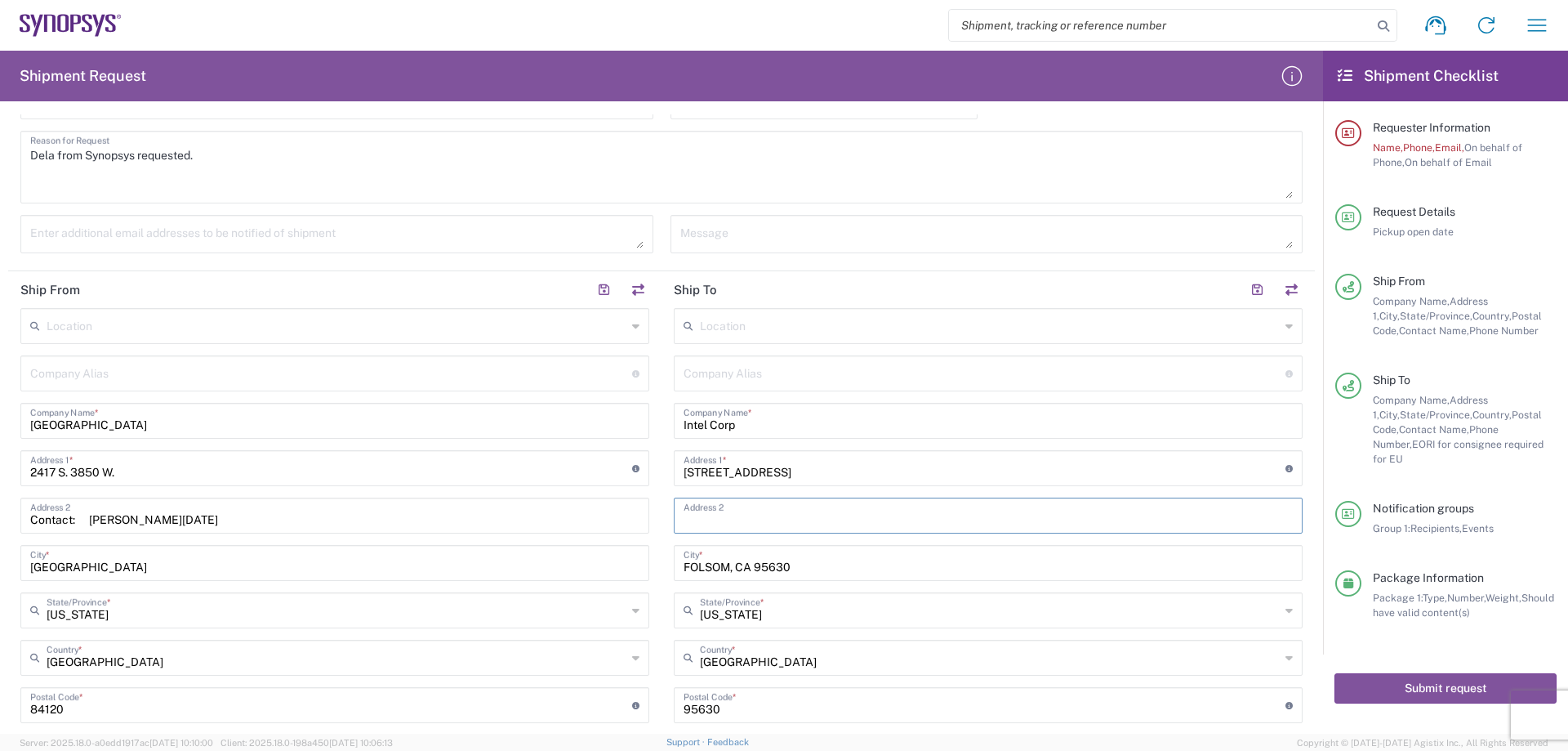
click at [779, 512] on input "text" at bounding box center [988, 514] width 610 height 29
type input "[PERSON_NAME]"
click at [832, 564] on input "FOLSOM, CA 95630" at bounding box center [988, 561] width 610 height 29
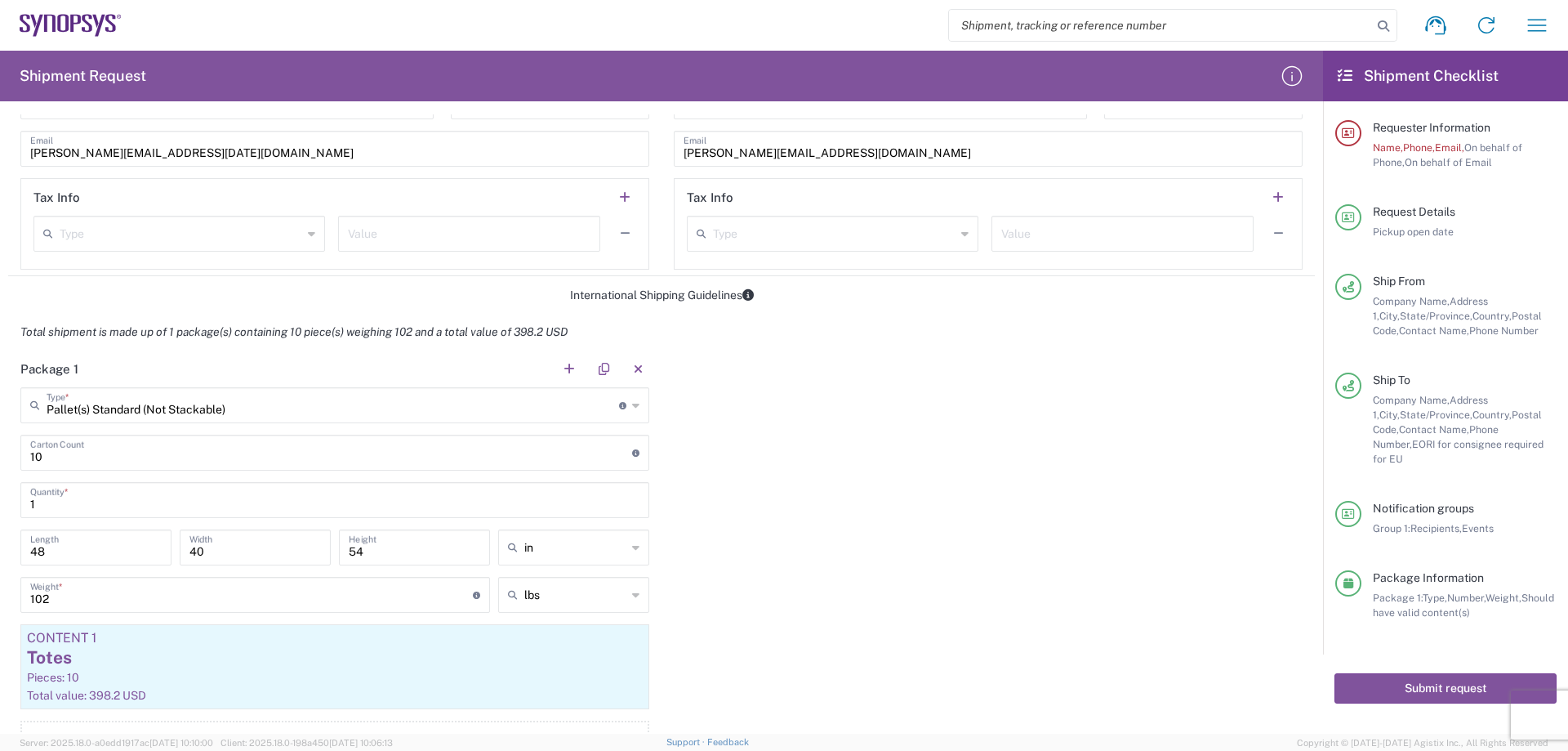
scroll to position [1225, 0]
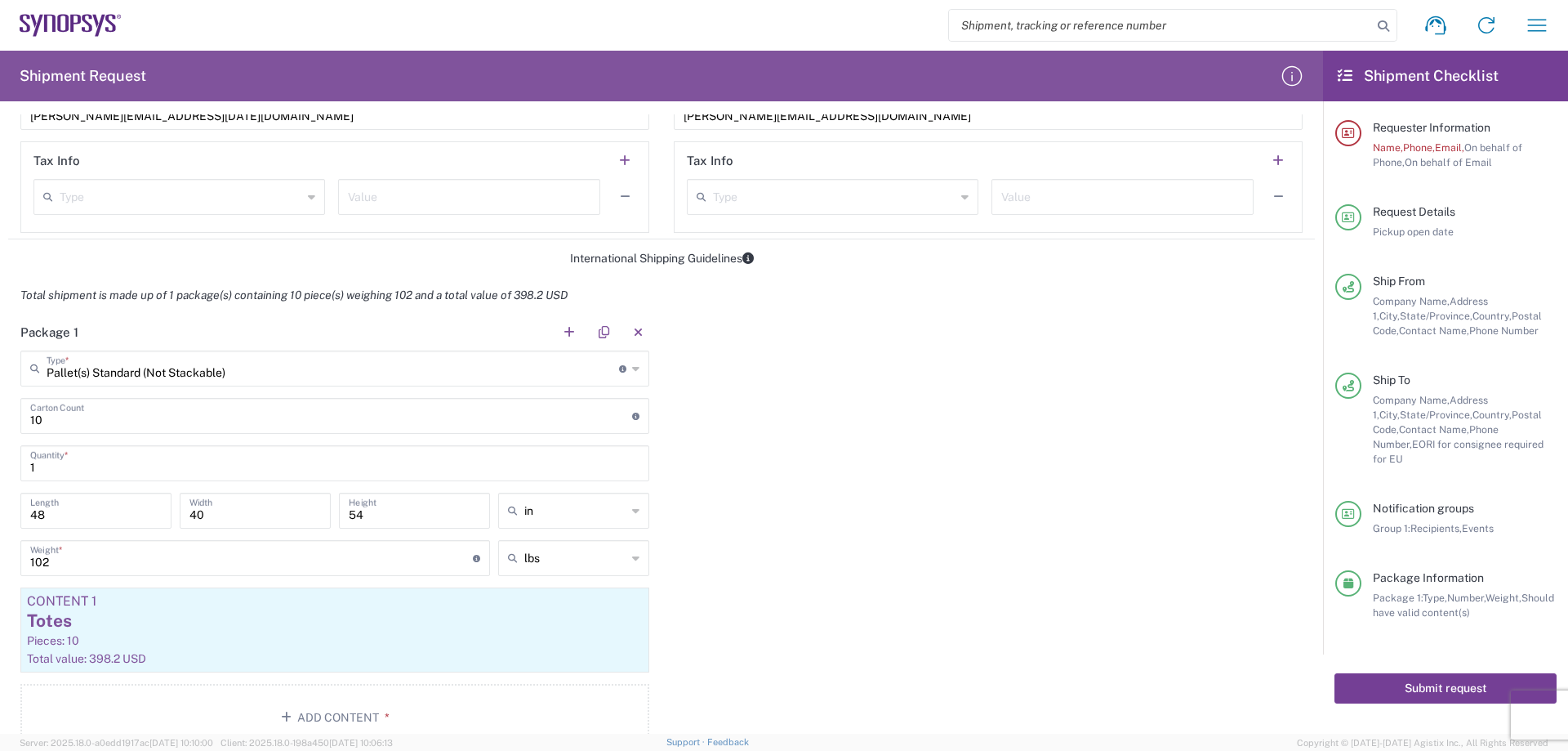
click at [1432, 673] on button "Submit request" at bounding box center [1445, 688] width 222 height 30
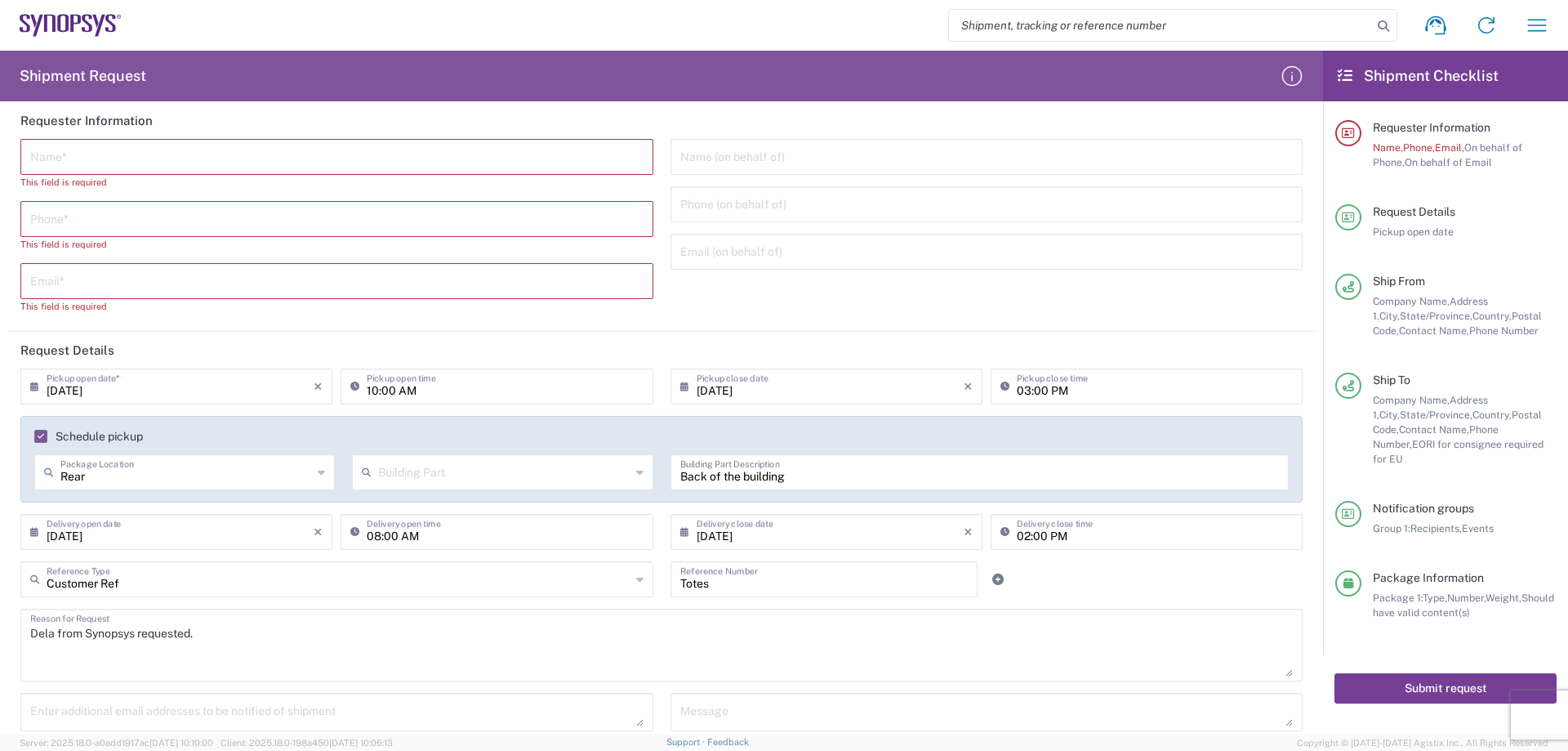
scroll to position [0, 0]
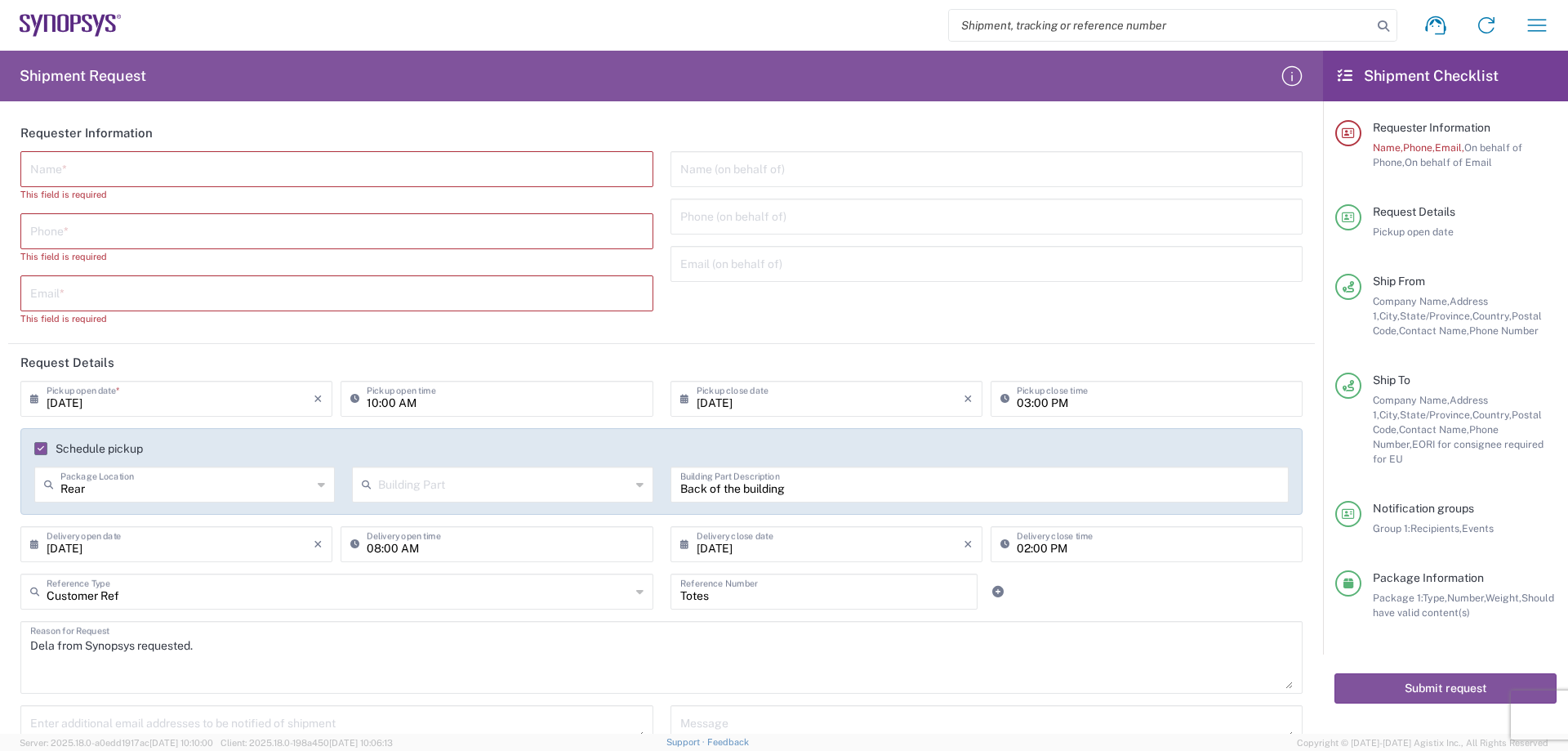
click at [315, 179] on input "text" at bounding box center [337, 168] width 614 height 29
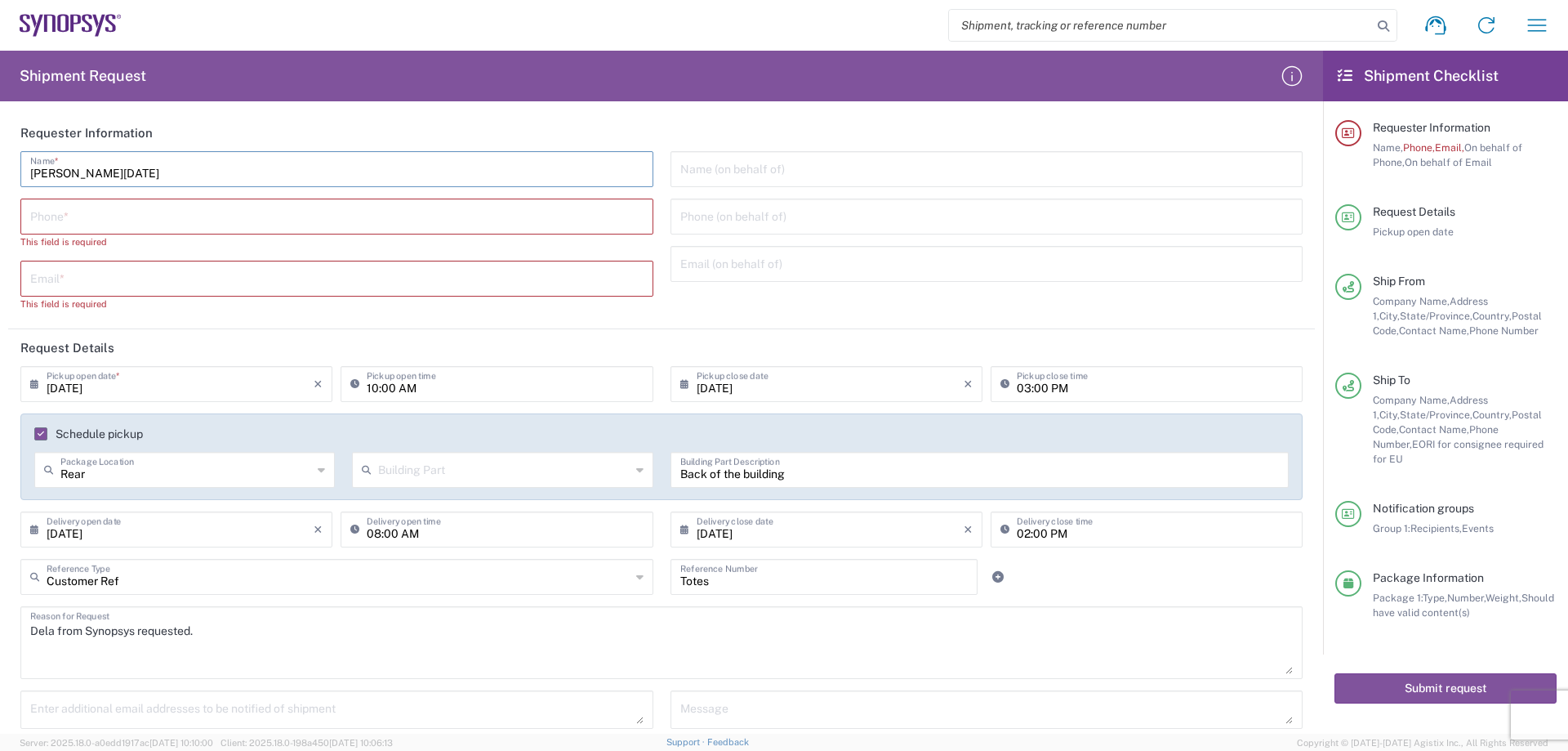
type input "[PERSON_NAME][DATE]"
click at [262, 222] on input "tel" at bounding box center [337, 215] width 614 height 29
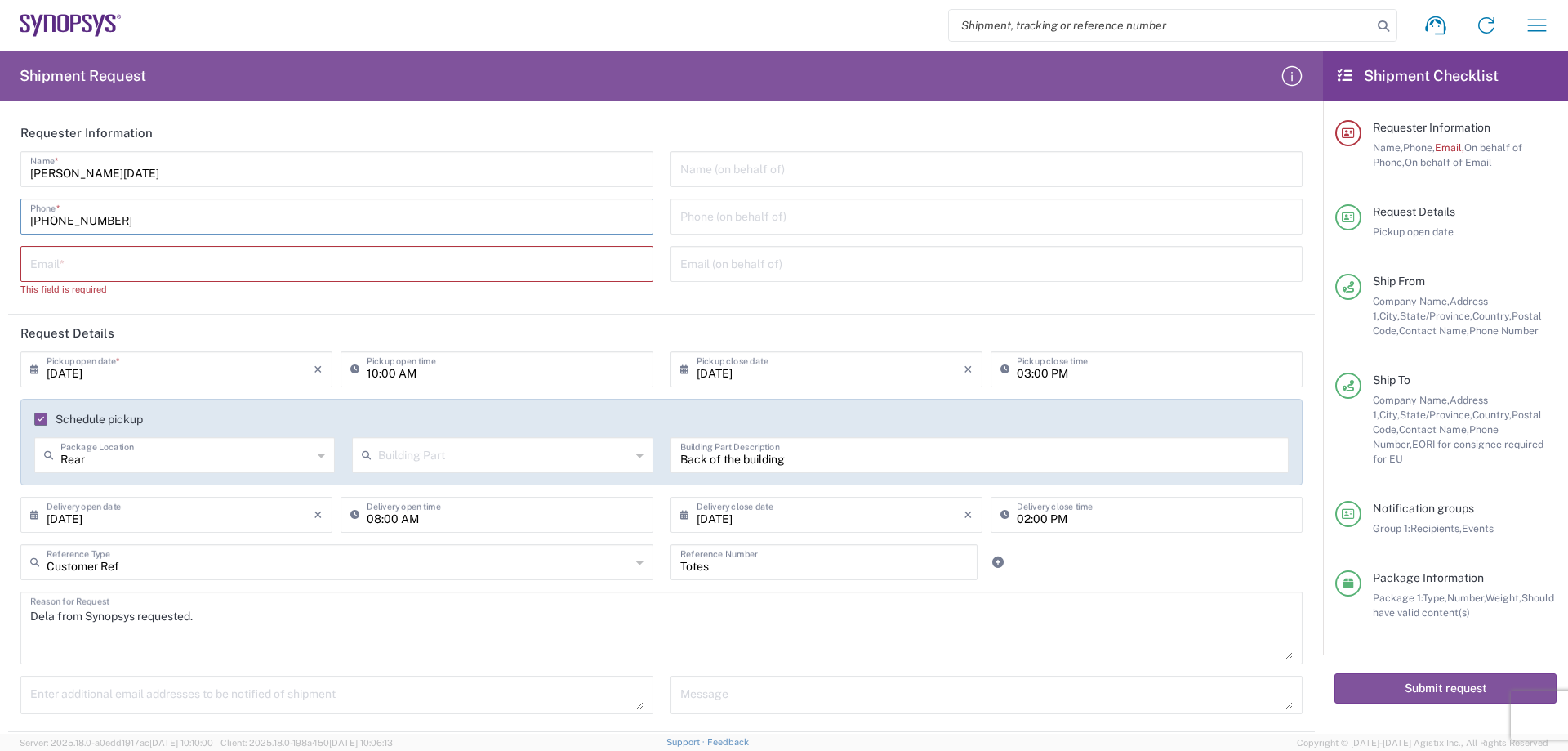
type input "[PHONE_NUMBER]"
click at [223, 262] on input "text" at bounding box center [337, 262] width 614 height 29
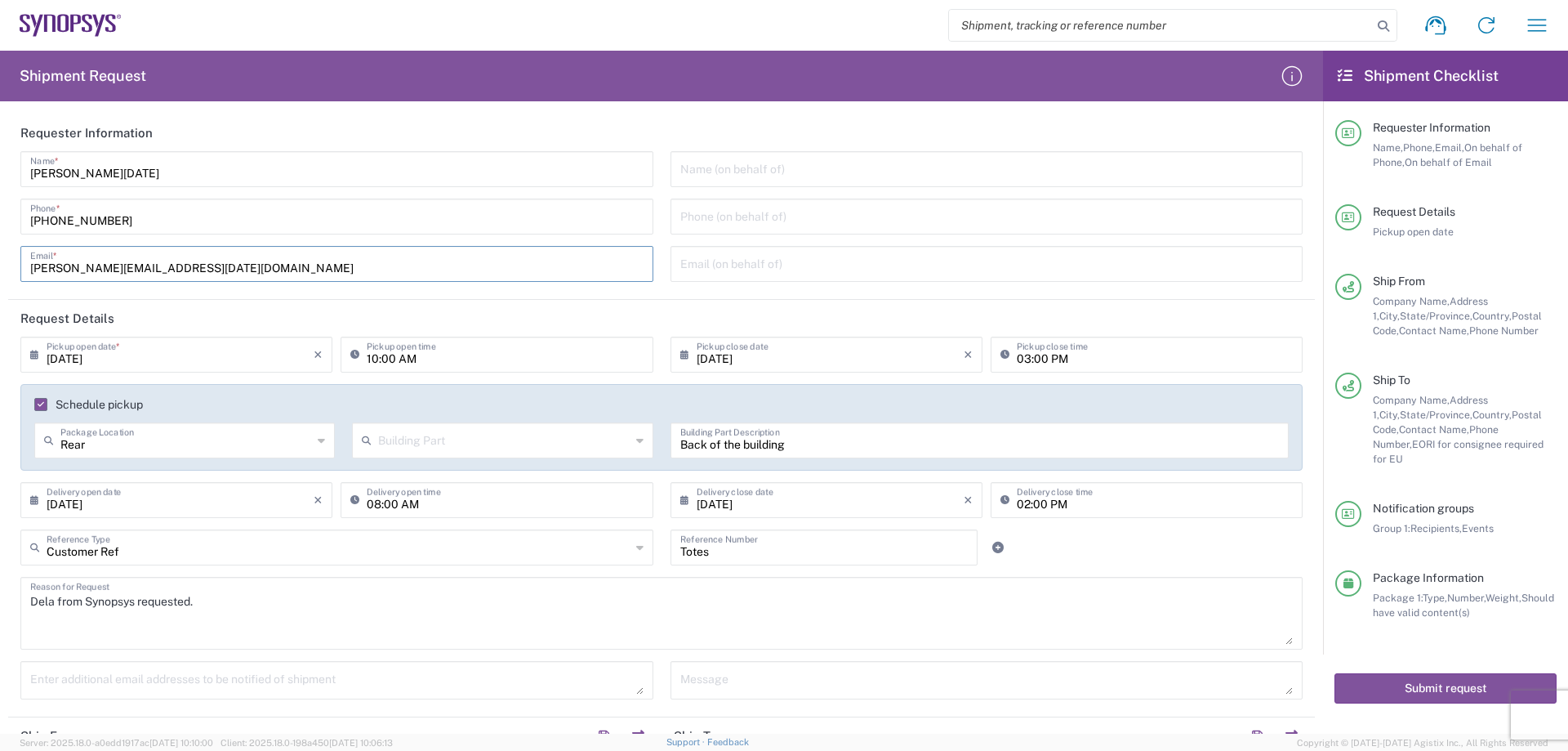
type input "[PERSON_NAME][EMAIL_ADDRESS][DATE][DOMAIN_NAME]"
click at [288, 325] on header "Request Details" at bounding box center [661, 318] width 1307 height 37
click at [835, 171] on input "text" at bounding box center [987, 168] width 614 height 29
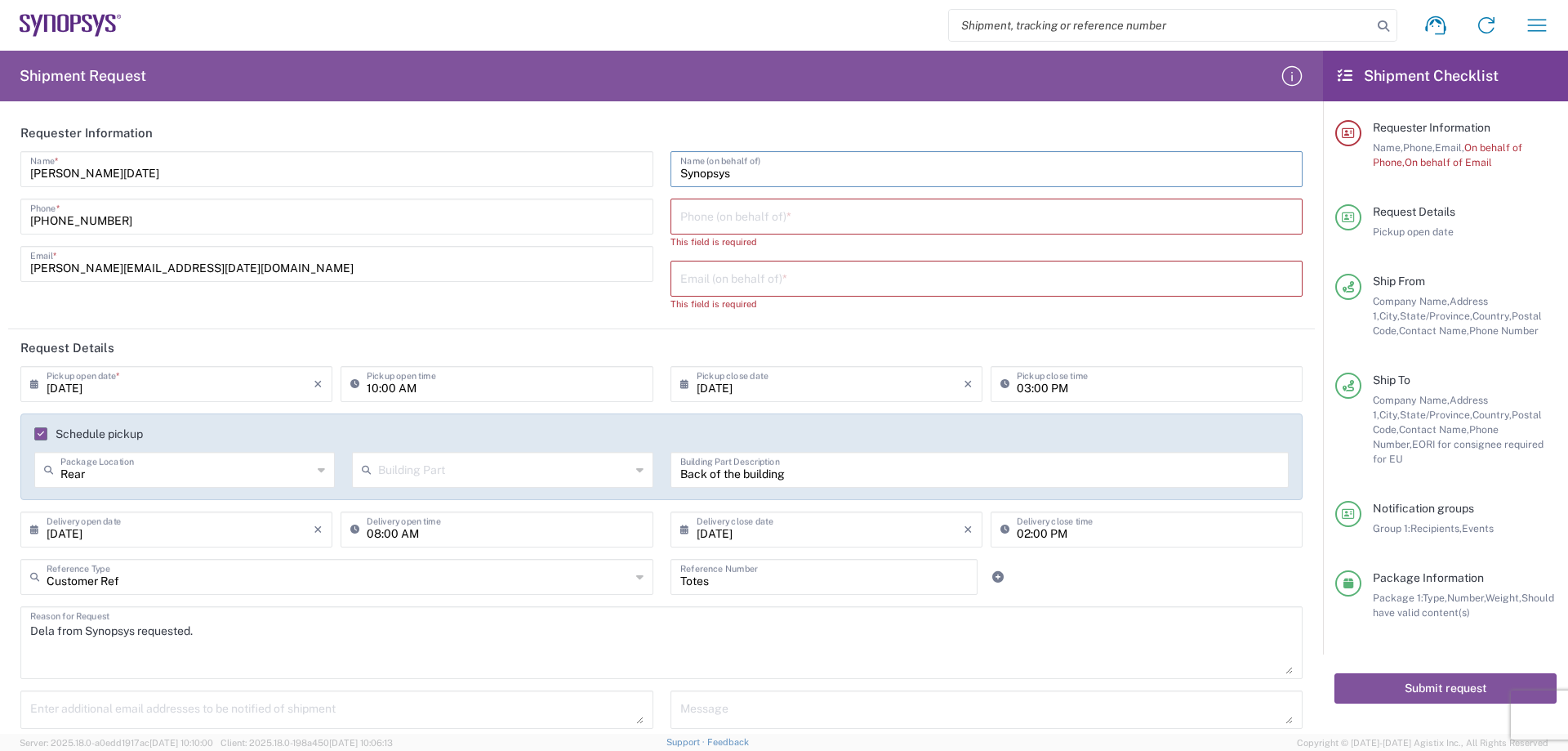
click at [808, 216] on input "tel" at bounding box center [987, 215] width 614 height 29
click at [766, 172] on input "Synopsys" at bounding box center [987, 168] width 614 height 29
type input "Synopsys / [PERSON_NAME]"
click at [766, 211] on input "tel" at bounding box center [987, 215] width 614 height 29
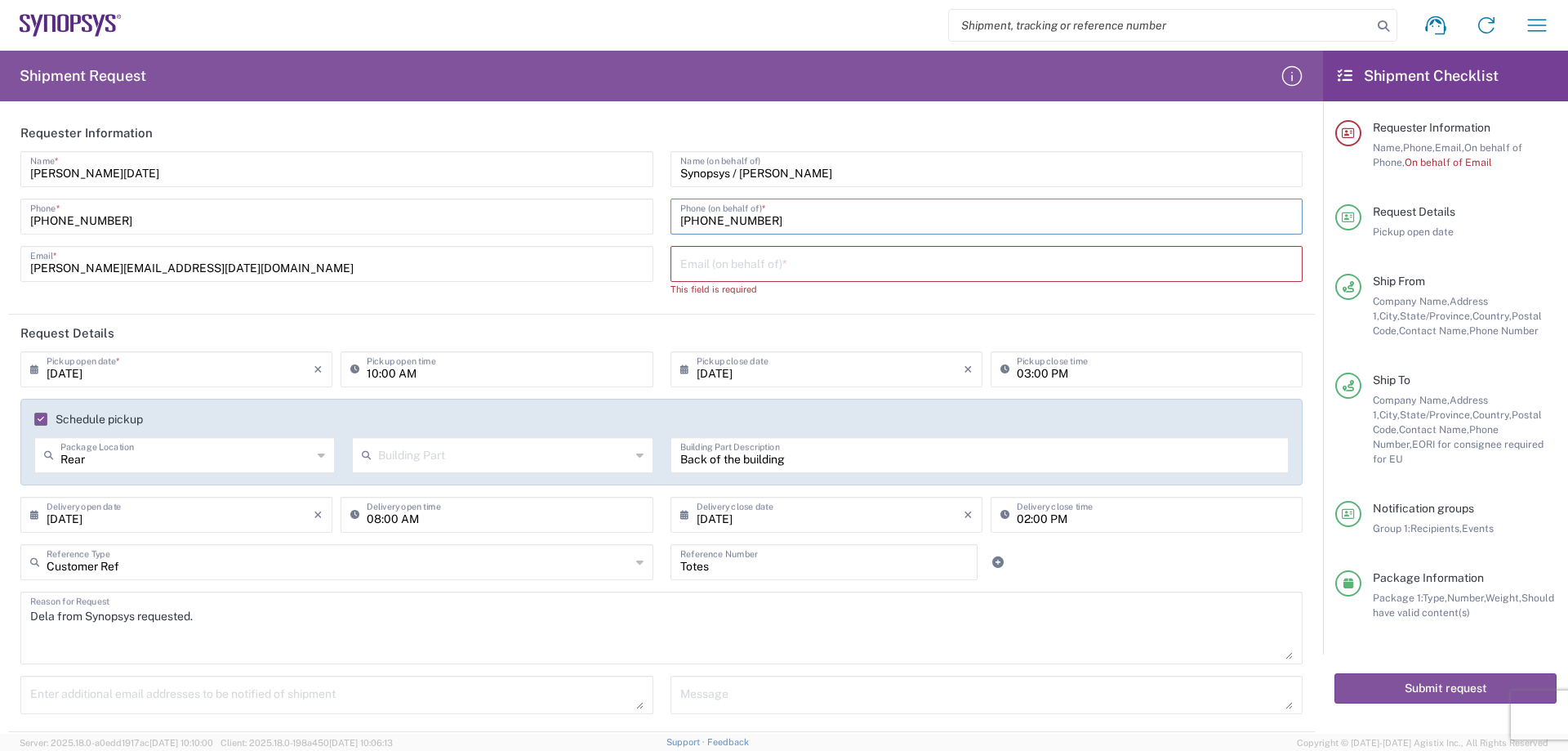
type input "[PHONE_NUMBER]"
click at [709, 264] on input "text" at bounding box center [987, 262] width 614 height 29
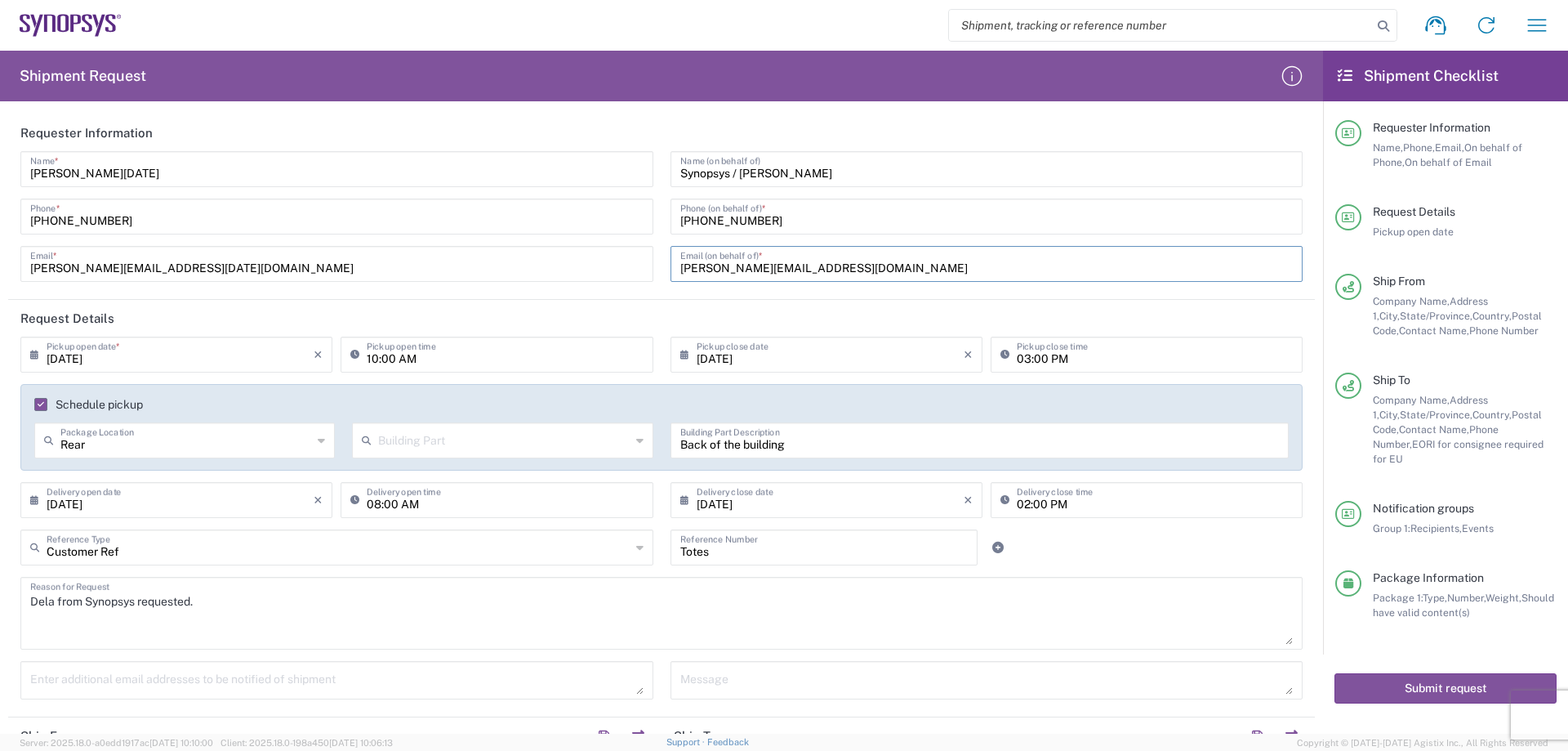
type input "[PERSON_NAME][EMAIL_ADDRESS][DOMAIN_NAME]"
click at [828, 316] on header "Request Details" at bounding box center [661, 318] width 1307 height 37
click at [1403, 673] on button "Submit request" at bounding box center [1445, 688] width 222 height 30
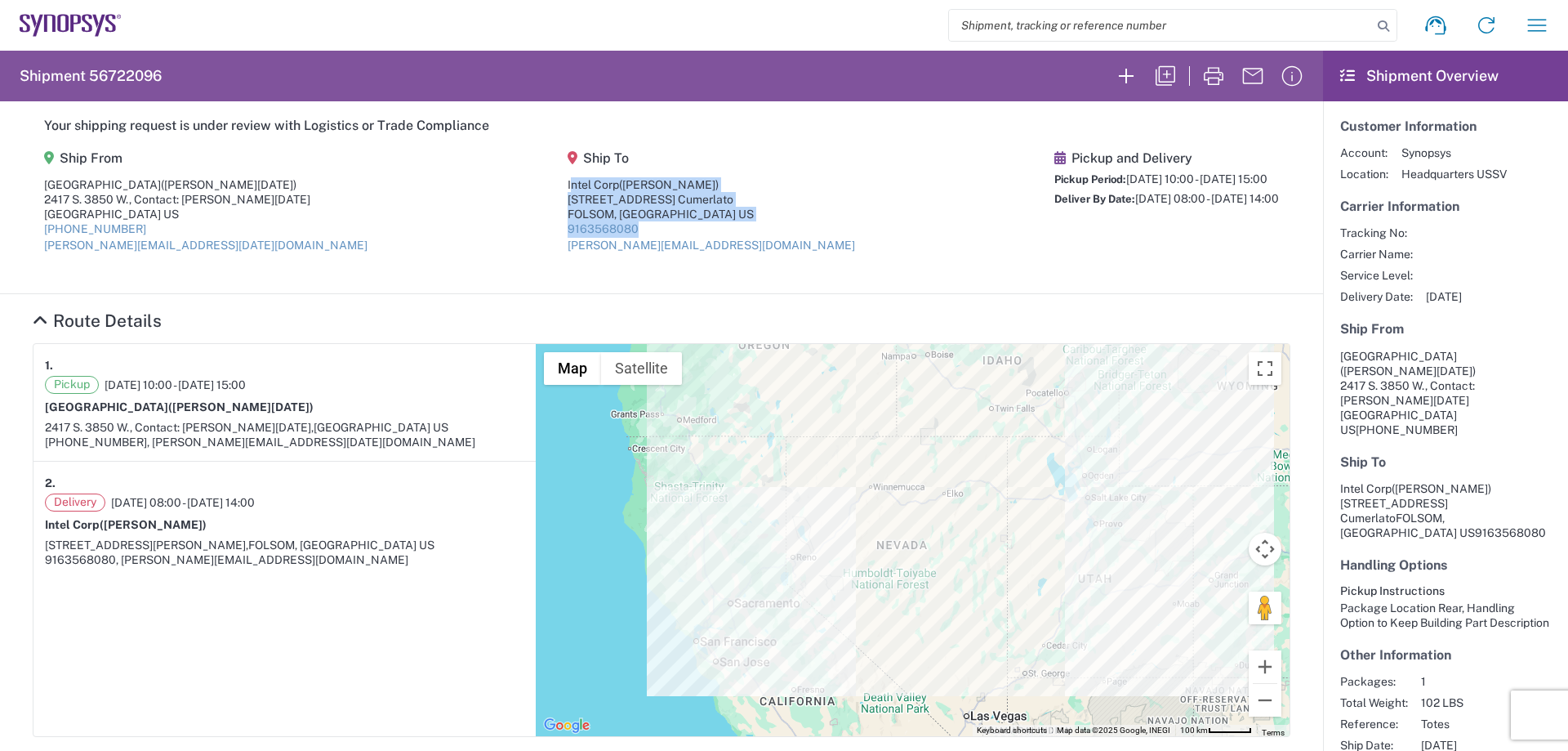
drag, startPoint x: 522, startPoint y: 182, endPoint x: 690, endPoint y: 229, distance: 174.5
click at [690, 229] on agx-shipment-main-routing-info "Ship From [GEOGRAPHIC_DATA] ([PERSON_NAME][DATE] S. 3850 W., Contact: [PERSON_N…" at bounding box center [661, 207] width 1258 height 137
